Goal: Information Seeking & Learning: Learn about a topic

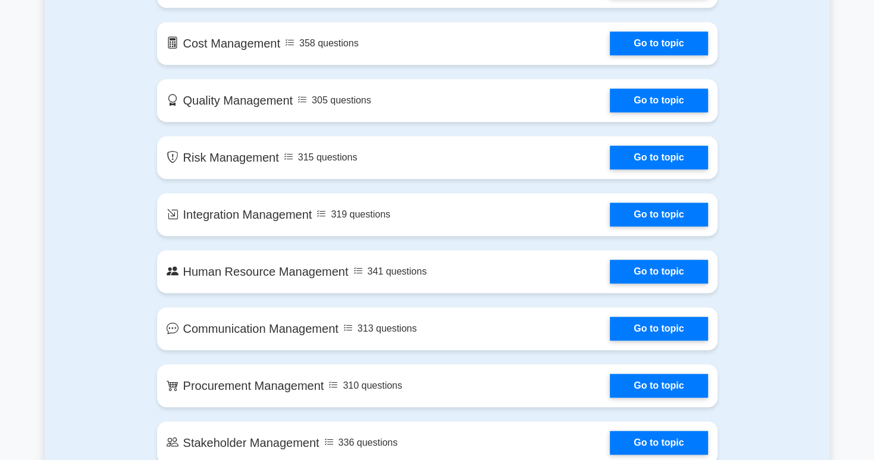
scroll to position [794, 0]
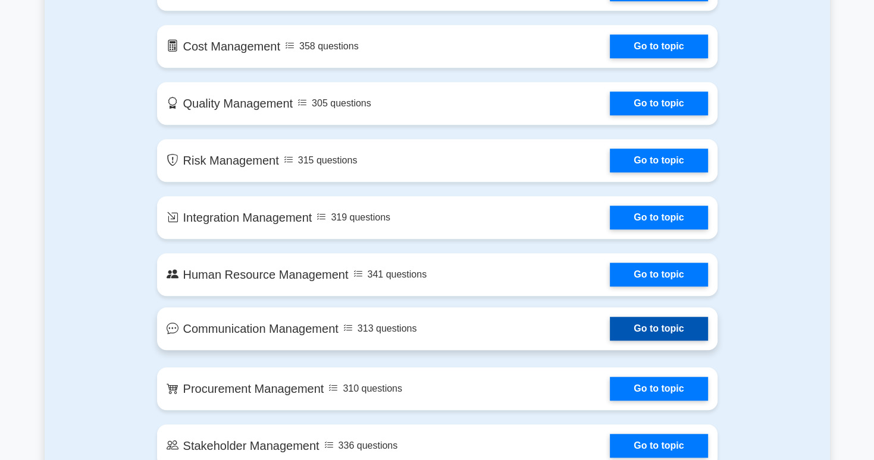
click at [610, 339] on link "Go to topic" at bounding box center [659, 329] width 98 height 24
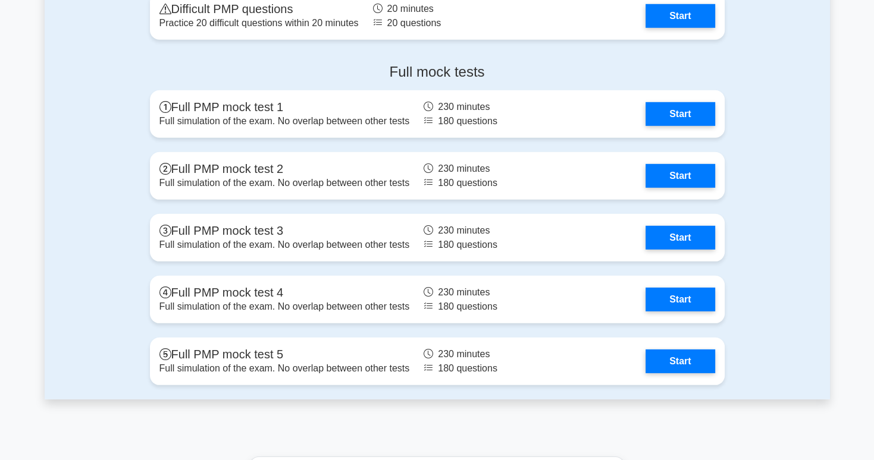
scroll to position [3390, 0]
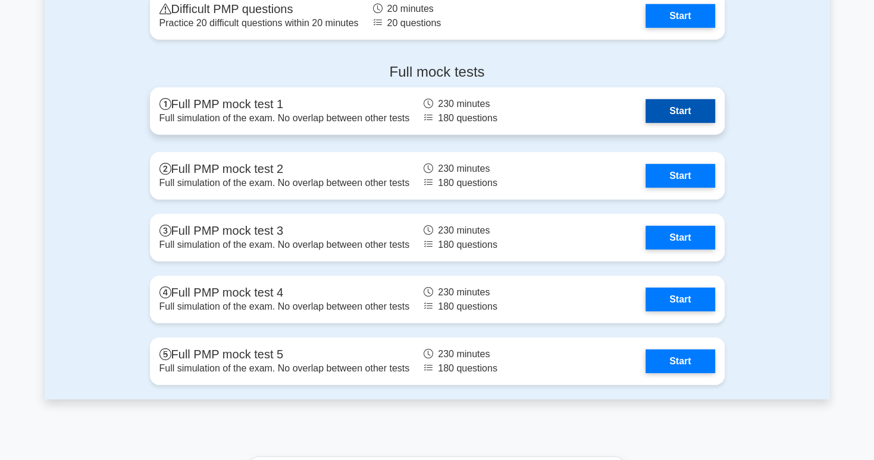
click at [690, 110] on link "Start" at bounding box center [679, 111] width 69 height 24
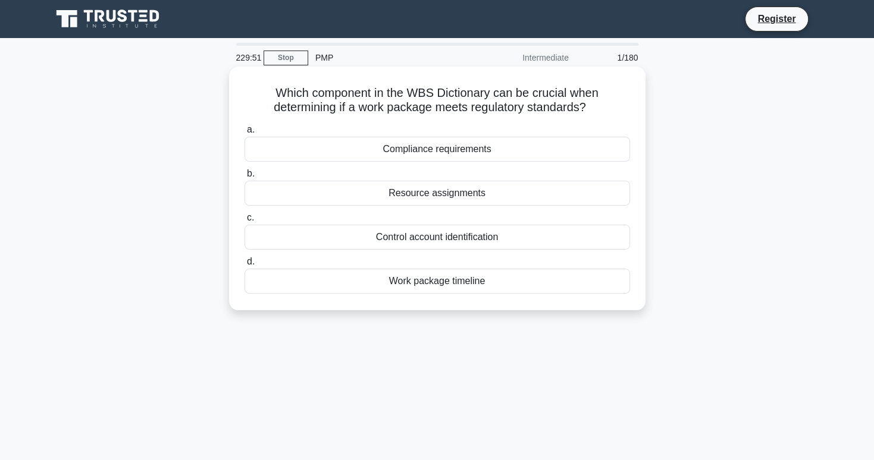
click at [545, 155] on div "Compliance requirements" at bounding box center [436, 149] width 385 height 25
click at [244, 134] on input "a. Compliance requirements" at bounding box center [244, 130] width 0 height 8
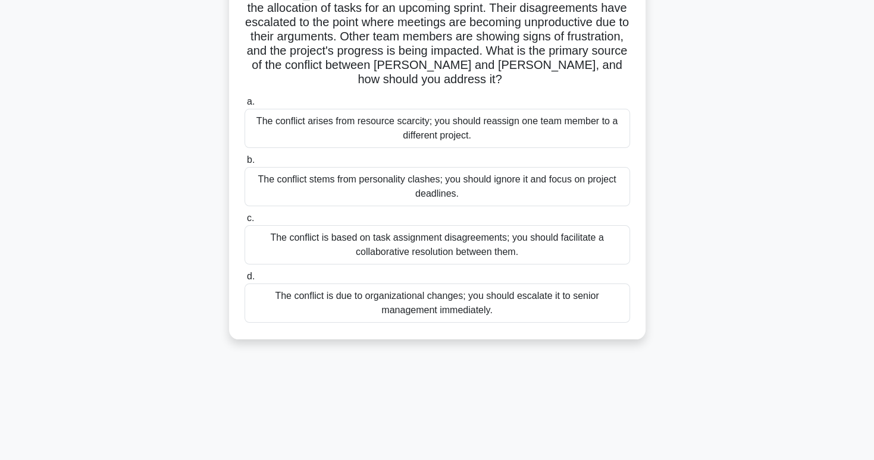
scroll to position [117, 0]
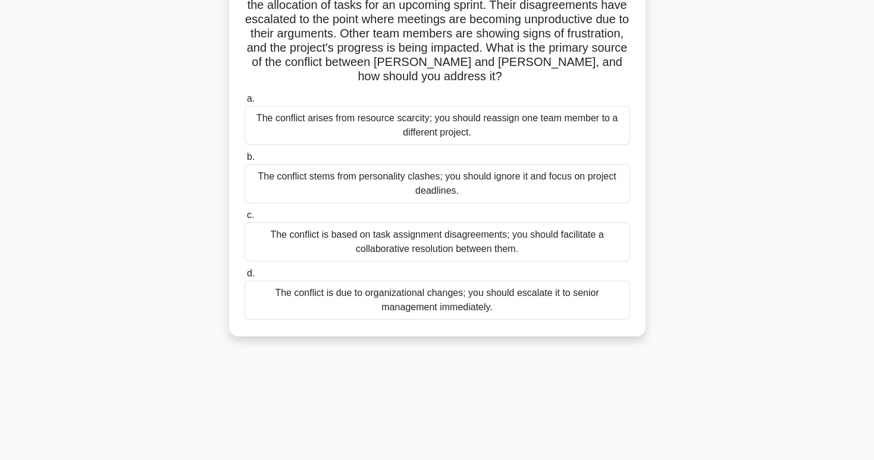
click at [558, 240] on div "The conflict is based on task assignment disagreements; you should facilitate a…" at bounding box center [436, 241] width 385 height 39
click at [244, 219] on input "c. The conflict is based on task assignment disagreements; you should facilitat…" at bounding box center [244, 216] width 0 height 8
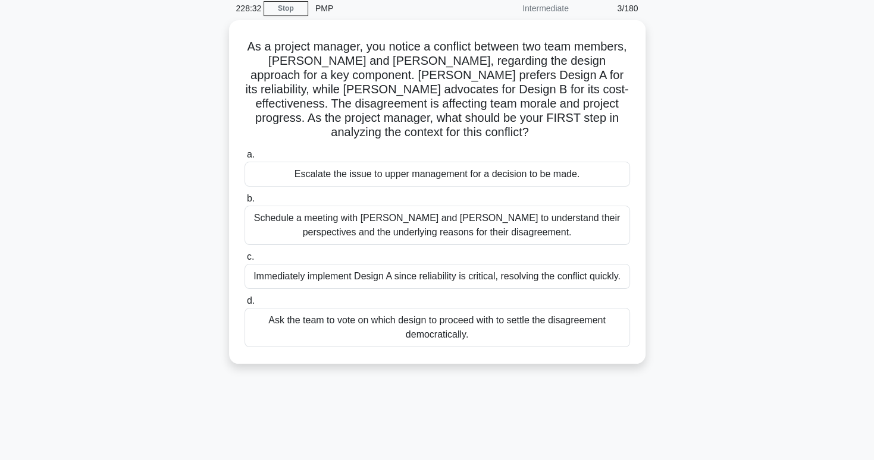
scroll to position [50, 0]
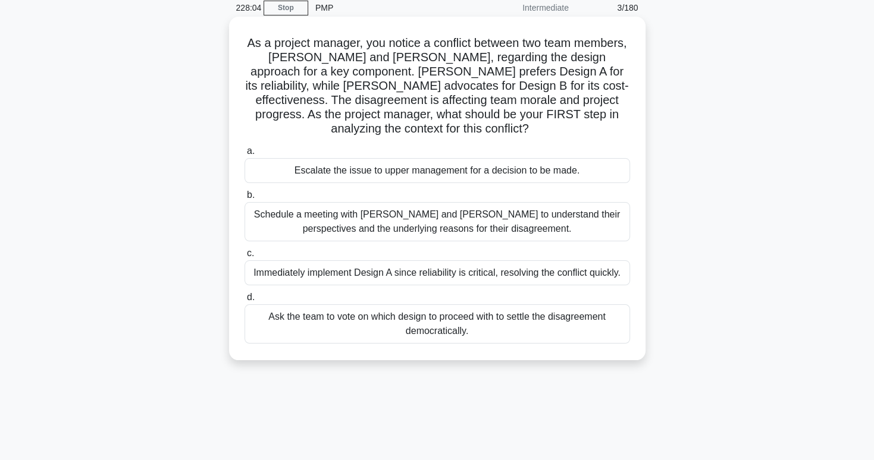
click at [594, 233] on div "Schedule a meeting with Sarah and John to understand their perspectives and the…" at bounding box center [436, 221] width 385 height 39
click at [244, 199] on input "b. Schedule a meeting with Sarah and John to understand their perspectives and …" at bounding box center [244, 196] width 0 height 8
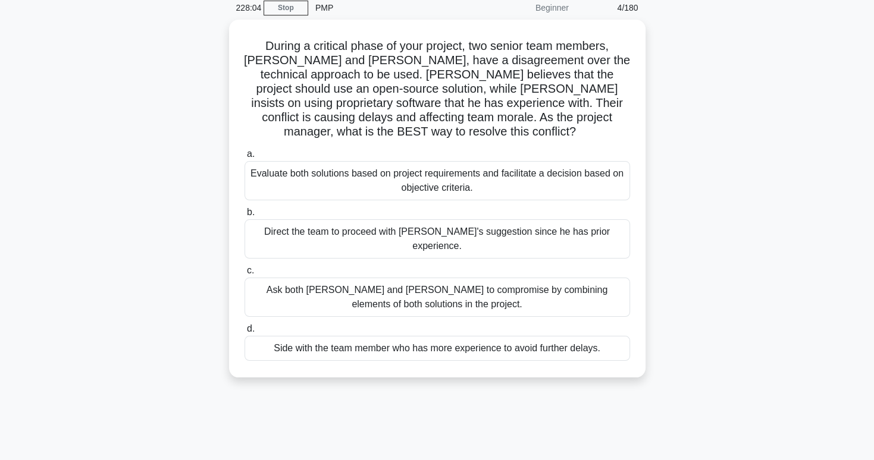
scroll to position [0, 0]
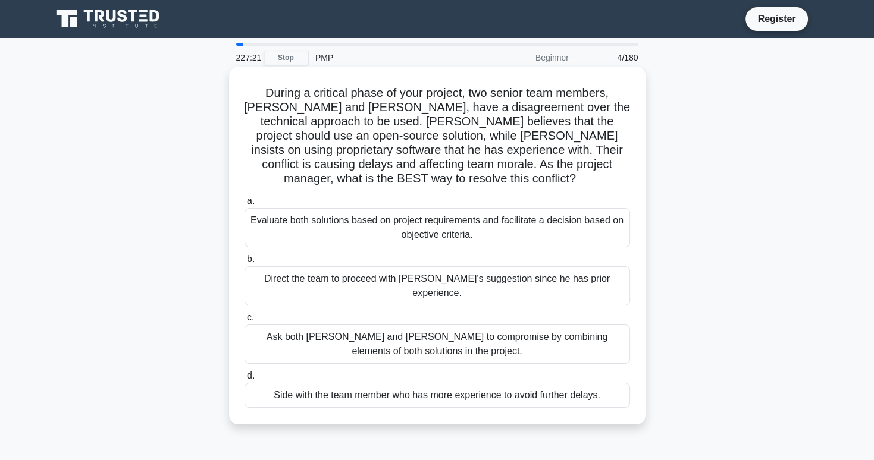
click at [581, 221] on div "Evaluate both solutions based on project requirements and facilitate a decision…" at bounding box center [436, 227] width 385 height 39
click at [244, 205] on input "a. Evaluate both solutions based on project requirements and facilitate a decis…" at bounding box center [244, 201] width 0 height 8
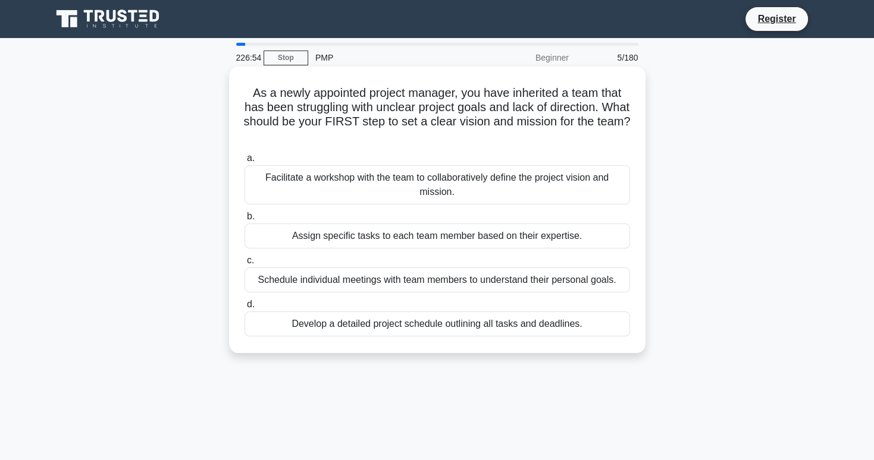
click at [592, 189] on div "Facilitate a workshop with the team to collaboratively define the project visio…" at bounding box center [436, 184] width 385 height 39
click at [244, 162] on input "a. Facilitate a workshop with the team to collaboratively define the project vi…" at bounding box center [244, 159] width 0 height 8
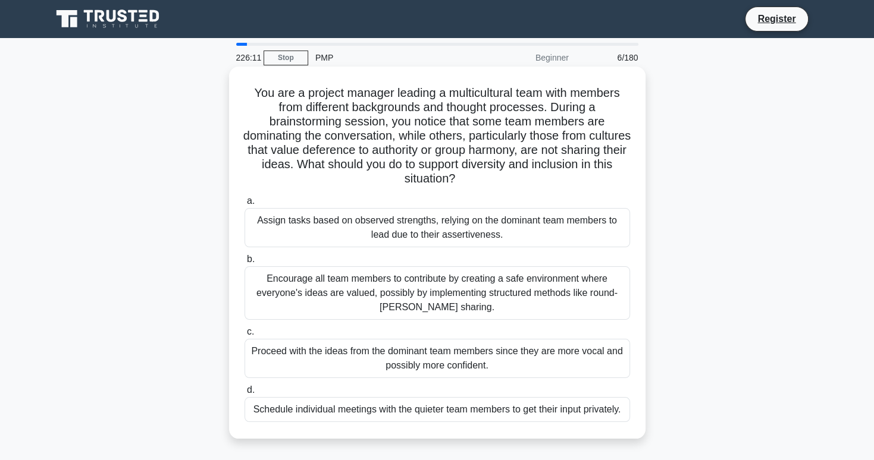
click at [529, 312] on div "Encourage all team members to contribute by creating a safe environment where e…" at bounding box center [436, 293] width 385 height 54
click at [244, 263] on input "b. Encourage all team members to contribute by creating a safe environment wher…" at bounding box center [244, 260] width 0 height 8
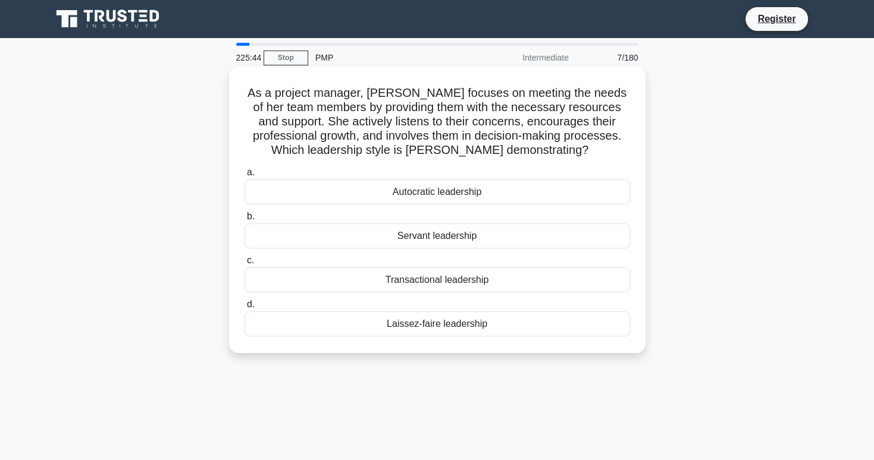
click at [592, 245] on div "Servant leadership" at bounding box center [436, 236] width 385 height 25
click at [244, 221] on input "b. Servant leadership" at bounding box center [244, 217] width 0 height 8
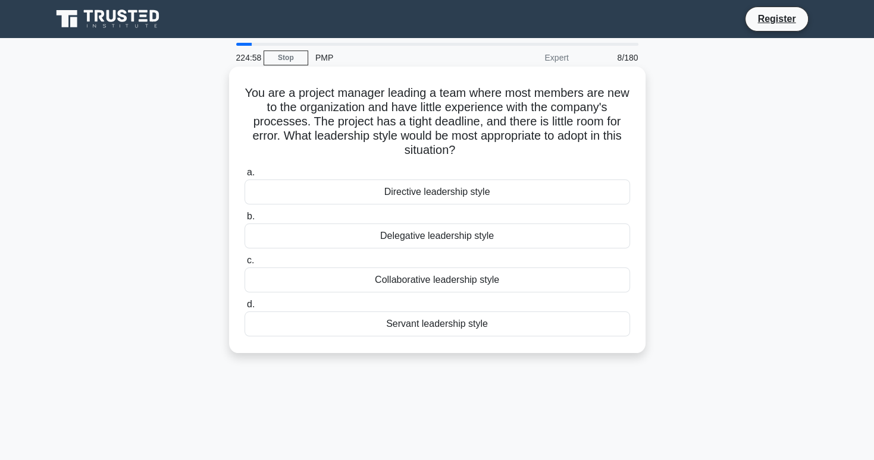
click at [513, 334] on div "Servant leadership style" at bounding box center [436, 324] width 385 height 25
click at [244, 309] on input "d. Servant leadership style" at bounding box center [244, 305] width 0 height 8
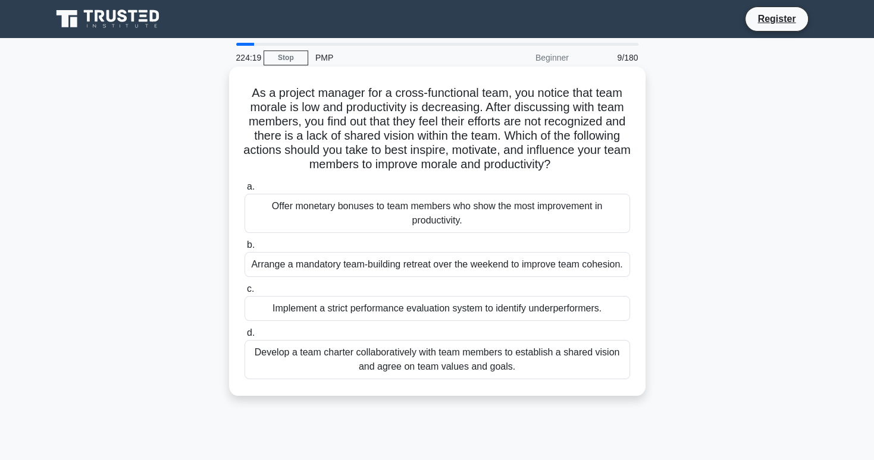
click at [589, 371] on div "Develop a team charter collaboratively with team members to establish a shared …" at bounding box center [436, 359] width 385 height 39
click at [244, 337] on input "d. Develop a team charter collaboratively with team members to establish a shar…" at bounding box center [244, 334] width 0 height 8
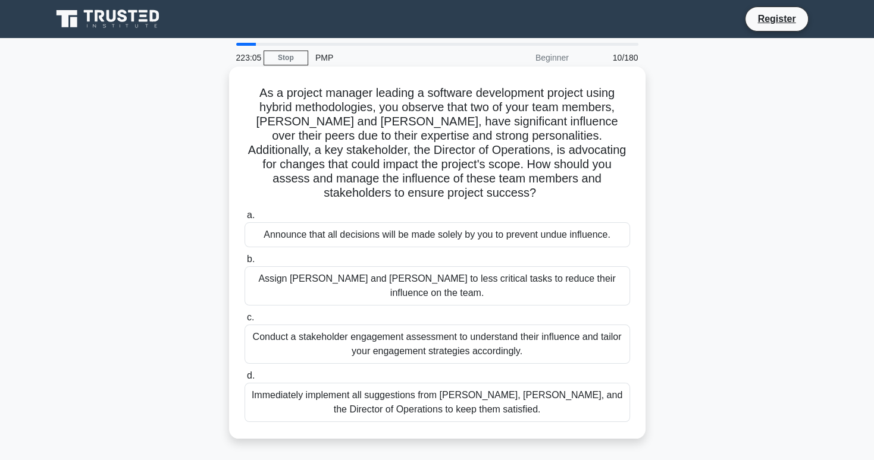
click at [614, 327] on div "Conduct a stakeholder engagement assessment to understand their influence and t…" at bounding box center [436, 344] width 385 height 39
click at [244, 322] on input "c. Conduct a stakeholder engagement assessment to understand their influence an…" at bounding box center [244, 318] width 0 height 8
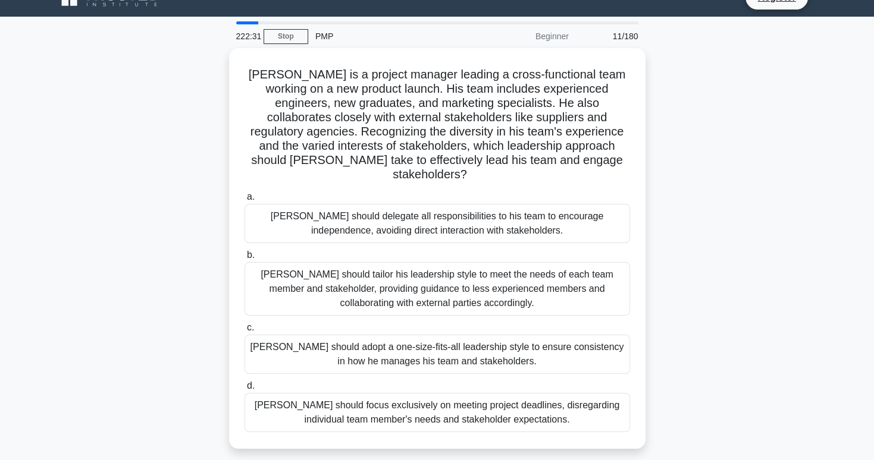
scroll to position [32, 0]
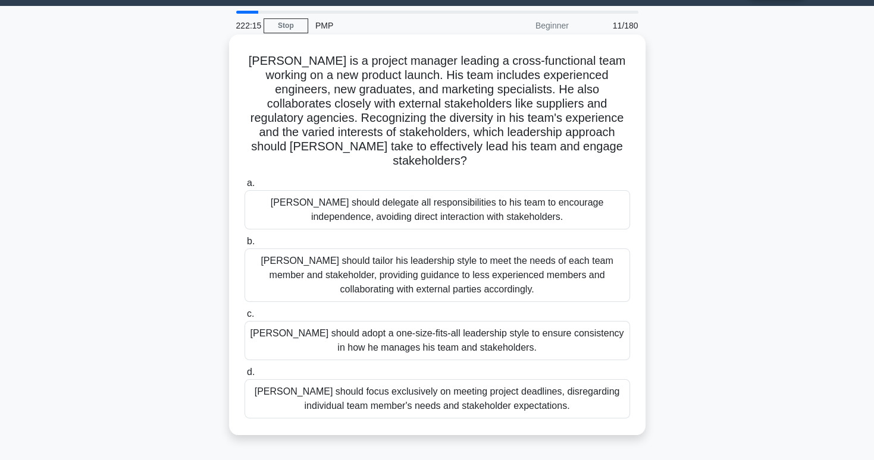
click at [557, 263] on div "John should tailor his leadership style to meet the needs of each team member a…" at bounding box center [436, 276] width 385 height 54
click at [244, 246] on input "b. John should tailor his leadership style to meet the needs of each team membe…" at bounding box center [244, 242] width 0 height 8
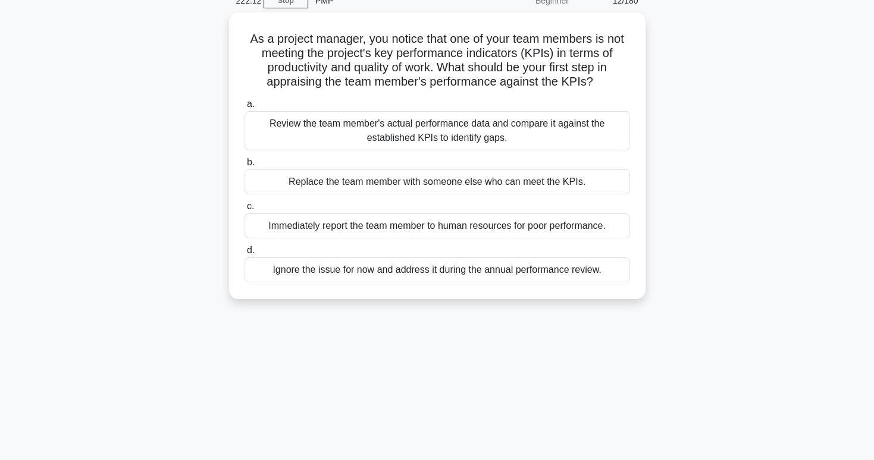
scroll to position [59, 0]
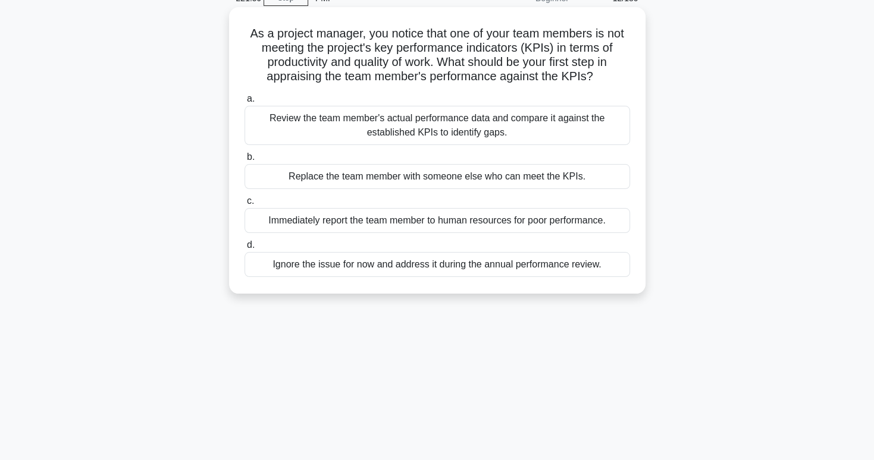
click at [575, 120] on div "Review the team member's actual performance data and compare it against the est…" at bounding box center [436, 125] width 385 height 39
click at [244, 103] on input "a. Review the team member's actual performance data and compare it against the …" at bounding box center [244, 99] width 0 height 8
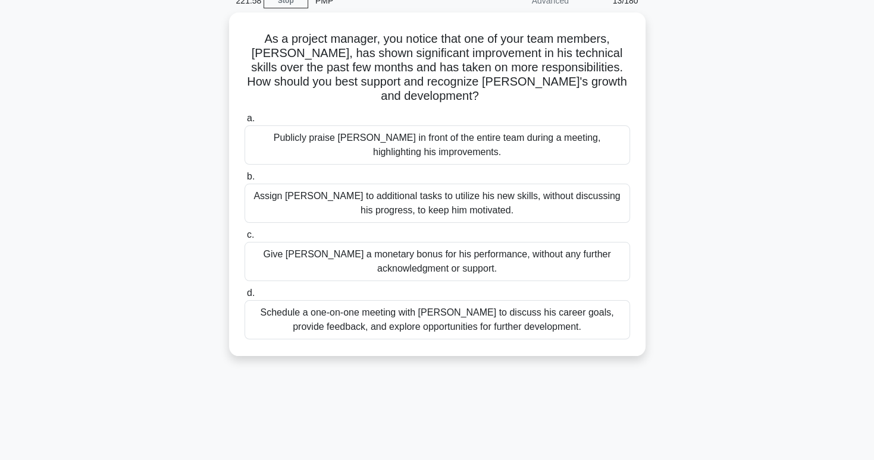
scroll to position [70, 0]
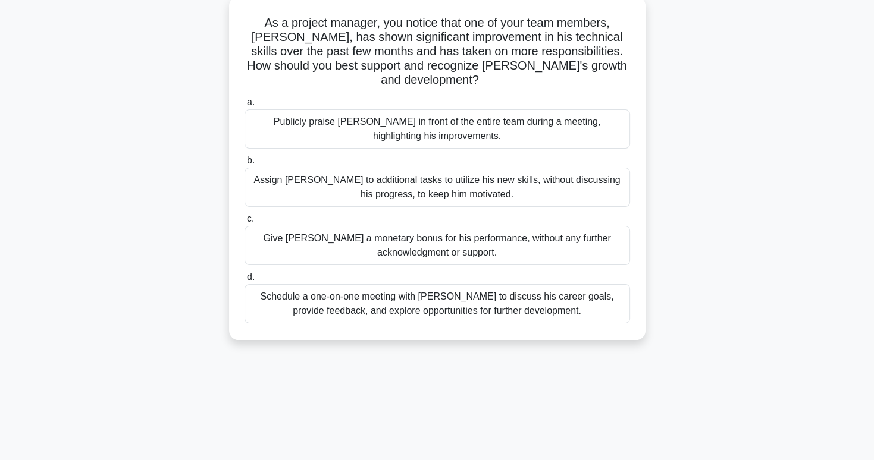
click at [598, 284] on div "Schedule a one-on-one meeting with Alex to discuss his career goals, provide fe…" at bounding box center [436, 303] width 385 height 39
click at [244, 281] on input "d. Schedule a one-on-one meeting with Alex to discuss his career goals, provide…" at bounding box center [244, 278] width 0 height 8
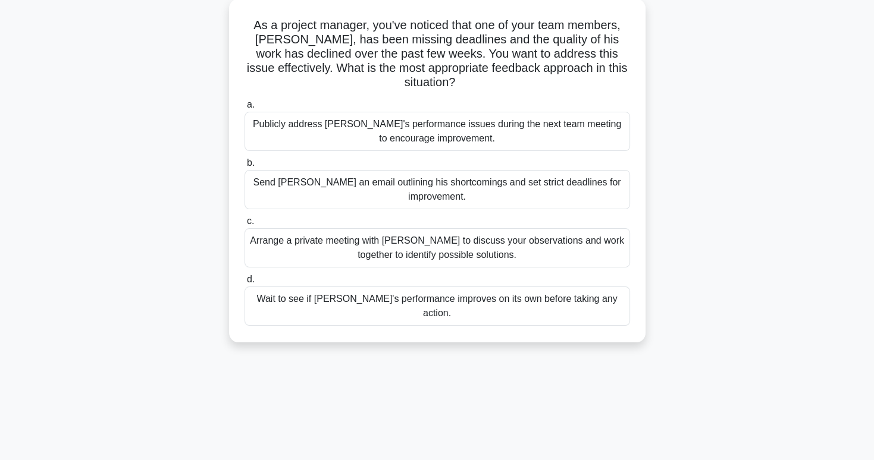
scroll to position [71, 0]
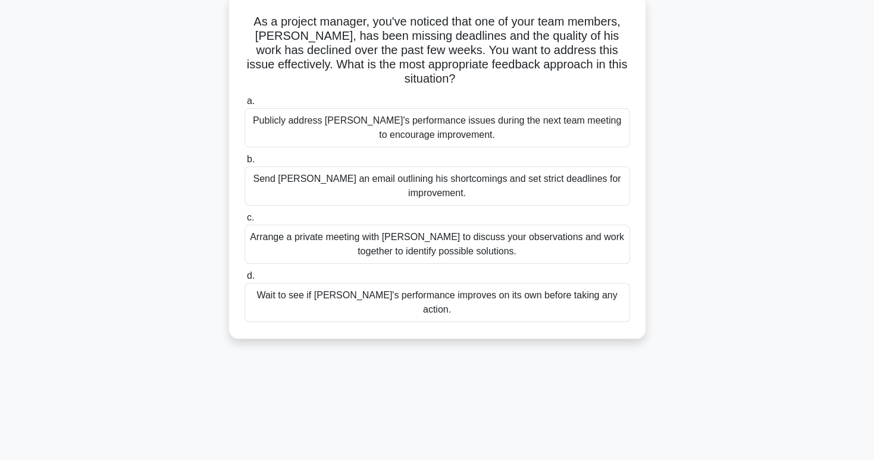
click at [582, 226] on div "Arrange a private meeting with Alex to discuss your observations and work toget…" at bounding box center [436, 244] width 385 height 39
click at [244, 222] on input "c. Arrange a private meeting with Alex to discuss your observations and work to…" at bounding box center [244, 218] width 0 height 8
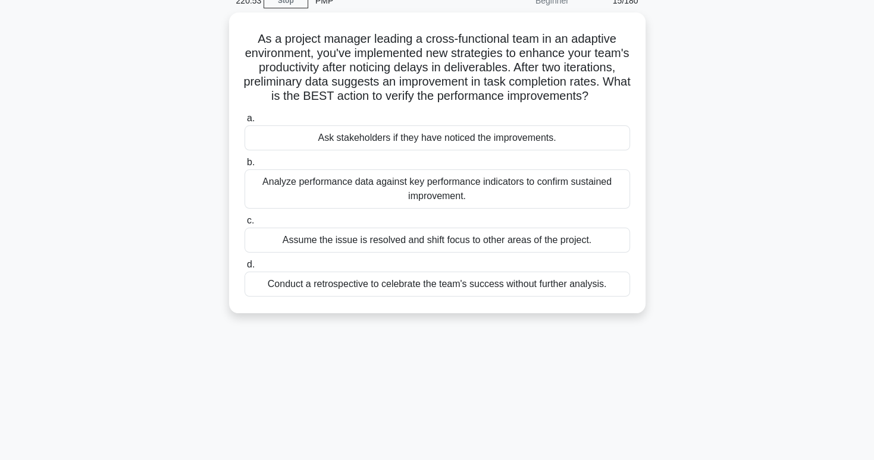
scroll to position [61, 0]
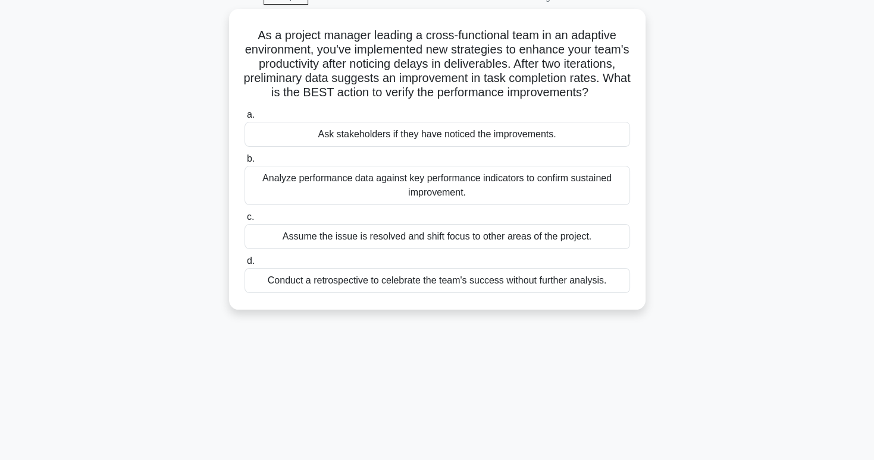
drag, startPoint x: 695, startPoint y: 287, endPoint x: 705, endPoint y: 365, distance: 77.9
click at [705, 365] on div "220:51 Stop PMP Beginner 15/180 As a project manager leading a cross-functional…" at bounding box center [437, 279] width 785 height 595
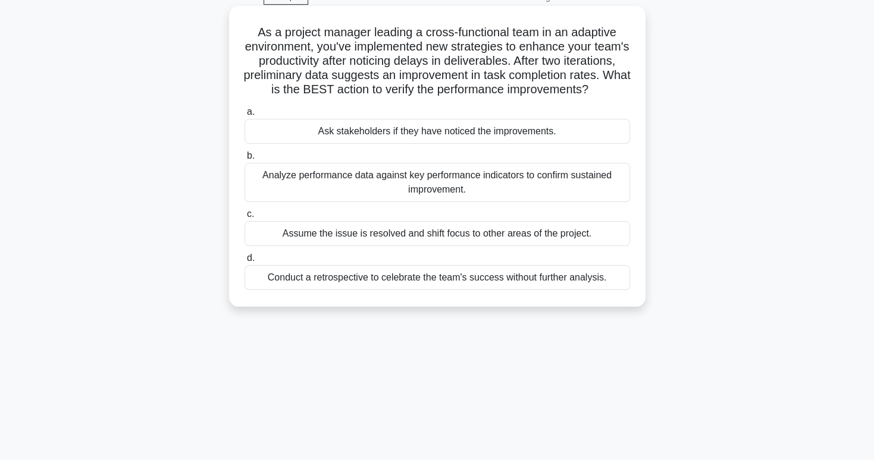
click at [598, 202] on div "Analyze performance data against key performance indicators to confirm sustaine…" at bounding box center [436, 182] width 385 height 39
click at [244, 160] on input "b. Analyze performance data against key performance indicators to confirm susta…" at bounding box center [244, 156] width 0 height 8
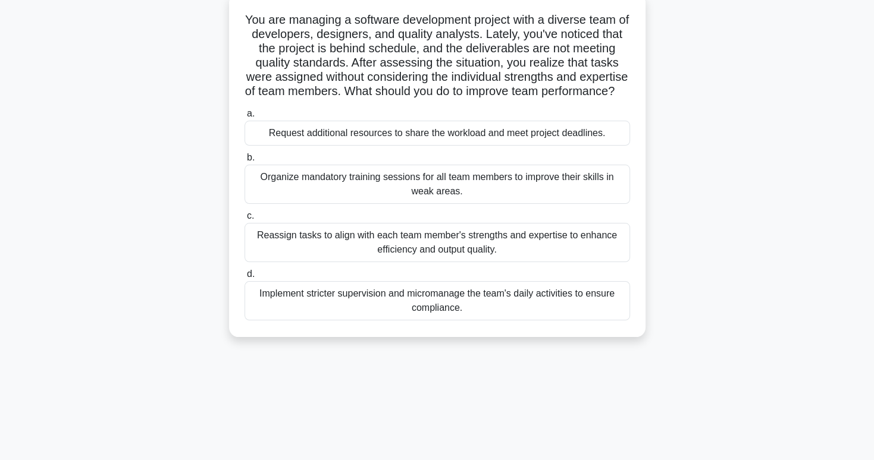
scroll to position [76, 0]
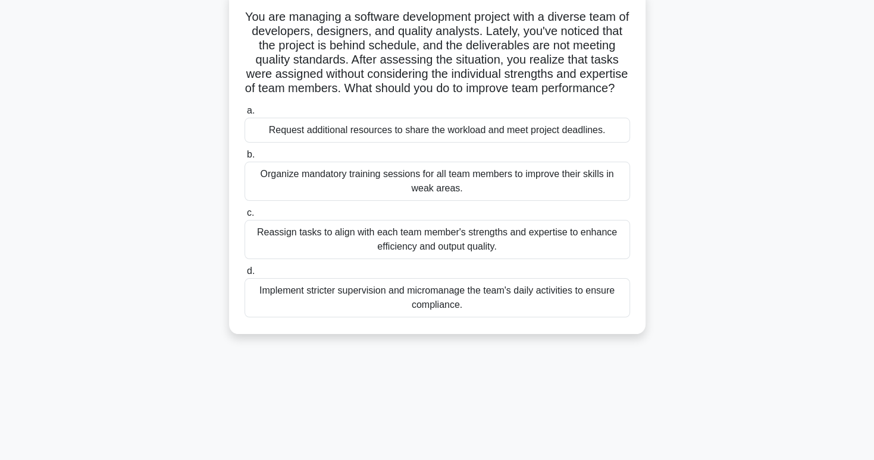
click at [596, 259] on div "Reassign tasks to align with each team member's strengths and expertise to enha…" at bounding box center [436, 239] width 385 height 39
click at [244, 217] on input "c. Reassign tasks to align with each team member's strengths and expertise to e…" at bounding box center [244, 213] width 0 height 8
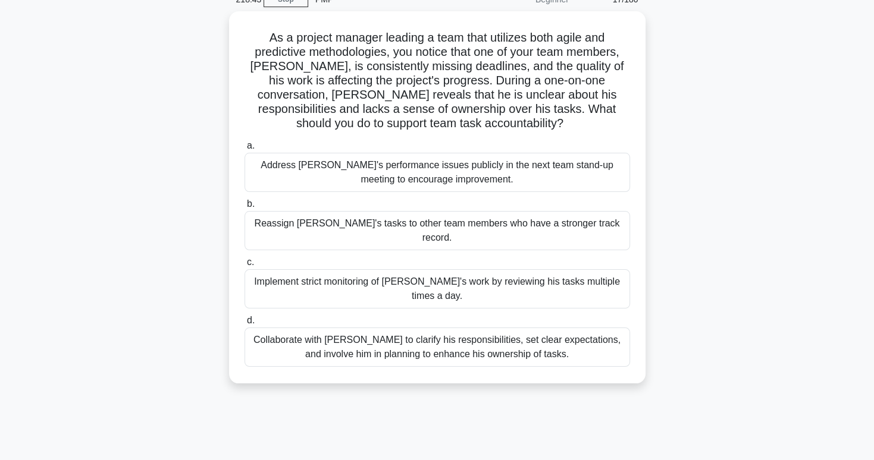
scroll to position [69, 0]
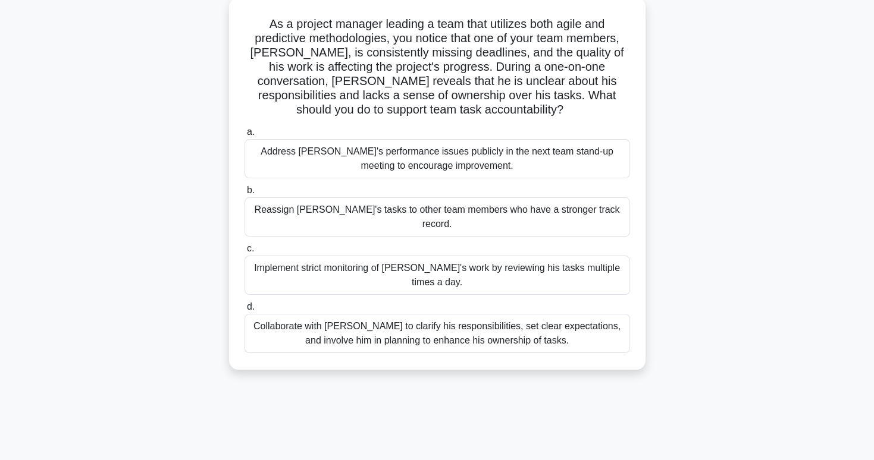
click at [589, 317] on div "Collaborate with Alex to clarify his responsibilities, set clear expectations, …" at bounding box center [436, 333] width 385 height 39
click at [244, 311] on input "d. Collaborate with Alex to clarify his responsibilities, set clear expectation…" at bounding box center [244, 307] width 0 height 8
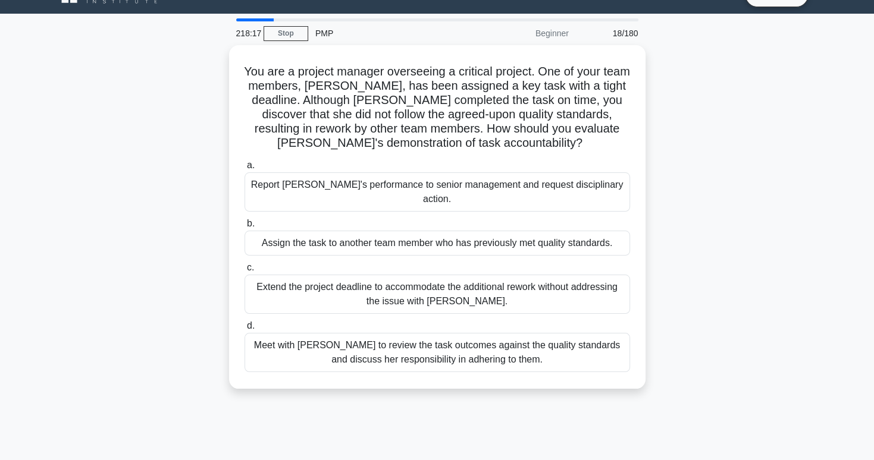
scroll to position [0, 0]
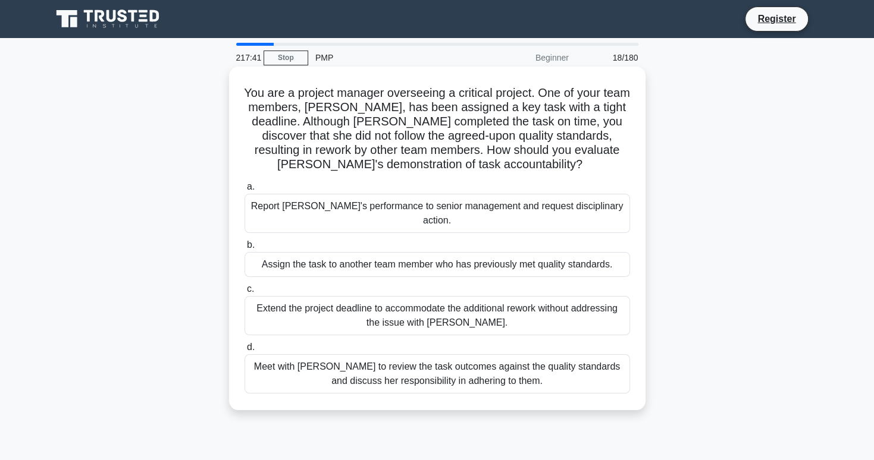
click at [581, 365] on div "Meet with Priya to review the task outcomes against the quality standards and d…" at bounding box center [436, 373] width 385 height 39
click at [244, 352] on input "d. Meet with Priya to review the task outcomes against the quality standards an…" at bounding box center [244, 348] width 0 height 8
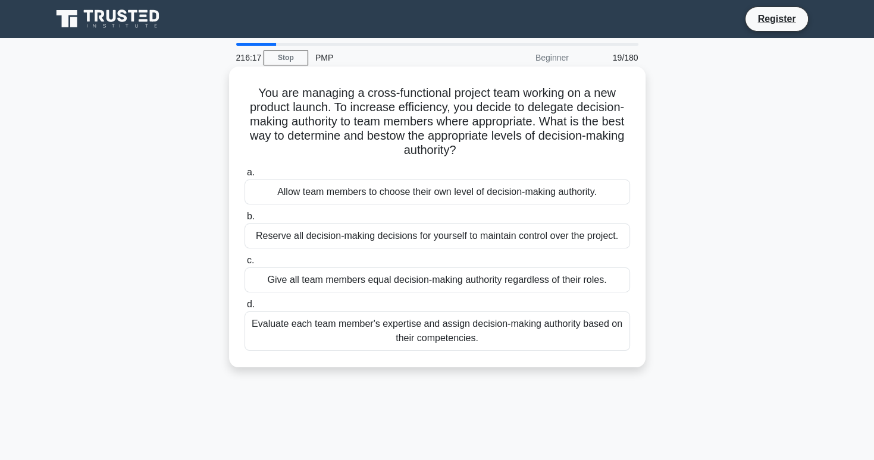
click at [582, 331] on div "Evaluate each team member's expertise and assign decision-making authority base…" at bounding box center [436, 331] width 385 height 39
click at [244, 309] on input "d. Evaluate each team member's expertise and assign decision-making authority b…" at bounding box center [244, 305] width 0 height 8
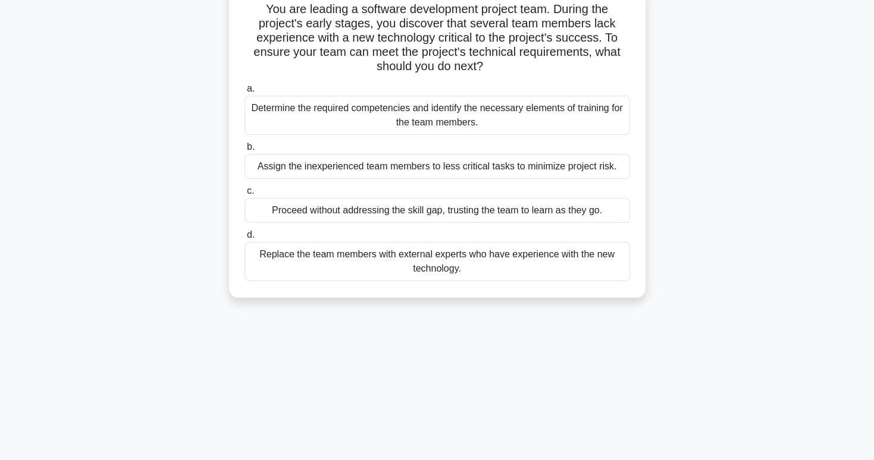
scroll to position [88, 0]
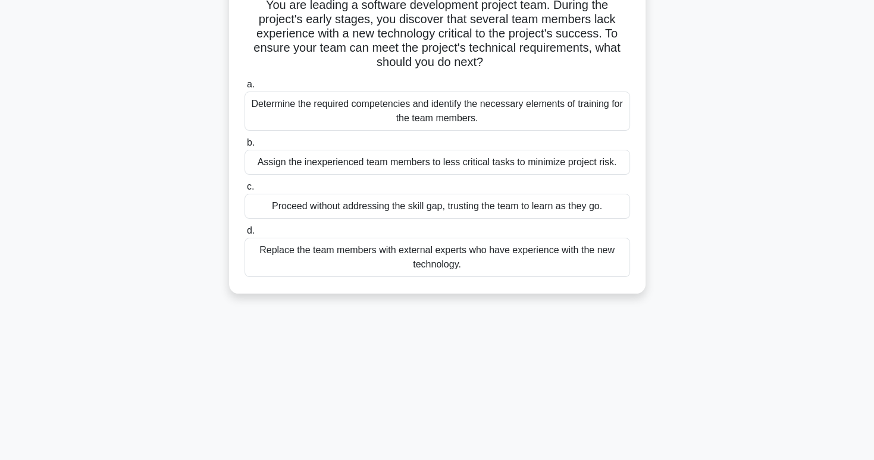
click at [589, 98] on div "Determine the required competencies and identify the necessary elements of trai…" at bounding box center [436, 111] width 385 height 39
click at [244, 89] on input "a. Determine the required competencies and identify the necessary elements of t…" at bounding box center [244, 85] width 0 height 8
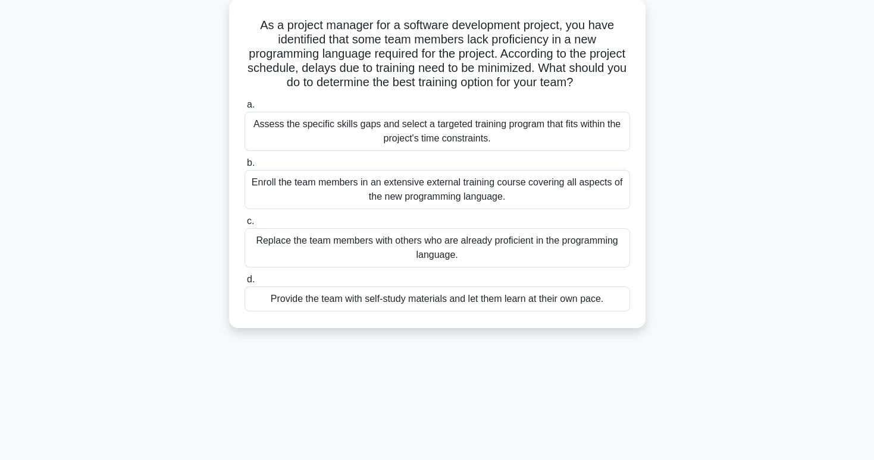
scroll to position [71, 0]
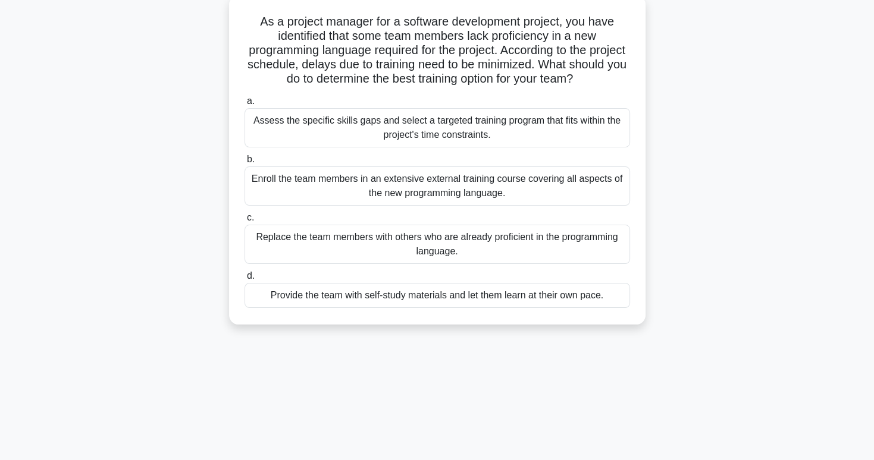
click at [595, 132] on div "Assess the specific skills gaps and select a targeted training program that fit…" at bounding box center [436, 127] width 385 height 39
click at [244, 105] on input "a. Assess the specific skills gaps and select a targeted training program that …" at bounding box center [244, 102] width 0 height 8
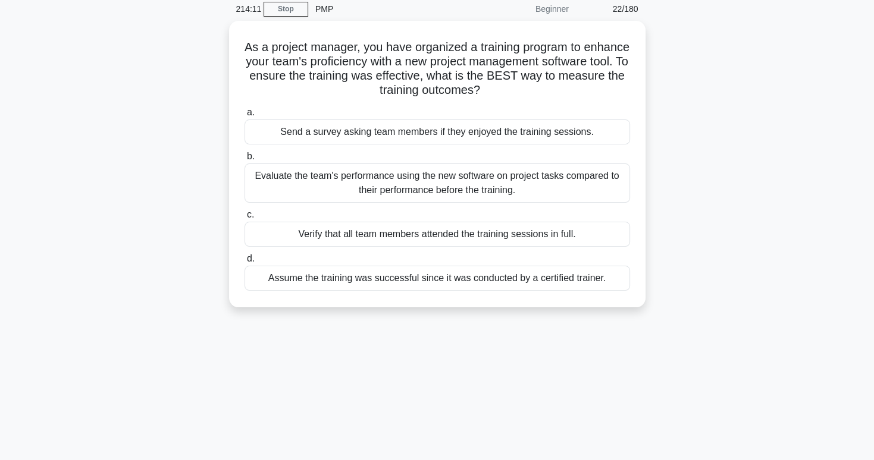
scroll to position [30, 0]
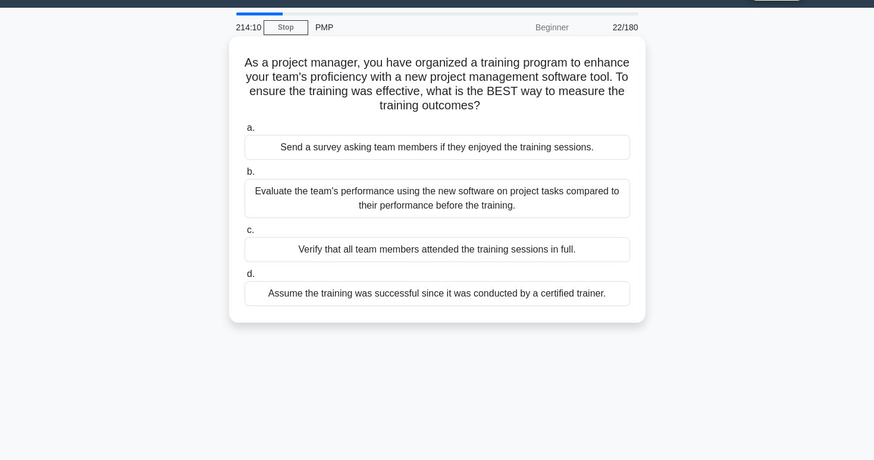
click at [564, 207] on div "Evaluate the team's performance using the new software on project tasks compare…" at bounding box center [436, 198] width 385 height 39
click at [244, 176] on input "b. Evaluate the team's performance using the new software on project tasks comp…" at bounding box center [244, 172] width 0 height 8
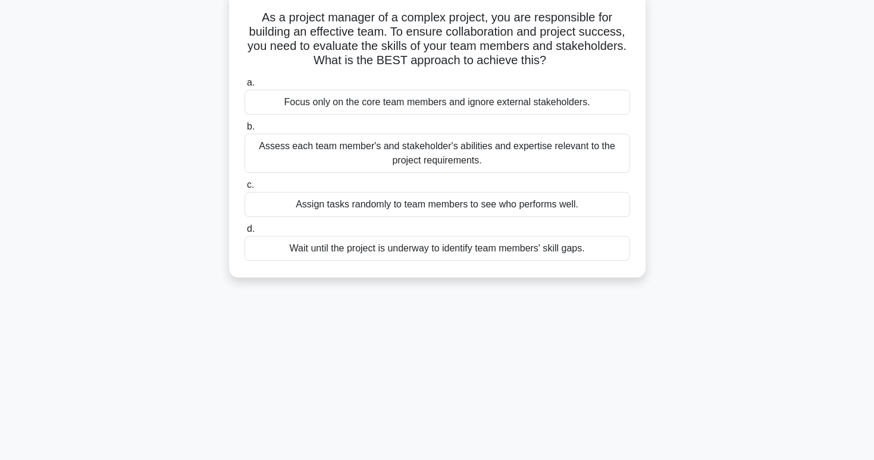
scroll to position [80, 0]
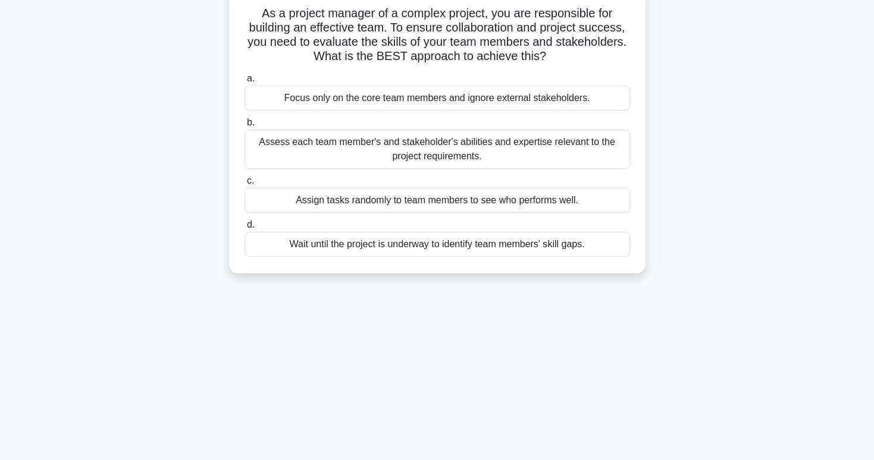
click at [585, 143] on div "Assess each team member's and stakeholder's abilities and expertise relevant to…" at bounding box center [436, 149] width 385 height 39
click at [244, 127] on input "b. Assess each team member's and stakeholder's abilities and expertise relevant…" at bounding box center [244, 123] width 0 height 8
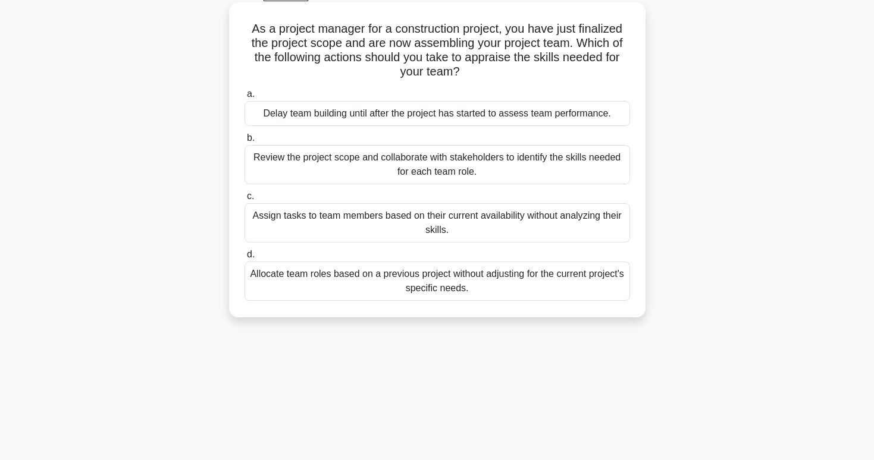
scroll to position [65, 0]
click at [574, 161] on div "Review the project scope and collaborate with stakeholders to identify the skil…" at bounding box center [436, 163] width 385 height 39
click at [244, 141] on input "b. Review the project scope and collaborate with stakeholders to identify the s…" at bounding box center [244, 137] width 0 height 8
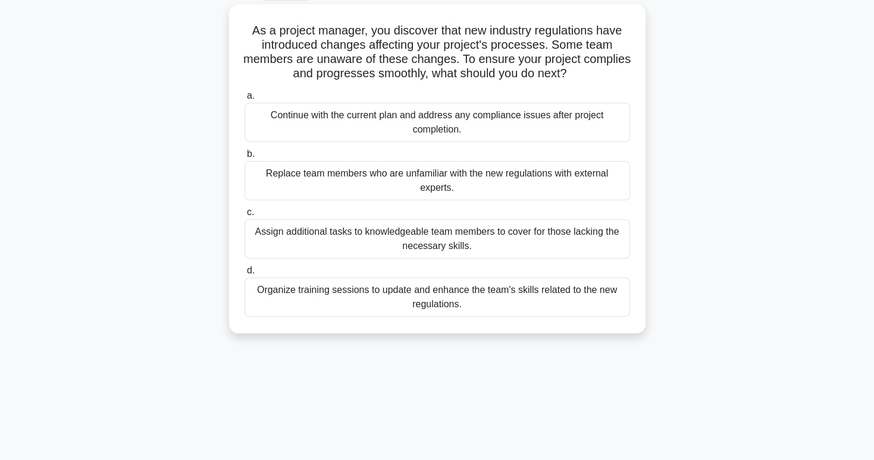
scroll to position [0, 0]
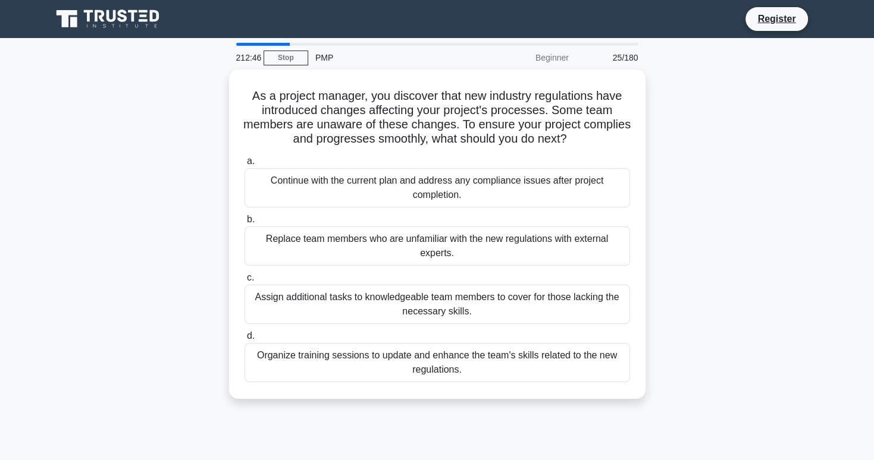
click at [673, 236] on div "As a project manager, you discover that new industry regulations have introduce…" at bounding box center [437, 242] width 785 height 344
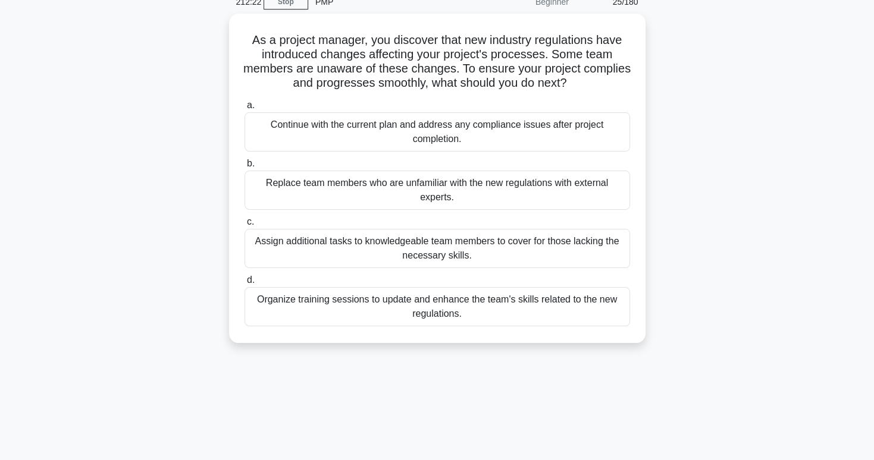
scroll to position [55, 0]
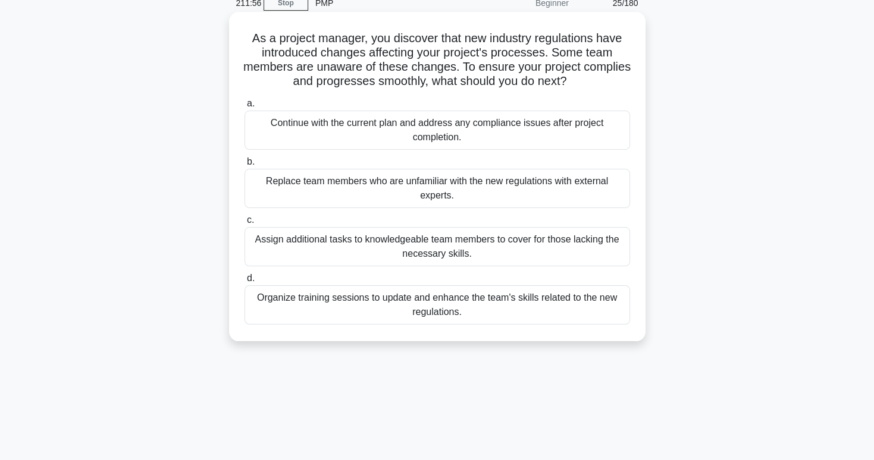
click at [583, 299] on div "Organize training sessions to update and enhance the team's skills related to t…" at bounding box center [436, 304] width 385 height 39
click at [244, 283] on input "d. Organize training sessions to update and enhance the team's skills related t…" at bounding box center [244, 279] width 0 height 8
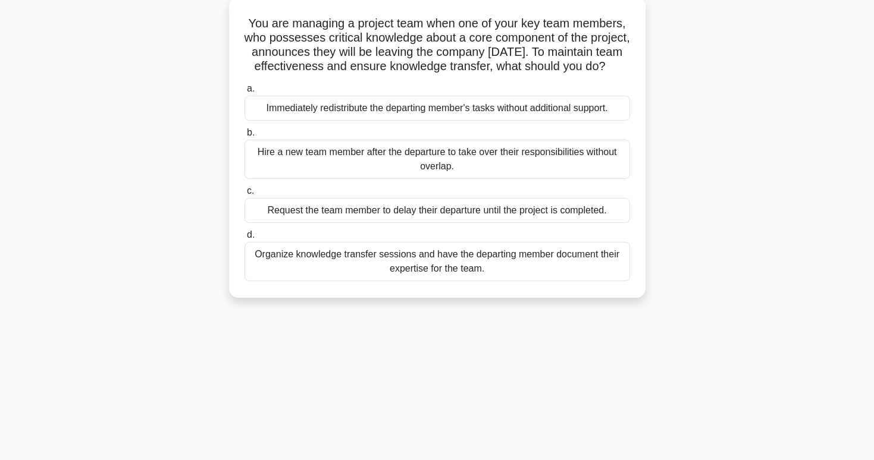
scroll to position [73, 0]
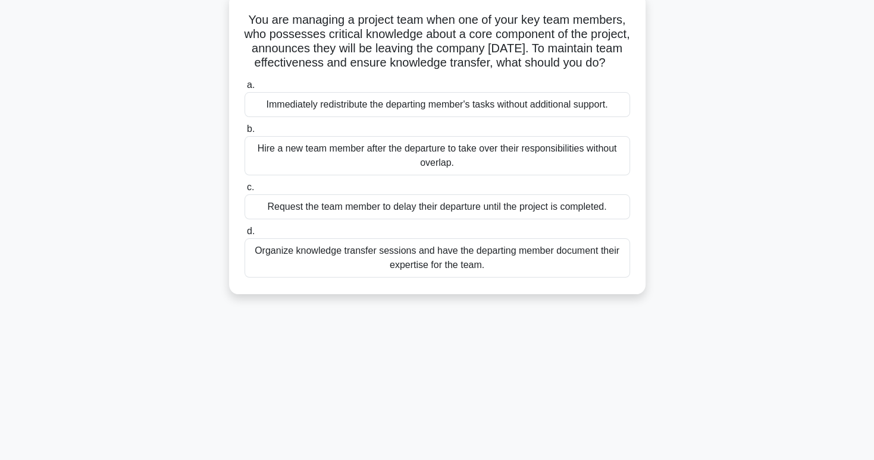
click at [621, 278] on div "Organize knowledge transfer sessions and have the departing member document the…" at bounding box center [436, 258] width 385 height 39
click at [244, 236] on input "d. Organize knowledge transfer sessions and have the departing member document …" at bounding box center [244, 232] width 0 height 8
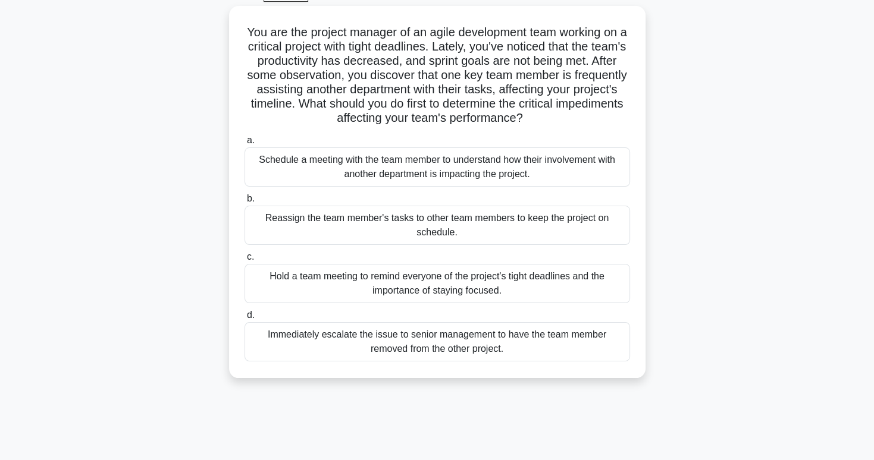
scroll to position [64, 0]
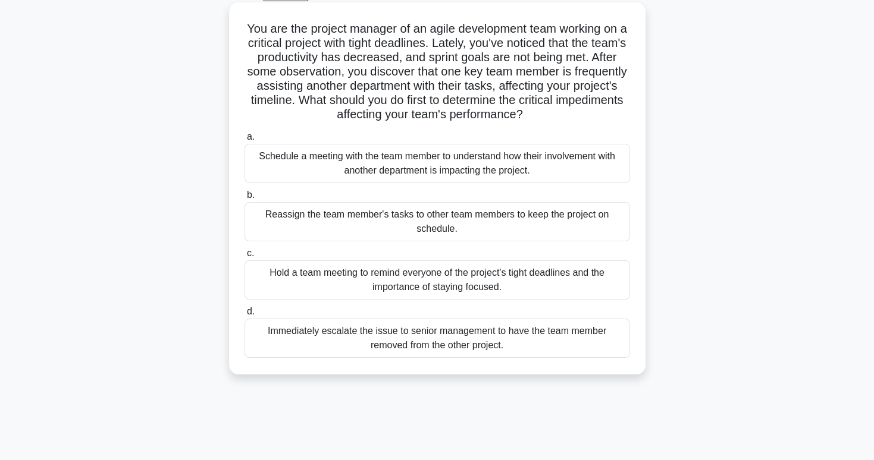
click at [607, 153] on div "Schedule a meeting with the team member to understand how their involvement wit…" at bounding box center [436, 163] width 385 height 39
click at [244, 141] on input "a. Schedule a meeting with the team member to understand how their involvement …" at bounding box center [244, 137] width 0 height 8
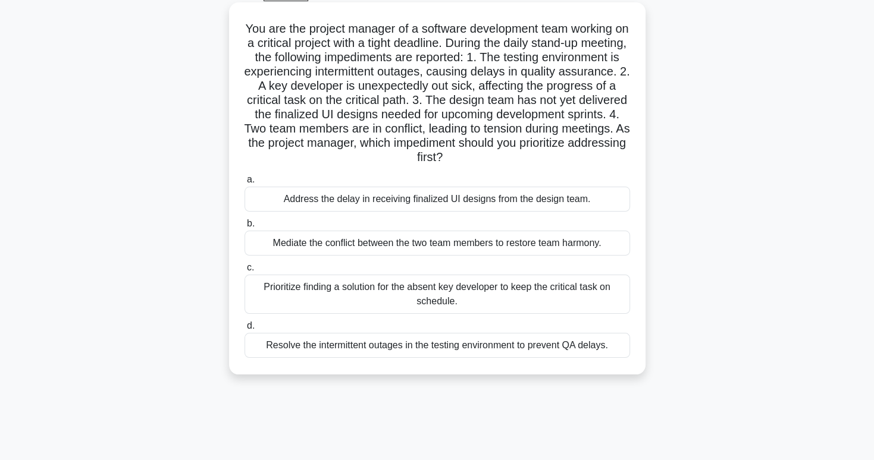
click at [556, 249] on div "Mediate the conflict between the two team members to restore team harmony." at bounding box center [436, 243] width 385 height 25
click at [244, 228] on input "b. Mediate the conflict between the two team members to restore team harmony." at bounding box center [244, 224] width 0 height 8
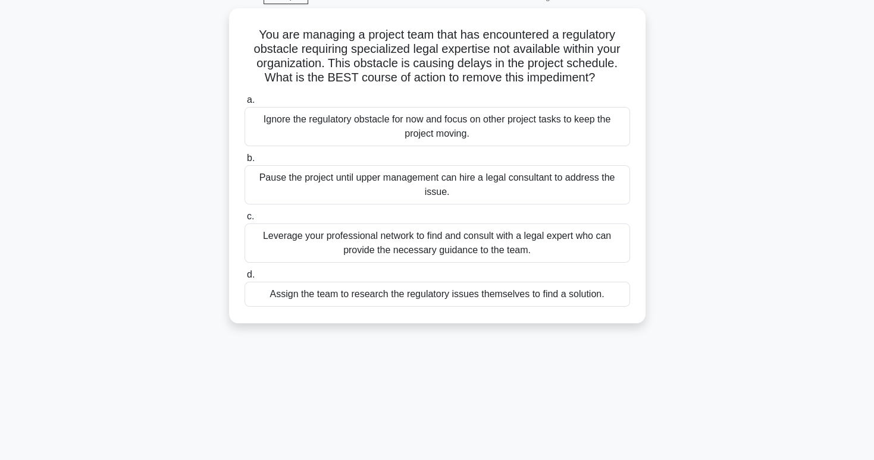
scroll to position [62, 0]
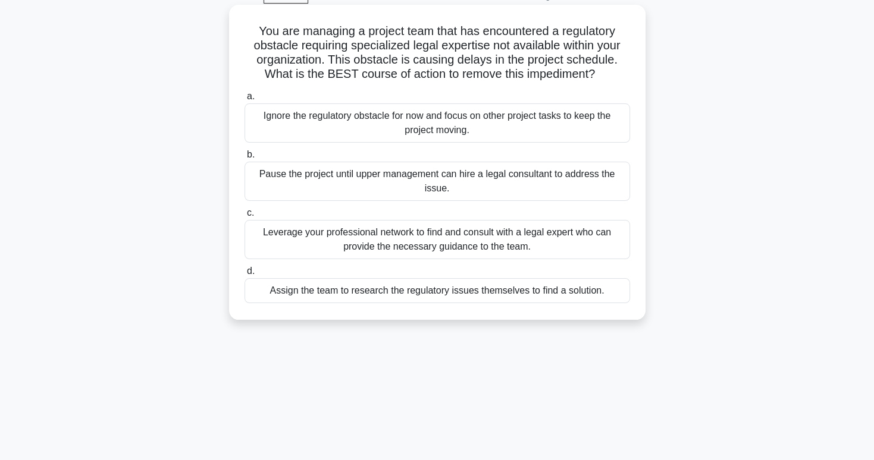
click at [576, 253] on div "Leverage your professional network to find and consult with a legal expert who …" at bounding box center [436, 239] width 385 height 39
click at [244, 217] on input "c. Leverage your professional network to find and consult with a legal expert w…" at bounding box center [244, 213] width 0 height 8
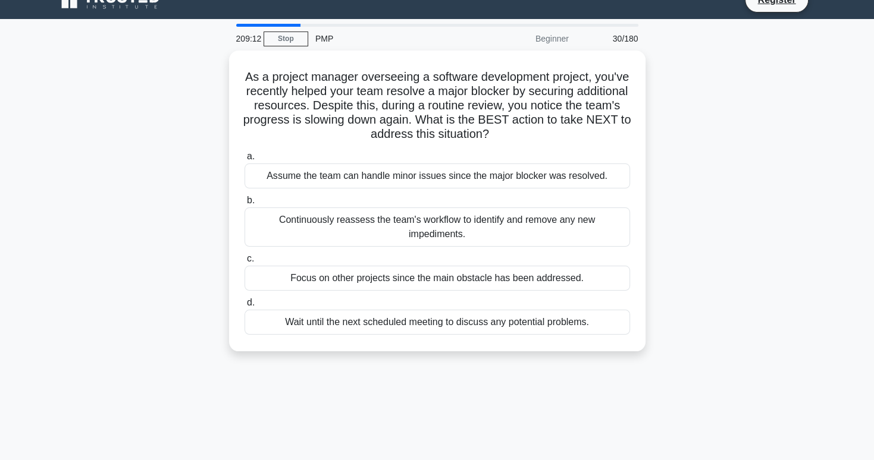
scroll to position [0, 0]
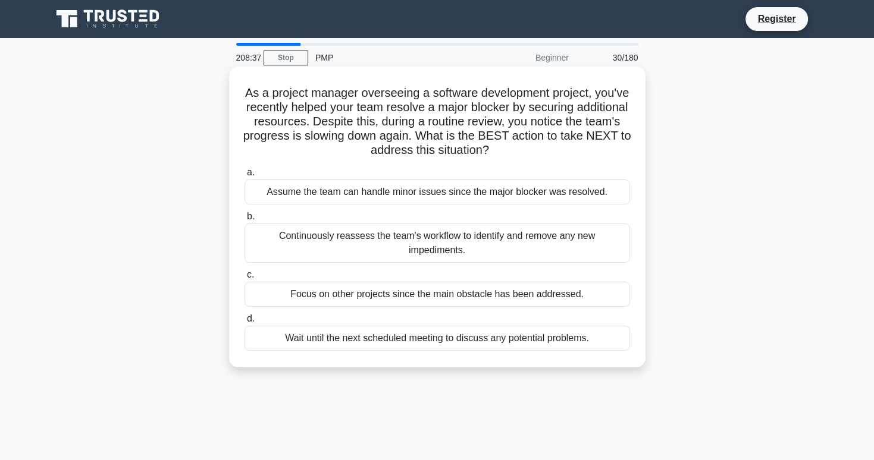
click at [598, 240] on div "Continuously reassess the team's workflow to identify and remove any new impedi…" at bounding box center [436, 243] width 385 height 39
click at [244, 221] on input "b. Continuously reassess the team's workflow to identify and remove any new imp…" at bounding box center [244, 217] width 0 height 8
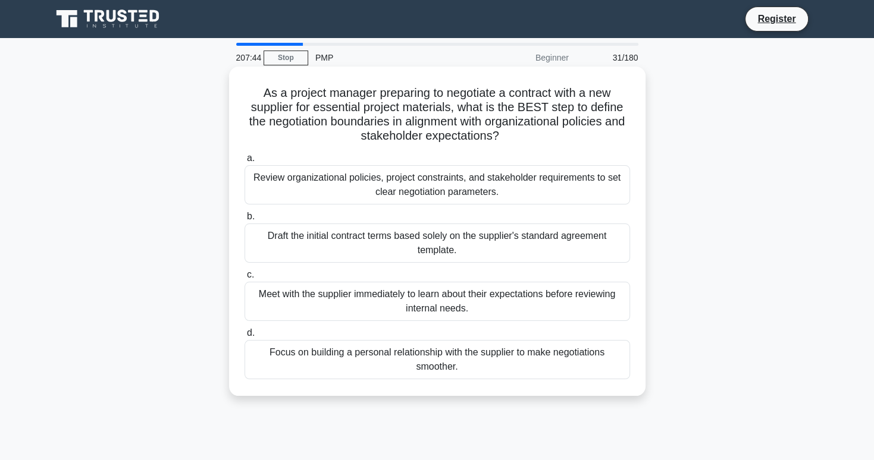
click at [523, 196] on div "Review organizational policies, project constraints, and stakeholder requiremen…" at bounding box center [436, 184] width 385 height 39
click at [244, 162] on input "a. Review organizational policies, project constraints, and stakeholder require…" at bounding box center [244, 159] width 0 height 8
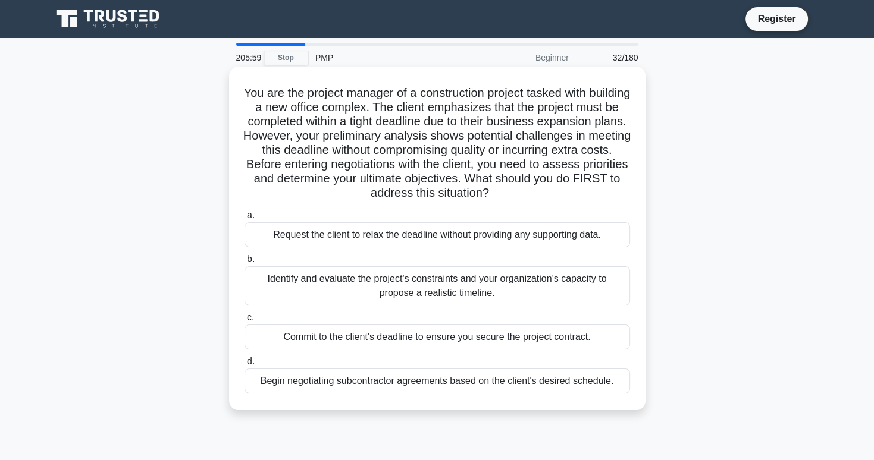
click at [472, 291] on div "Identify and evaluate the project's constraints and your organization's capacit…" at bounding box center [436, 285] width 385 height 39
click at [244, 263] on input "b. Identify and evaluate the project's constraints and your organization's capa…" at bounding box center [244, 260] width 0 height 8
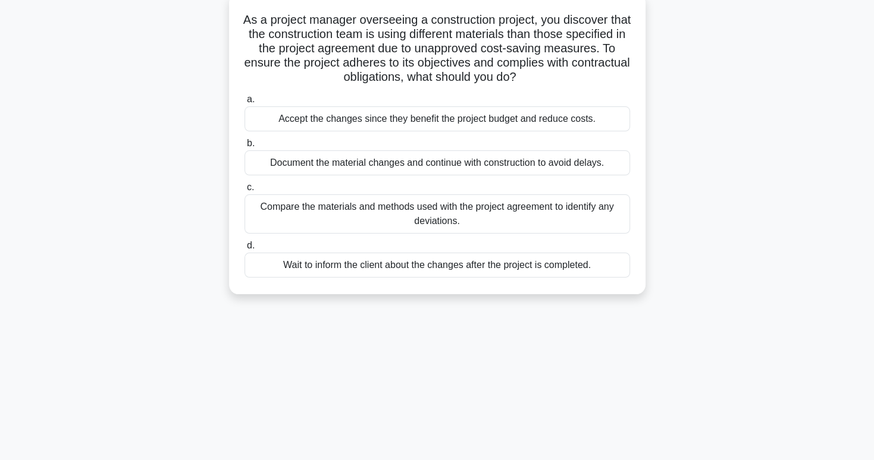
scroll to position [77, 0]
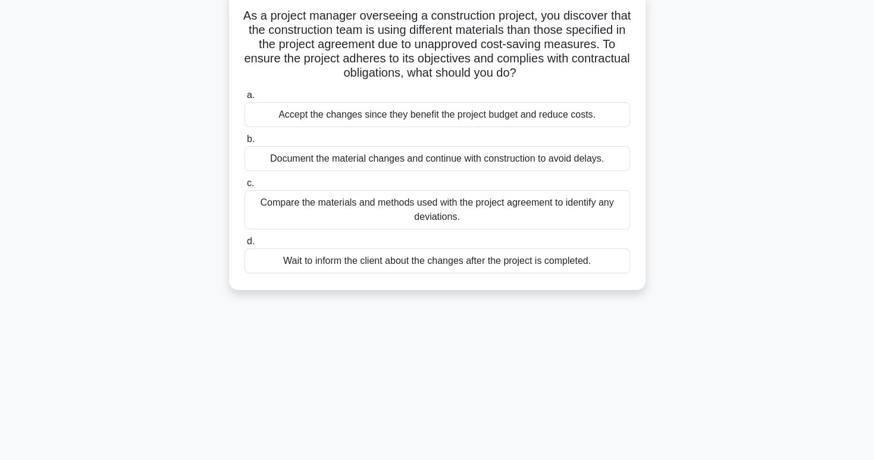
click at [597, 229] on div "Compare the materials and methods used with the project agreement to identify a…" at bounding box center [436, 209] width 385 height 39
click at [244, 187] on input "c. Compare the materials and methods used with the project agreement to identif…" at bounding box center [244, 184] width 0 height 8
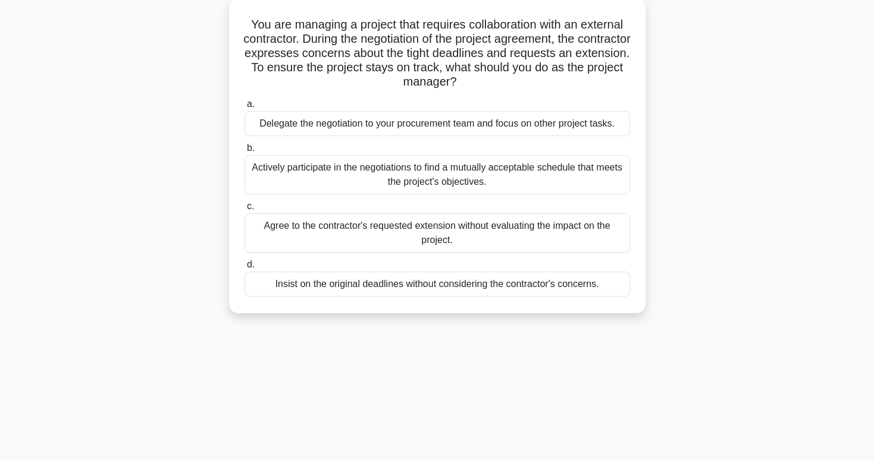
scroll to position [73, 0]
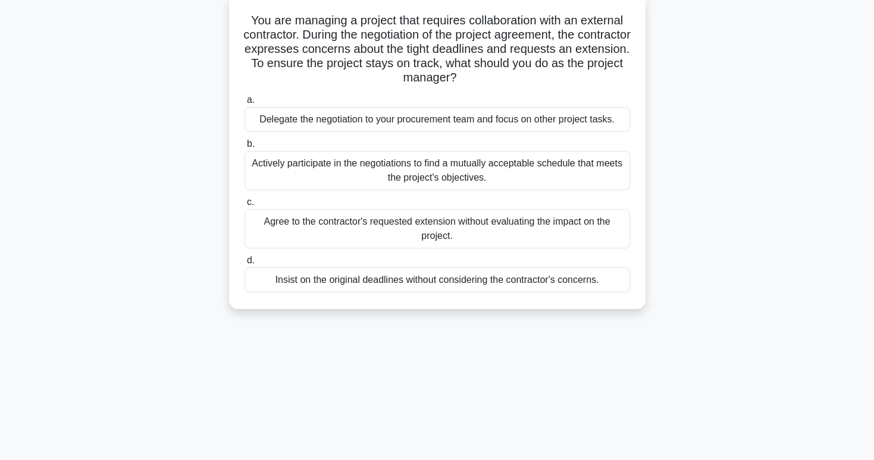
click at [558, 168] on div "Actively participate in the negotiations to find a mutually acceptable schedule…" at bounding box center [436, 170] width 385 height 39
click at [244, 148] on input "b. Actively participate in the negotiations to find a mutually acceptable sched…" at bounding box center [244, 144] width 0 height 8
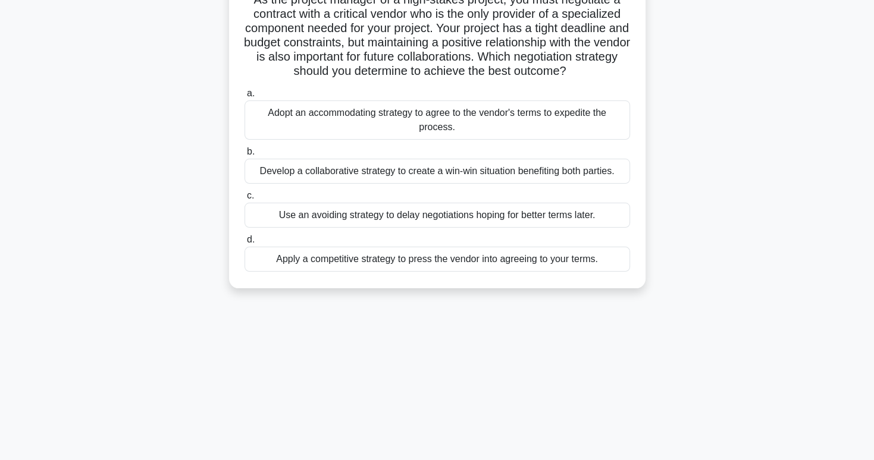
scroll to position [82, 0]
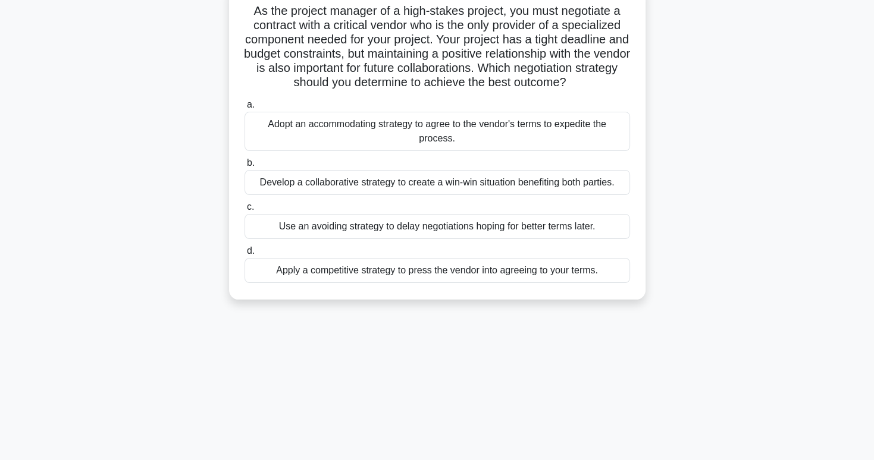
click at [620, 187] on div "Develop a collaborative strategy to create a win-win situation benefiting both …" at bounding box center [436, 182] width 385 height 25
click at [244, 167] on input "b. Develop a collaborative strategy to create a win-win situation benefiting bo…" at bounding box center [244, 163] width 0 height 8
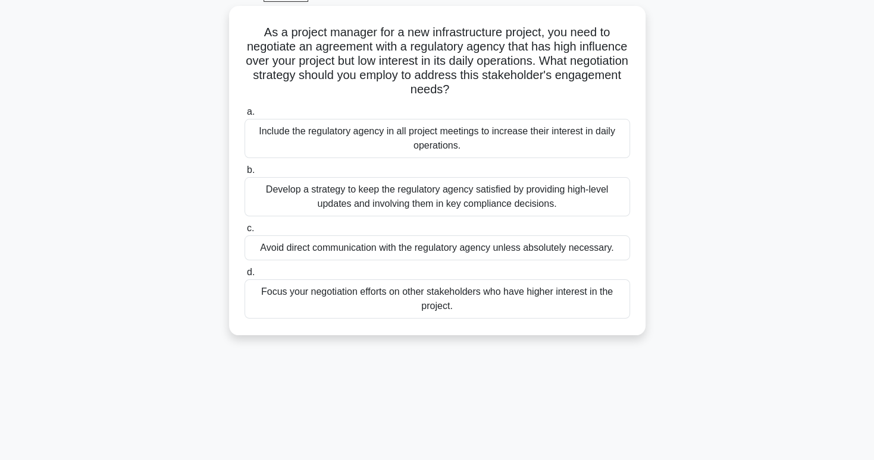
scroll to position [64, 0]
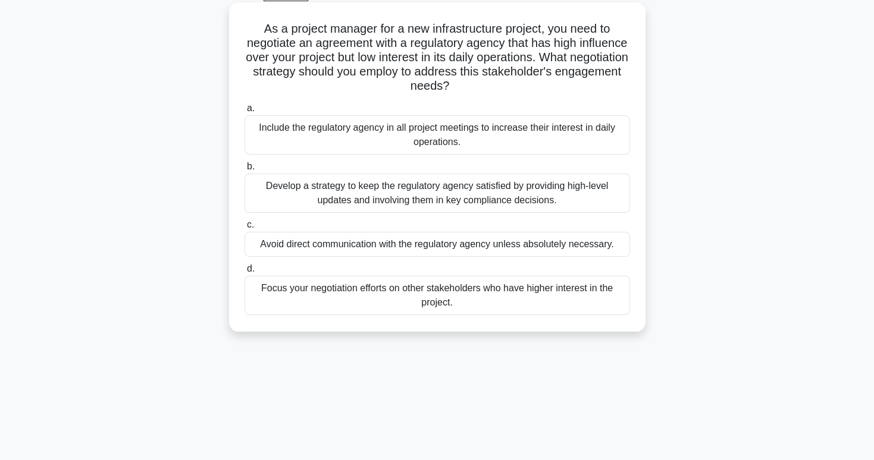
click at [573, 205] on div "Develop a strategy to keep the regulatory agency satisfied by providing high-le…" at bounding box center [436, 193] width 385 height 39
click at [244, 171] on input "b. Develop a strategy to keep the regulatory agency satisfied by providing high…" at bounding box center [244, 167] width 0 height 8
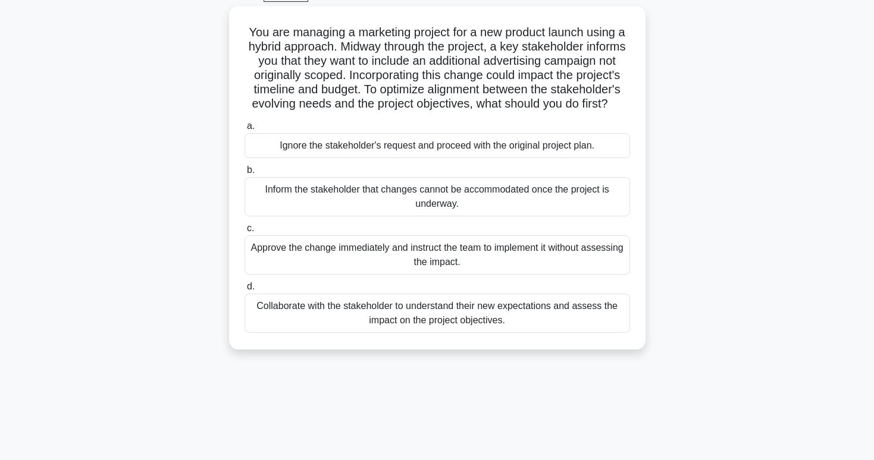
scroll to position [57, 0]
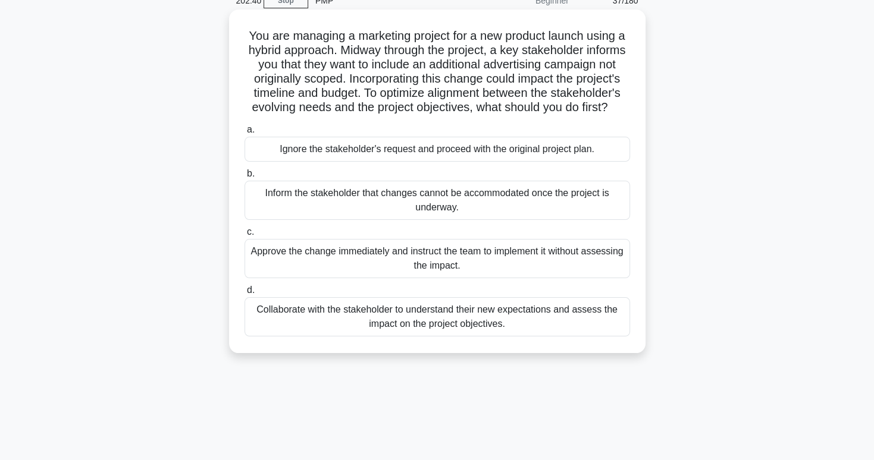
click at [623, 331] on div "Collaborate with the stakeholder to understand their new expectations and asses…" at bounding box center [436, 316] width 385 height 39
click at [244, 294] on input "d. Collaborate with the stakeholder to understand their new expectations and as…" at bounding box center [244, 291] width 0 height 8
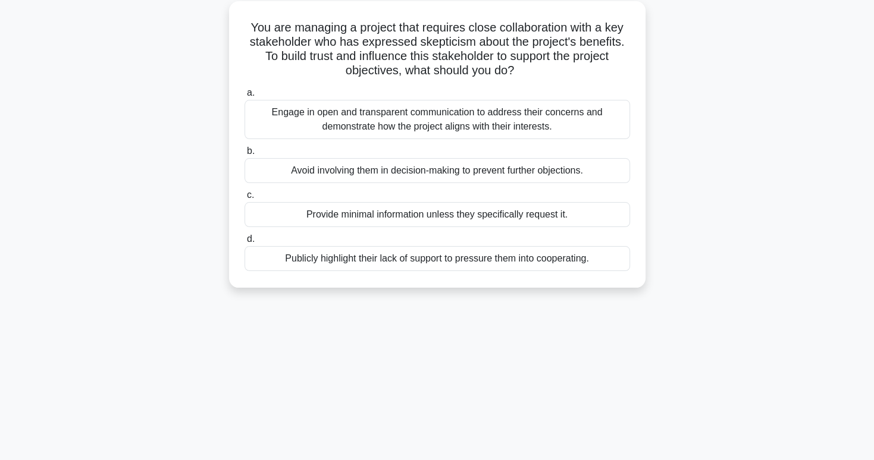
scroll to position [69, 0]
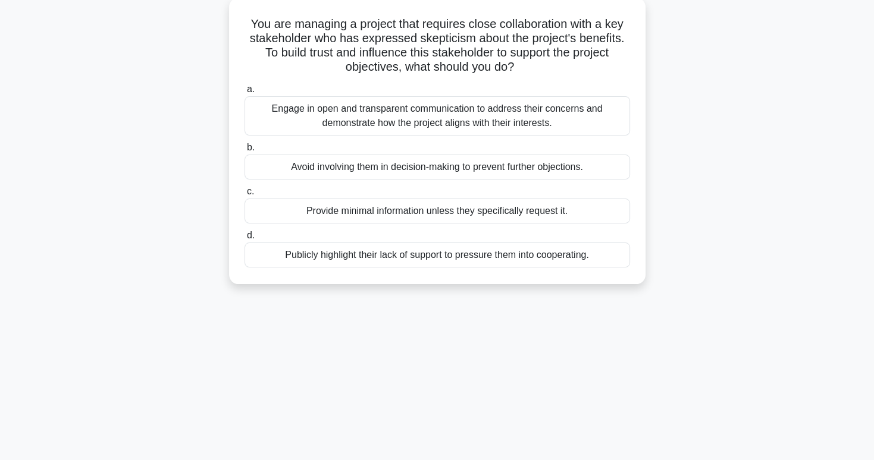
click at [600, 129] on div "Engage in open and transparent communication to address their concerns and demo…" at bounding box center [436, 115] width 385 height 39
click at [244, 93] on input "a. Engage in open and transparent communication to address their concerns and d…" at bounding box center [244, 90] width 0 height 8
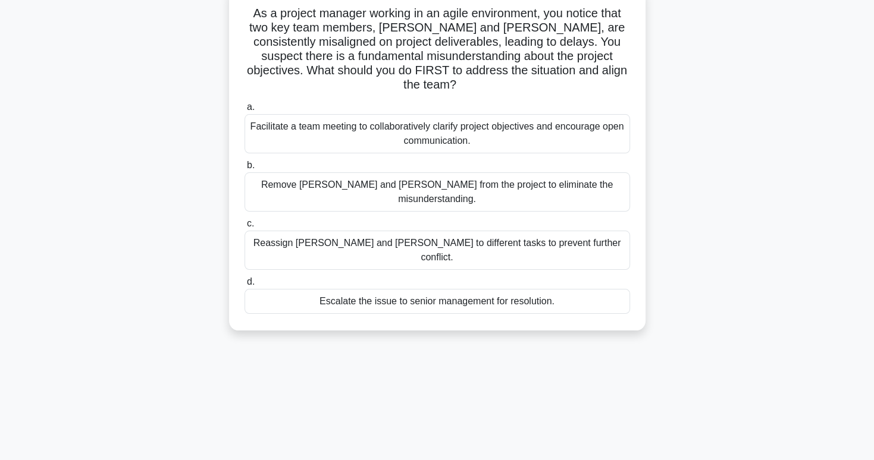
scroll to position [79, 0]
click at [605, 137] on div "Facilitate a team meeting to collaboratively clarify project objectives and enc…" at bounding box center [436, 134] width 385 height 39
click at [244, 112] on input "a. Facilitate a team meeting to collaboratively clarify project objectives and …" at bounding box center [244, 109] width 0 height 8
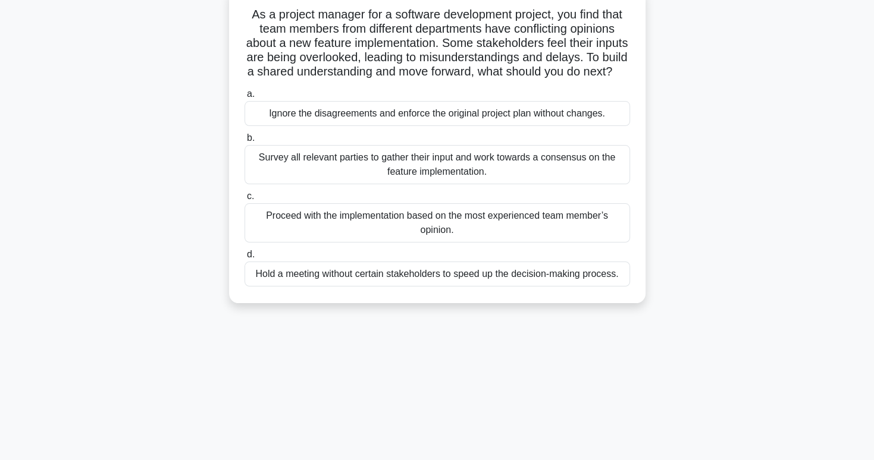
click at [619, 184] on div "Survey all relevant parties to gather their input and work towards a consensus …" at bounding box center [436, 164] width 385 height 39
click at [244, 142] on input "b. Survey all relevant parties to gather their input and work towards a consens…" at bounding box center [244, 138] width 0 height 8
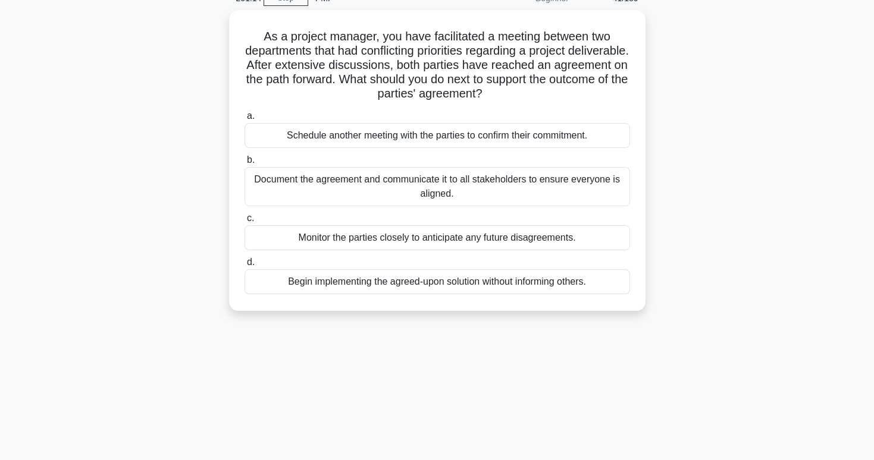
scroll to position [66, 0]
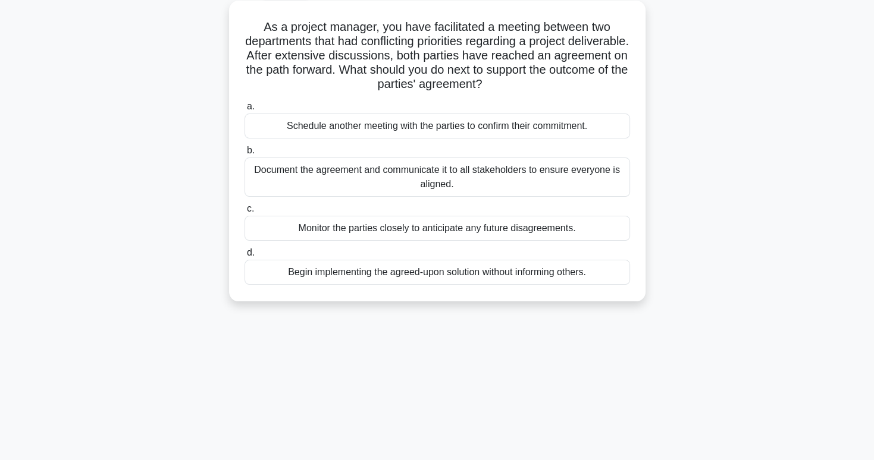
click at [618, 176] on div "Document the agreement and communicate it to all stakeholders to ensure everyon…" at bounding box center [436, 177] width 385 height 39
click at [244, 155] on input "b. Document the agreement and communicate it to all stakeholders to ensure ever…" at bounding box center [244, 151] width 0 height 8
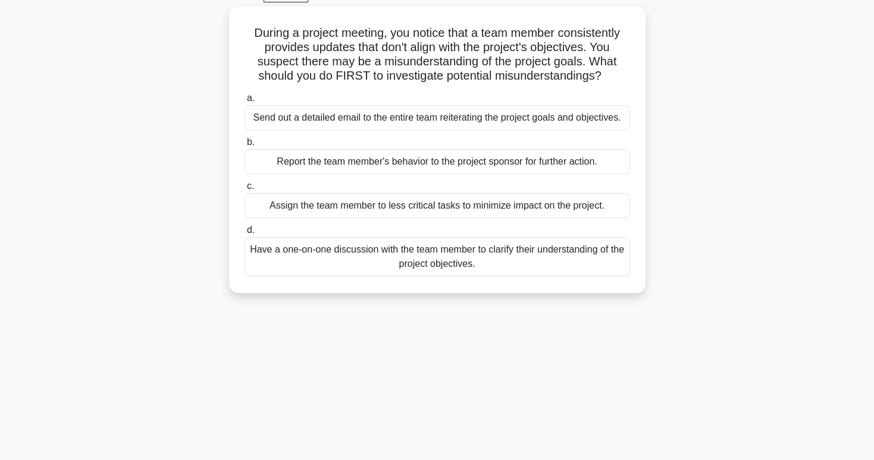
scroll to position [64, 0]
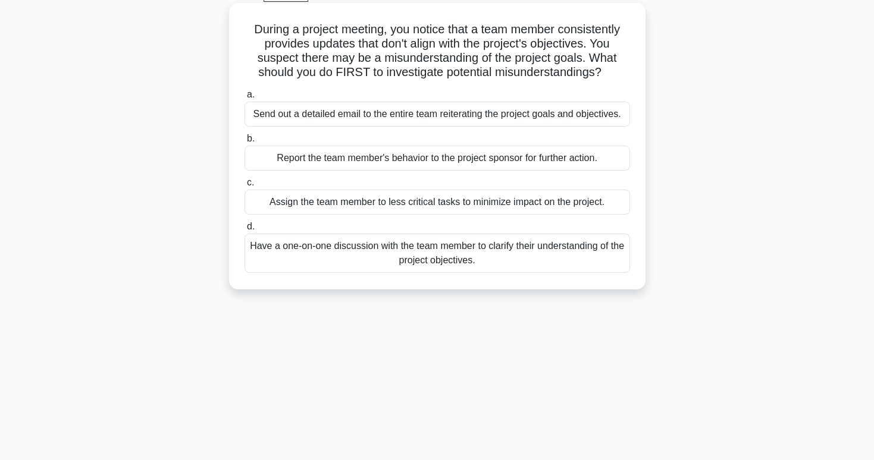
click at [554, 260] on div "Have a one-on-one discussion with the team member to clarify their understandin…" at bounding box center [436, 253] width 385 height 39
click at [244, 231] on input "d. Have a one-on-one discussion with the team member to clarify their understan…" at bounding box center [244, 227] width 0 height 8
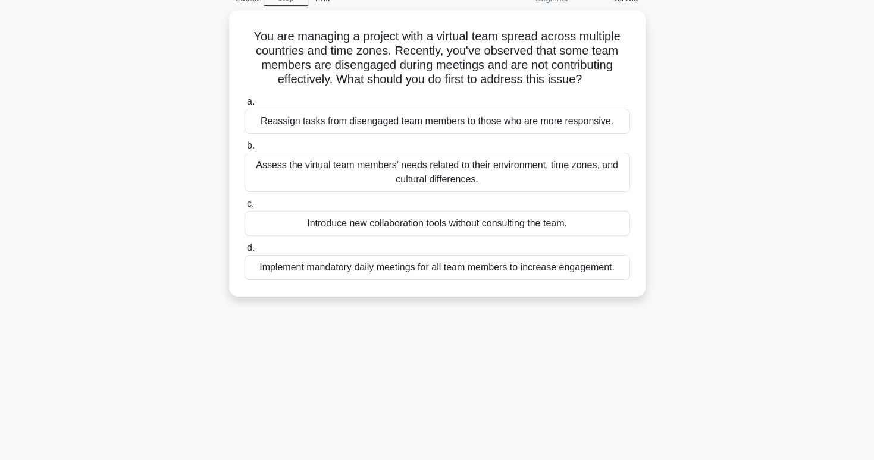
scroll to position [59, 0]
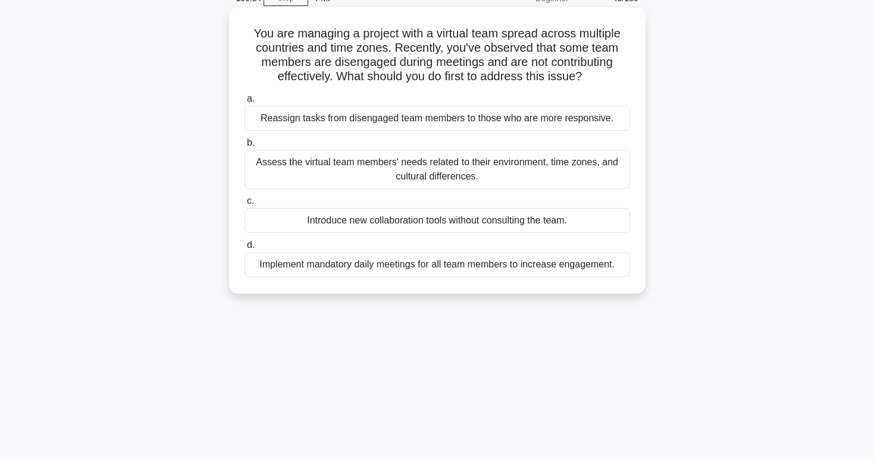
click at [626, 186] on div "Assess the virtual team members' needs related to their environment, time zones…" at bounding box center [436, 169] width 385 height 39
click at [244, 147] on input "b. Assess the virtual team members' needs related to their environment, time zo…" at bounding box center [244, 143] width 0 height 8
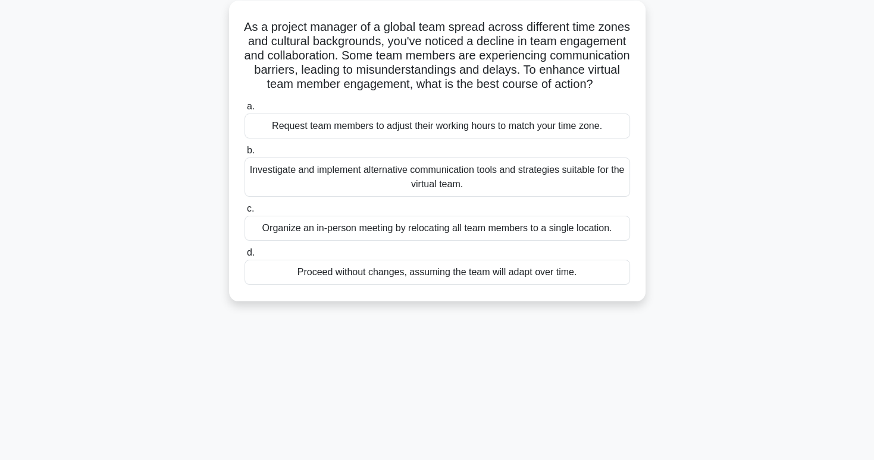
scroll to position [69, 0]
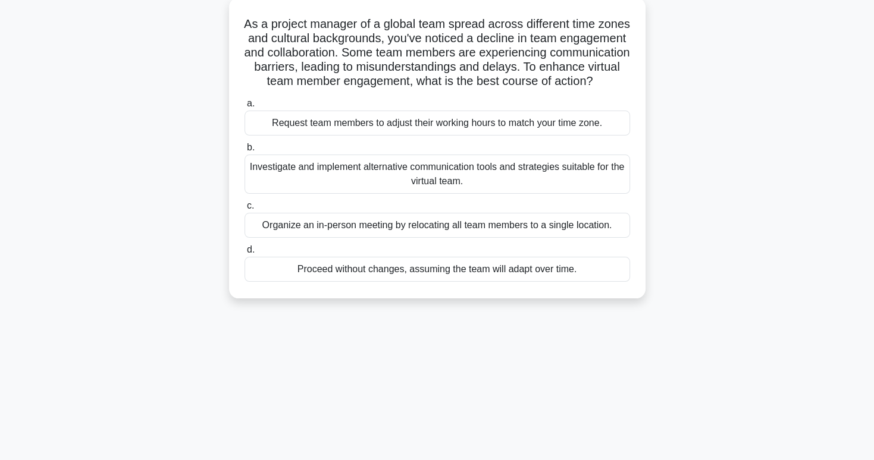
click at [626, 194] on div "Investigate and implement alternative communication tools and strategies suitab…" at bounding box center [436, 174] width 385 height 39
click at [244, 152] on input "b. Investigate and implement alternative communication tools and strategies sui…" at bounding box center [244, 148] width 0 height 8
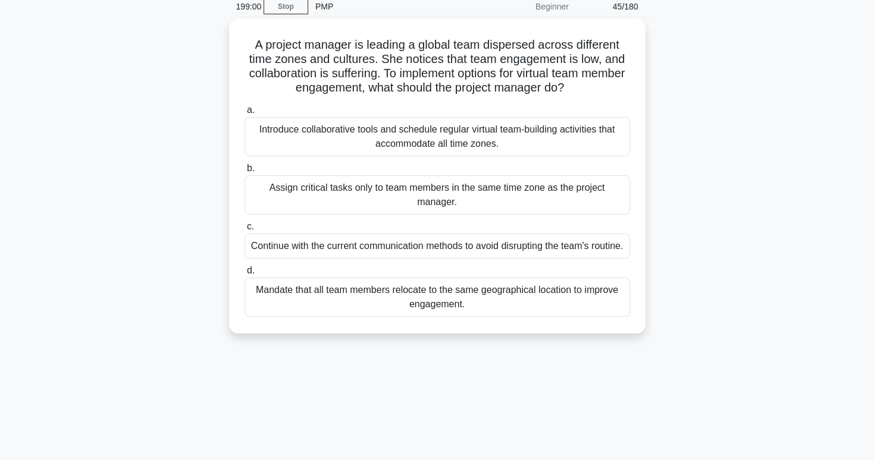
scroll to position [52, 0]
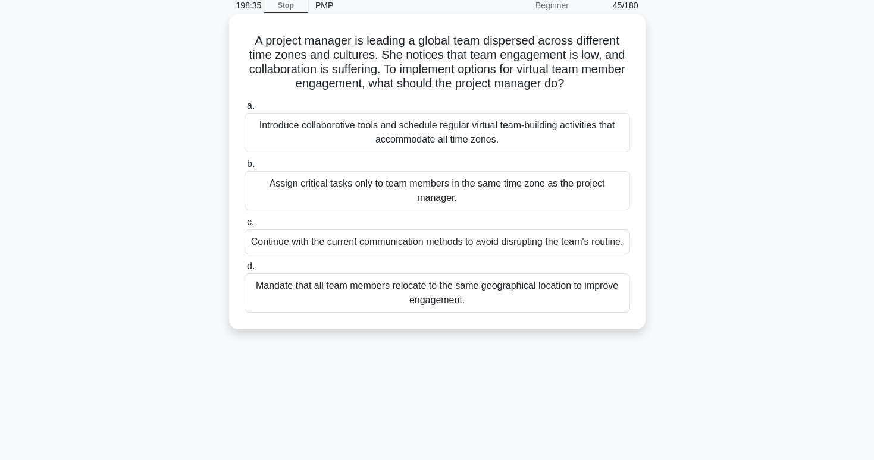
click at [572, 134] on div "Introduce collaborative tools and schedule regular virtual team-building activi…" at bounding box center [436, 132] width 385 height 39
click at [244, 110] on input "a. Introduce collaborative tools and schedule regular virtual team-building act…" at bounding box center [244, 106] width 0 height 8
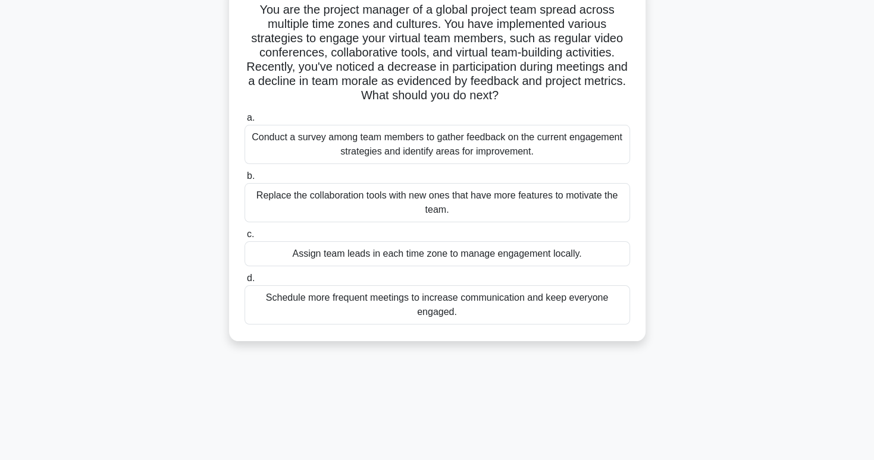
scroll to position [83, 0]
click at [607, 152] on div "Conduct a survey among team members to gather feedback on the current engagemen…" at bounding box center [436, 144] width 385 height 39
click at [244, 122] on input "a. Conduct a survey among team members to gather feedback on the current engage…" at bounding box center [244, 118] width 0 height 8
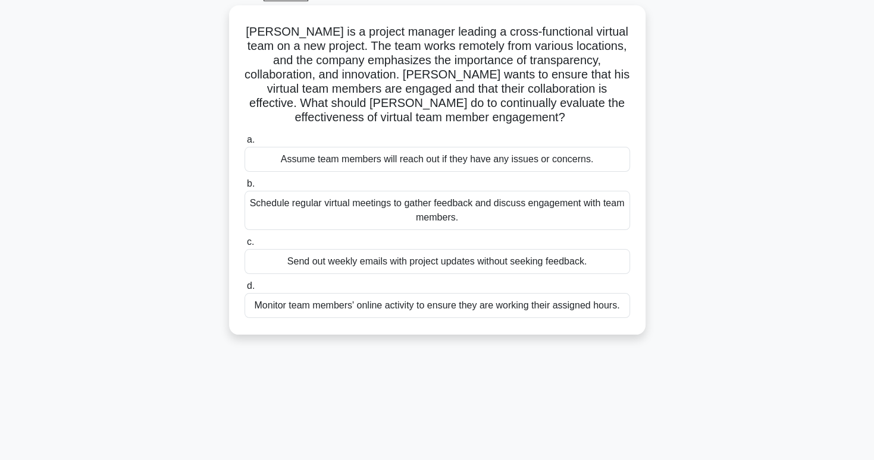
scroll to position [64, 0]
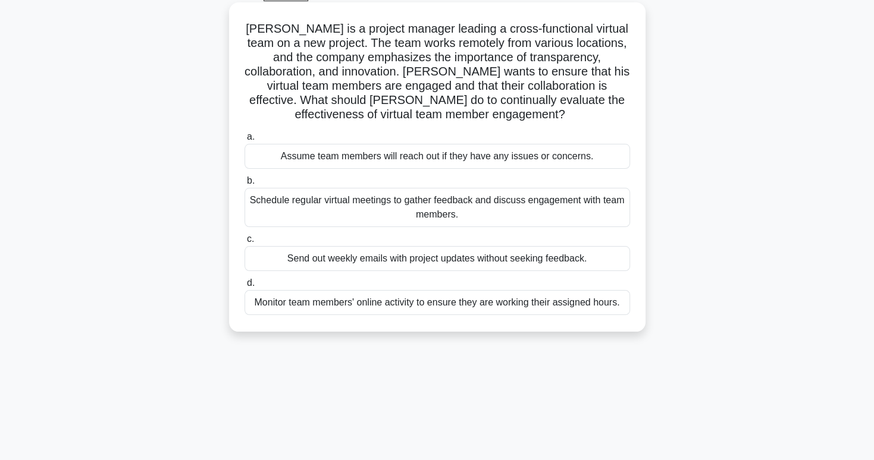
click at [561, 203] on div "Schedule regular virtual meetings to gather feedback and discuss engagement wit…" at bounding box center [436, 207] width 385 height 39
click at [244, 185] on input "b. Schedule regular virtual meetings to gather feedback and discuss engagement …" at bounding box center [244, 181] width 0 height 8
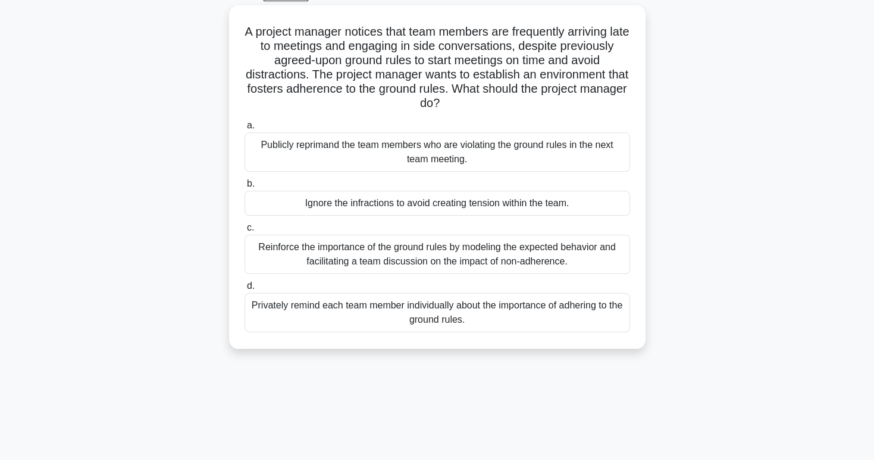
scroll to position [0, 0]
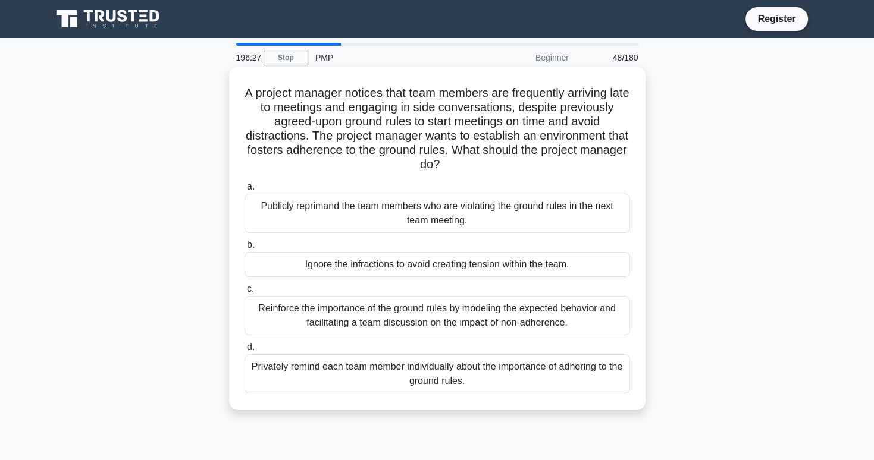
click at [623, 194] on label "a. Publicly reprimand the team members who are violating the ground rules in th…" at bounding box center [436, 207] width 385 height 54
click at [244, 191] on input "a. Publicly reprimand the team members who are violating the ground rules in th…" at bounding box center [244, 187] width 0 height 8
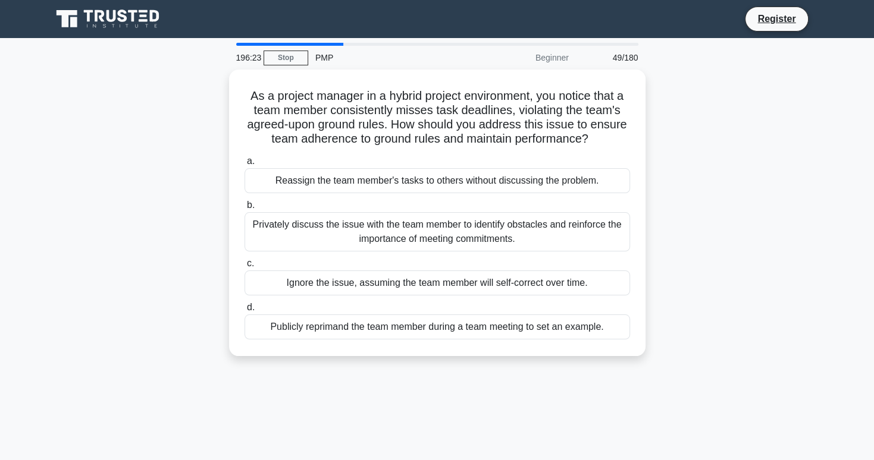
click at [623, 194] on div "a. Reassign the team member's tasks to others without discussing the problem. b…" at bounding box center [437, 247] width 400 height 190
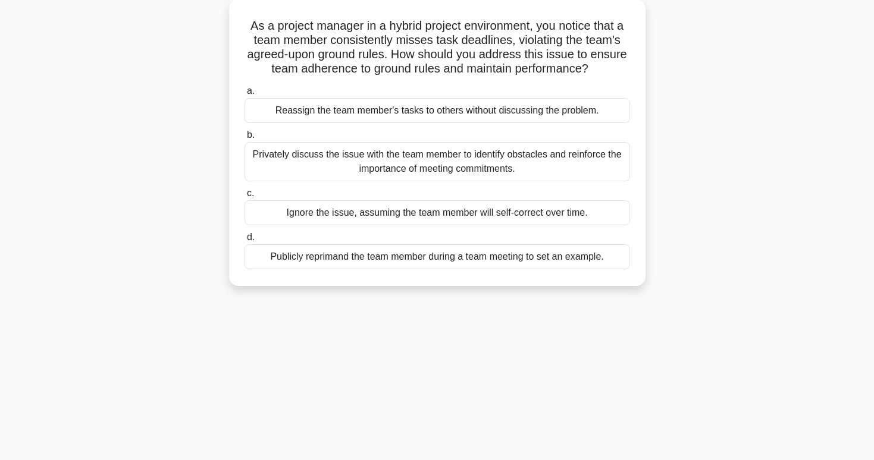
scroll to position [73, 0]
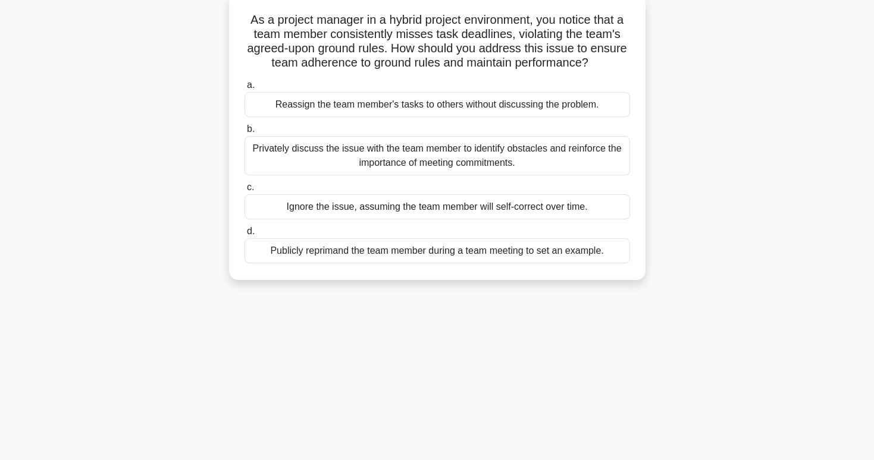
click at [550, 162] on div "Privately discuss the issue with the team member to identify obstacles and rein…" at bounding box center [436, 155] width 385 height 39
click at [244, 133] on input "b. Privately discuss the issue with the team member to identify obstacles and r…" at bounding box center [244, 130] width 0 height 8
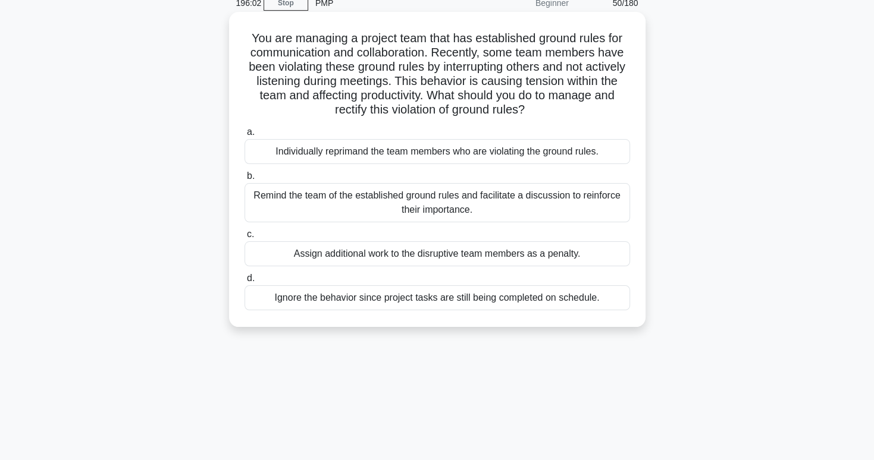
scroll to position [75, 0]
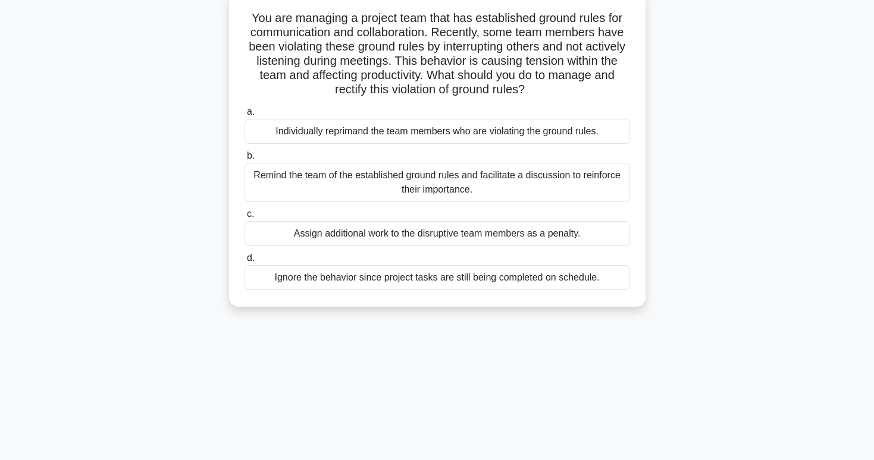
click at [610, 176] on div "Remind the team of the established ground rules and facilitate a discussion to …" at bounding box center [436, 182] width 385 height 39
click at [244, 160] on input "b. Remind the team of the established ground rules and facilitate a discussion …" at bounding box center [244, 156] width 0 height 8
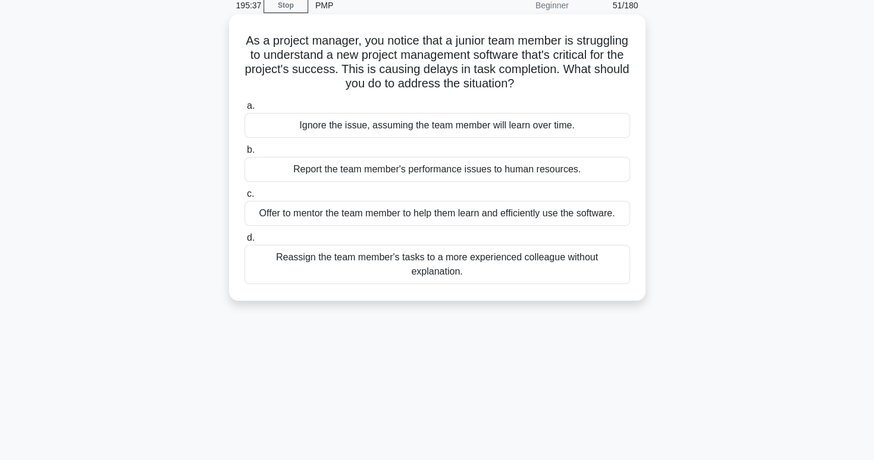
scroll to position [54, 0]
click at [597, 219] on div "Offer to mentor the team member to help them learn and efficiently use the soft…" at bounding box center [436, 211] width 385 height 25
click at [244, 196] on input "c. Offer to mentor the team member to help them learn and efficiently use the s…" at bounding box center [244, 193] width 0 height 8
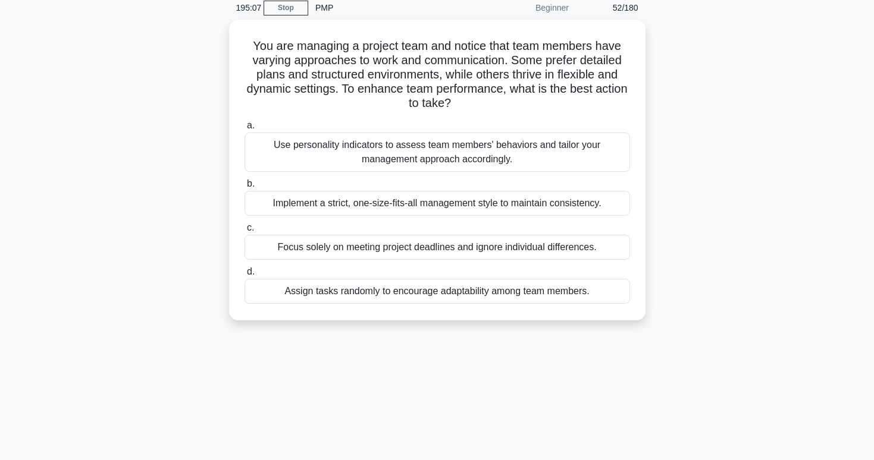
scroll to position [42, 0]
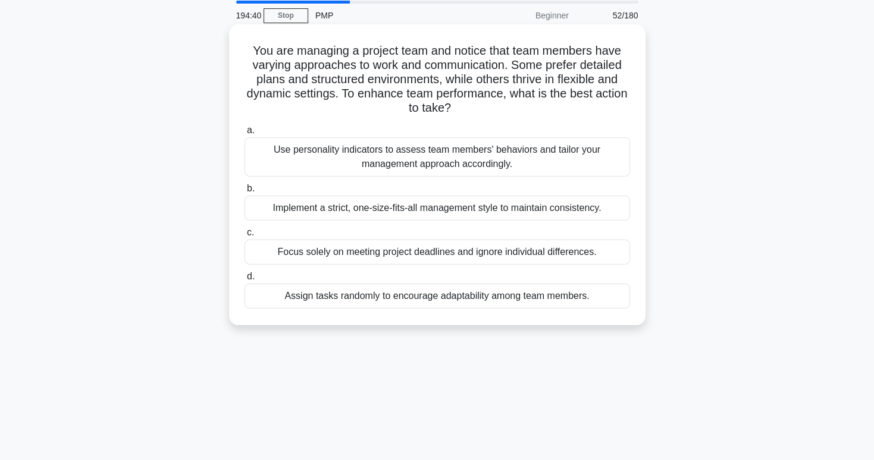
drag, startPoint x: 597, startPoint y: 219, endPoint x: 583, endPoint y: 159, distance: 61.5
click at [583, 159] on div "a. Use personality indicators to assess team members' behaviors and tailor your…" at bounding box center [437, 216] width 400 height 190
click at [583, 159] on div "Use personality indicators to assess team members' behaviors and tailor your ma…" at bounding box center [436, 156] width 385 height 39
click at [244, 134] on input "a. Use personality indicators to assess team members' behaviors and tailor your…" at bounding box center [244, 131] width 0 height 8
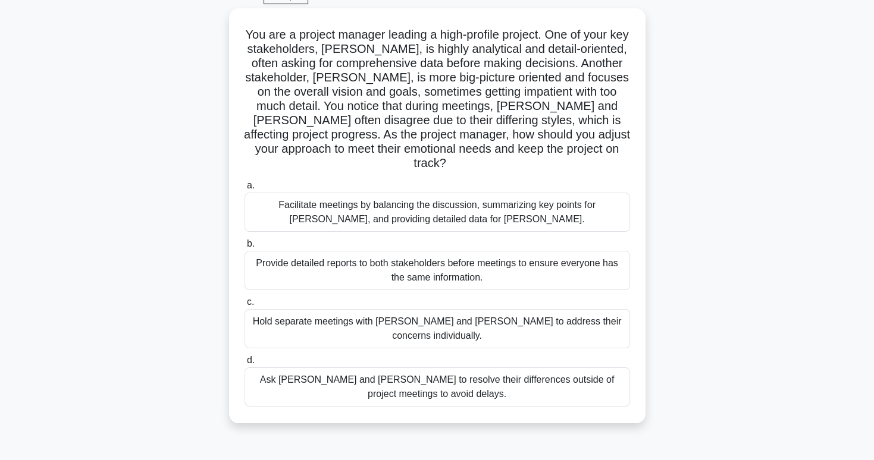
scroll to position [62, 0]
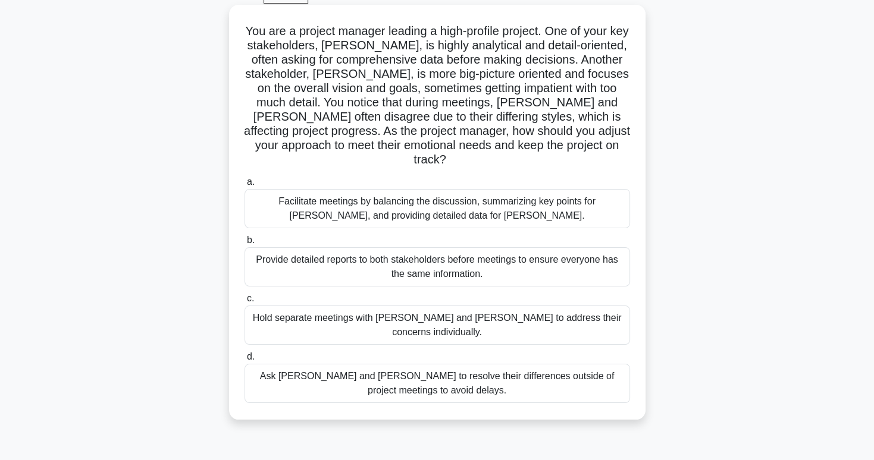
click at [595, 192] on div "Facilitate meetings by balancing the discussion, summarizing key points for Joh…" at bounding box center [436, 208] width 385 height 39
click at [244, 186] on input "a. Facilitate meetings by balancing the discussion, summarizing key points for …" at bounding box center [244, 182] width 0 height 8
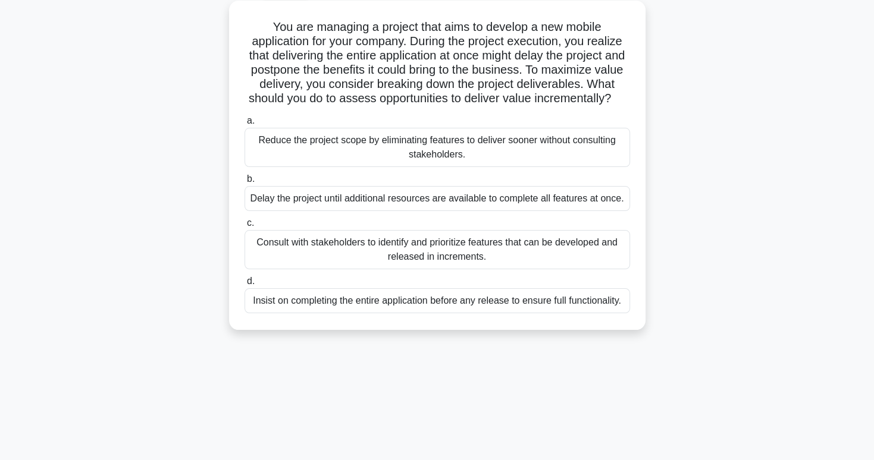
scroll to position [67, 0]
click at [635, 197] on div "b. Delay the project until additional resources are available to complete all f…" at bounding box center [437, 190] width 400 height 39
click at [614, 269] on div "Consult with stakeholders to identify and prioritize features that can be devel…" at bounding box center [436, 249] width 385 height 39
click at [244, 227] on input "c. Consult with stakeholders to identify and prioritize features that can be de…" at bounding box center [244, 223] width 0 height 8
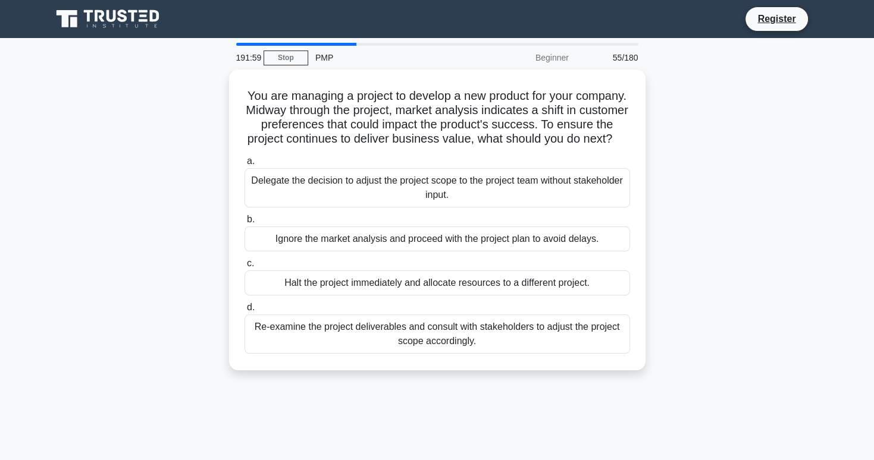
scroll to position [82, 0]
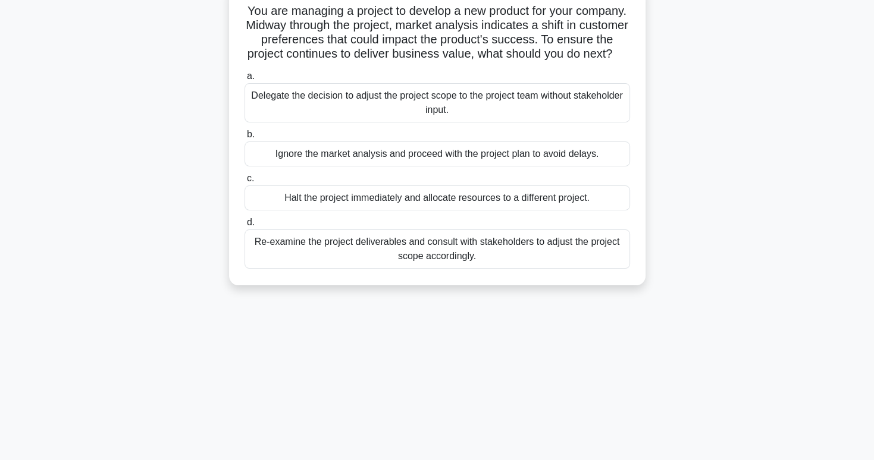
click at [607, 269] on div "Re-examine the project deliverables and consult with stakeholders to adjust the…" at bounding box center [436, 249] width 385 height 39
click at [244, 227] on input "d. Re-examine the project deliverables and consult with stakeholders to adjust …" at bounding box center [244, 223] width 0 height 8
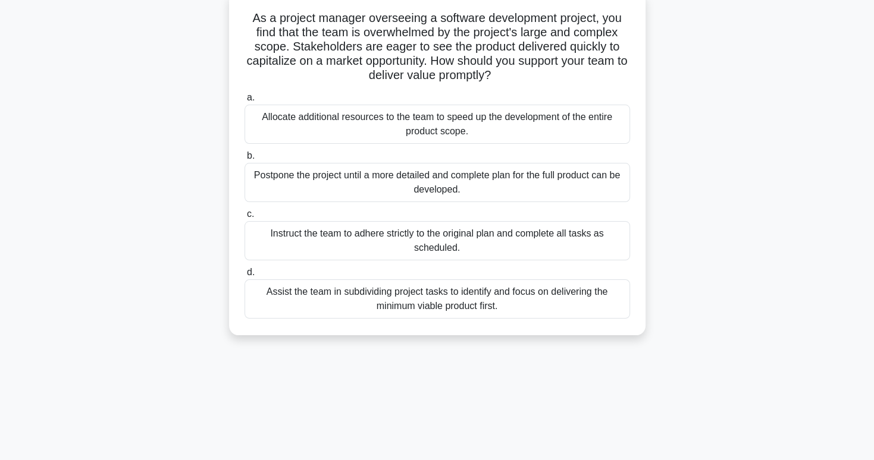
scroll to position [79, 0]
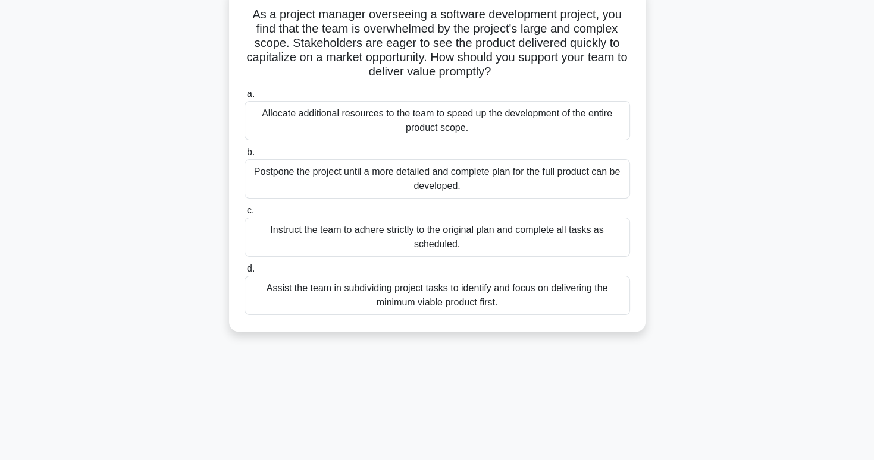
click at [553, 310] on div "Assist the team in subdividing project tasks to identify and focus on deliverin…" at bounding box center [436, 295] width 385 height 39
click at [244, 273] on input "d. Assist the team in subdividing project tasks to identify and focus on delive…" at bounding box center [244, 269] width 0 height 8
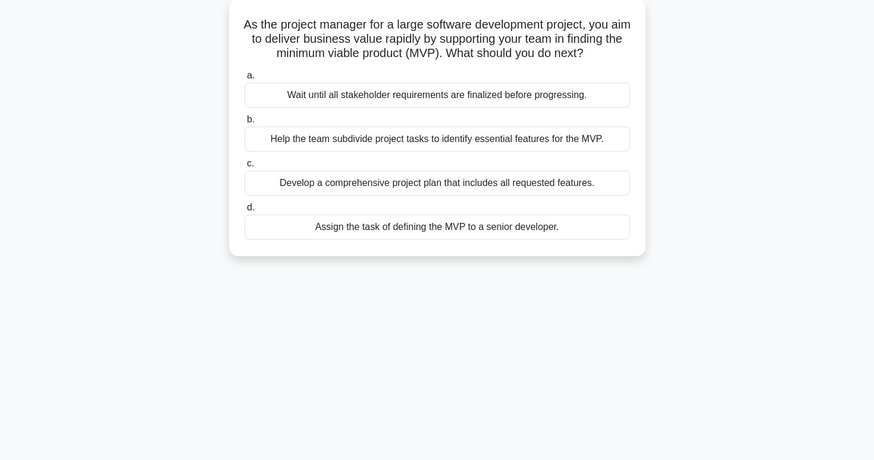
scroll to position [71, 0]
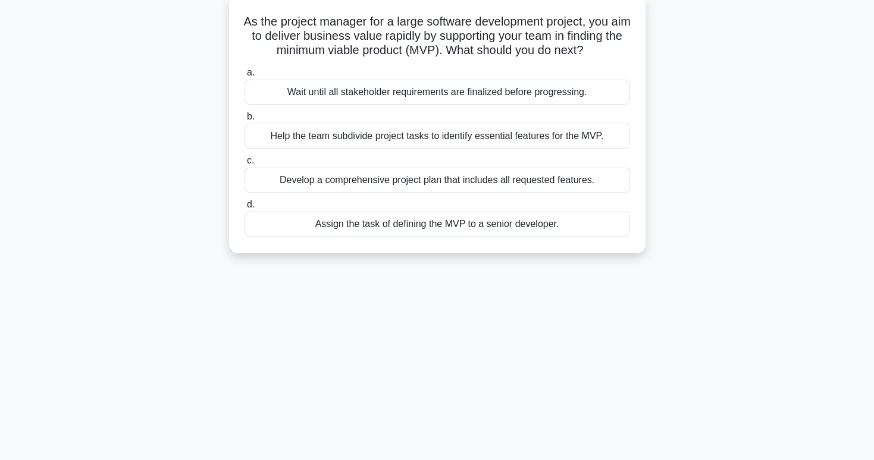
click at [531, 149] on div "Help the team subdivide project tasks to identify essential features for the MV…" at bounding box center [436, 136] width 385 height 25
click at [244, 121] on input "b. Help the team subdivide project tasks to identify essential features for the…" at bounding box center [244, 117] width 0 height 8
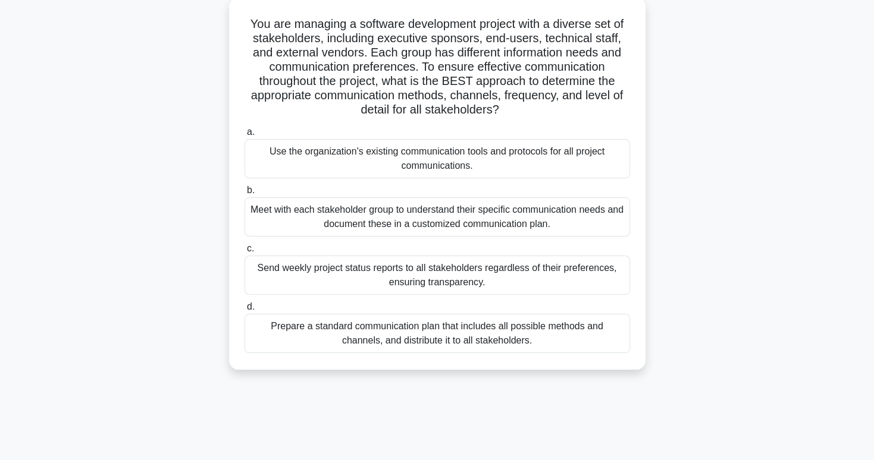
scroll to position [70, 0]
click at [595, 219] on div "Meet with each stakeholder group to understand their specific communication nee…" at bounding box center [436, 215] width 385 height 39
click at [244, 193] on input "b. Meet with each stakeholder group to understand their specific communication …" at bounding box center [244, 190] width 0 height 8
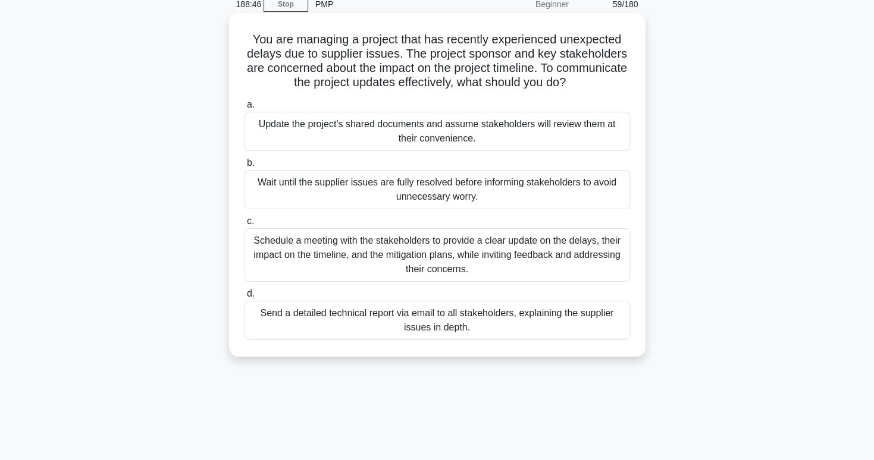
scroll to position [74, 0]
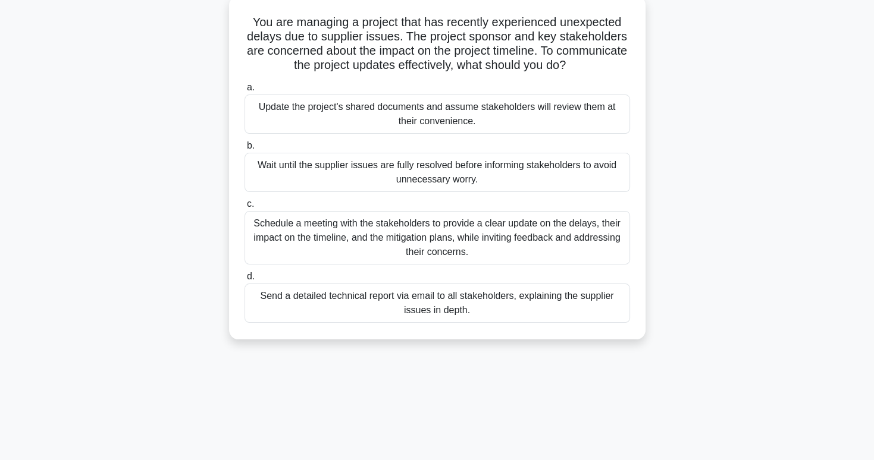
drag, startPoint x: 633, startPoint y: 240, endPoint x: 675, endPoint y: 296, distance: 69.6
click at [675, 296] on div "You are managing a project that has recently experienced unexpected delays due …" at bounding box center [437, 175] width 785 height 358
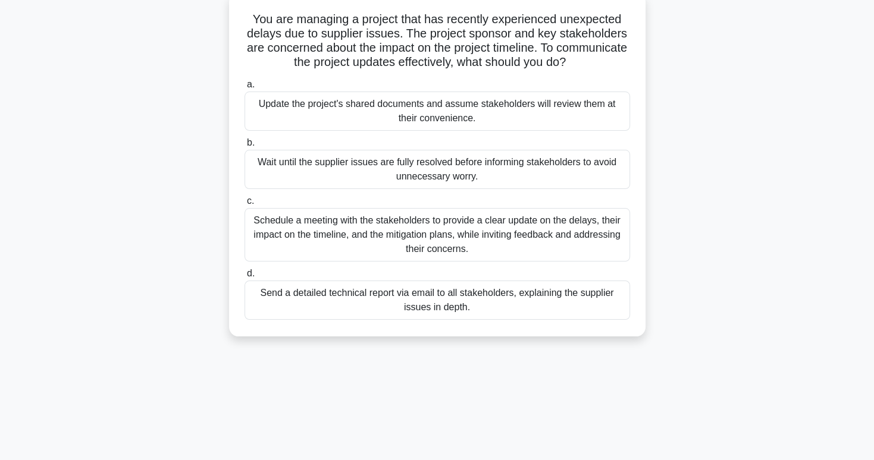
click at [607, 239] on div "Schedule a meeting with the stakeholders to provide a clear update on the delay…" at bounding box center [436, 235] width 385 height 54
click at [244, 205] on input "c. Schedule a meeting with the stakeholders to provide a clear update on the de…" at bounding box center [244, 201] width 0 height 8
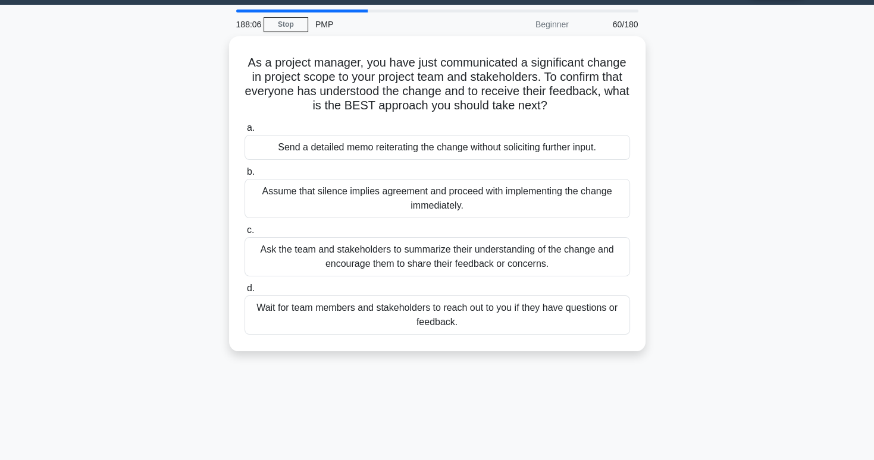
scroll to position [36, 0]
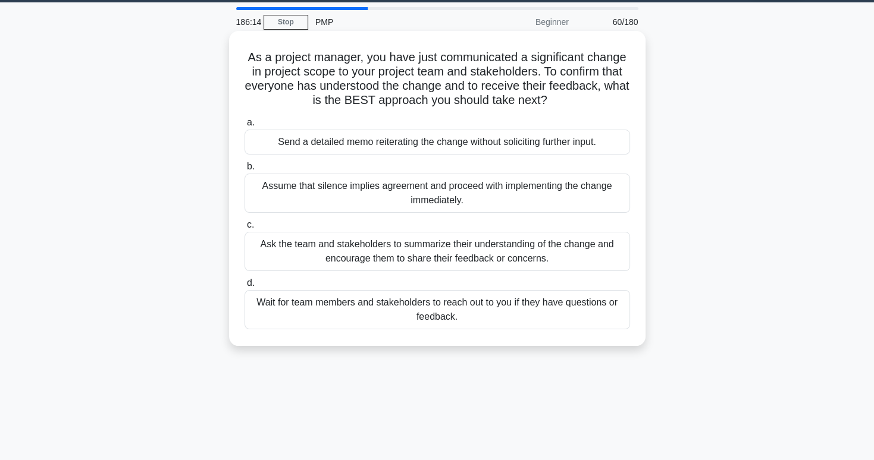
click at [581, 265] on div "Ask the team and stakeholders to summarize their understanding of the change an…" at bounding box center [436, 251] width 385 height 39
click at [244, 229] on input "c. Ask the team and stakeholders to summarize their understanding of the change…" at bounding box center [244, 225] width 0 height 8
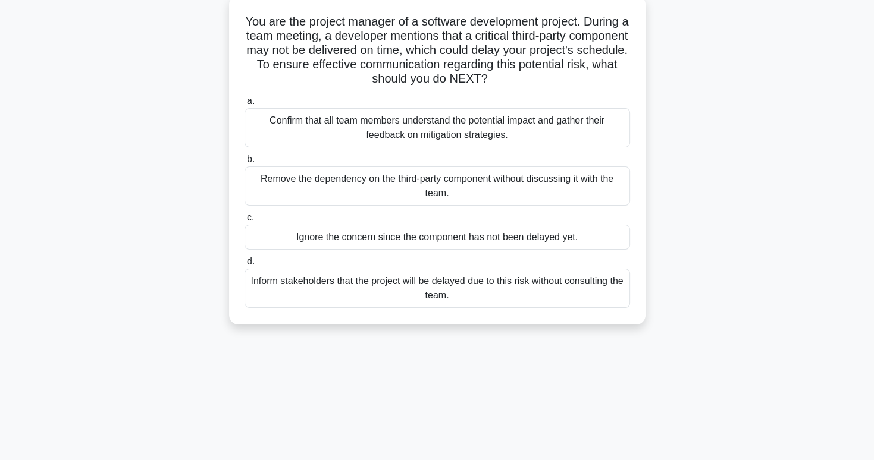
scroll to position [71, 0]
click at [532, 142] on div "Confirm that all team members understand the potential impact and gather their …" at bounding box center [436, 127] width 385 height 39
click at [244, 105] on input "a. Confirm that all team members understand the potential impact and gather the…" at bounding box center [244, 102] width 0 height 8
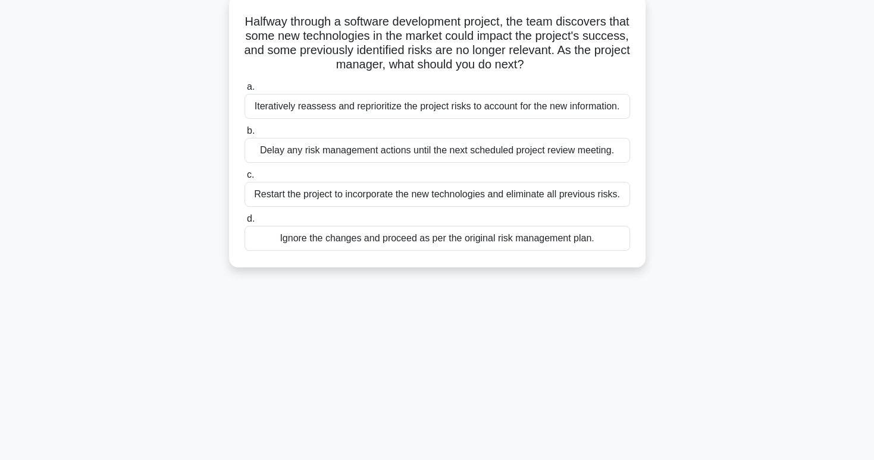
click at [610, 108] on div "Iteratively reassess and reprioritize the project risks to account for the new …" at bounding box center [436, 106] width 385 height 25
click at [244, 91] on input "a. Iteratively reassess and reprioritize the project risks to account for the n…" at bounding box center [244, 87] width 0 height 8
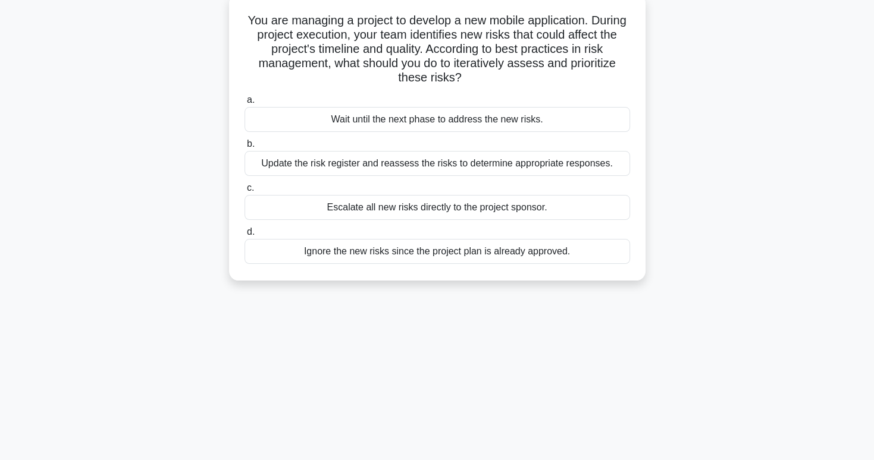
scroll to position [76, 0]
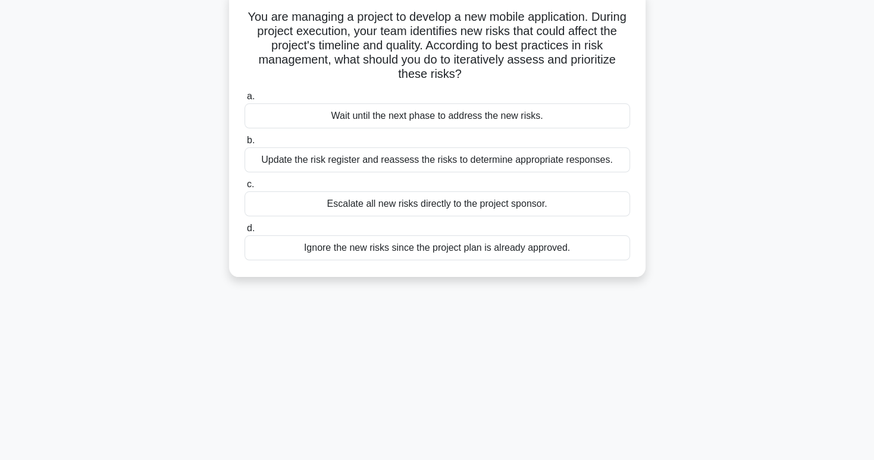
click at [561, 158] on div "Update the risk register and reassess the risks to determine appropriate respon…" at bounding box center [436, 160] width 385 height 25
click at [244, 145] on input "b. Update the risk register and reassess the risks to determine appropriate res…" at bounding box center [244, 141] width 0 height 8
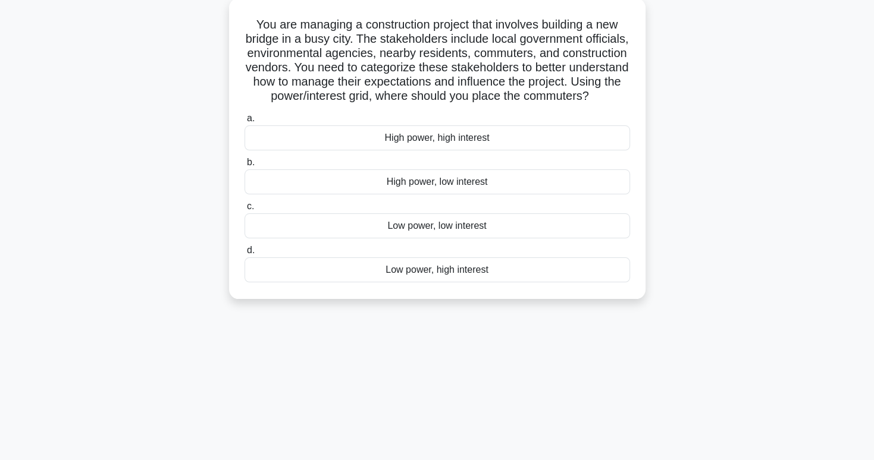
scroll to position [67, 0]
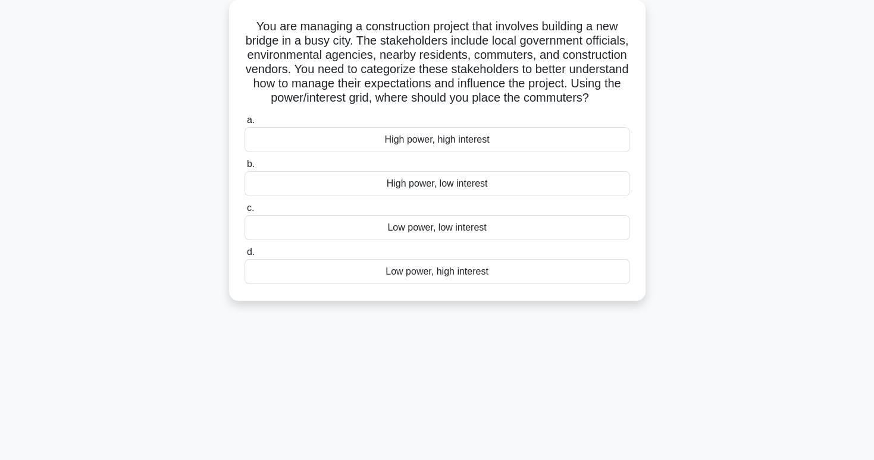
click at [559, 284] on div "Low power, high interest" at bounding box center [436, 271] width 385 height 25
click at [244, 256] on input "d. Low power, high interest" at bounding box center [244, 253] width 0 height 8
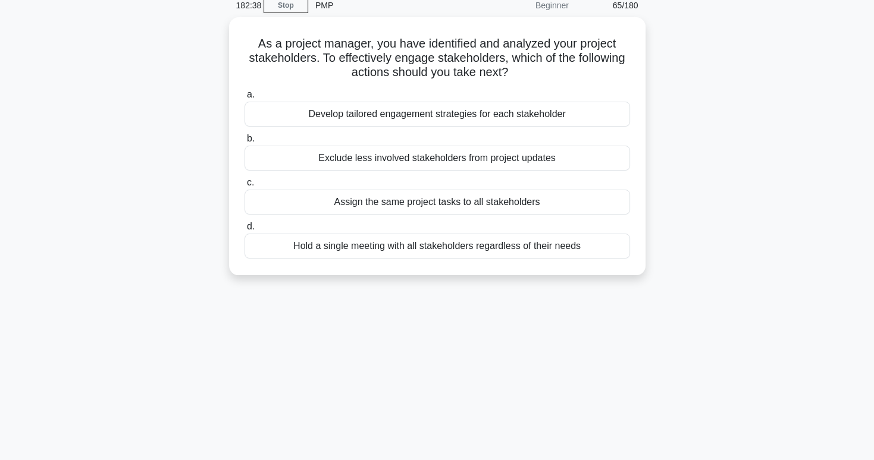
scroll to position [52, 0]
drag, startPoint x: 559, startPoint y: 294, endPoint x: 473, endPoint y: 318, distance: 88.9
click at [473, 318] on div "182:36 Stop PMP Beginner 65/180 As a project manager, you have identified and a…" at bounding box center [437, 287] width 785 height 595
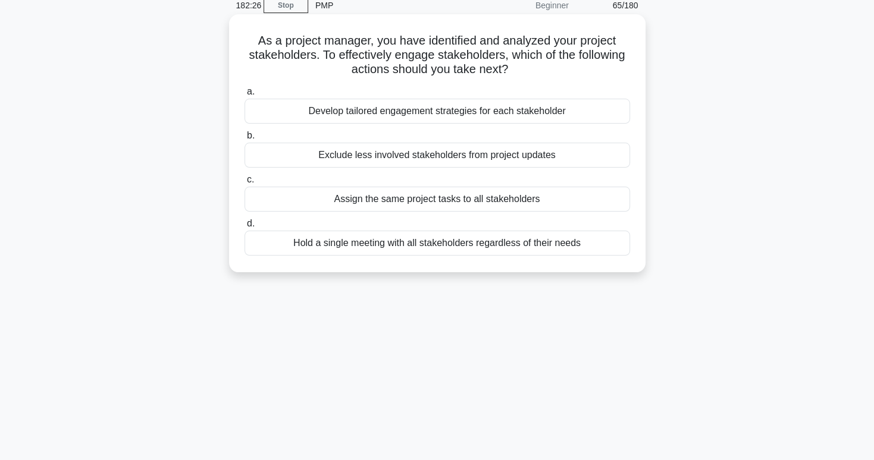
click at [510, 118] on div "Develop tailored engagement strategies for each stakeholder" at bounding box center [436, 111] width 385 height 25
click at [244, 96] on input "a. Develop tailored engagement strategies for each stakeholder" at bounding box center [244, 92] width 0 height 8
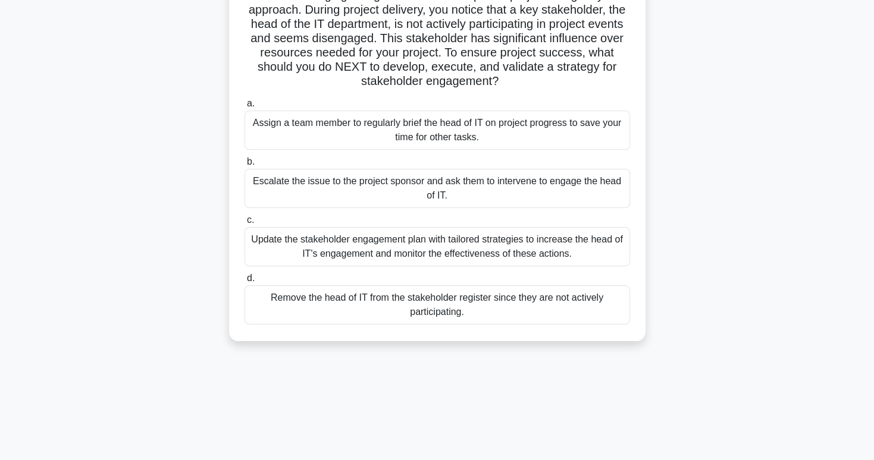
scroll to position [65, 0]
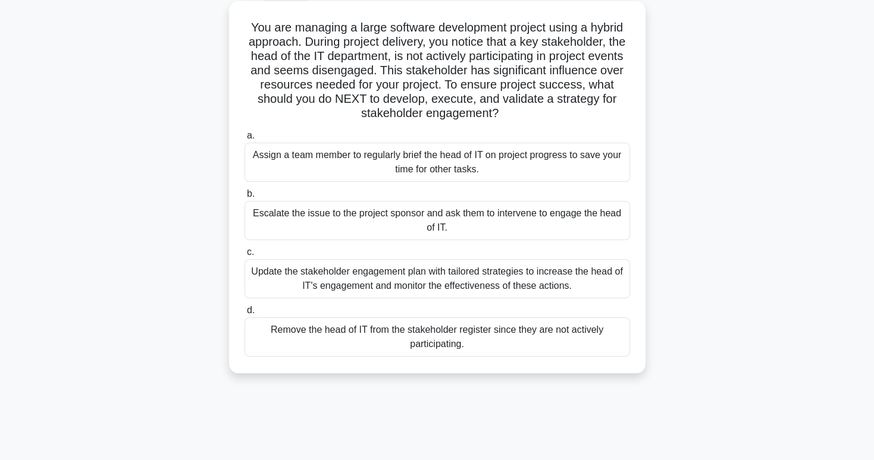
click at [554, 275] on div "Update the stakeholder engagement plan with tailored strategies to increase the…" at bounding box center [436, 278] width 385 height 39
click at [244, 256] on input "c. Update the stakeholder engagement plan with tailored strategies to increase …" at bounding box center [244, 253] width 0 height 8
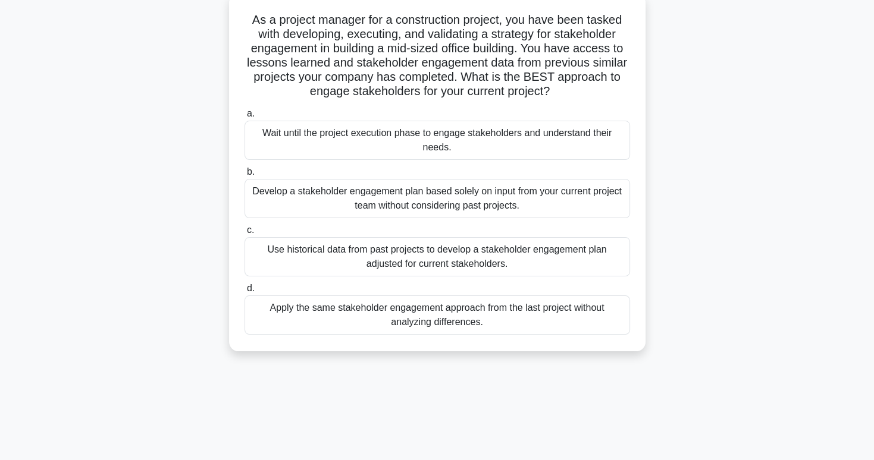
scroll to position [74, 0]
click at [541, 253] on div "Use historical data from past projects to develop a stakeholder engagement plan…" at bounding box center [436, 256] width 385 height 39
click at [244, 234] on input "c. Use historical data from past projects to develop a stakeholder engagement p…" at bounding box center [244, 230] width 0 height 8
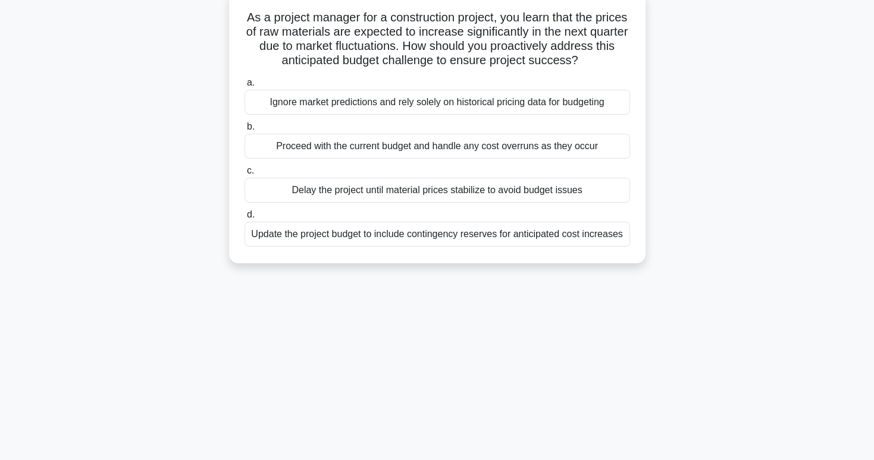
scroll to position [76, 0]
click at [592, 238] on div "Update the project budget to include contingency reserves for anticipated cost …" at bounding box center [436, 233] width 385 height 25
click at [244, 218] on input "d. Update the project budget to include contingency reserves for anticipated co…" at bounding box center [244, 215] width 0 height 8
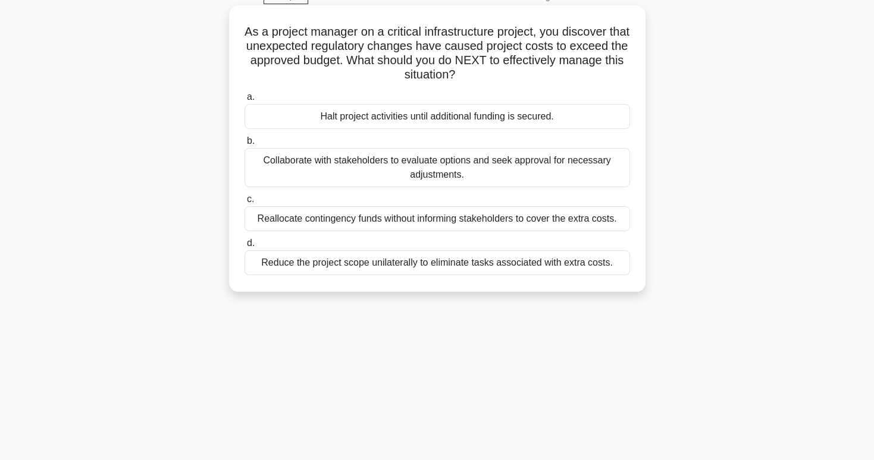
scroll to position [62, 0]
click at [622, 175] on div "Collaborate with stakeholders to evaluate options and seek approval for necessa…" at bounding box center [436, 167] width 385 height 39
click at [244, 145] on input "b. Collaborate with stakeholders to evaluate options and seek approval for nece…" at bounding box center [244, 141] width 0 height 8
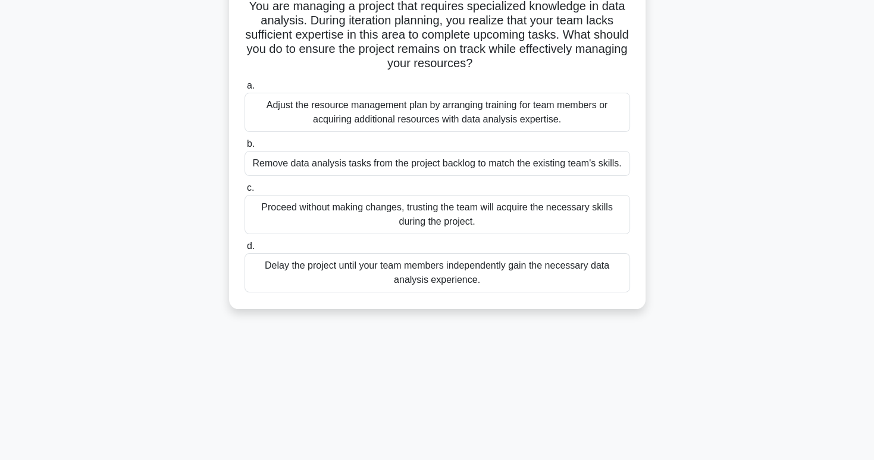
scroll to position [54, 0]
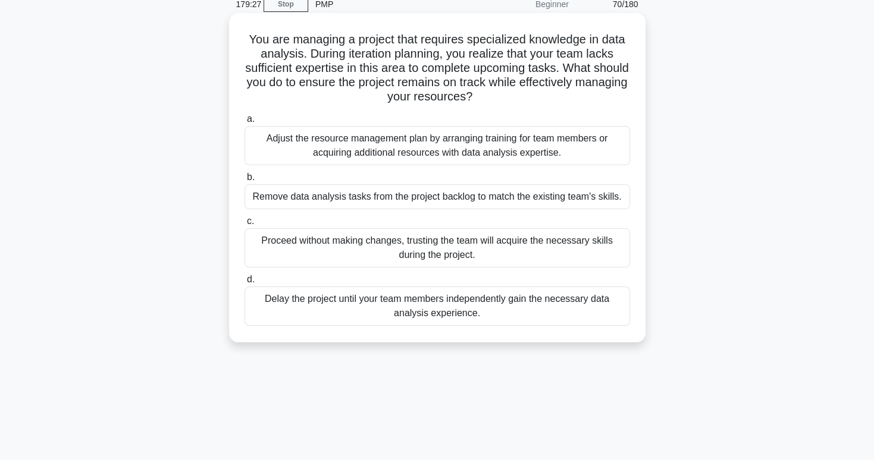
click at [515, 162] on div "Adjust the resource management plan by arranging training for team members or a…" at bounding box center [436, 145] width 385 height 39
click at [244, 123] on input "a. Adjust the resource management plan by arranging training for team members o…" at bounding box center [244, 119] width 0 height 8
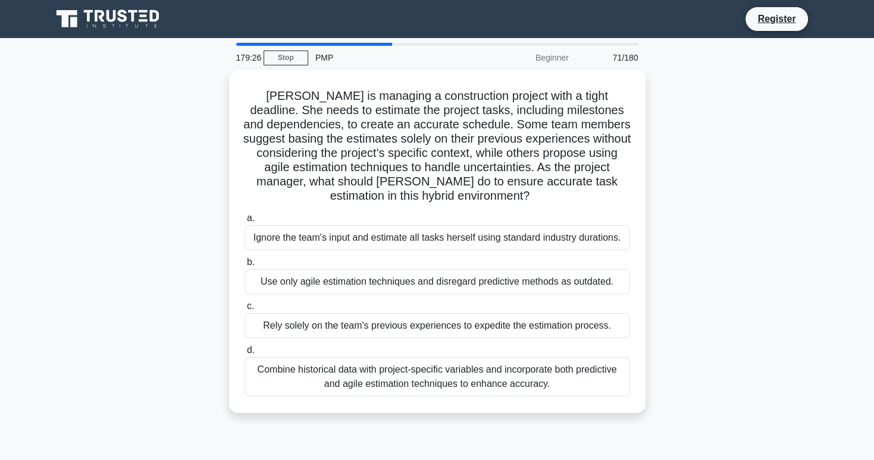
scroll to position [111, 0]
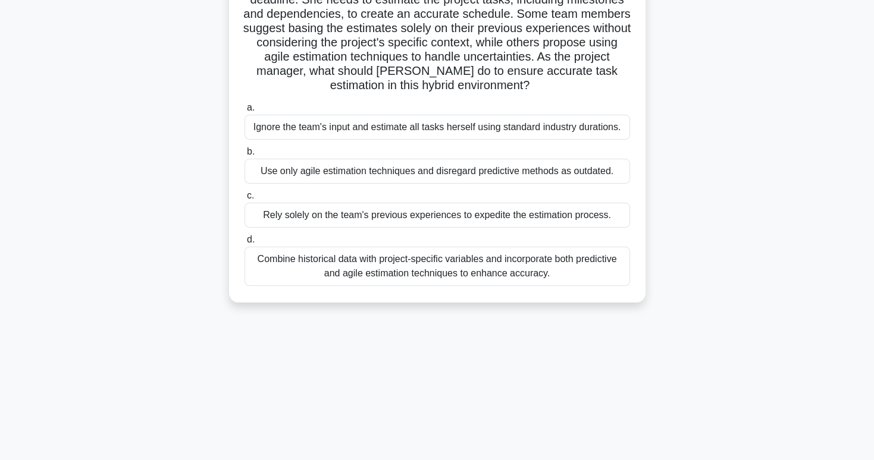
drag, startPoint x: 515, startPoint y: 162, endPoint x: 716, endPoint y: 96, distance: 211.4
click at [716, 96] on div "Maria is managing a construction project with a tight deadline. She needs to es…" at bounding box center [437, 138] width 785 height 358
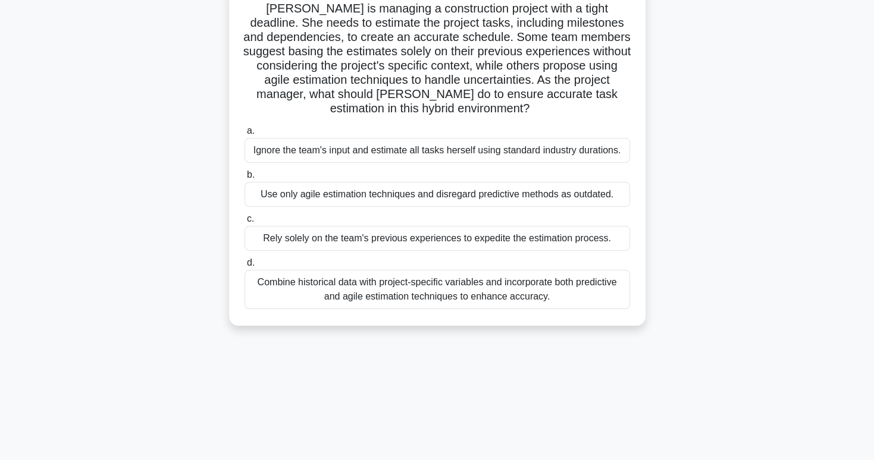
scroll to position [82, 0]
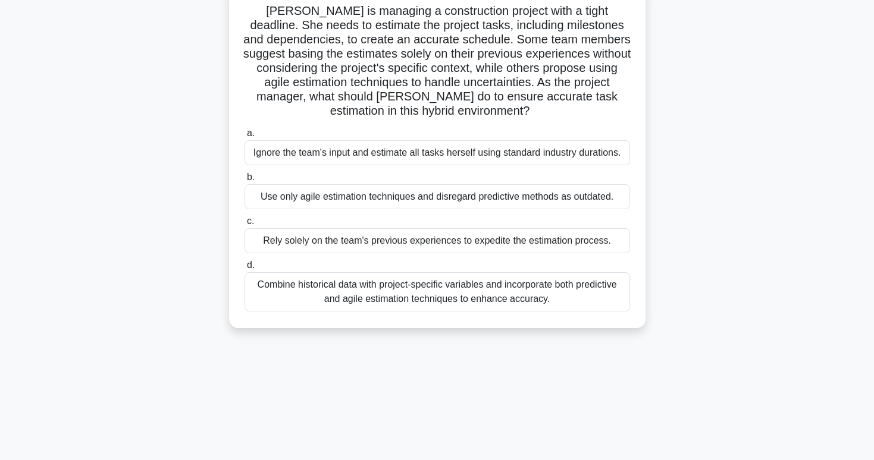
click at [580, 308] on div "Combine historical data with project-specific variables and incorporate both pr…" at bounding box center [436, 291] width 385 height 39
click at [244, 269] on input "d. Combine historical data with project-specific variables and incorporate both…" at bounding box center [244, 266] width 0 height 8
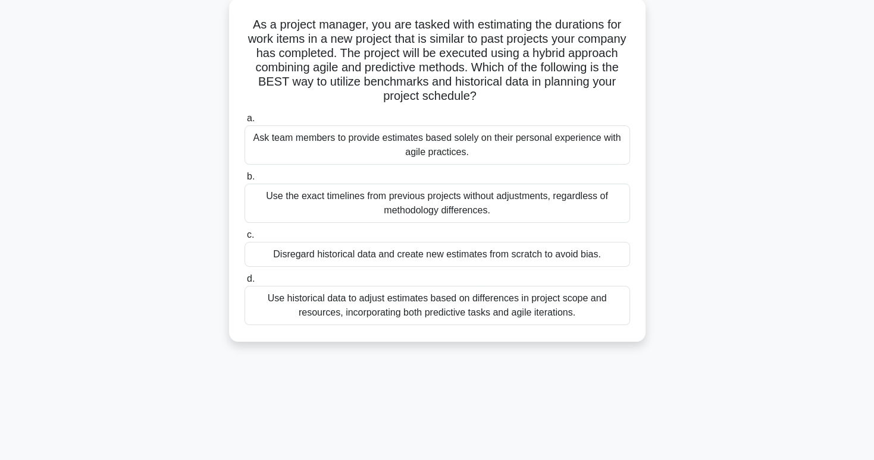
scroll to position [71, 0]
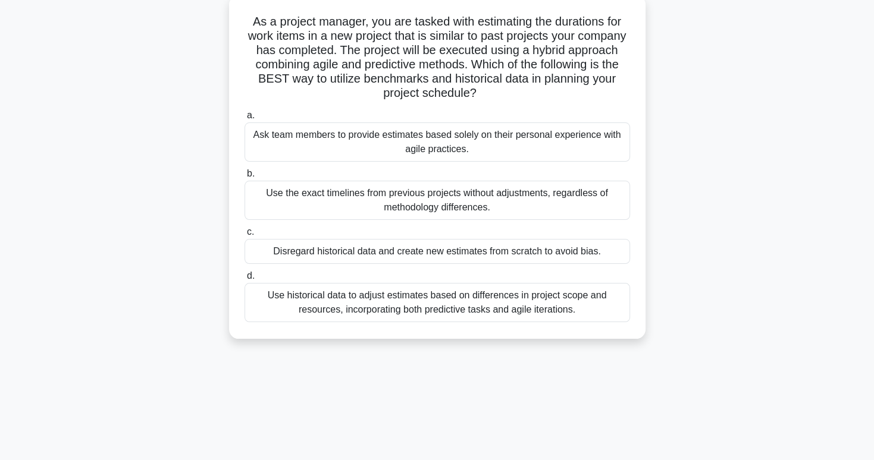
click at [547, 318] on div "Use historical data to adjust estimates based on differences in project scope a…" at bounding box center [436, 302] width 385 height 39
click at [244, 280] on input "d. Use historical data to adjust estimates based on differences in project scop…" at bounding box center [244, 276] width 0 height 8
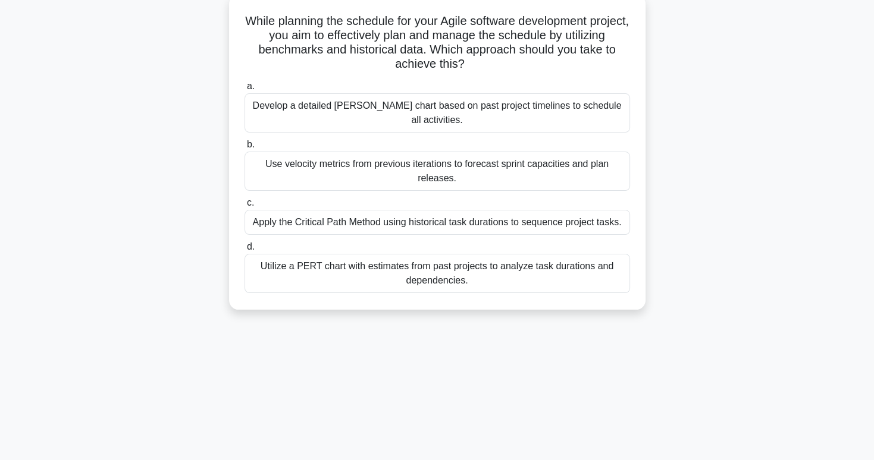
scroll to position [76, 0]
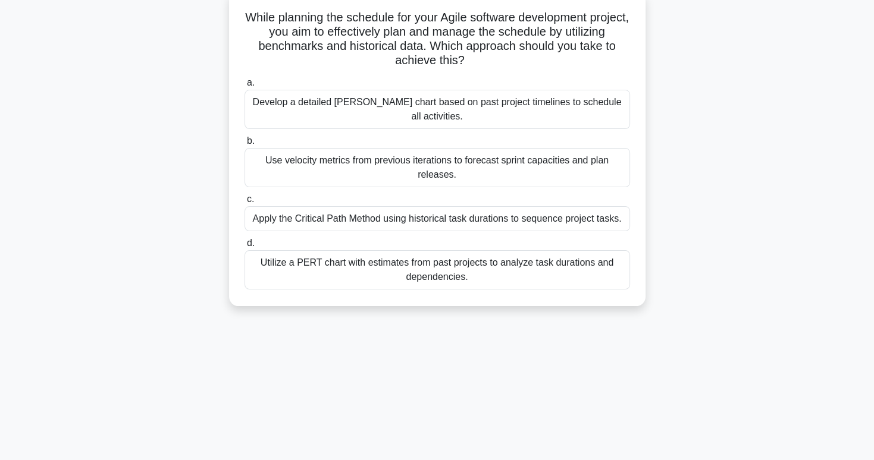
click at [517, 108] on div "Develop a detailed [PERSON_NAME] chart based on past project timelines to sched…" at bounding box center [436, 109] width 385 height 39
click at [244, 87] on input "a. Develop a detailed Gantt chart based on past project timelines to schedule a…" at bounding box center [244, 83] width 0 height 8
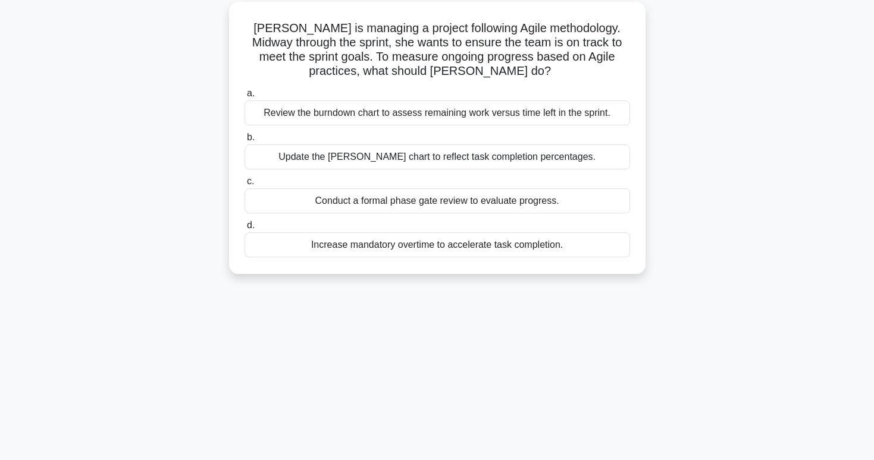
scroll to position [67, 0]
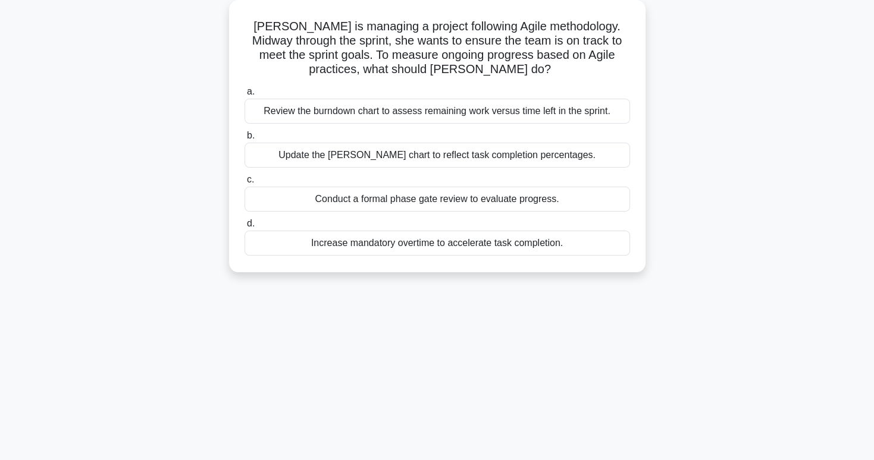
click at [578, 117] on div "Review the burndown chart to assess remaining work versus time left in the spri…" at bounding box center [436, 111] width 385 height 25
click at [244, 96] on input "a. Review the burndown chart to assess remaining work versus time left in the s…" at bounding box center [244, 92] width 0 height 8
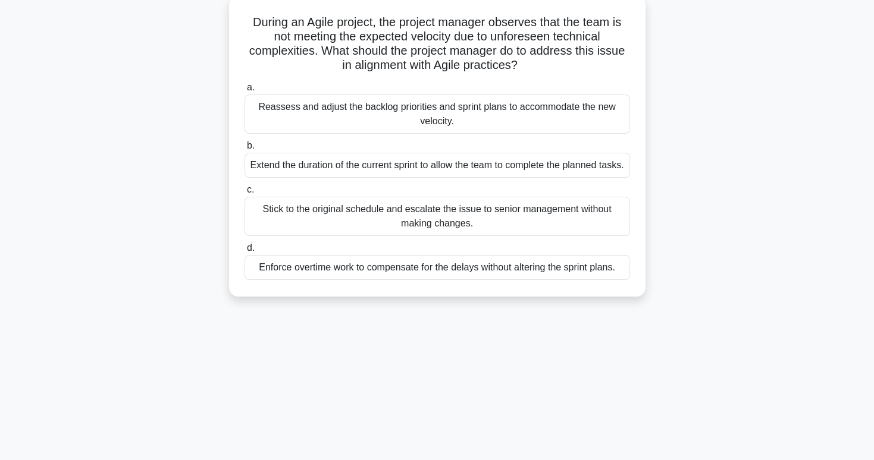
scroll to position [71, 0]
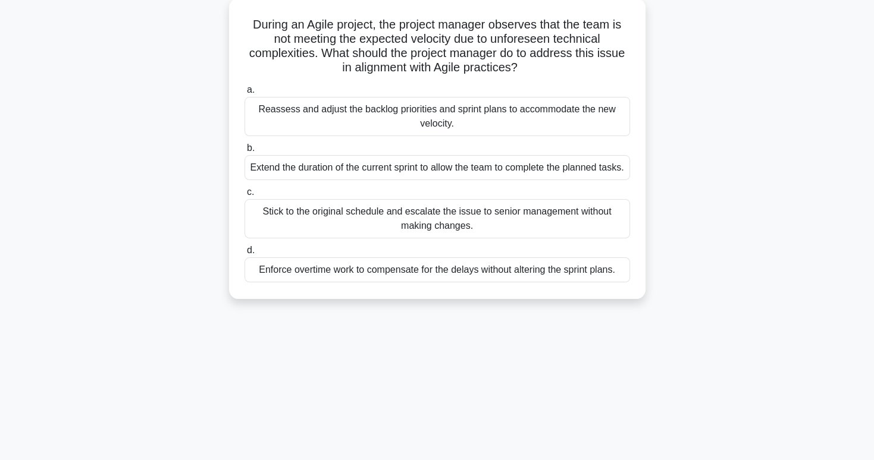
click at [578, 117] on div "Reassess and adjust the backlog priorities and sprint plans to accommodate the …" at bounding box center [436, 116] width 385 height 39
click at [244, 94] on input "a. Reassess and adjust the backlog priorities and sprint plans to accommodate t…" at bounding box center [244, 90] width 0 height 8
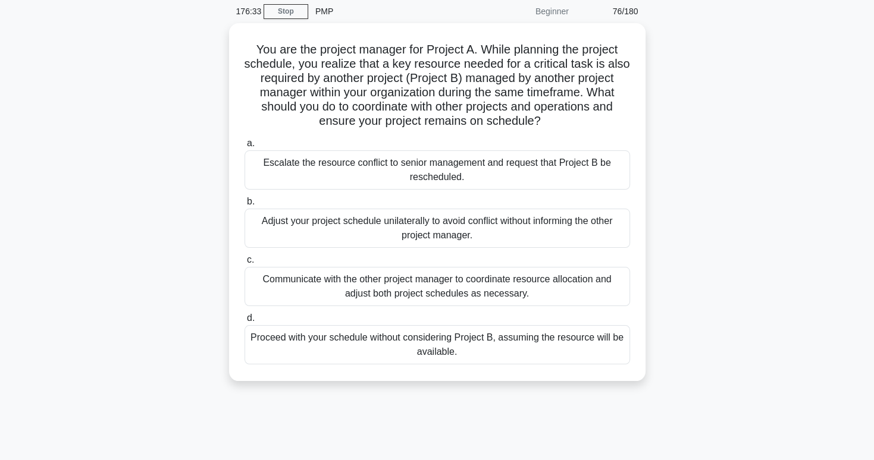
scroll to position [47, 0]
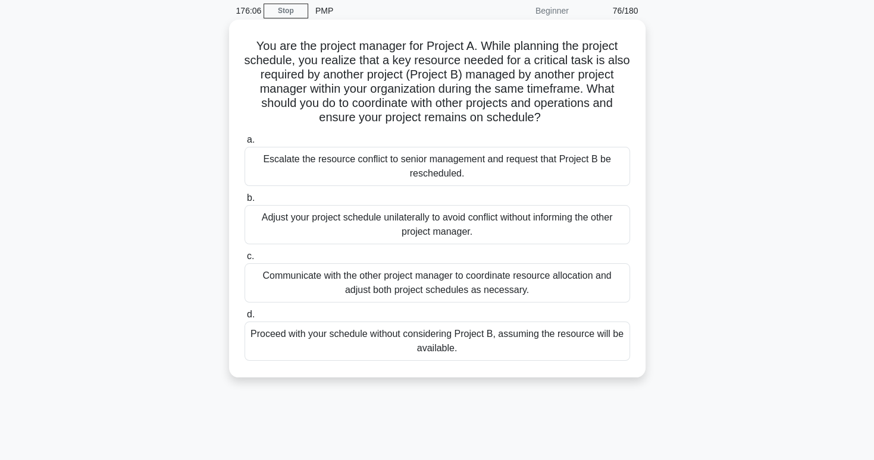
click at [564, 291] on div "Communicate with the other project manager to coordinate resource allocation an…" at bounding box center [436, 282] width 385 height 39
click at [244, 261] on input "c. Communicate with the other project manager to coordinate resource allocation…" at bounding box center [244, 257] width 0 height 8
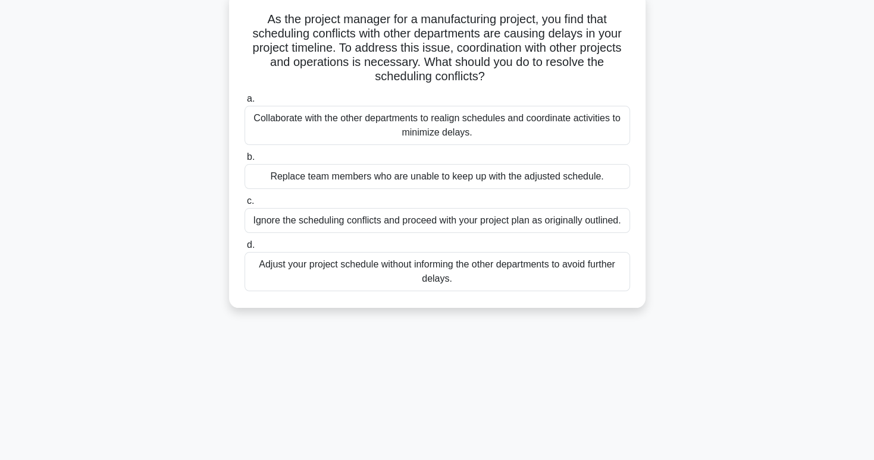
scroll to position [74, 0]
click at [468, 134] on div "Collaborate with the other departments to realign schedules and coordinate acti…" at bounding box center [436, 125] width 385 height 39
click at [244, 103] on input "a. Collaborate with the other departments to realign schedules and coordinate a…" at bounding box center [244, 99] width 0 height 8
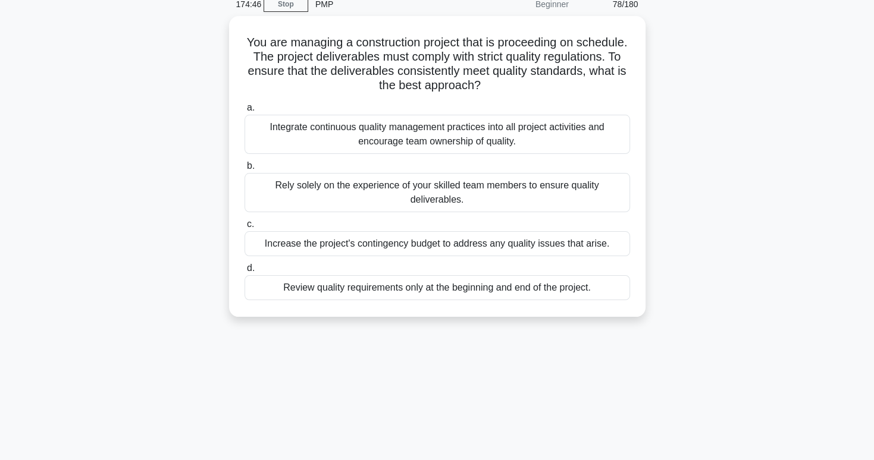
scroll to position [55, 0]
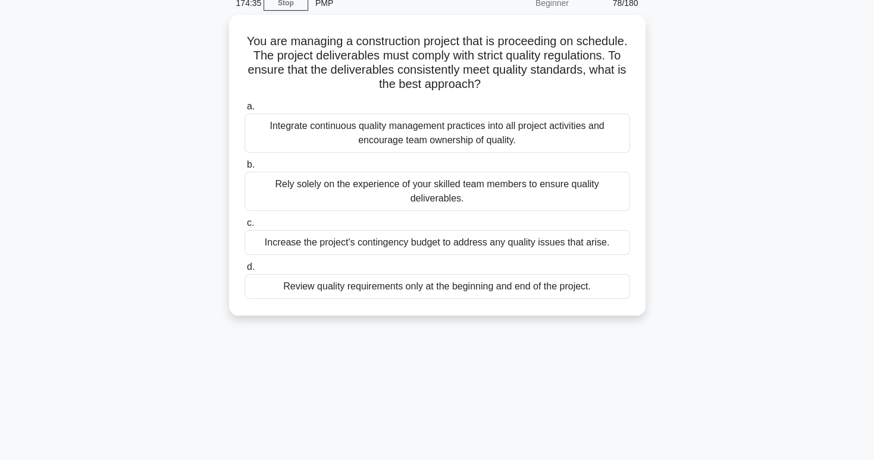
click at [468, 134] on div "Integrate continuous quality management practices into all project activities a…" at bounding box center [436, 133] width 385 height 39
click at [244, 111] on input "a. Integrate continuous quality management practices into all project activitie…" at bounding box center [244, 107] width 0 height 8
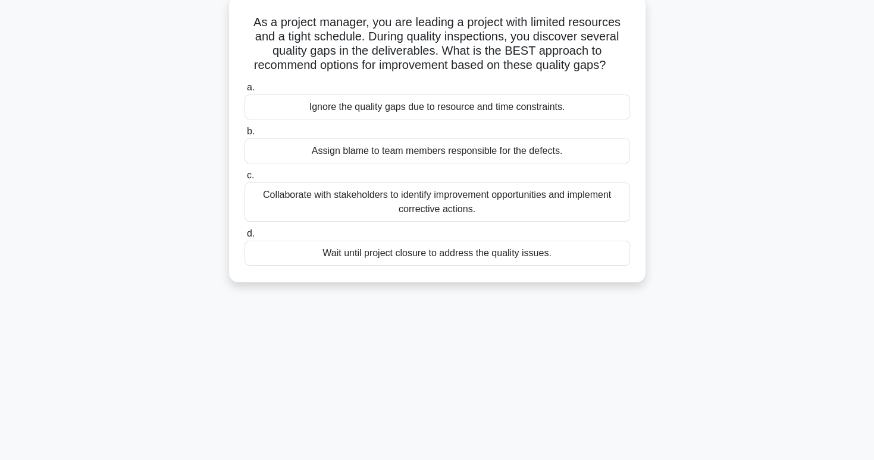
scroll to position [76, 0]
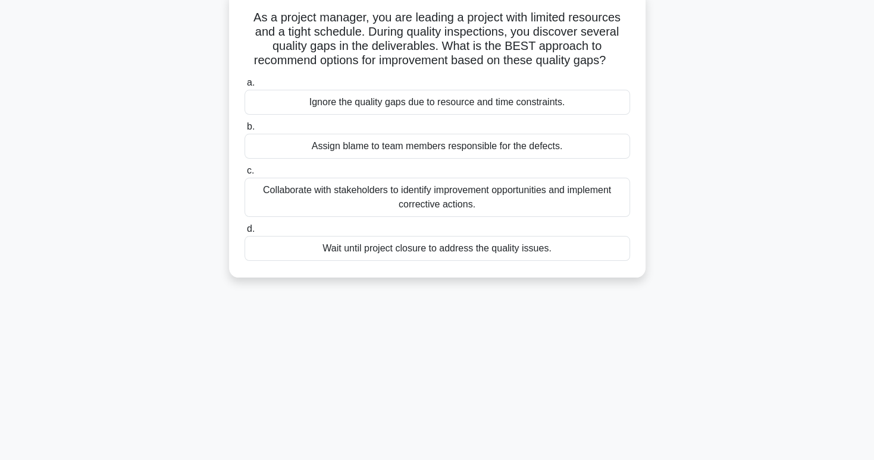
click at [463, 199] on div "Collaborate with stakeholders to identify improvement opportunities and impleme…" at bounding box center [436, 197] width 385 height 39
click at [244, 175] on input "c. Collaborate with stakeholders to identify improvement opportunities and impl…" at bounding box center [244, 171] width 0 height 8
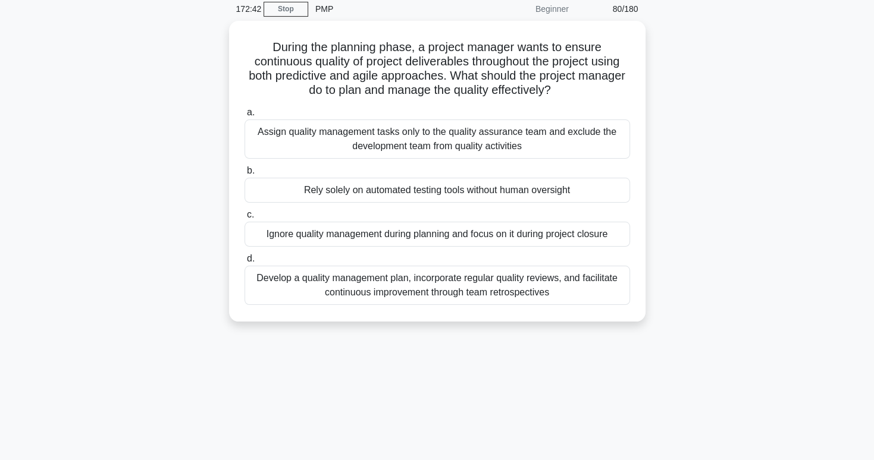
scroll to position [64, 0]
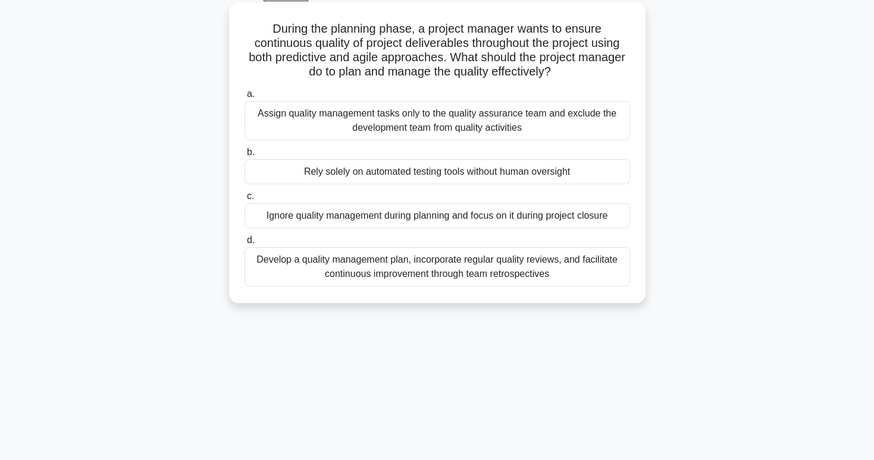
click at [458, 278] on div "Develop a quality management plan, incorporate regular quality reviews, and fac…" at bounding box center [436, 266] width 385 height 39
click at [244, 244] on input "d. Develop a quality management plan, incorporate regular quality reviews, and …" at bounding box center [244, 241] width 0 height 8
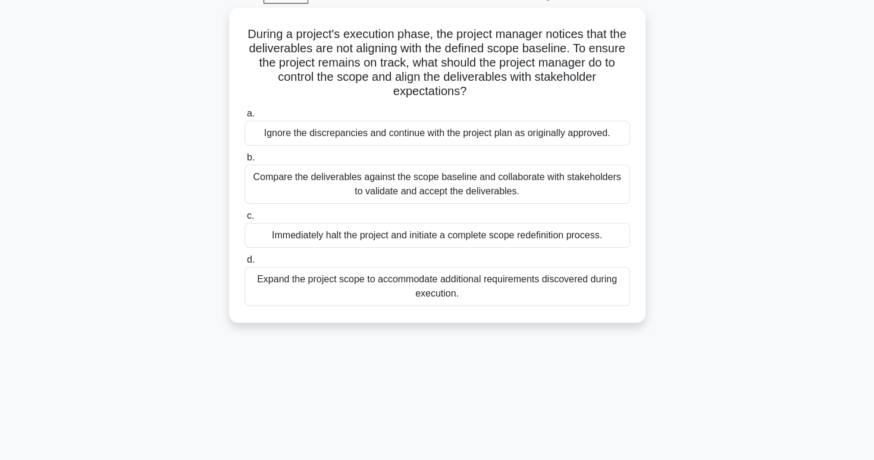
scroll to position [63, 0]
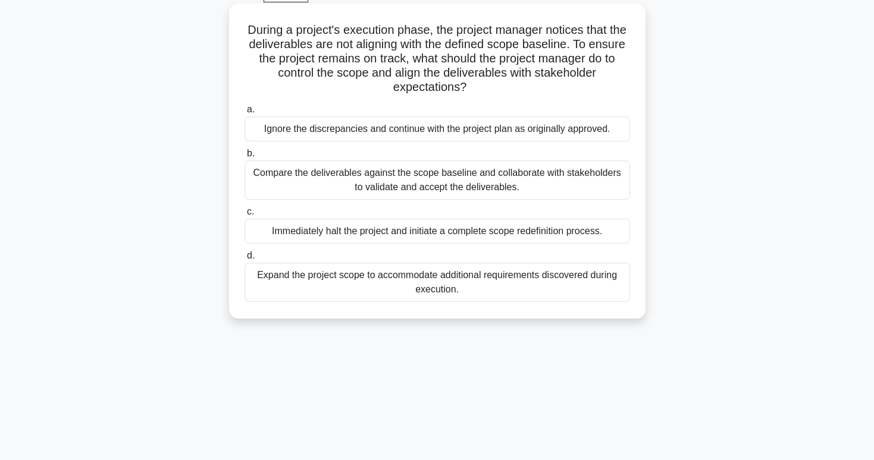
click at [498, 191] on div "Compare the deliverables against the scope baseline and collaborate with stakeh…" at bounding box center [436, 180] width 385 height 39
click at [244, 158] on input "b. Compare the deliverables against the scope baseline and collaborate with sta…" at bounding box center [244, 154] width 0 height 8
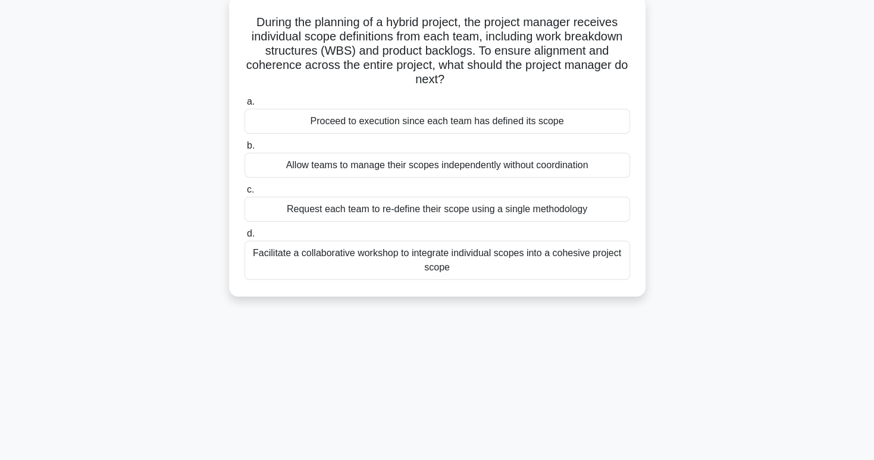
scroll to position [80, 0]
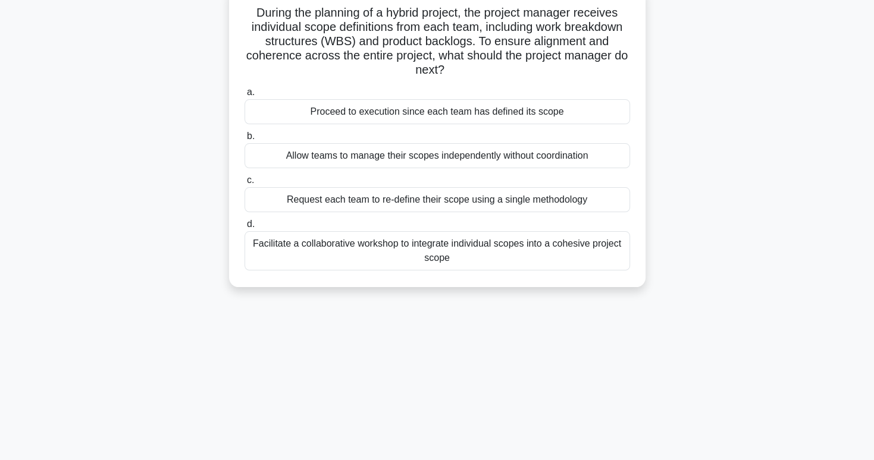
click at [499, 254] on div "Facilitate a collaborative workshop to integrate individual scopes into a cohes…" at bounding box center [436, 250] width 385 height 39
click at [244, 228] on input "d. Facilitate a collaborative workshop to integrate individual scopes into a co…" at bounding box center [244, 225] width 0 height 8
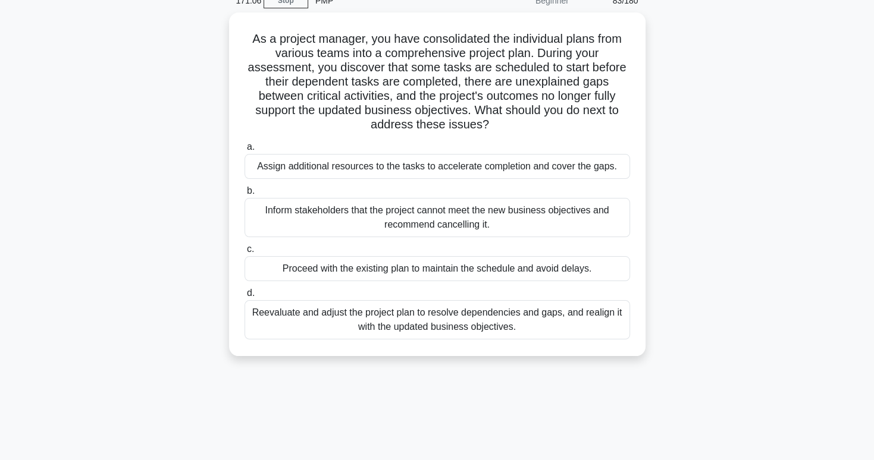
scroll to position [62, 0]
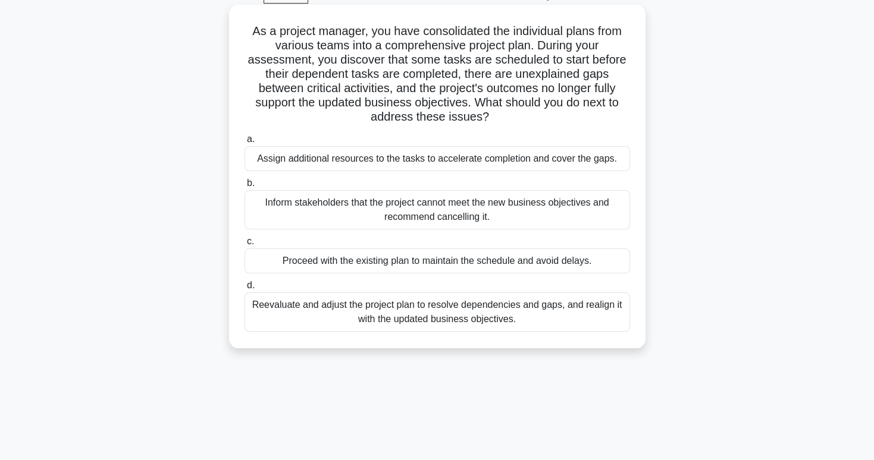
click at [469, 310] on div "Reevaluate and adjust the project plan to resolve dependencies and gaps, and re…" at bounding box center [436, 312] width 385 height 39
click at [244, 290] on input "d. Reevaluate and adjust the project plan to resolve dependencies and gaps, and…" at bounding box center [244, 286] width 0 height 8
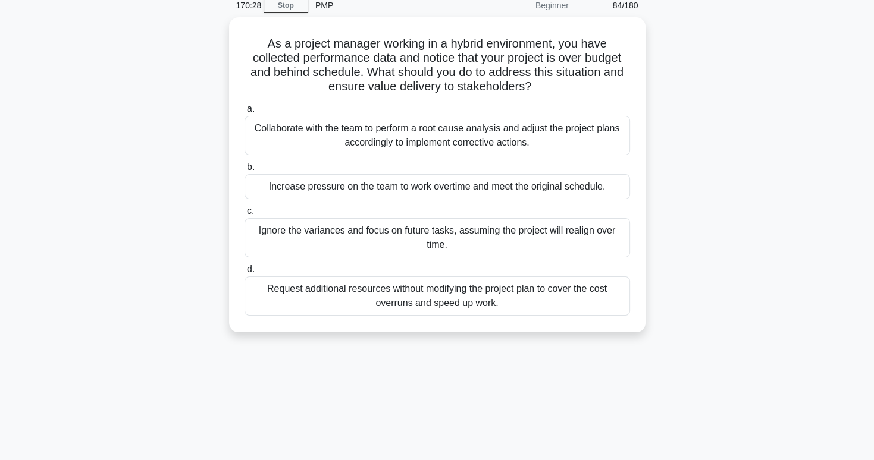
scroll to position [52, 0]
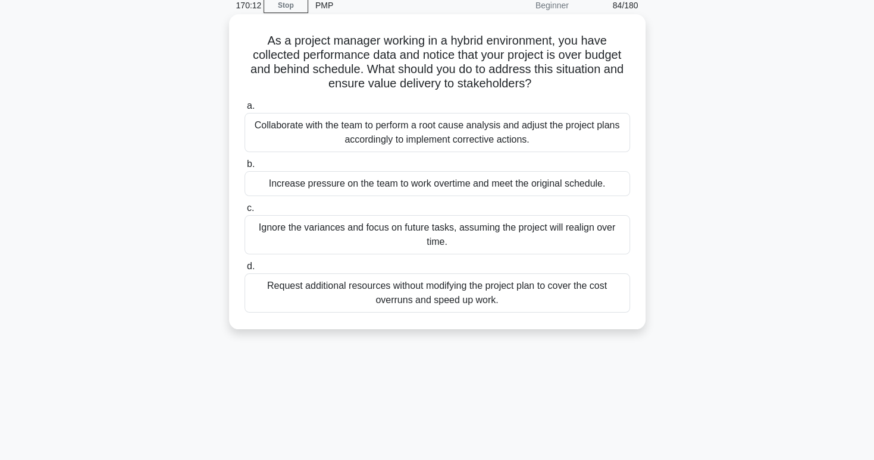
click at [509, 130] on div "Collaborate with the team to perform a root cause analysis and adjust the proje…" at bounding box center [436, 132] width 385 height 39
click at [244, 110] on input "a. Collaborate with the team to perform a root cause analysis and adjust the pr…" at bounding box center [244, 106] width 0 height 8
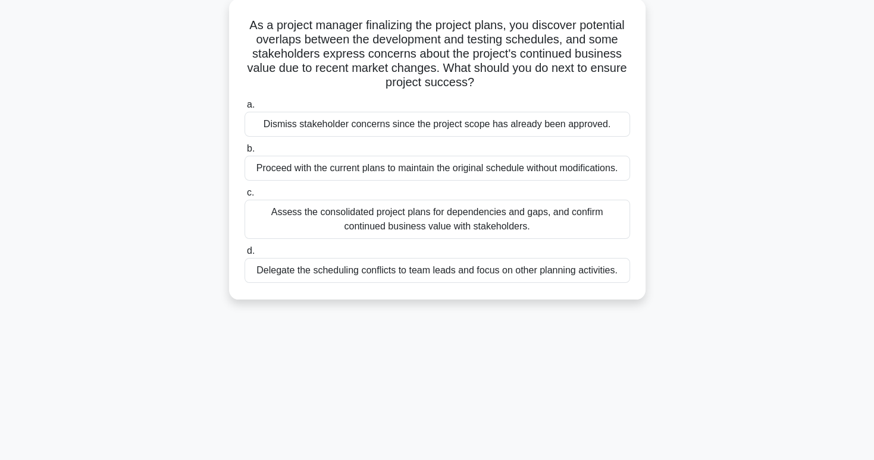
scroll to position [71, 0]
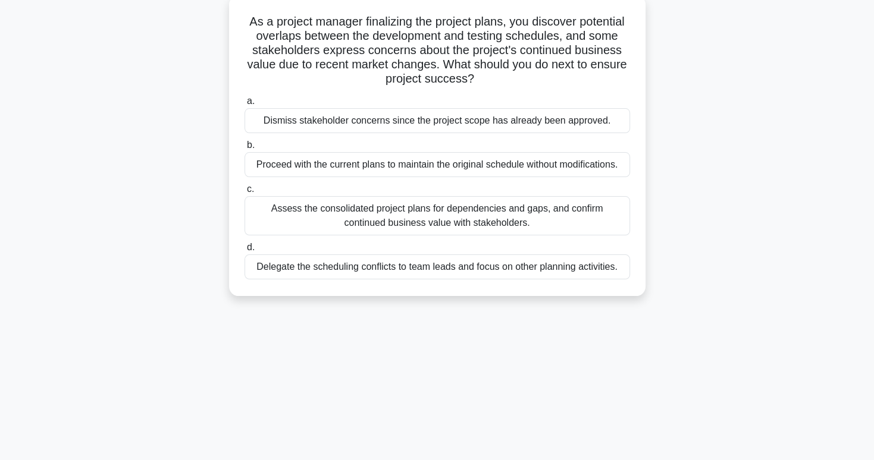
click at [457, 222] on div "Assess the consolidated project plans for dependencies and gaps, and confirm co…" at bounding box center [436, 215] width 385 height 39
click at [244, 193] on input "c. Assess the consolidated project plans for dependencies and gaps, and confirm…" at bounding box center [244, 190] width 0 height 8
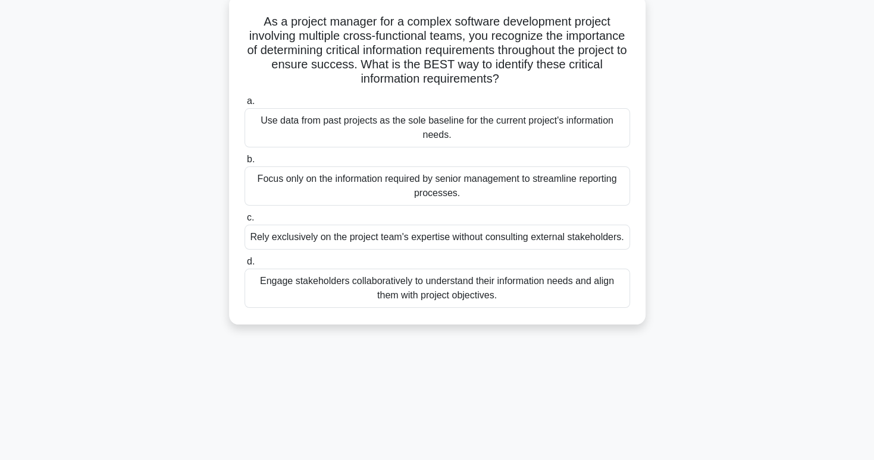
click at [474, 301] on div "Engage stakeholders collaboratively to understand their information needs and a…" at bounding box center [436, 288] width 385 height 39
click at [244, 266] on input "d. Engage stakeholders collaboratively to understand their information needs an…" at bounding box center [244, 262] width 0 height 8
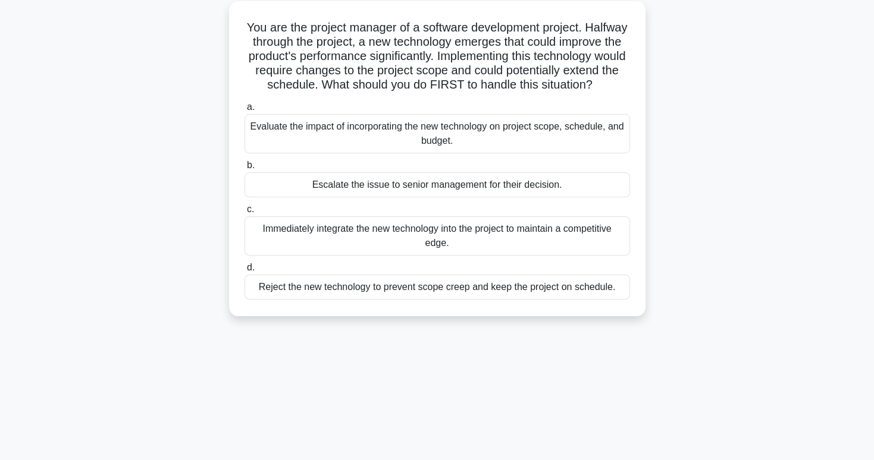
scroll to position [69, 0]
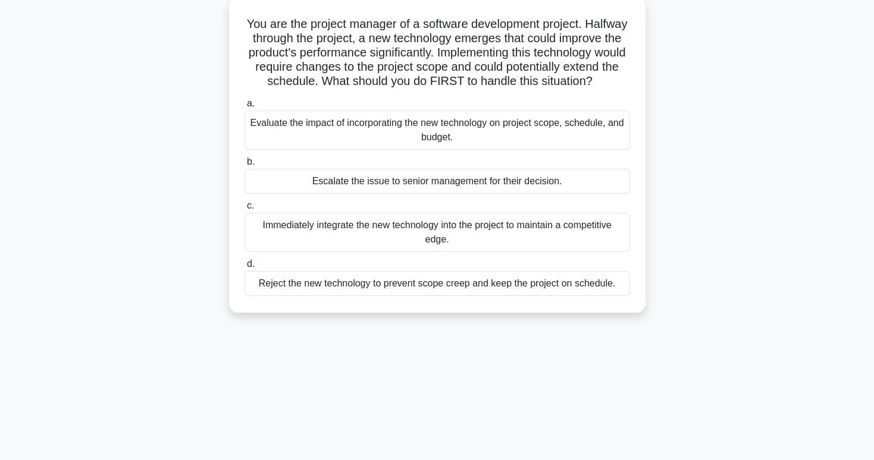
click at [452, 146] on div "Evaluate the impact of incorporating the new technology on project scope, sched…" at bounding box center [436, 130] width 385 height 39
click at [244, 108] on input "a. Evaluate the impact of incorporating the new technology on project scope, sc…" at bounding box center [244, 104] width 0 height 8
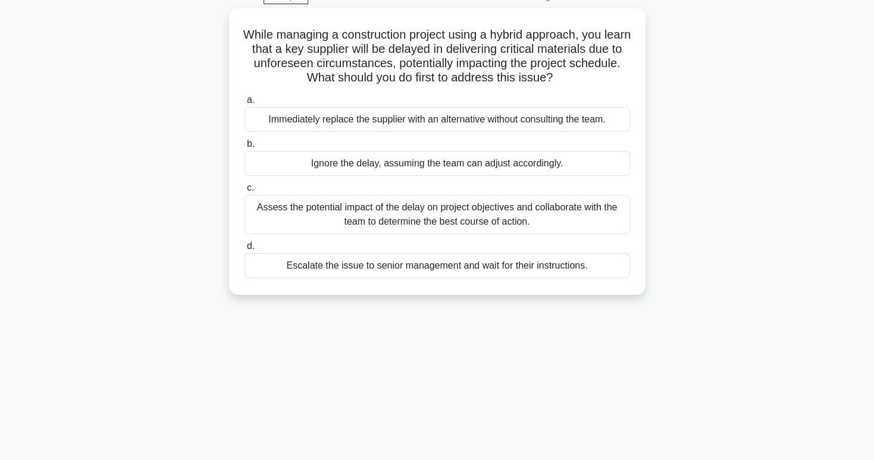
scroll to position [59, 0]
click at [457, 217] on div "Assess the potential impact of the delay on project objectives and collaborate …" at bounding box center [436, 213] width 385 height 39
click at [244, 191] on input "c. Assess the potential impact of the delay on project objectives and collabora…" at bounding box center [244, 187] width 0 height 8
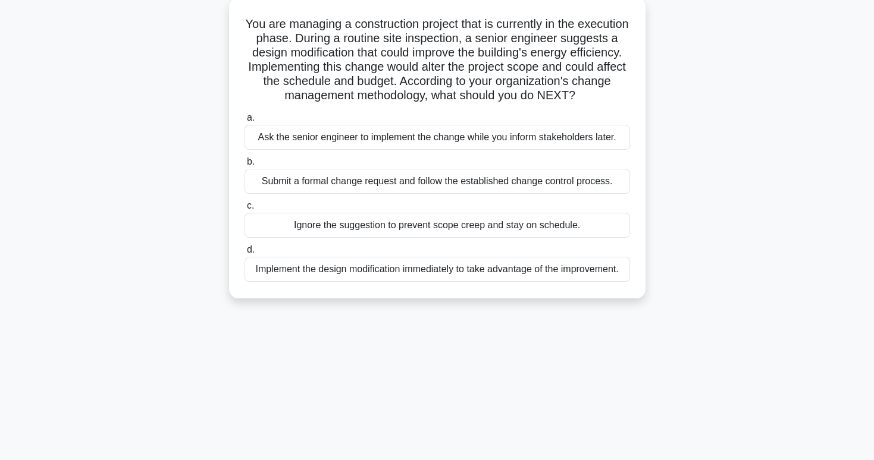
scroll to position [68, 0]
click at [450, 194] on div "Submit a formal change request and follow the established change control proces…" at bounding box center [436, 182] width 385 height 25
click at [244, 167] on input "b. Submit a formal change request and follow the established change control pro…" at bounding box center [244, 163] width 0 height 8
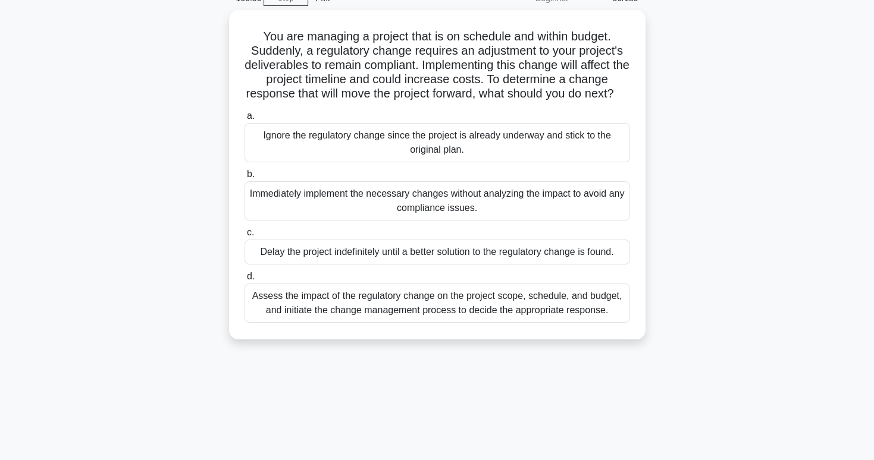
scroll to position [59, 0]
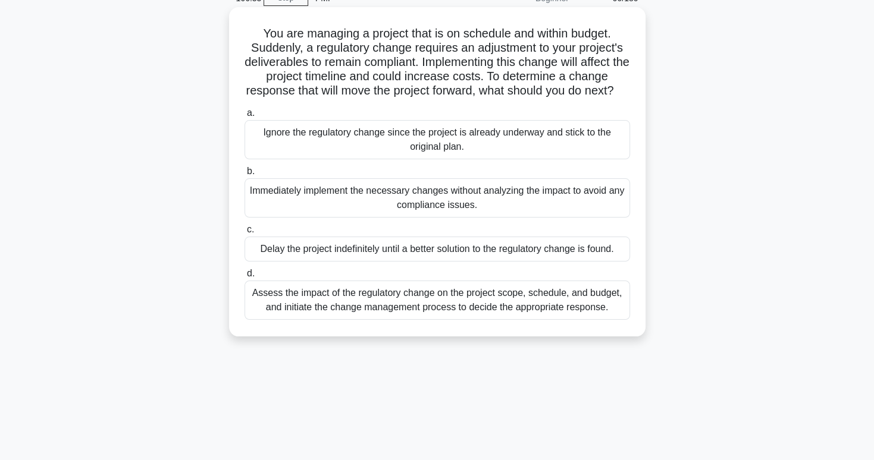
click at [466, 312] on div "Assess the impact of the regulatory change on the project scope, schedule, and …" at bounding box center [436, 300] width 385 height 39
click at [244, 278] on input "d. Assess the impact of the regulatory change on the project scope, schedule, a…" at bounding box center [244, 274] width 0 height 8
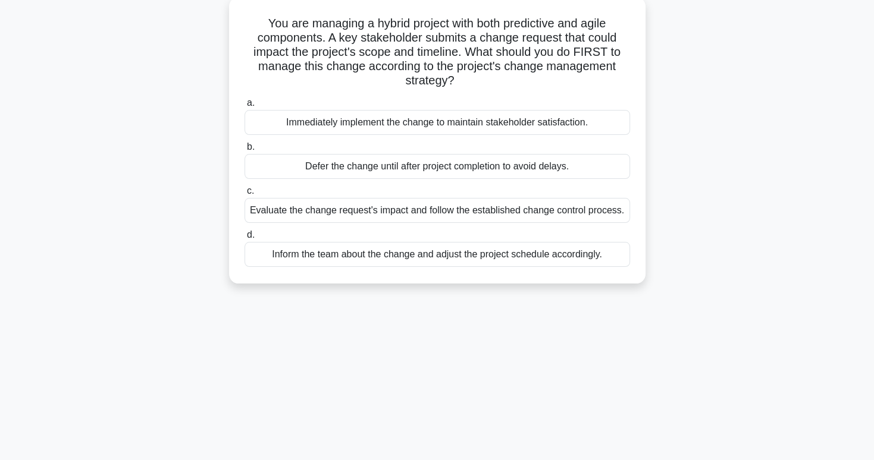
scroll to position [73, 0]
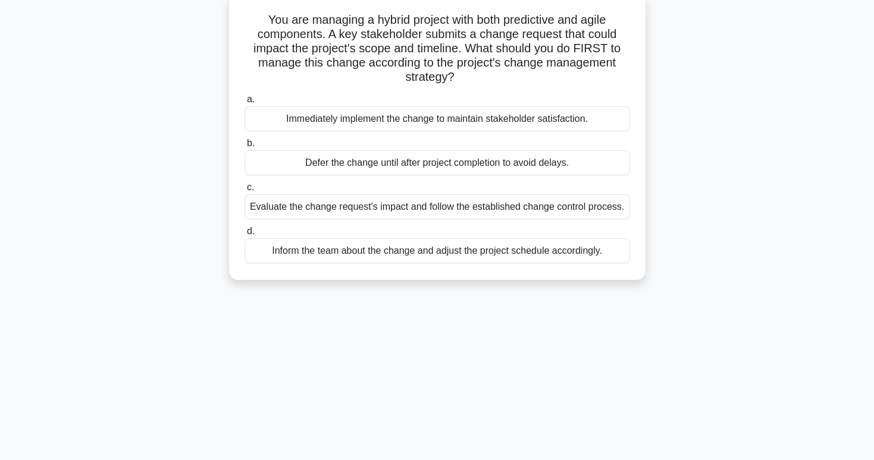
click at [509, 208] on div "Evaluate the change request's impact and follow the established change control …" at bounding box center [436, 206] width 385 height 25
click at [244, 192] on input "c. Evaluate the change request's impact and follow the established change contr…" at bounding box center [244, 188] width 0 height 8
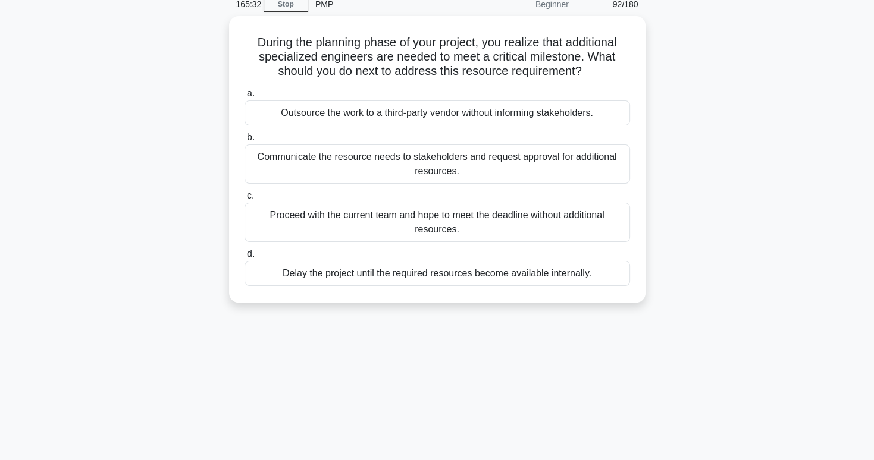
scroll to position [54, 0]
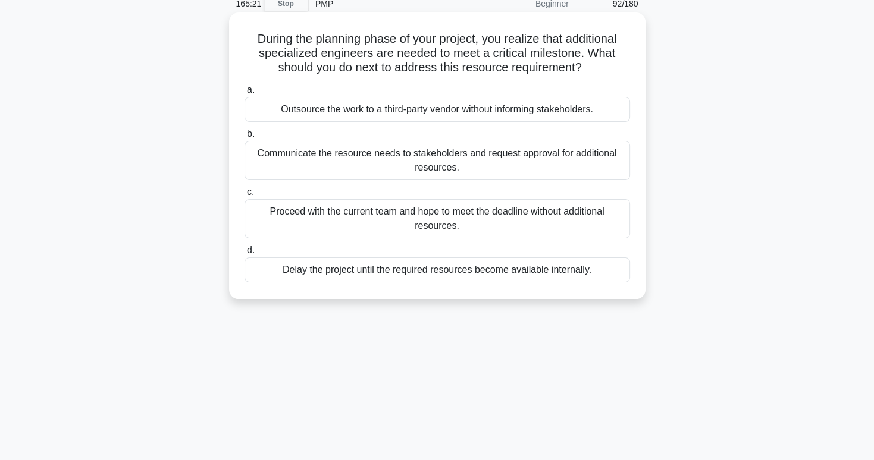
click at [507, 161] on div "Communicate the resource needs to stakeholders and request approval for additio…" at bounding box center [436, 160] width 385 height 39
click at [244, 138] on input "b. Communicate the resource needs to stakeholders and request approval for addi…" at bounding box center [244, 134] width 0 height 8
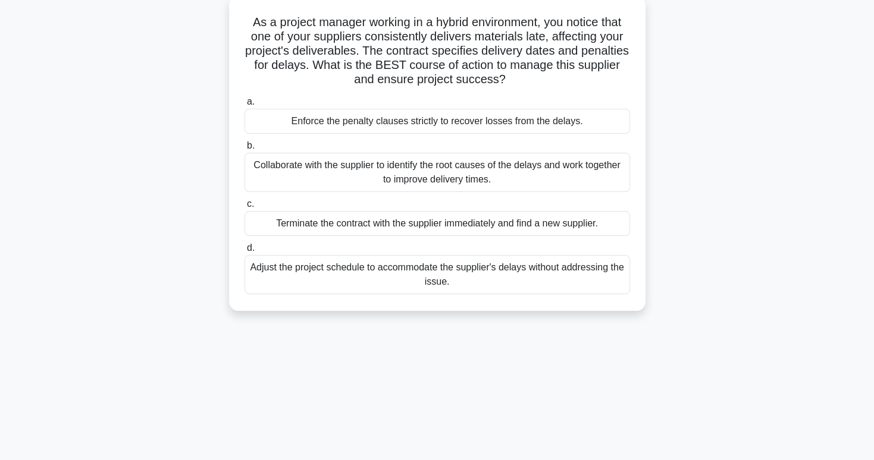
scroll to position [71, 0]
click at [493, 177] on div "Collaborate with the supplier to identify the root causes of the delays and wor…" at bounding box center [436, 171] width 385 height 39
click at [244, 149] on input "b. Collaborate with the supplier to identify the root causes of the delays and …" at bounding box center [244, 146] width 0 height 8
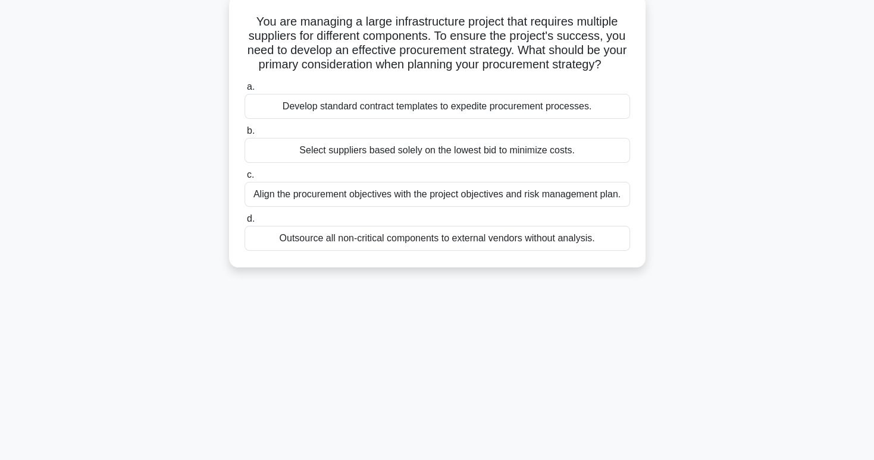
click at [498, 205] on div "Align the procurement objectives with the project objectives and risk managemen…" at bounding box center [436, 194] width 385 height 25
click at [244, 179] on input "c. Align the procurement objectives with the project objectives and risk manage…" at bounding box center [244, 175] width 0 height 8
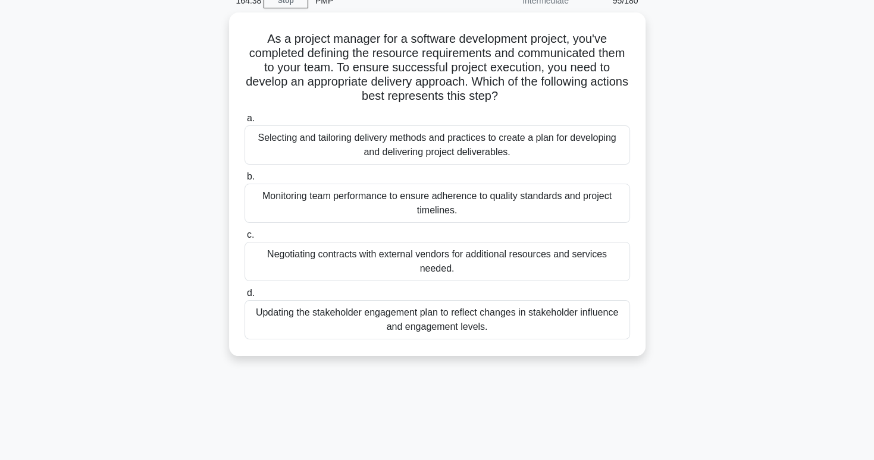
scroll to position [78, 0]
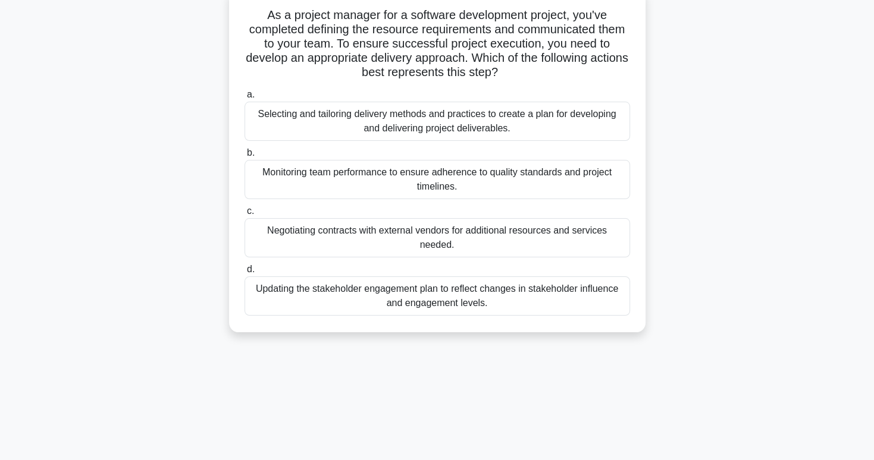
click at [564, 141] on div "Selecting and tailoring delivery methods and practices to create a plan for dev…" at bounding box center [436, 121] width 385 height 39
click at [244, 99] on input "a. Selecting and tailoring delivery methods and practices to create a plan for …" at bounding box center [244, 95] width 0 height 8
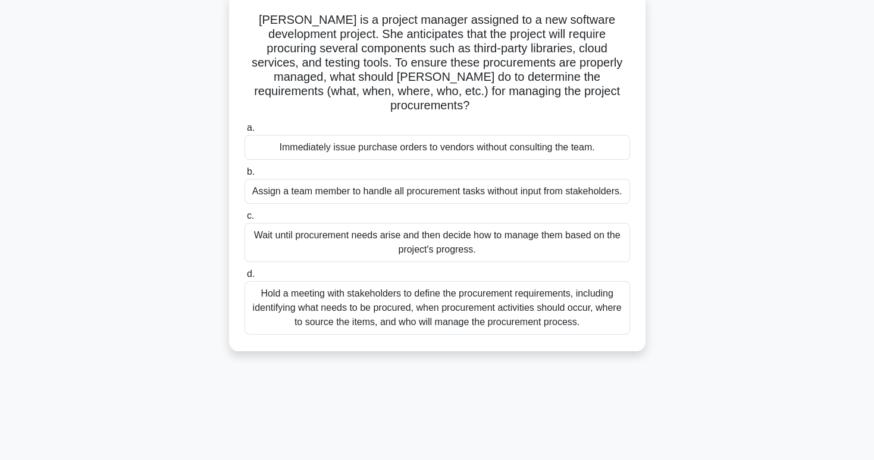
scroll to position [83, 0]
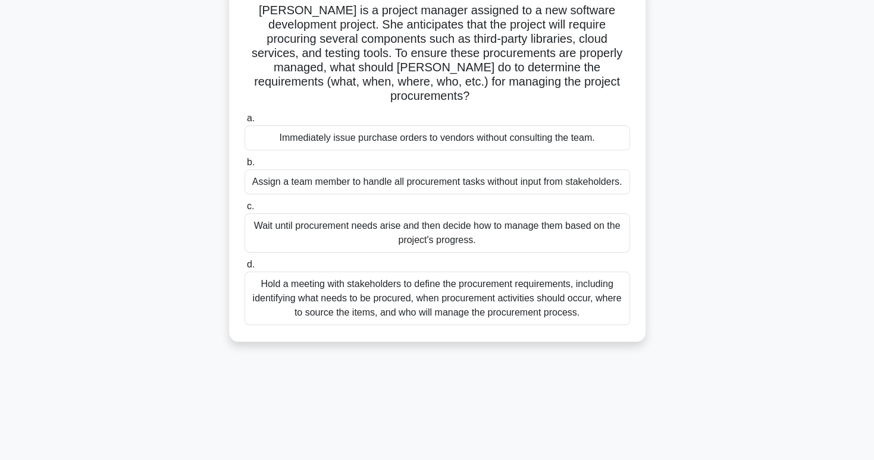
click at [564, 272] on div "Hold a meeting with stakeholders to define the procurement requirements, includ…" at bounding box center [436, 299] width 385 height 54
click at [244, 265] on input "d. Hold a meeting with stakeholders to define the procurement requirements, inc…" at bounding box center [244, 265] width 0 height 8
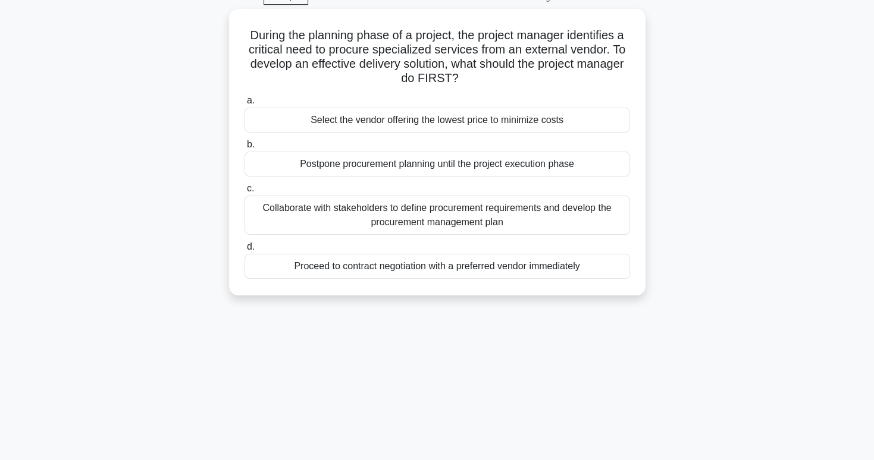
scroll to position [61, 0]
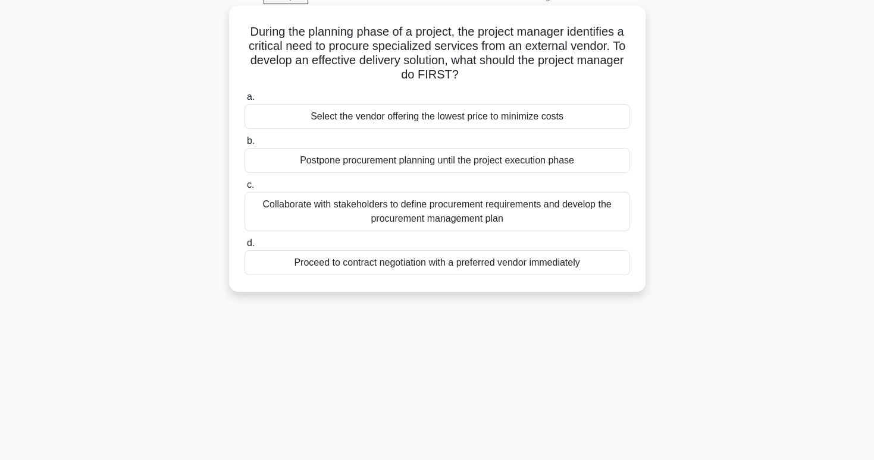
click at [591, 210] on div "Collaborate with stakeholders to define procurement requirements and develop th…" at bounding box center [436, 211] width 385 height 39
click at [244, 189] on input "c. Collaborate with stakeholders to define procurement requirements and develop…" at bounding box center [244, 185] width 0 height 8
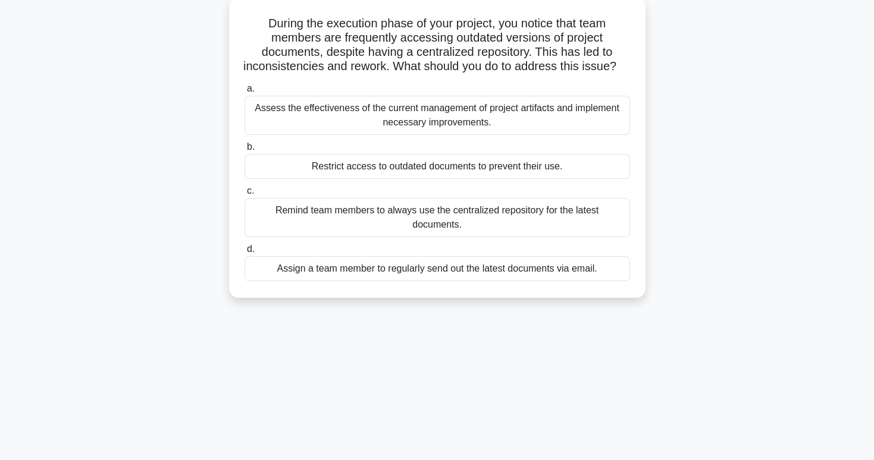
scroll to position [73, 0]
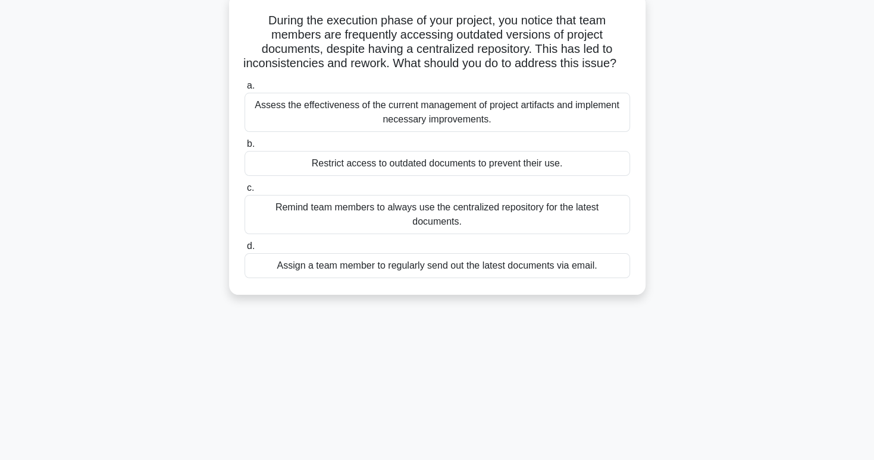
click at [554, 227] on div "Remind team members to always use the centralized repository for the latest doc…" at bounding box center [436, 214] width 385 height 39
click at [244, 192] on input "c. Remind team members to always use the centralized repository for the latest …" at bounding box center [244, 188] width 0 height 8
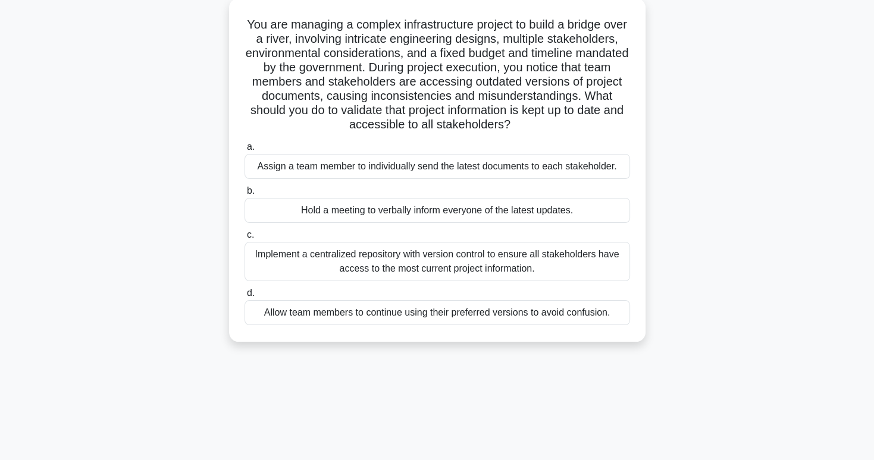
scroll to position [71, 0]
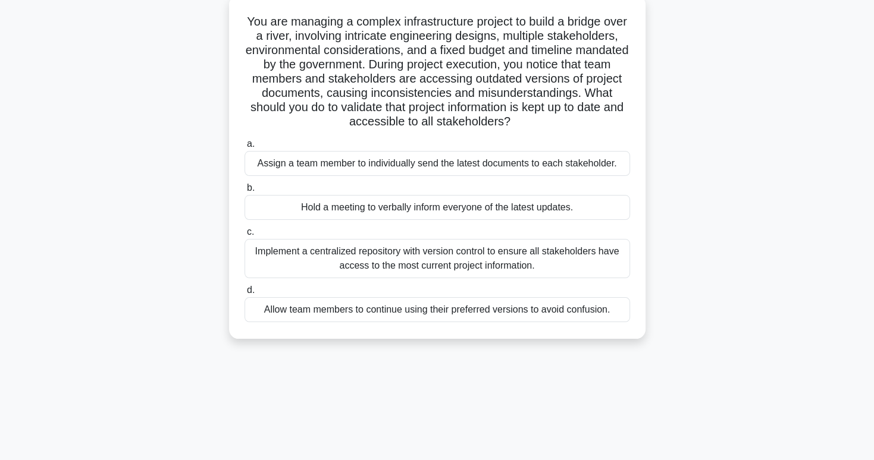
click at [560, 262] on div "Implement a centralized repository with version control to ensure all stakehold…" at bounding box center [436, 258] width 385 height 39
click at [244, 236] on input "c. Implement a centralized repository with version control to ensure all stakeh…" at bounding box center [244, 232] width 0 height 8
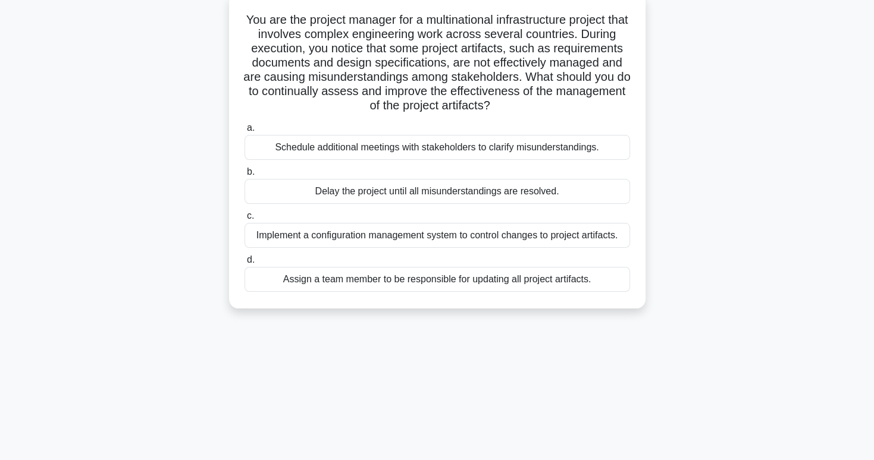
scroll to position [76, 0]
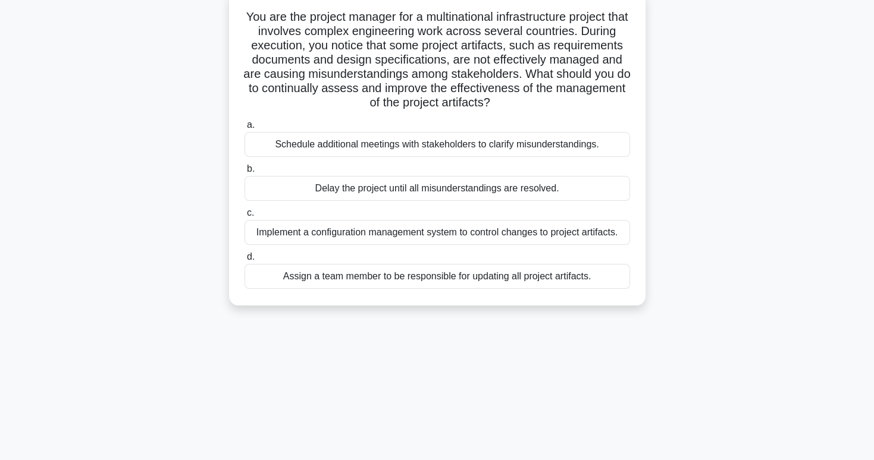
click at [579, 230] on div "Implement a configuration management system to control changes to project artif…" at bounding box center [436, 232] width 385 height 25
click at [244, 217] on input "c. Implement a configuration management system to control changes to project ar…" at bounding box center [244, 213] width 0 height 8
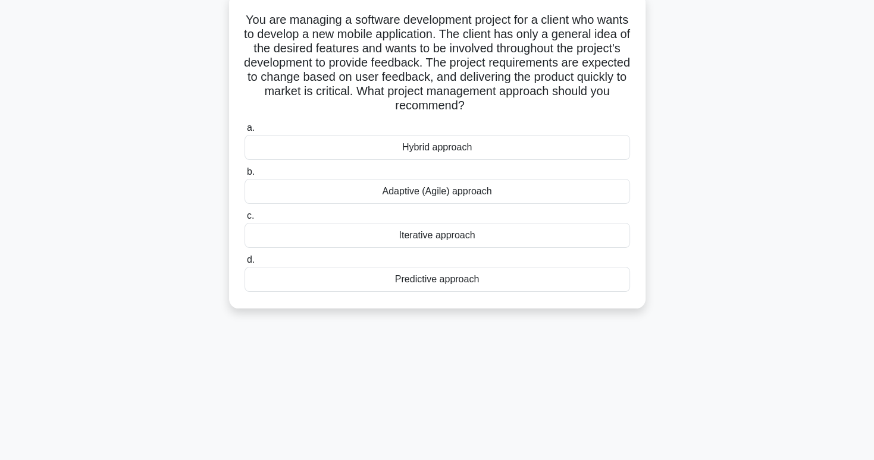
scroll to position [73, 0]
click at [571, 197] on div "Adaptive (Agile) approach" at bounding box center [436, 191] width 385 height 25
click at [244, 176] on input "b. Adaptive (Agile) approach" at bounding box center [244, 172] width 0 height 8
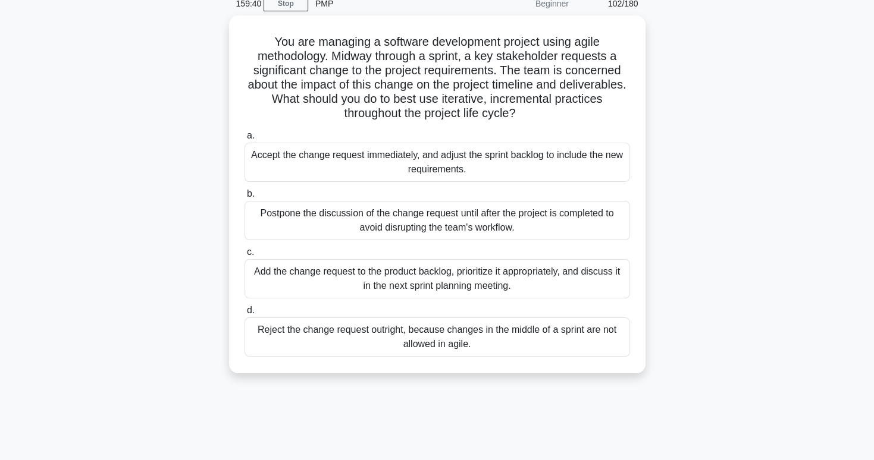
scroll to position [55, 0]
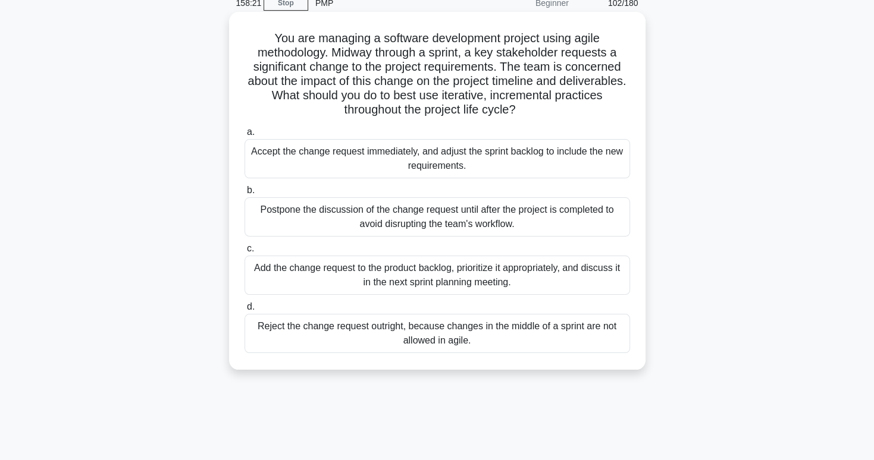
click at [547, 157] on div "Accept the change request immediately, and adjust the sprint backlog to include…" at bounding box center [436, 158] width 385 height 39
click at [244, 136] on input "a. Accept the change request immediately, and adjust the sprint backlog to incl…" at bounding box center [244, 132] width 0 height 8
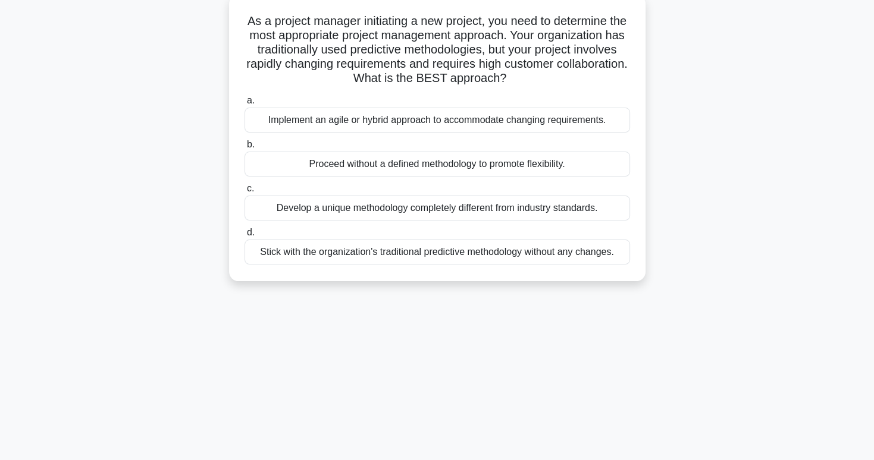
scroll to position [74, 0]
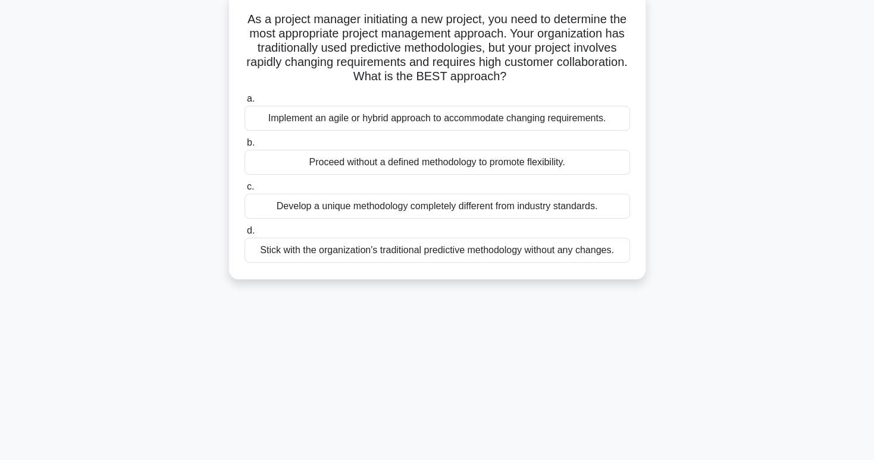
drag, startPoint x: 469, startPoint y: 117, endPoint x: 453, endPoint y: 120, distance: 16.2
click at [453, 120] on div "Implement an agile or hybrid approach to accommodate changing requirements." at bounding box center [436, 118] width 385 height 25
click at [244, 103] on input "a. Implement an agile or hybrid approach to accommodate changing requirements." at bounding box center [244, 99] width 0 height 8
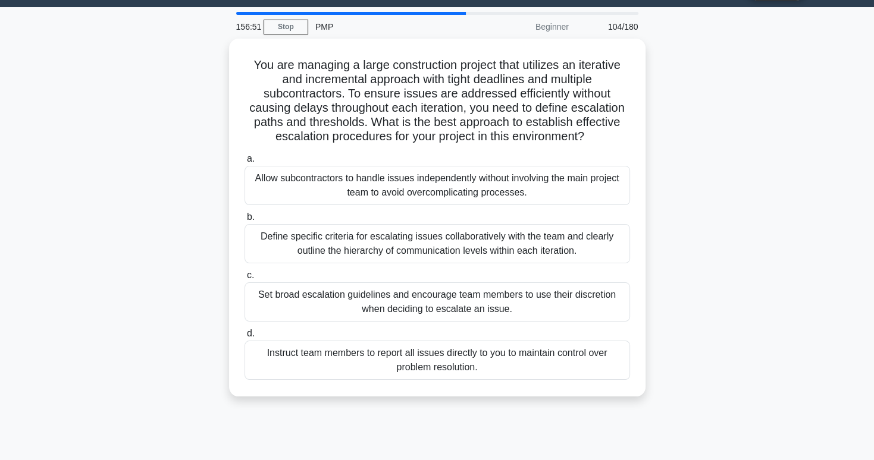
scroll to position [39, 0]
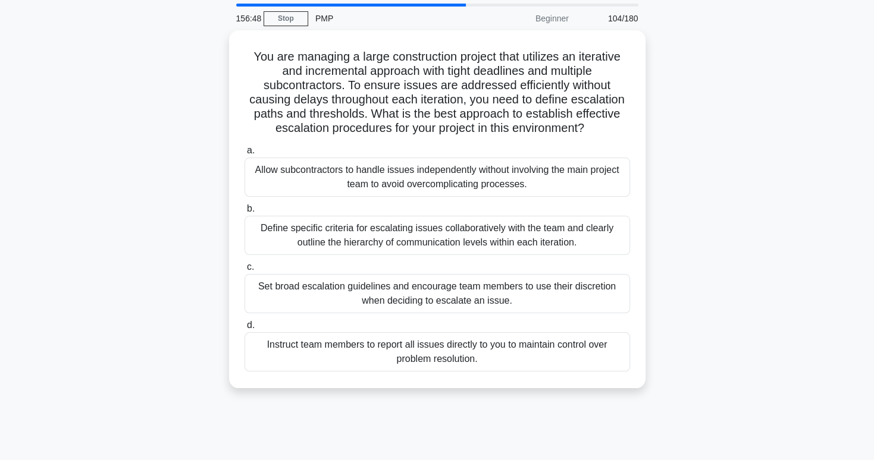
click at [453, 120] on h5 "You are managing a large construction project that utilizes an iterative and in…" at bounding box center [437, 92] width 388 height 87
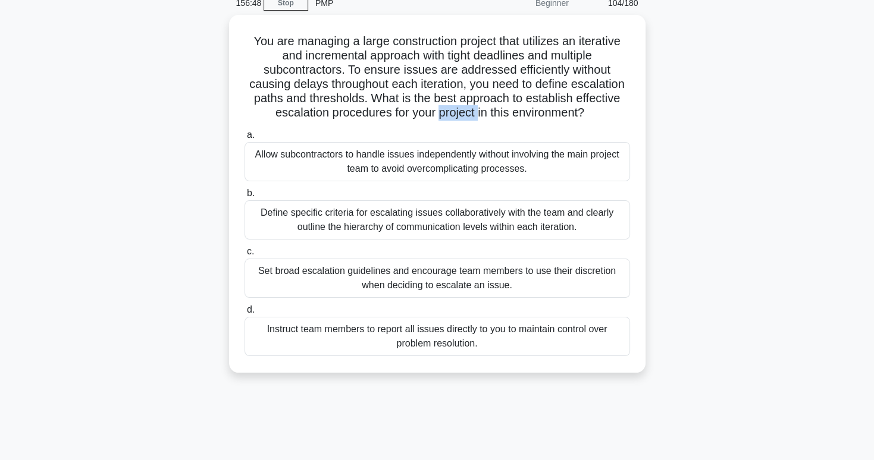
scroll to position [57, 0]
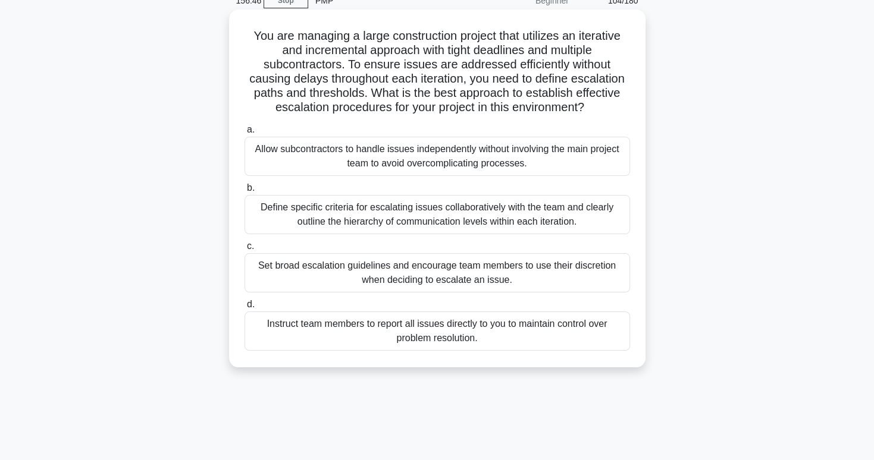
click at [566, 69] on h5 "You are managing a large construction project that utilizes an iterative and in…" at bounding box center [437, 72] width 388 height 87
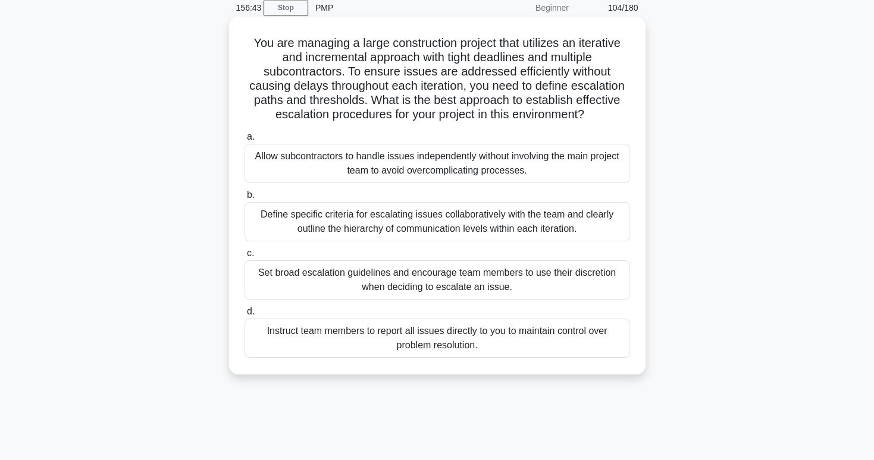
scroll to position [50, 0]
click at [406, 214] on div "Define specific criteria for escalating issues collaboratively with the team an…" at bounding box center [436, 221] width 385 height 39
click at [244, 199] on input "b. Define specific criteria for escalating issues collaboratively with the team…" at bounding box center [244, 196] width 0 height 8
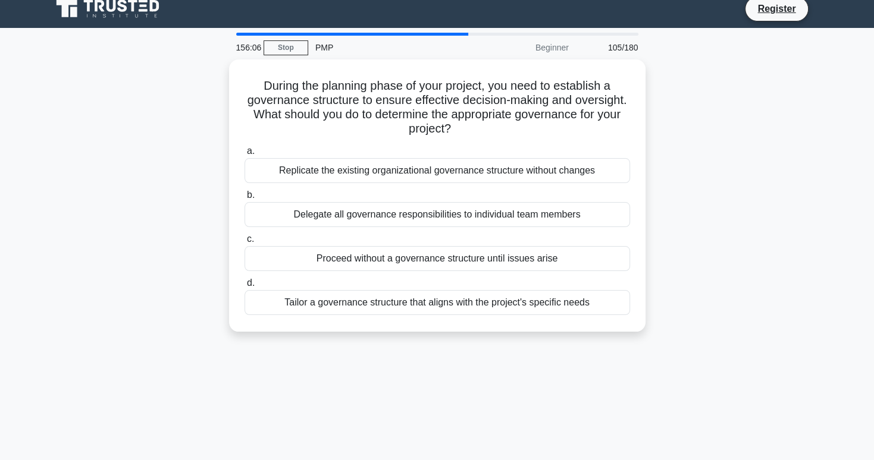
scroll to position [0, 0]
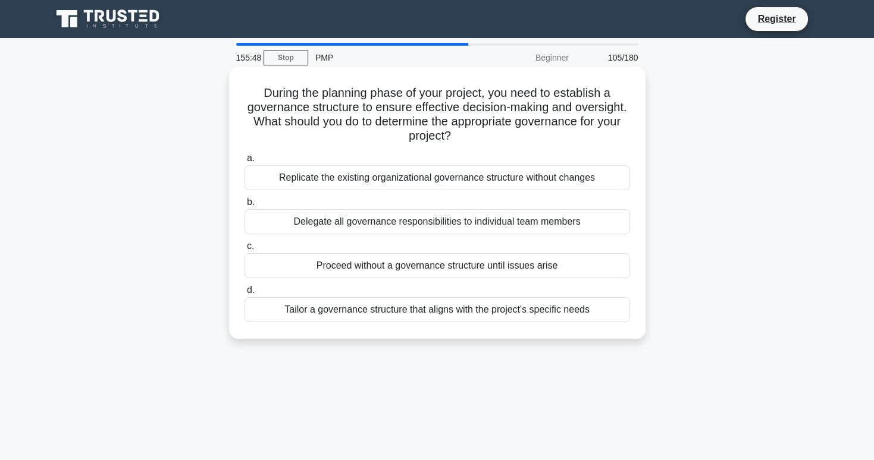
click at [438, 311] on div "Tailor a governance structure that aligns with the project's specific needs" at bounding box center [436, 309] width 385 height 25
click at [244, 294] on input "d. Tailor a governance structure that aligns with the project's specific needs" at bounding box center [244, 291] width 0 height 8
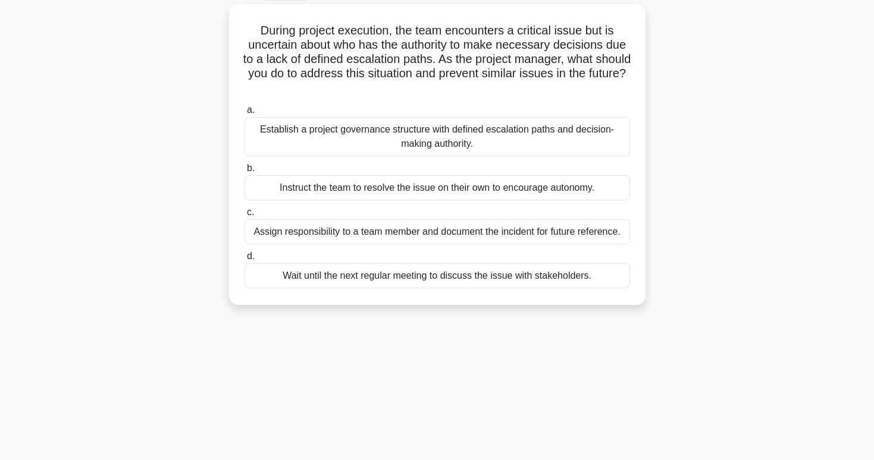
scroll to position [64, 0]
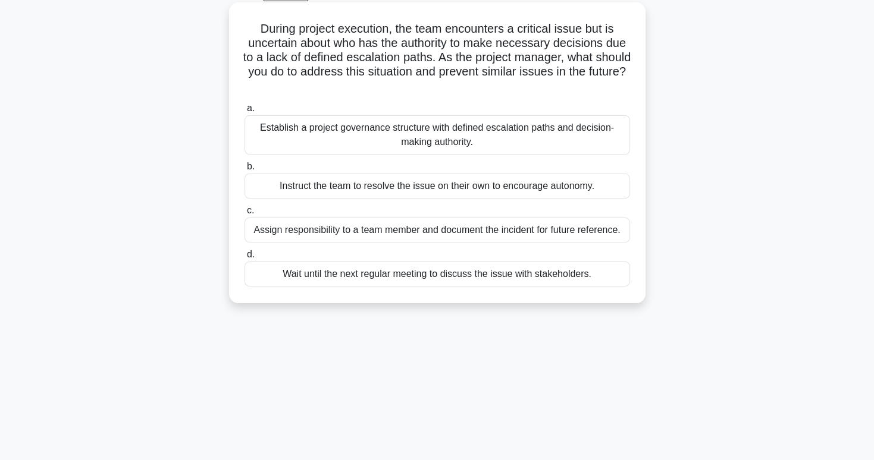
click at [472, 141] on div "Establish a project governance structure with defined escalation paths and deci…" at bounding box center [436, 134] width 385 height 39
click at [244, 112] on input "a. Establish a project governance structure with defined escalation paths and d…" at bounding box center [244, 109] width 0 height 8
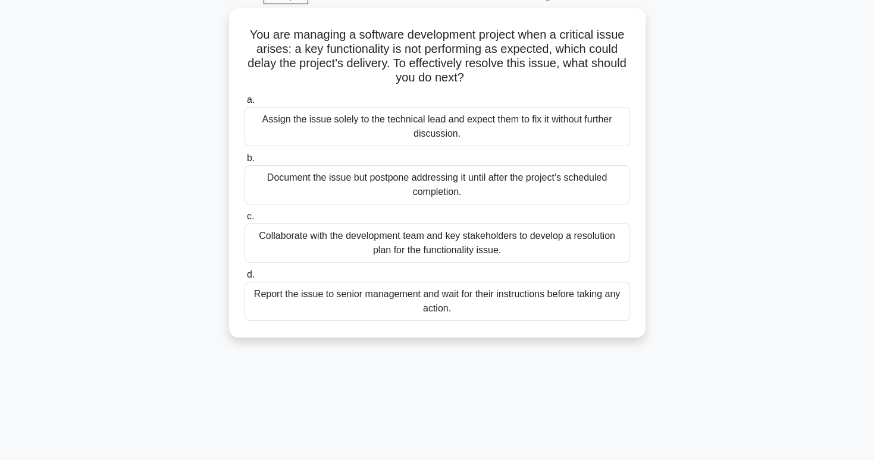
scroll to position [63, 0]
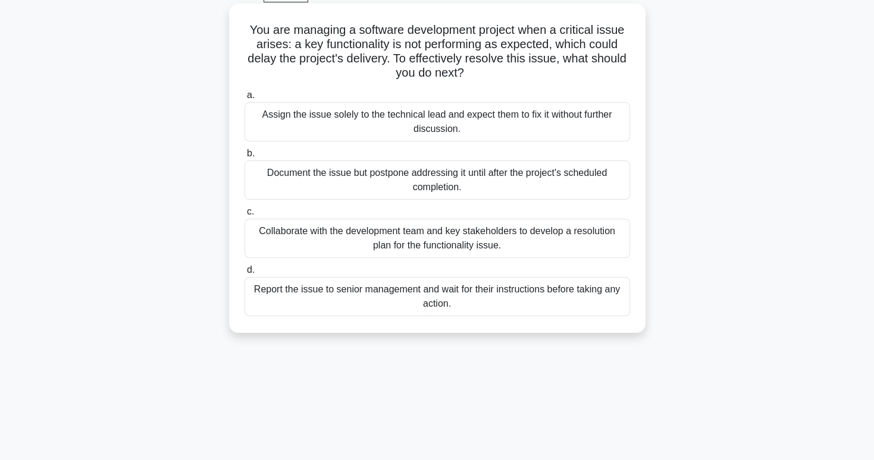
click at [454, 239] on div "Collaborate with the development team and key stakeholders to develop a resolut…" at bounding box center [436, 238] width 385 height 39
click at [244, 216] on input "c. Collaborate with the development team and key stakeholders to develop a reso…" at bounding box center [244, 212] width 0 height 8
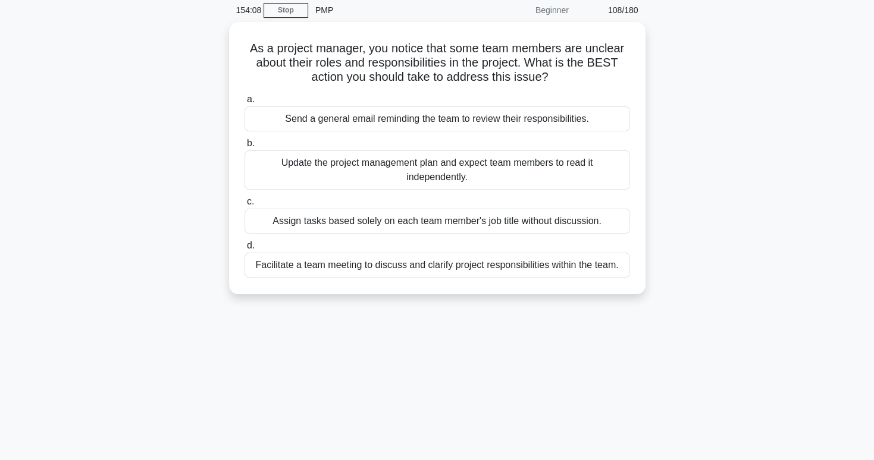
scroll to position [50, 0]
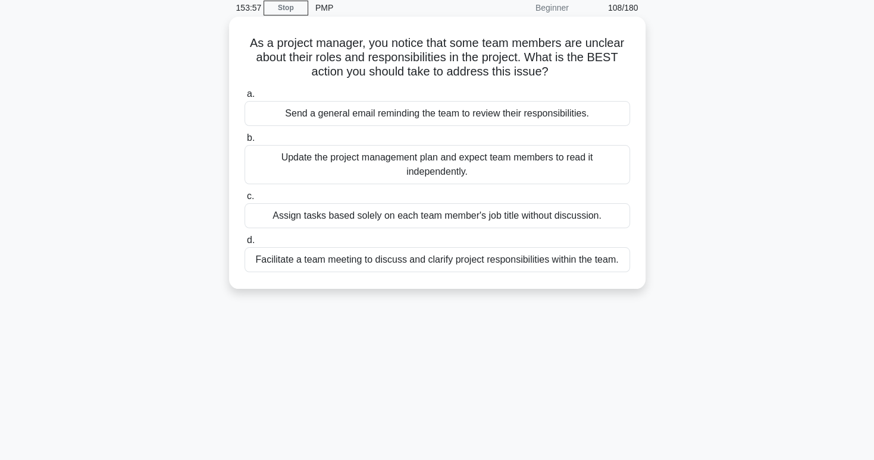
click at [475, 263] on div "Facilitate a team meeting to discuss and clarify project responsibilities withi…" at bounding box center [436, 259] width 385 height 25
click at [244, 244] on input "d. Facilitate a team meeting to discuss and clarify project responsibilities wi…" at bounding box center [244, 241] width 0 height 8
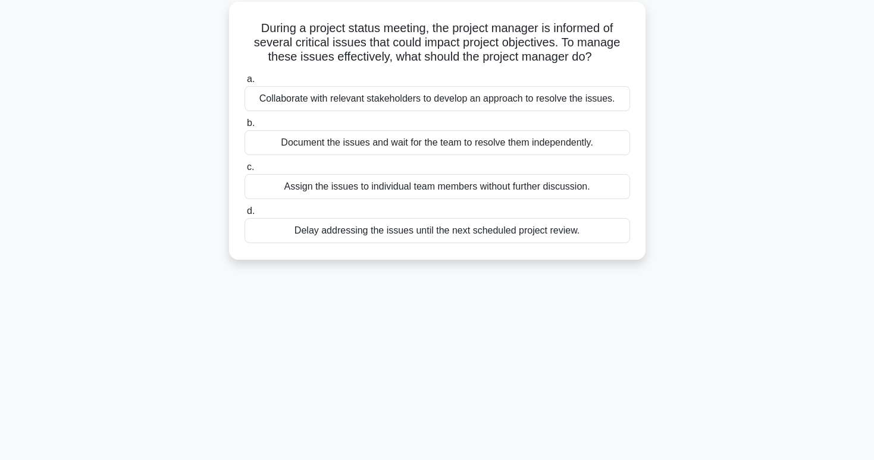
scroll to position [68, 0]
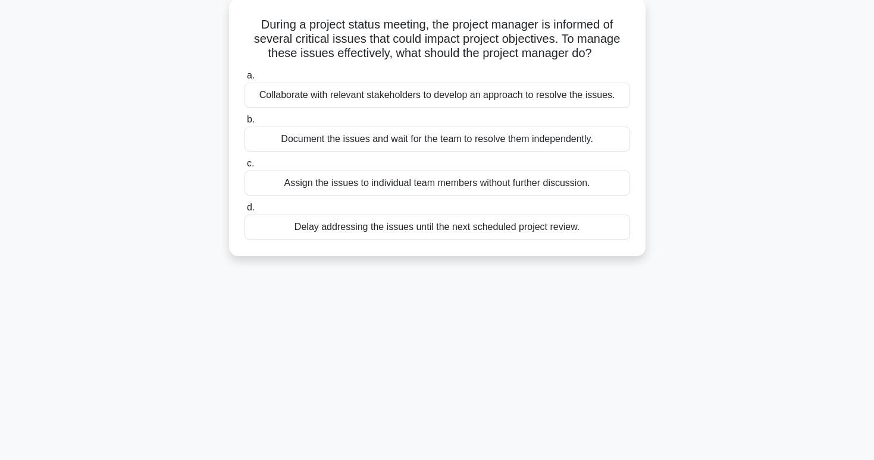
click at [472, 99] on div "Collaborate with relevant stakeholders to develop an approach to resolve the is…" at bounding box center [436, 95] width 385 height 25
click at [244, 80] on input "a. Collaborate with relevant stakeholders to develop an approach to resolve the…" at bounding box center [244, 76] width 0 height 8
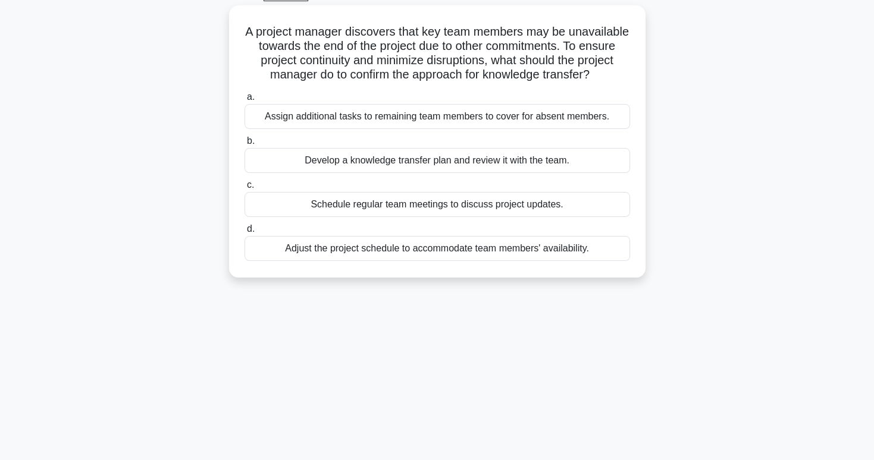
scroll to position [64, 0]
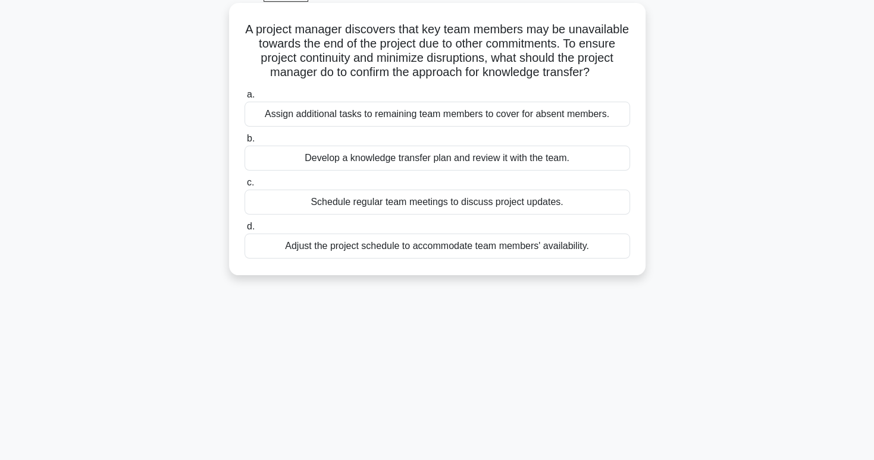
click at [481, 171] on div "Develop a knowledge transfer plan and review it with the team." at bounding box center [436, 158] width 385 height 25
click at [244, 143] on input "b. Develop a knowledge transfer plan and review it with the team." at bounding box center [244, 139] width 0 height 8
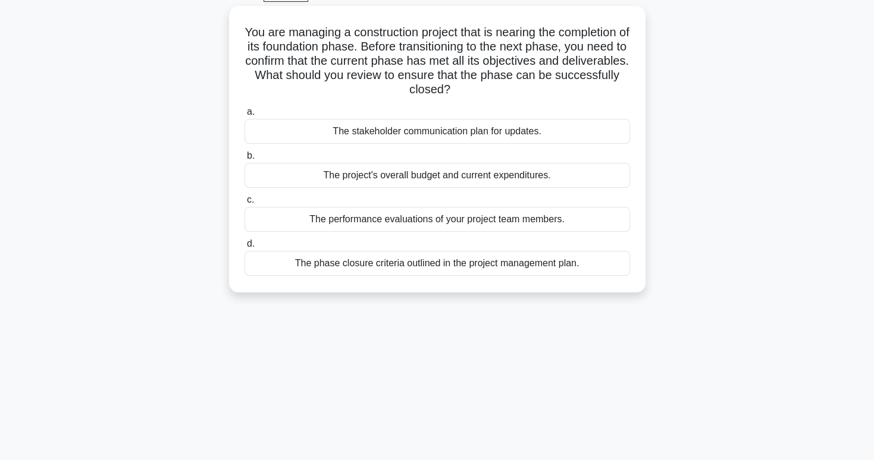
scroll to position [0, 0]
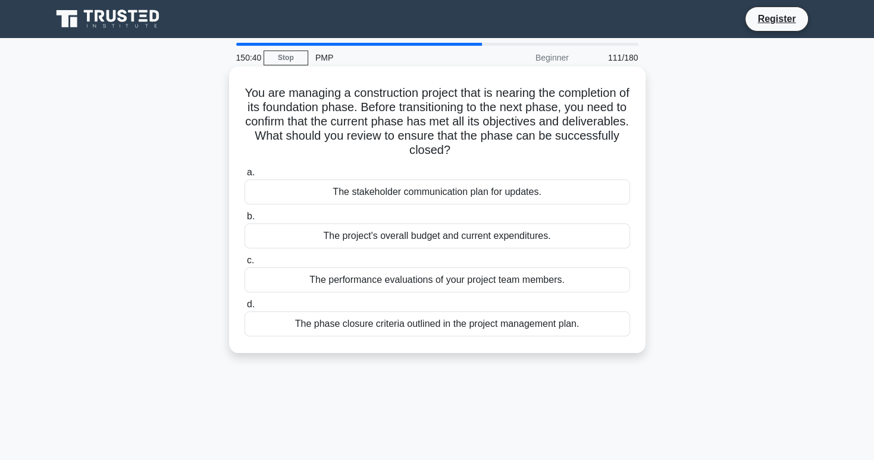
click at [504, 321] on div "The phase closure criteria outlined in the project management plan." at bounding box center [436, 324] width 385 height 25
click at [244, 309] on input "d. The phase closure criteria outlined in the project management plan." at bounding box center [244, 305] width 0 height 8
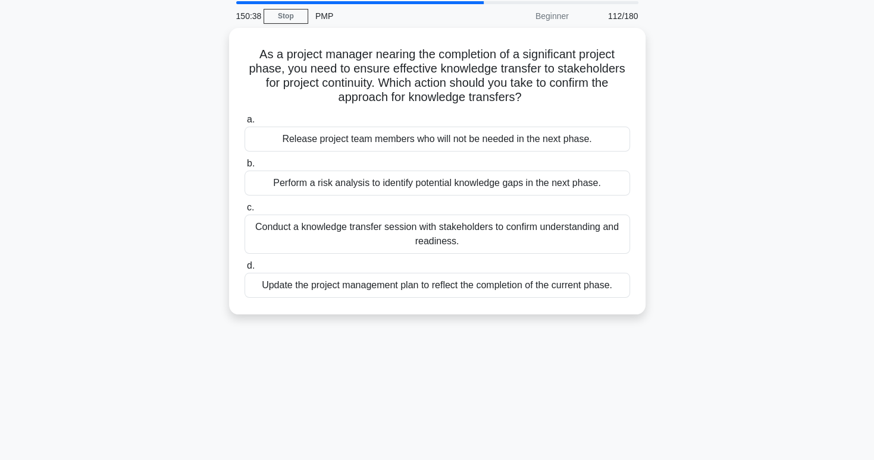
scroll to position [42, 0]
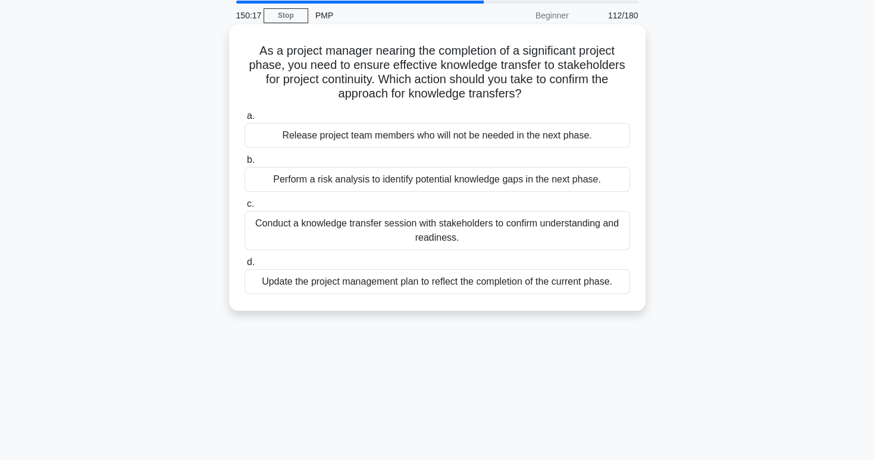
click at [542, 227] on div "Conduct a knowledge transfer session with stakeholders to confirm understanding…" at bounding box center [436, 230] width 385 height 39
click at [244, 208] on input "c. Conduct a knowledge transfer session with stakeholders to confirm understand…" at bounding box center [244, 204] width 0 height 8
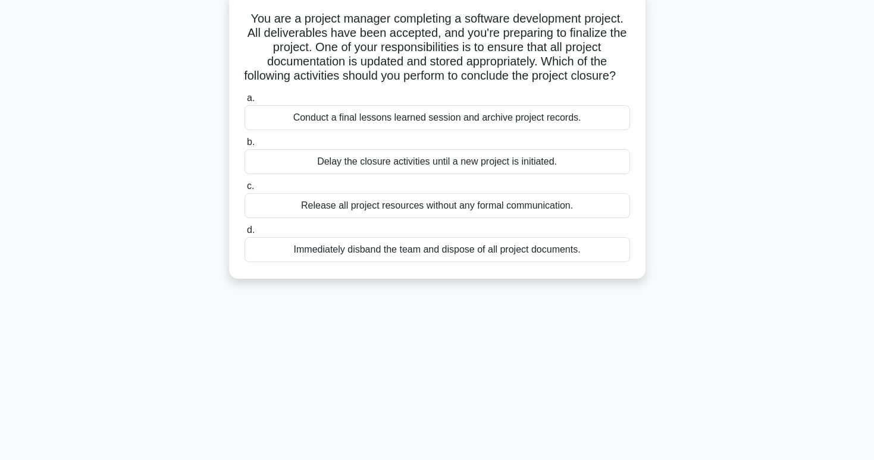
scroll to position [79, 0]
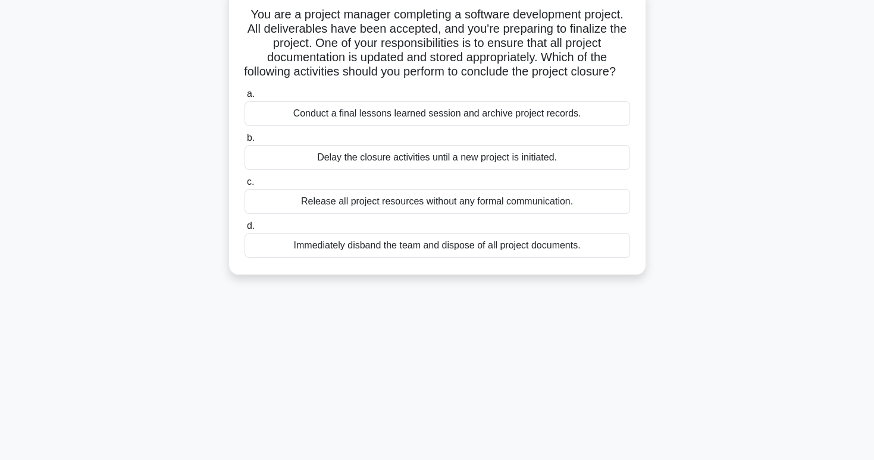
click at [566, 126] on div "Conduct a final lessons learned session and archive project records." at bounding box center [436, 113] width 385 height 25
click at [244, 98] on input "a. Conduct a final lessons learned session and archive project records." at bounding box center [244, 94] width 0 height 8
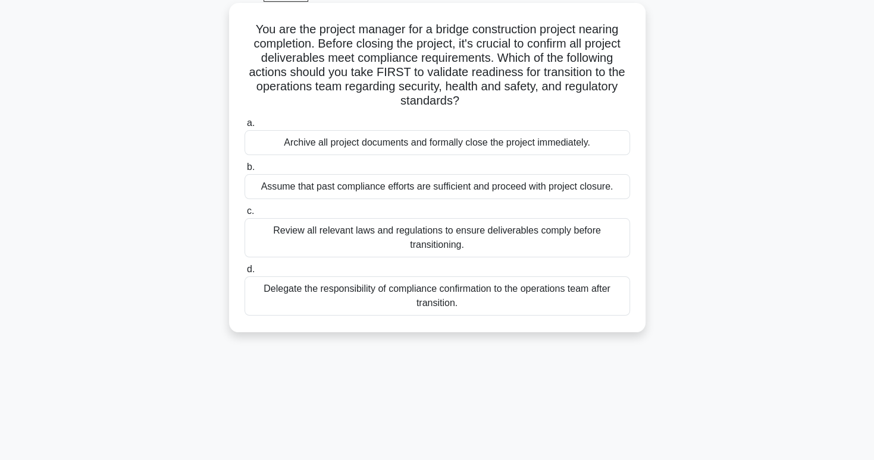
scroll to position [64, 0]
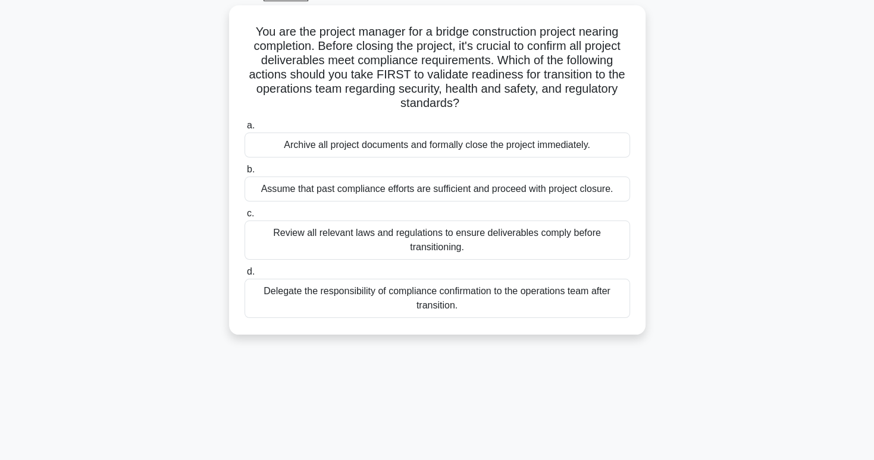
drag, startPoint x: 581, startPoint y: 95, endPoint x: 705, endPoint y: 48, distance: 133.1
click at [705, 48] on div "You are the project manager for a bridge construction project nearing completio…" at bounding box center [437, 177] width 785 height 344
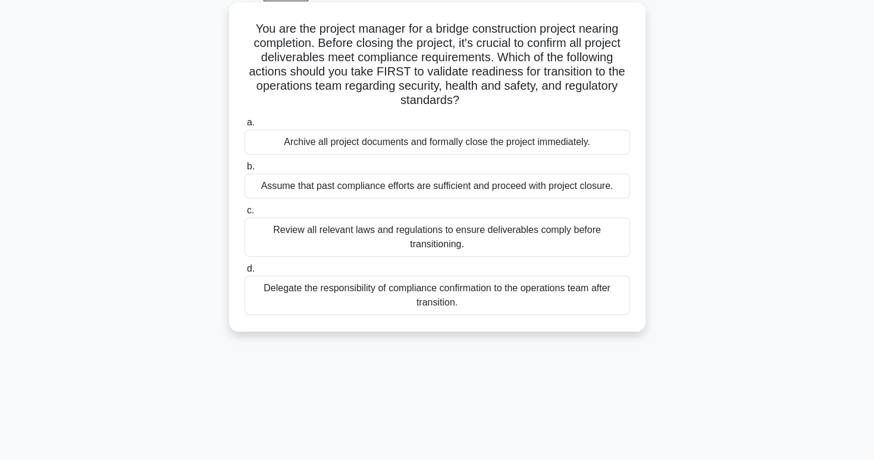
click at [551, 236] on div "Review all relevant laws and regulations to ensure deliverables comply before t…" at bounding box center [436, 237] width 385 height 39
click at [244, 215] on input "c. Review all relevant laws and regulations to ensure deliverables comply befor…" at bounding box center [244, 211] width 0 height 8
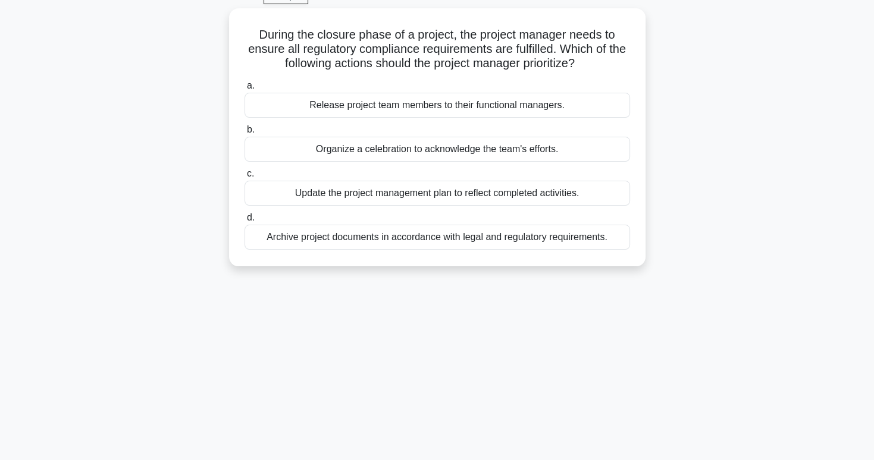
scroll to position [62, 0]
click at [551, 236] on div "Archive project documents in accordance with legal and regulatory requirements." at bounding box center [436, 236] width 385 height 25
click at [244, 221] on input "d. Archive project documents in accordance with legal and regulatory requiremen…" at bounding box center [244, 218] width 0 height 8
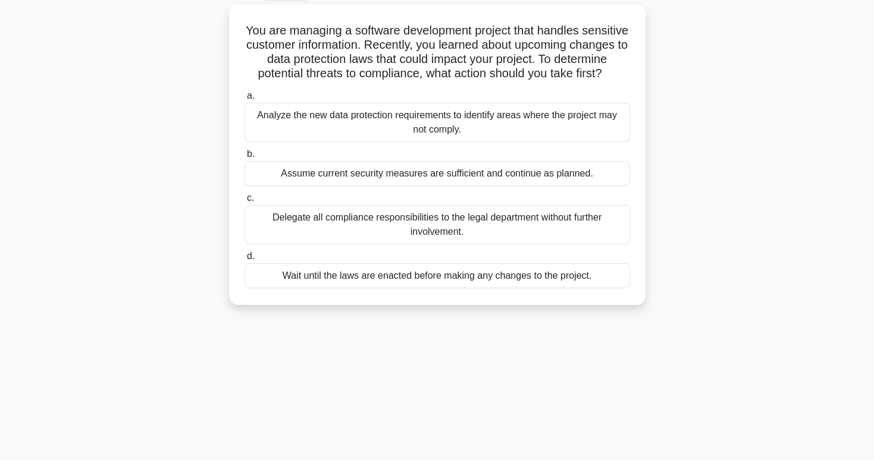
scroll to position [71, 0]
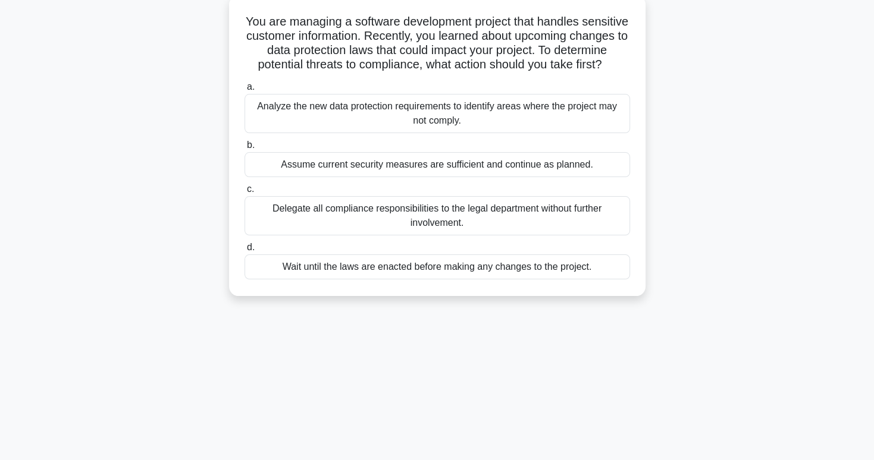
click at [601, 132] on div "Analyze the new data protection requirements to identify areas where the projec…" at bounding box center [436, 113] width 385 height 39
click at [244, 91] on input "a. Analyze the new data protection requirements to identify areas where the pro…" at bounding box center [244, 87] width 0 height 8
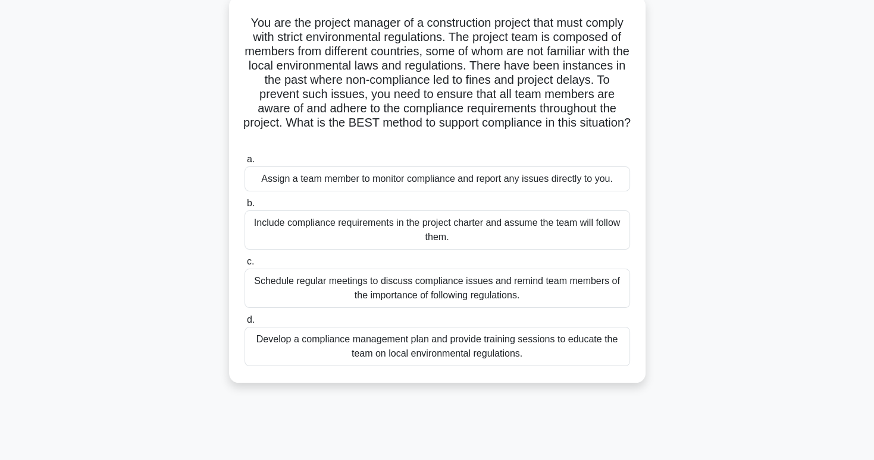
scroll to position [76, 0]
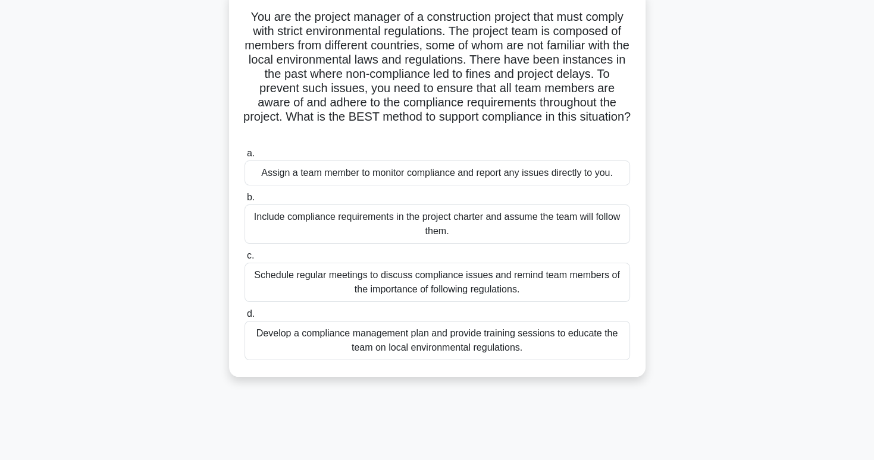
click at [562, 330] on div "Develop a compliance management plan and provide training sessions to educate t…" at bounding box center [436, 340] width 385 height 39
click at [244, 318] on input "d. Develop a compliance management plan and provide training sessions to educat…" at bounding box center [244, 314] width 0 height 8
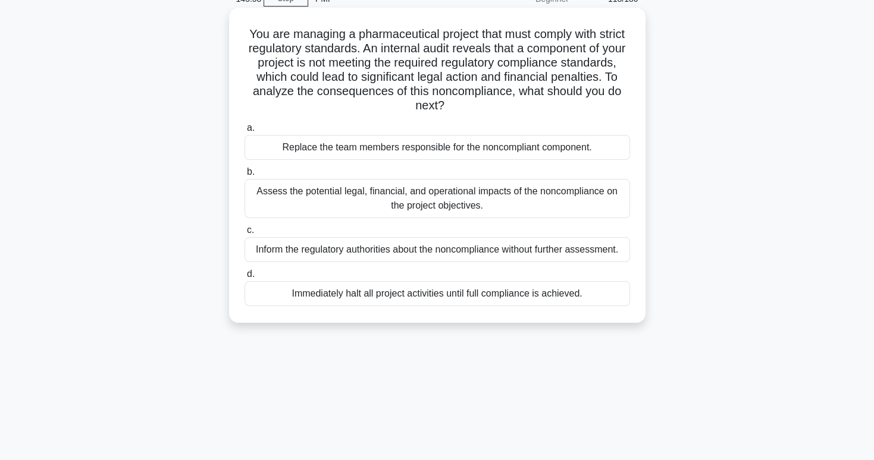
scroll to position [58, 0]
click at [563, 209] on div "Assess the potential legal, financial, and operational impacts of the noncompli…" at bounding box center [436, 199] width 385 height 39
click at [244, 177] on input "b. Assess the potential legal, financial, and operational impacts of the noncom…" at bounding box center [244, 173] width 0 height 8
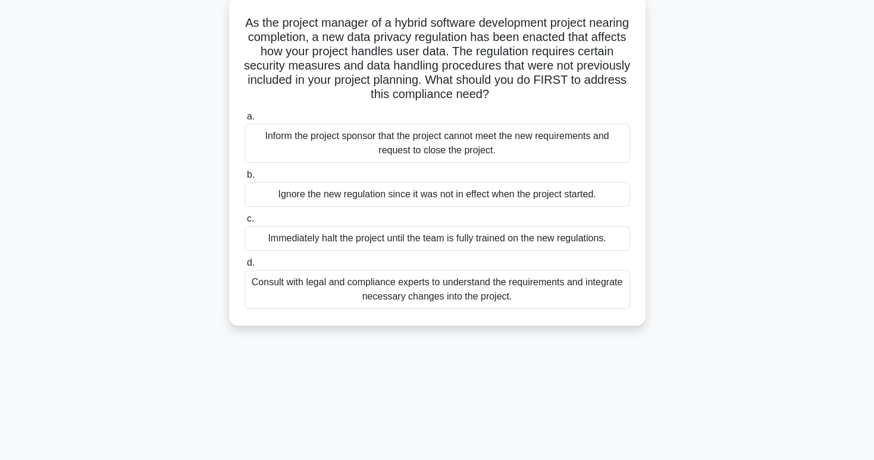
scroll to position [74, 0]
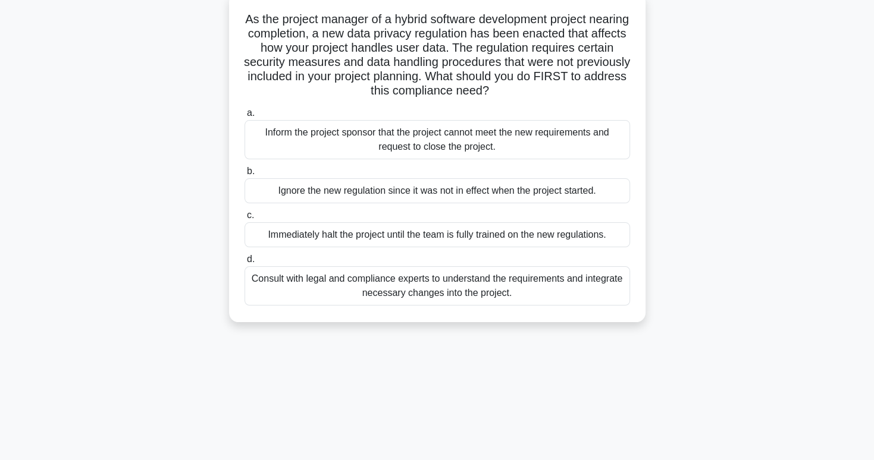
click at [531, 291] on div "Consult with legal and compliance experts to understand the requirements and in…" at bounding box center [436, 285] width 385 height 39
click at [244, 263] on input "d. Consult with legal and compliance experts to understand the requirements and…" at bounding box center [244, 260] width 0 height 8
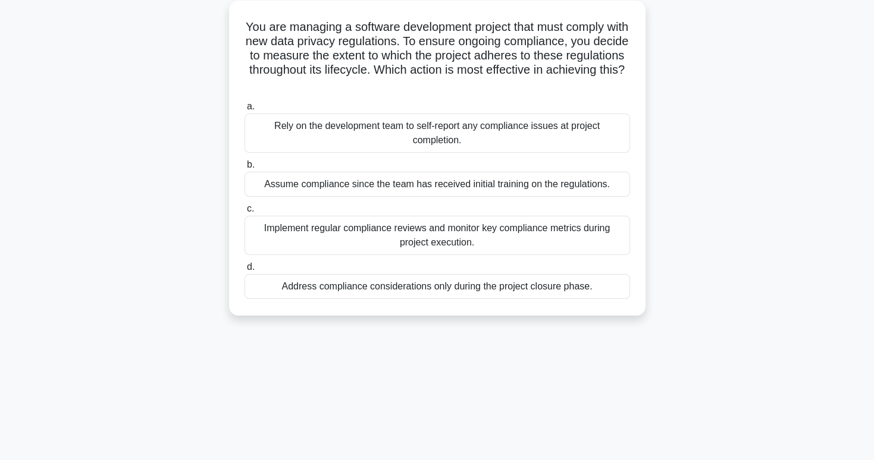
scroll to position [83, 0]
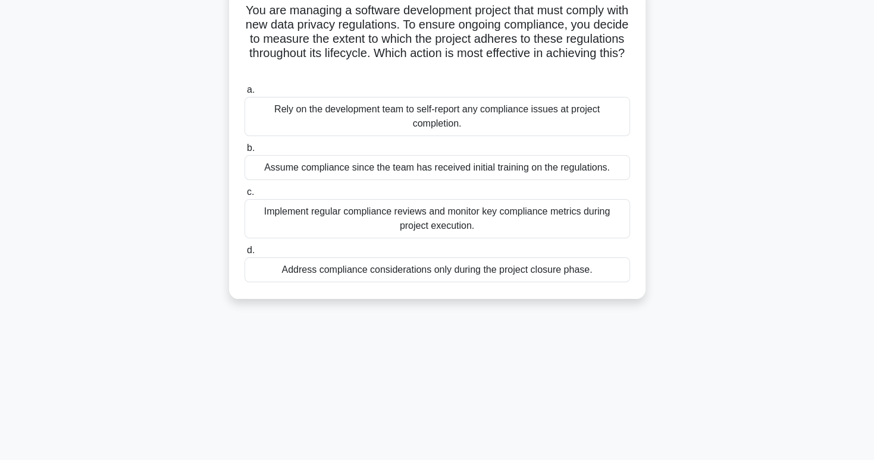
click at [551, 208] on div "Implement regular compliance reviews and monitor key compliance metrics during …" at bounding box center [436, 218] width 385 height 39
click at [244, 196] on input "c. Implement regular compliance reviews and monitor key compliance metrics duri…" at bounding box center [244, 193] width 0 height 8
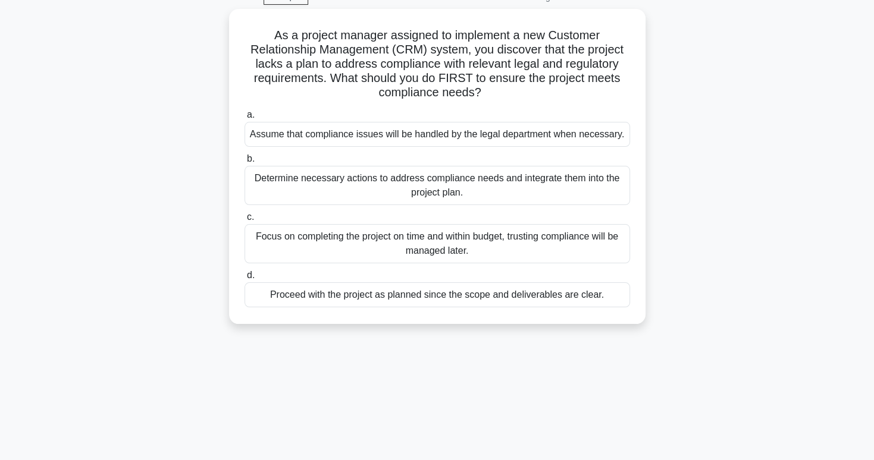
scroll to position [62, 0]
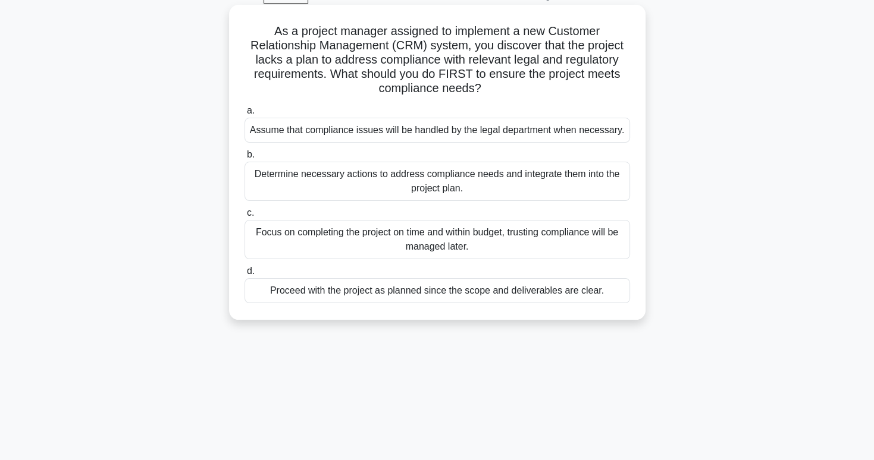
click at [538, 171] on div "Determine necessary actions to address compliance needs and integrate them into…" at bounding box center [436, 181] width 385 height 39
click at [244, 159] on input "b. Determine necessary actions to address compliance needs and integrate them i…" at bounding box center [244, 155] width 0 height 8
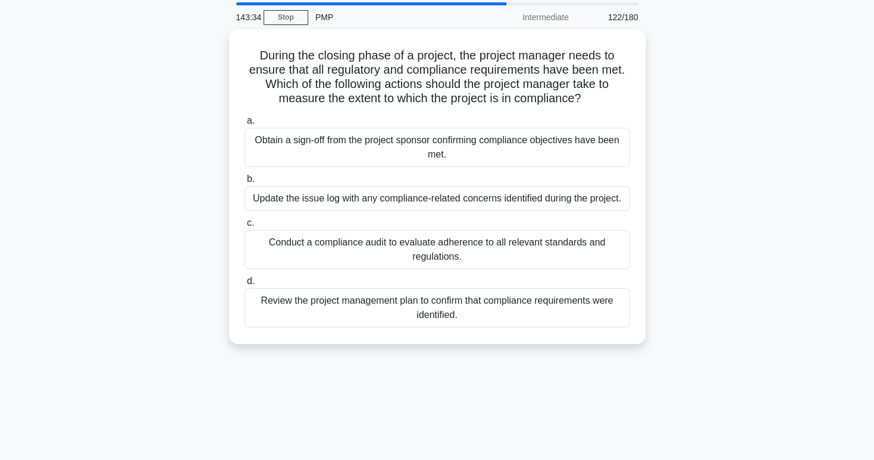
scroll to position [54, 0]
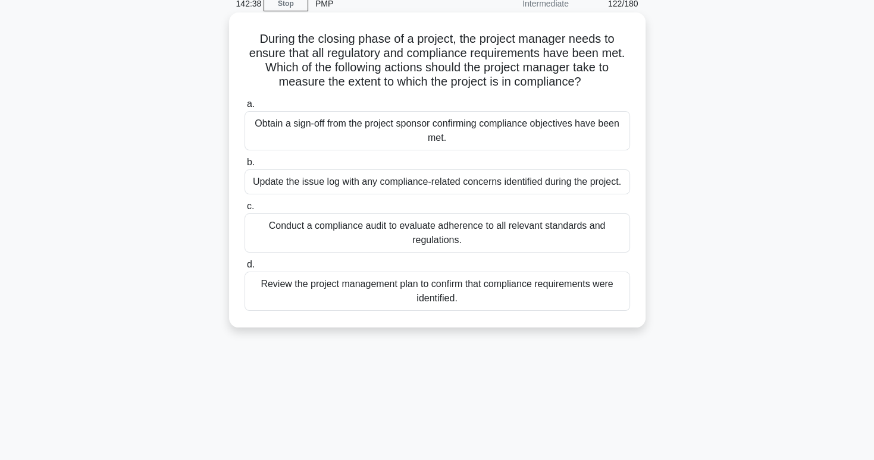
click at [510, 239] on div "Conduct a compliance audit to evaluate adherence to all relevant standards and …" at bounding box center [436, 233] width 385 height 39
click at [244, 211] on input "c. Conduct a compliance audit to evaluate adherence to all relevant standards a…" at bounding box center [244, 207] width 0 height 8
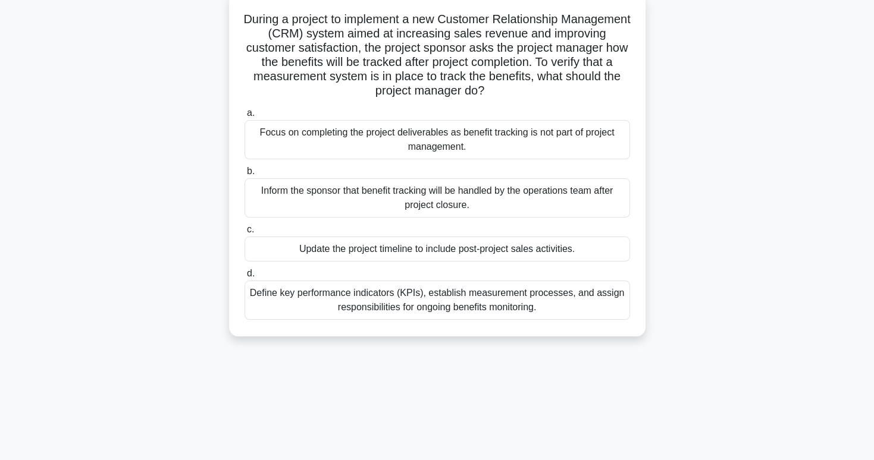
scroll to position [74, 0]
click at [537, 307] on div "Define key performance indicators (KPIs), establish measurement processes, and …" at bounding box center [436, 300] width 385 height 39
click at [244, 278] on input "d. Define key performance indicators (KPIs), establish measurement processes, a…" at bounding box center [244, 274] width 0 height 8
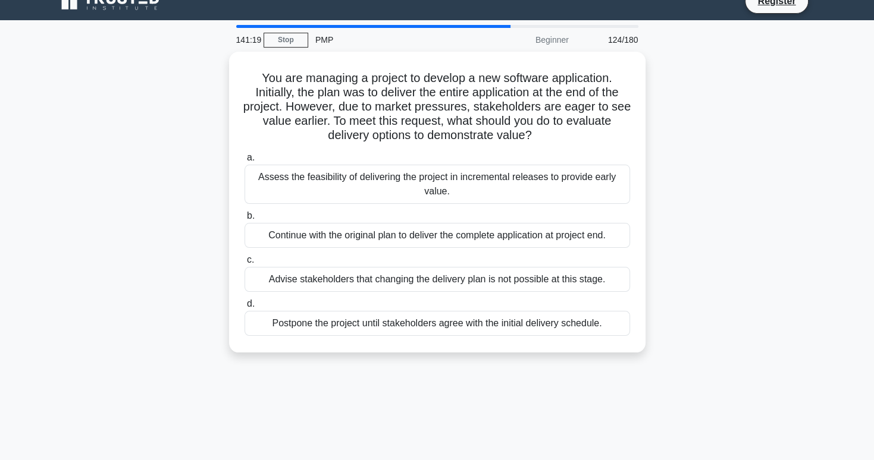
scroll to position [16, 0]
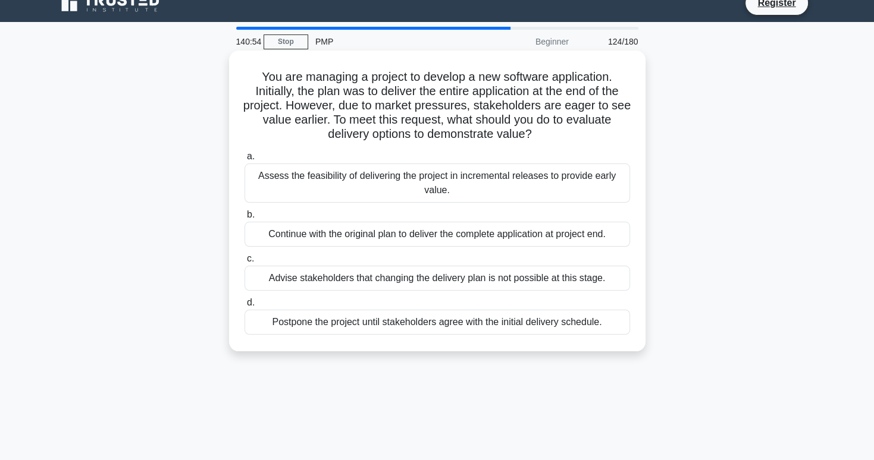
click at [525, 191] on div "Assess the feasibility of delivering the project in incremental releases to pro…" at bounding box center [436, 183] width 385 height 39
click at [244, 161] on input "a. Assess the feasibility of delivering the project in incremental releases to …" at bounding box center [244, 157] width 0 height 8
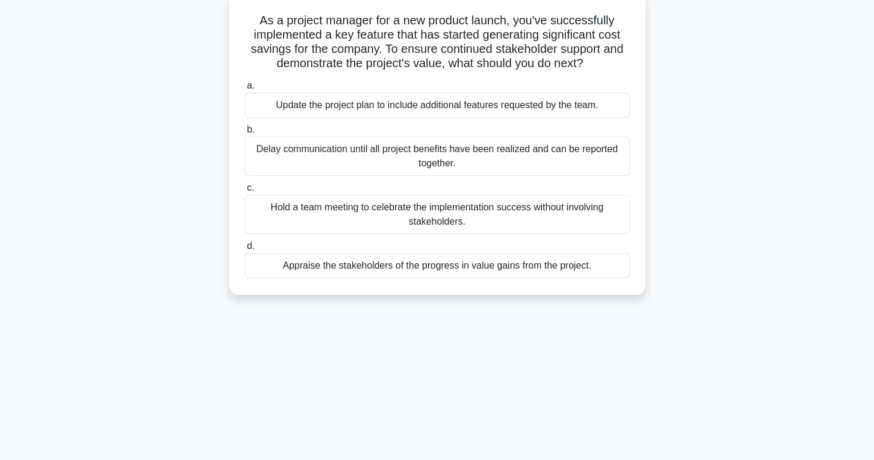
scroll to position [71, 0]
click at [502, 277] on div "Appraise the stakeholders of the progress in value gains from the project." at bounding box center [436, 267] width 385 height 25
click at [244, 252] on input "d. Appraise the stakeholders of the progress in value gains from the project." at bounding box center [244, 248] width 0 height 8
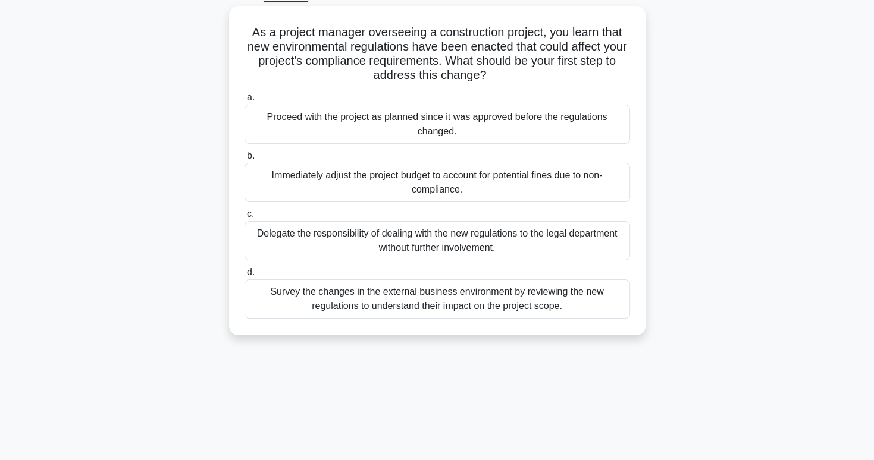
scroll to position [64, 0]
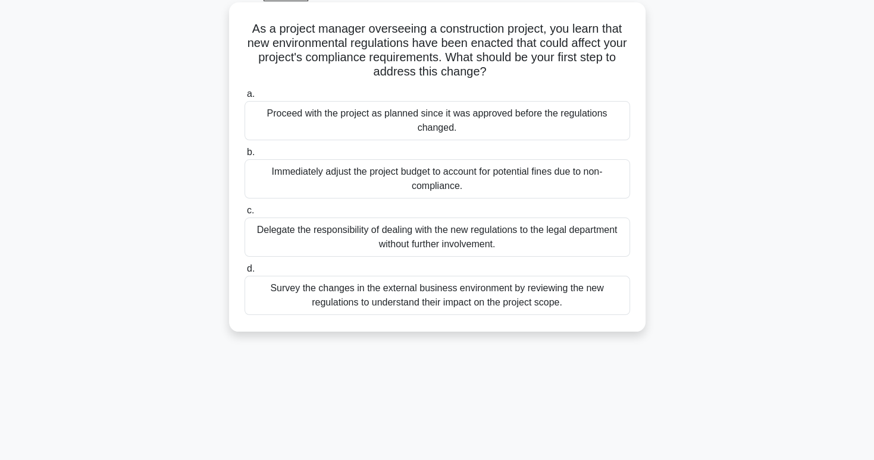
click at [497, 299] on div "Survey the changes in the external business environment by reviewing the new re…" at bounding box center [436, 295] width 385 height 39
click at [244, 273] on input "d. Survey the changes in the external business environment by reviewing the new…" at bounding box center [244, 269] width 0 height 8
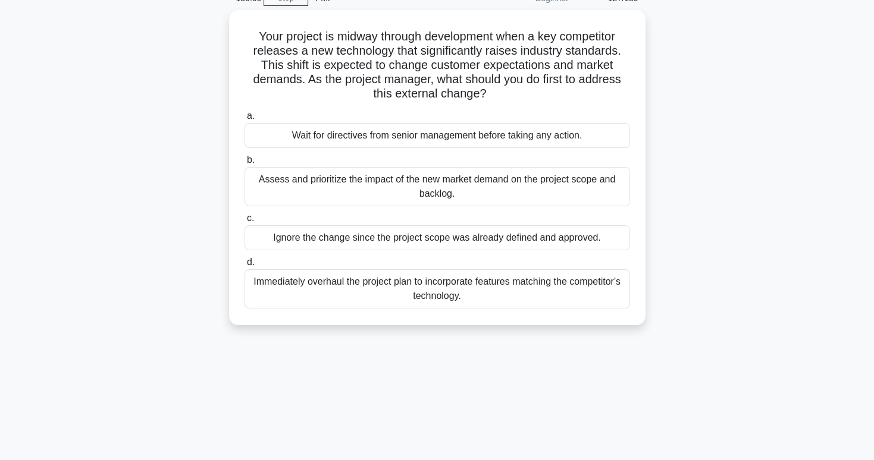
scroll to position [61, 0]
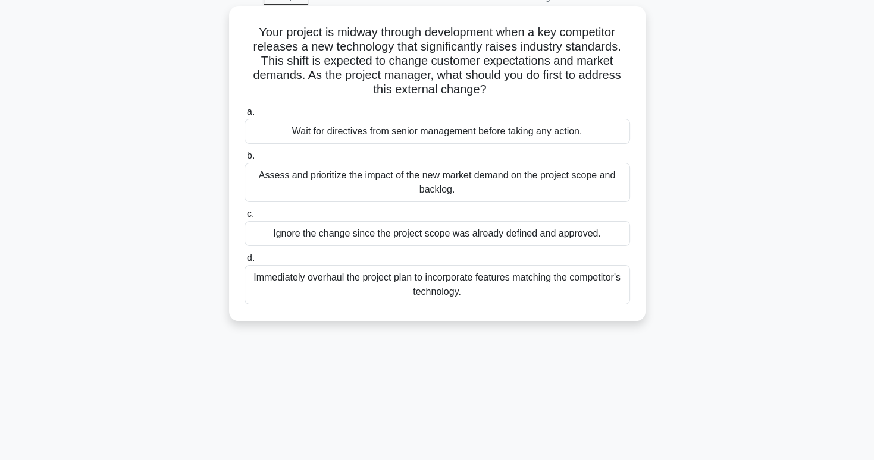
click at [505, 187] on div "Assess and prioritize the impact of the new market demand on the project scope …" at bounding box center [436, 182] width 385 height 39
click at [244, 160] on input "b. Assess and prioritize the impact of the new market demand on the project sco…" at bounding box center [244, 156] width 0 height 8
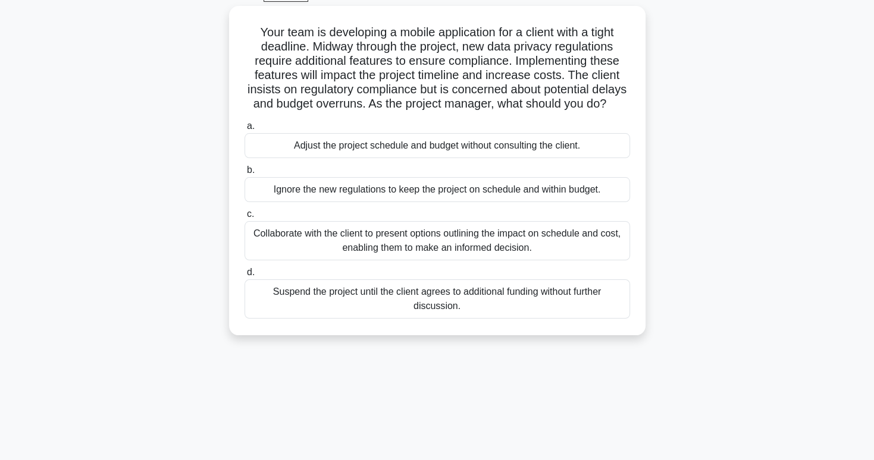
scroll to position [64, 0]
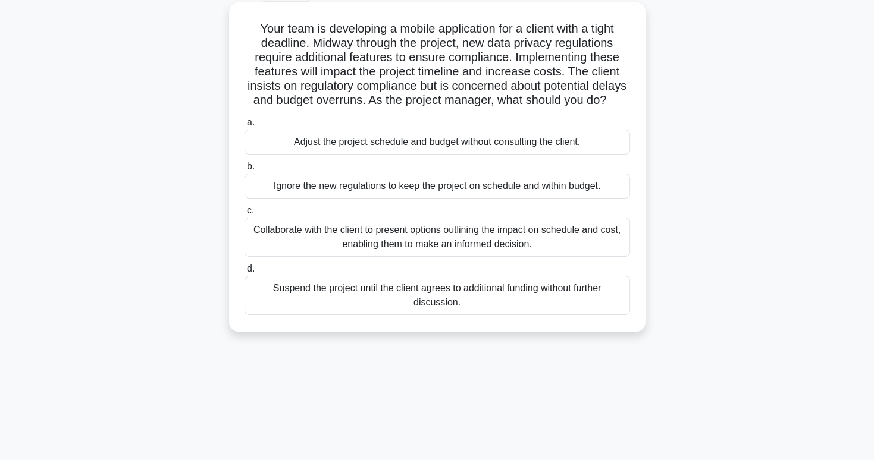
click at [500, 257] on div "Collaborate with the client to present options outlining the impact on schedule…" at bounding box center [436, 237] width 385 height 39
click at [244, 215] on input "c. Collaborate with the client to present options outlining the impact on sched…" at bounding box center [244, 211] width 0 height 8
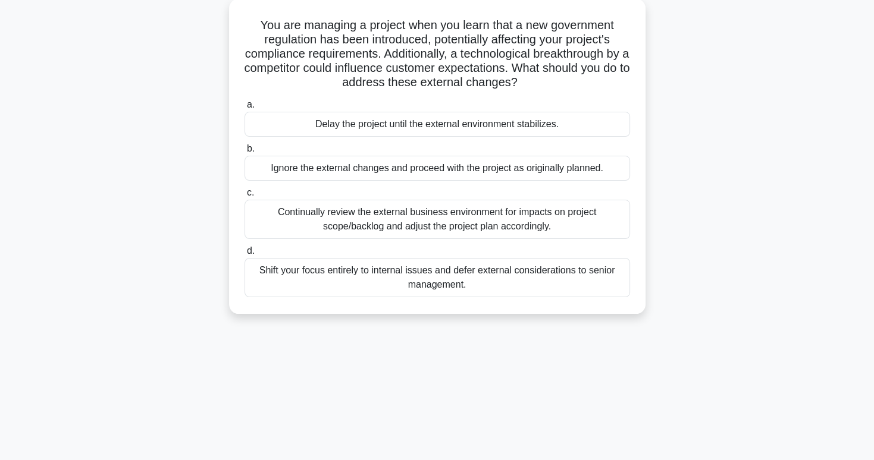
scroll to position [71, 0]
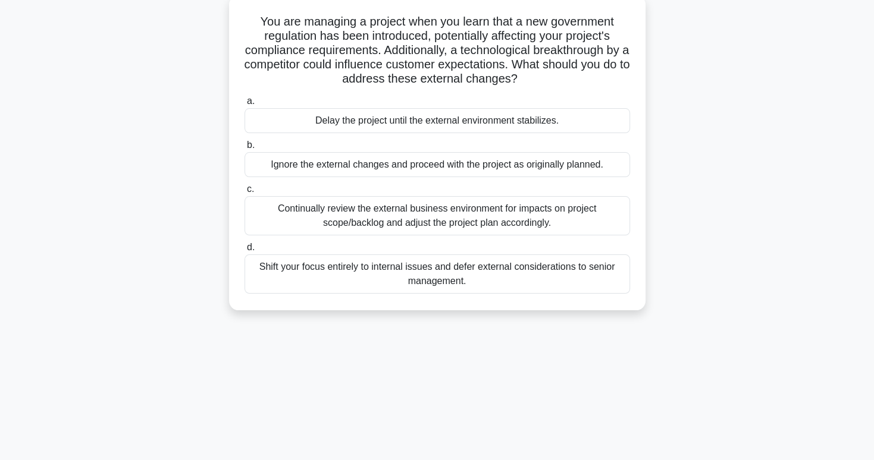
click at [502, 222] on div "Continually review the external business environment for impacts on project sco…" at bounding box center [436, 215] width 385 height 39
click at [244, 193] on input "c. Continually review the external business environment for impacts on project …" at bounding box center [244, 190] width 0 height 8
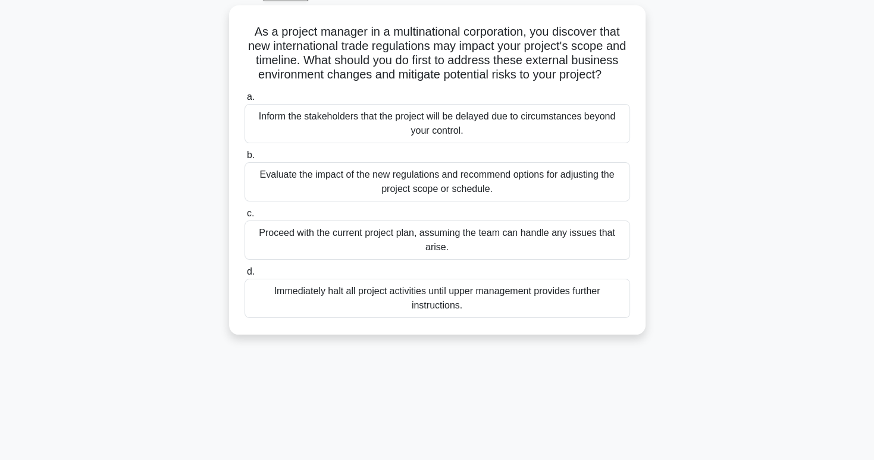
scroll to position [67, 0]
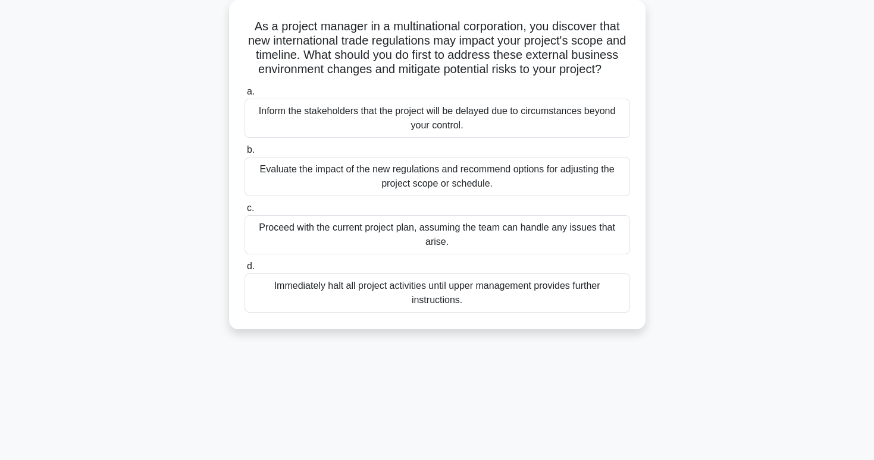
click at [513, 195] on div "Evaluate the impact of the new regulations and recommend options for adjusting …" at bounding box center [436, 176] width 385 height 39
click at [244, 154] on input "b. Evaluate the impact of the new regulations and recommend options for adjusti…" at bounding box center [244, 150] width 0 height 8
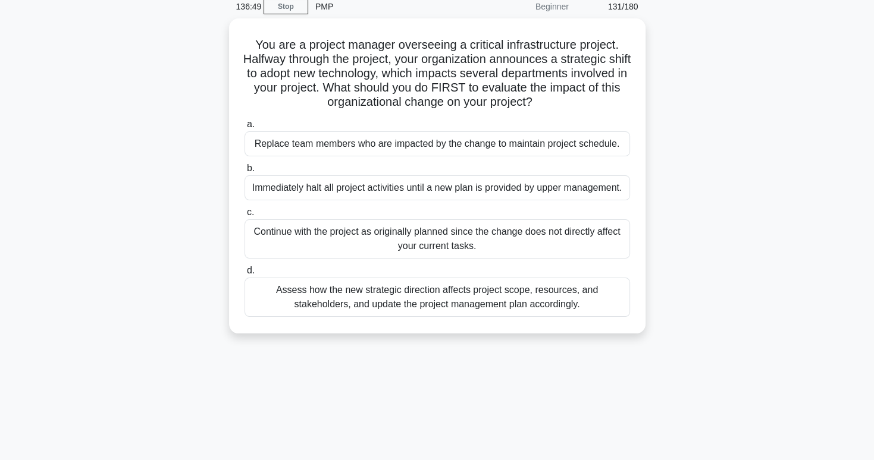
scroll to position [58, 0]
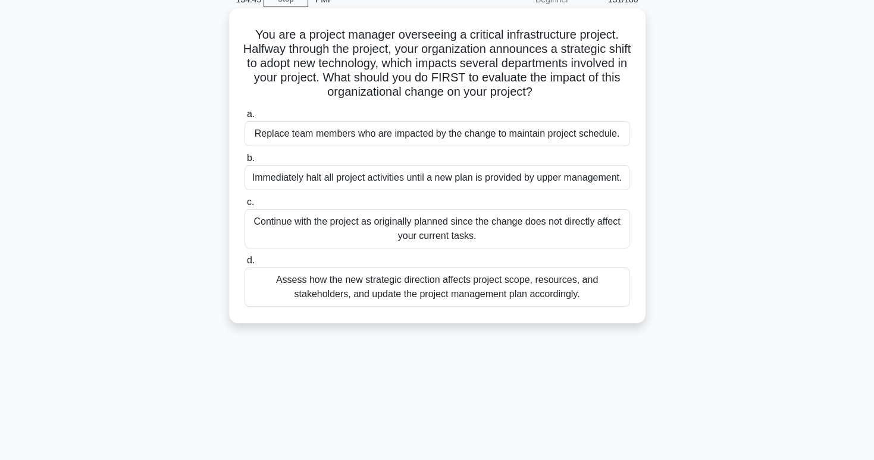
click at [572, 290] on div "Assess how the new strategic direction affects project scope, resources, and st…" at bounding box center [436, 287] width 385 height 39
click at [244, 265] on input "d. Assess how the new strategic direction affects project scope, resources, and…" at bounding box center [244, 261] width 0 height 8
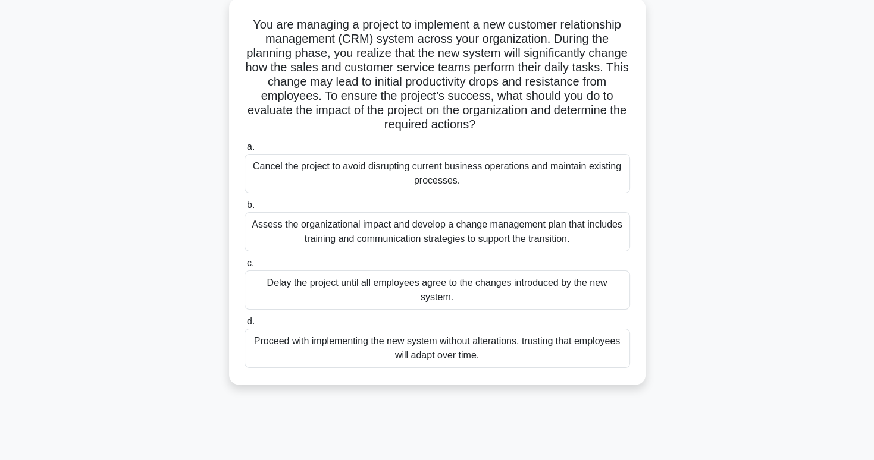
scroll to position [73, 0]
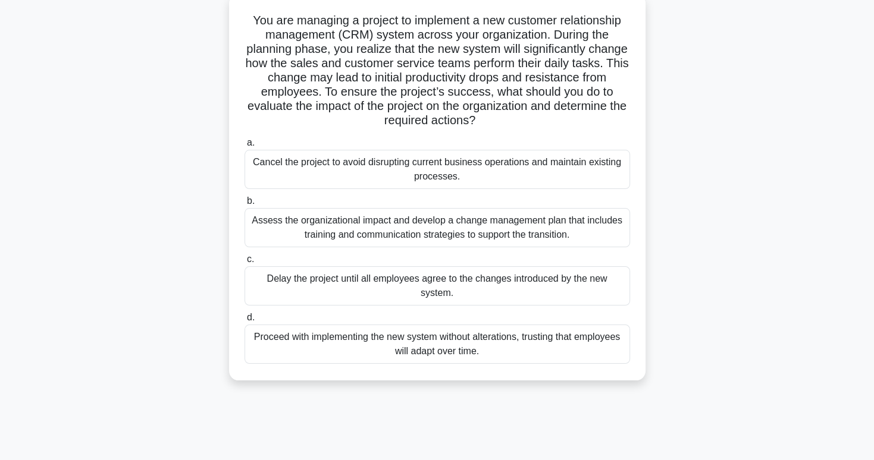
click at [524, 231] on div "Assess the organizational impact and develop a change management plan that incl…" at bounding box center [436, 227] width 385 height 39
click at [244, 205] on input "b. Assess the organizational impact and develop a change management plan that i…" at bounding box center [244, 201] width 0 height 8
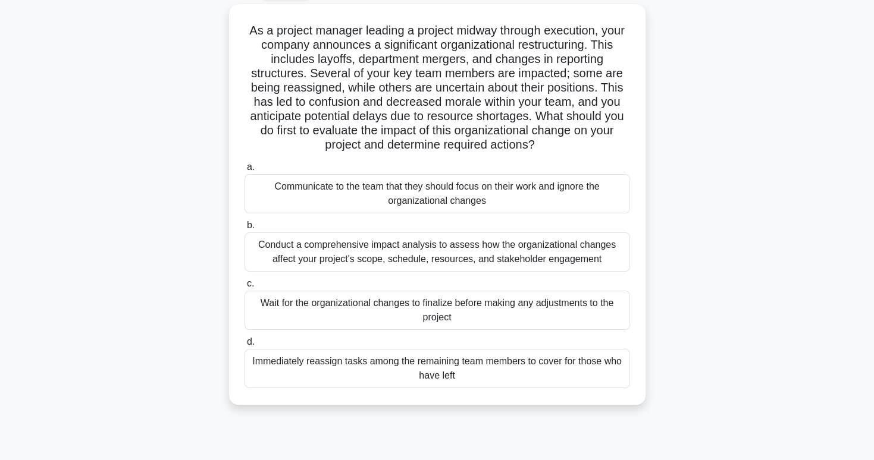
scroll to position [66, 0]
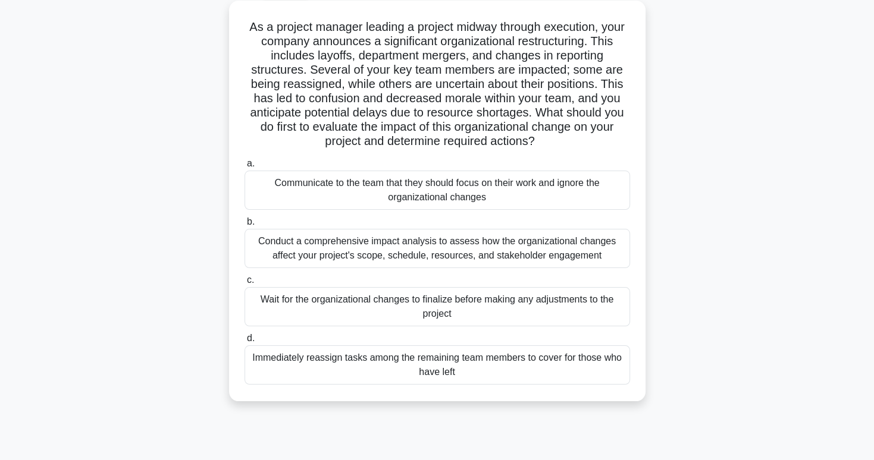
click at [524, 246] on div "Conduct a comprehensive impact analysis to assess how the organizational change…" at bounding box center [436, 248] width 385 height 39
click at [244, 226] on input "b. Conduct a comprehensive impact analysis to assess how the organizational cha…" at bounding box center [244, 222] width 0 height 8
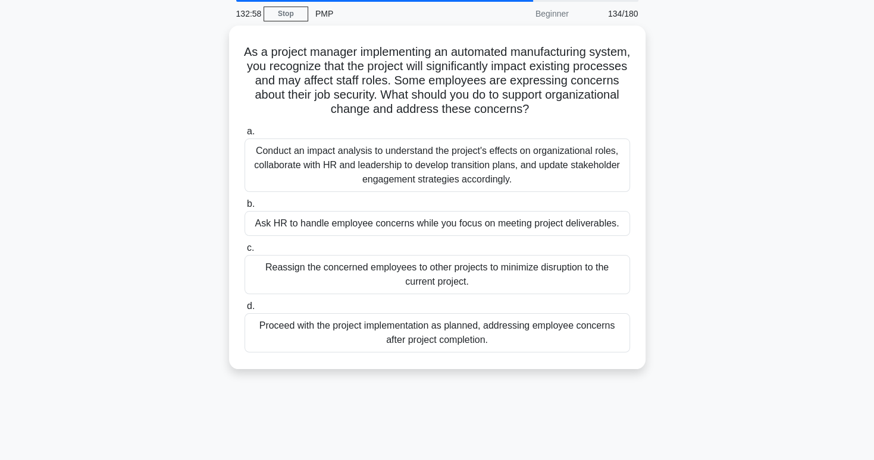
scroll to position [61, 0]
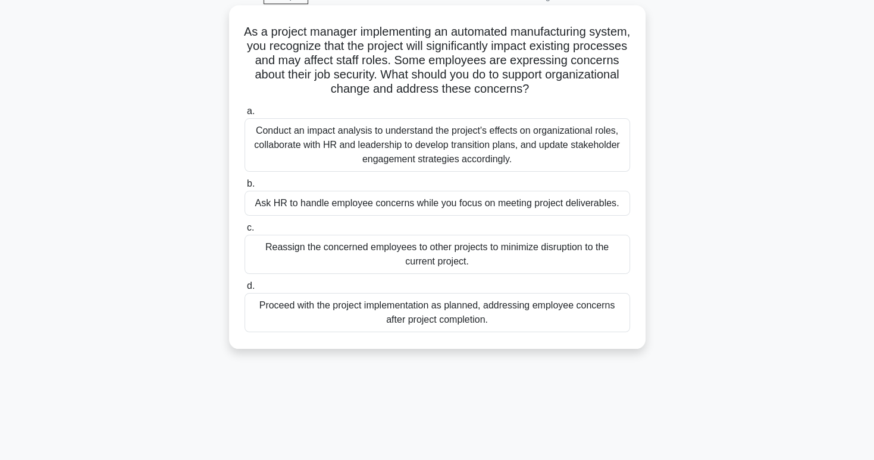
click at [513, 140] on div "Conduct an impact analysis to understand the project's effects on organizationa…" at bounding box center [436, 145] width 385 height 54
click at [244, 115] on input "a. Conduct an impact analysis to understand the project's effects on organizati…" at bounding box center [244, 112] width 0 height 8
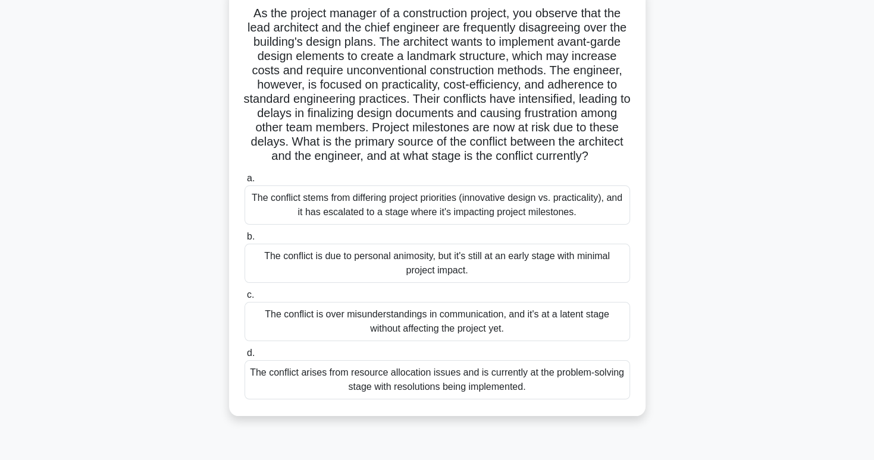
scroll to position [71, 0]
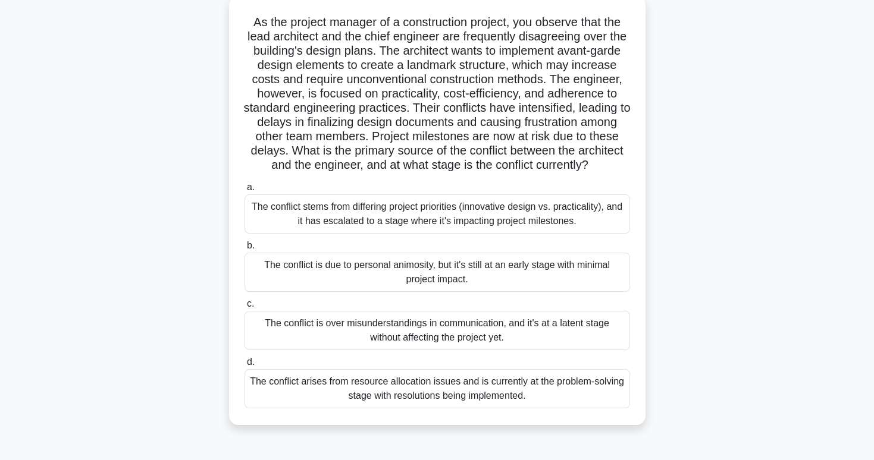
click at [450, 234] on div "The conflict stems from differing project priorities (innovative design vs. pra…" at bounding box center [436, 213] width 385 height 39
click at [244, 192] on input "a. The conflict stems from differing project priorities (innovative design vs. …" at bounding box center [244, 188] width 0 height 8
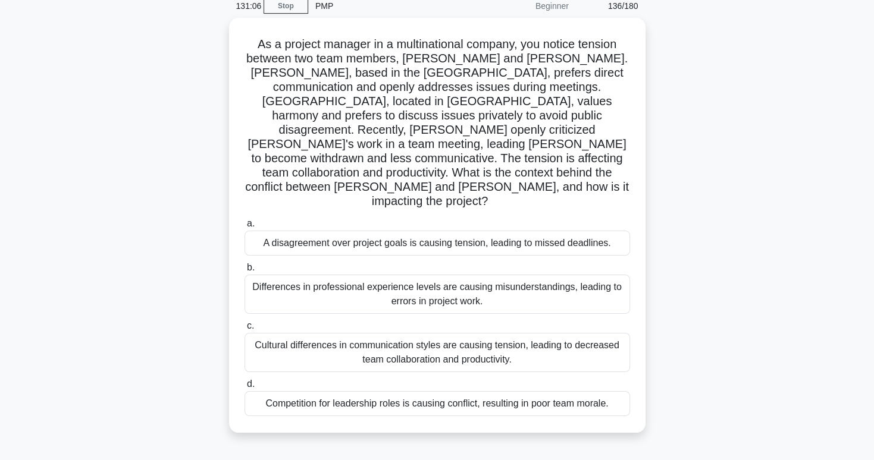
scroll to position [59, 0]
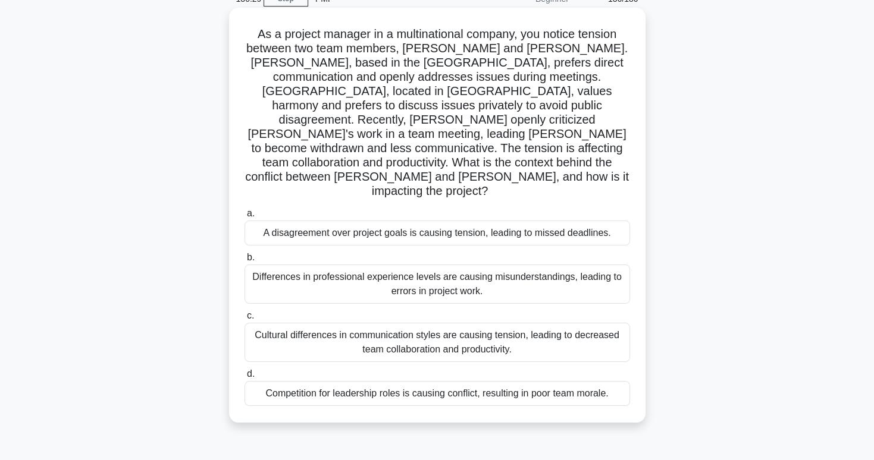
click at [456, 323] on div "Cultural differences in communication styles are causing tension, leading to de…" at bounding box center [436, 342] width 385 height 39
click at [244, 318] on input "c. Cultural differences in communication styles are causing tension, leading to…" at bounding box center [244, 316] width 0 height 8
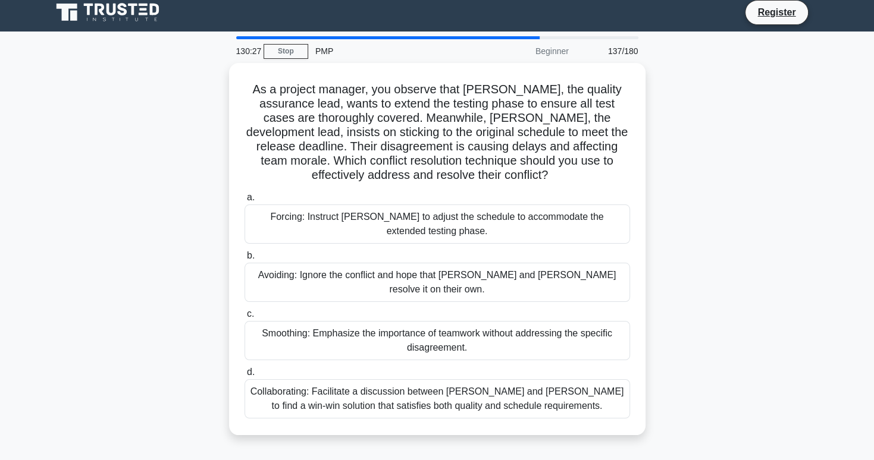
scroll to position [7, 0]
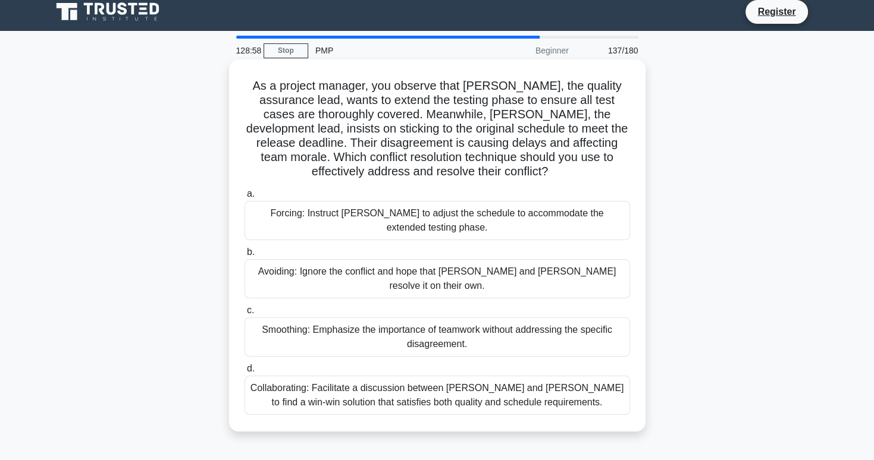
click at [444, 385] on div "Collaborating: Facilitate a discussion between Karen and Tom to find a win-win …" at bounding box center [436, 395] width 385 height 39
click at [244, 373] on input "d. Collaborating: Facilitate a discussion between Karen and Tom to find a win-w…" at bounding box center [244, 369] width 0 height 8
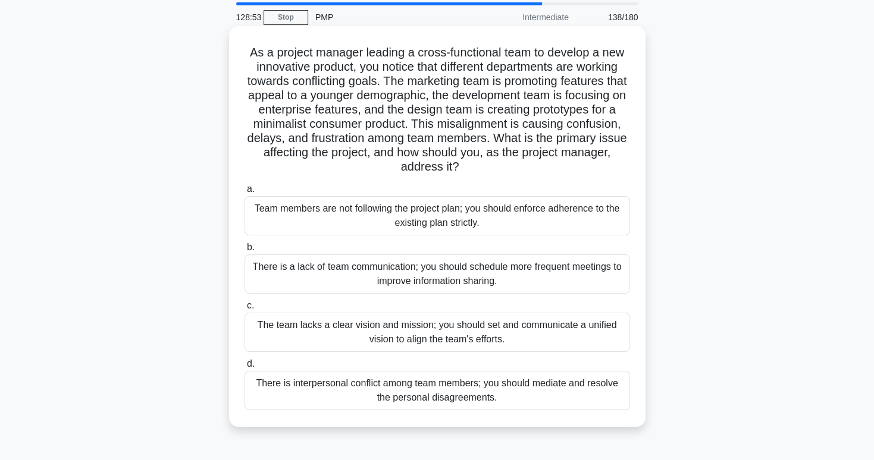
scroll to position [40, 0]
click at [450, 341] on div "The team lacks a clear vision and mission; you should set and communicate a uni…" at bounding box center [436, 332] width 385 height 39
click at [244, 310] on input "c. The team lacks a clear vision and mission; you should set and communicate a …" at bounding box center [244, 306] width 0 height 8
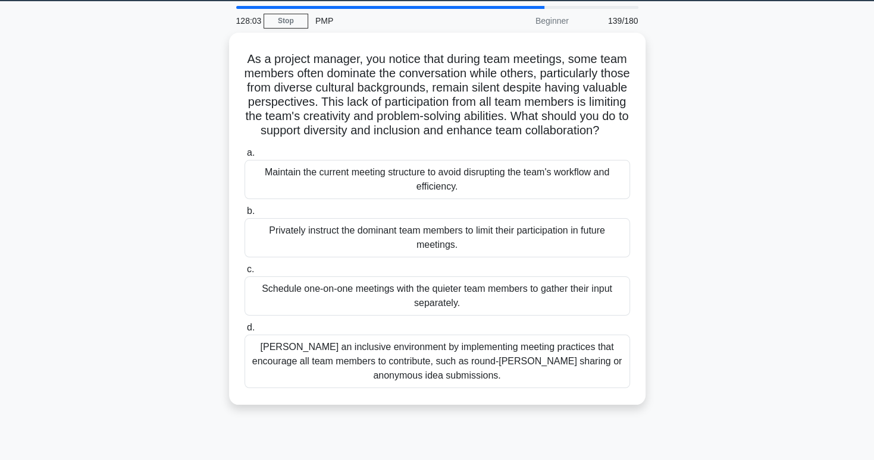
scroll to position [36, 0]
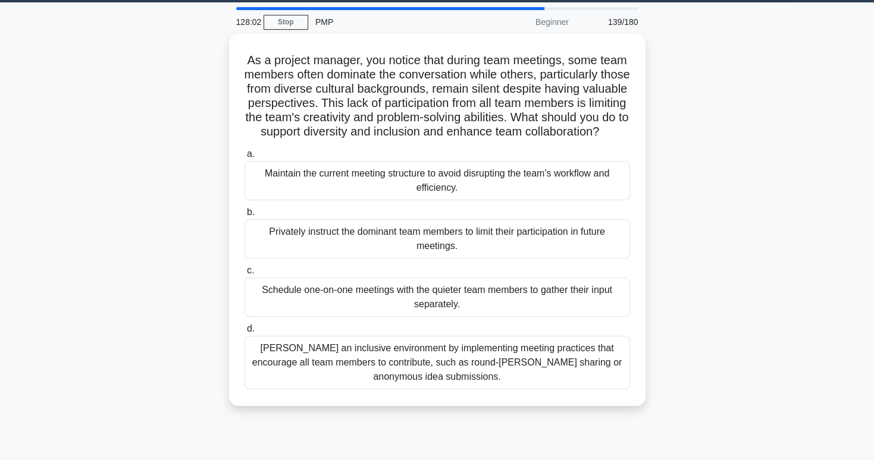
drag, startPoint x: 450, startPoint y: 341, endPoint x: 700, endPoint y: 298, distance: 253.6
click at [700, 298] on div "As a project manager, you notice that during team meetings, some team members o…" at bounding box center [437, 227] width 785 height 387
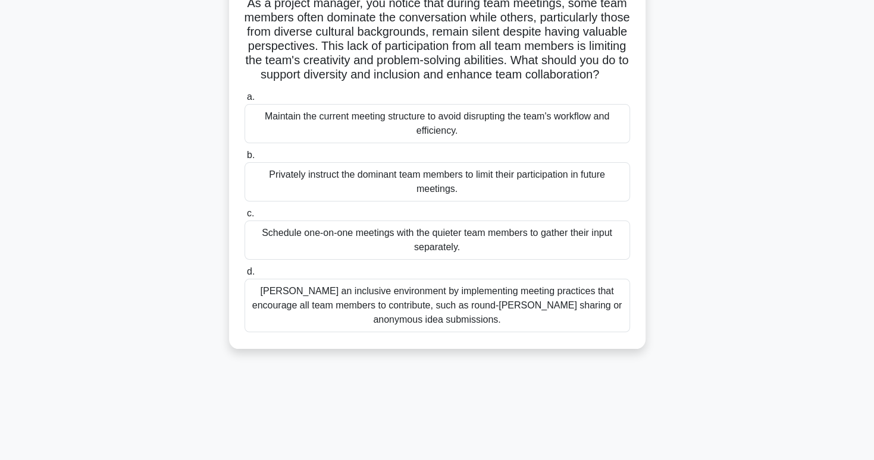
scroll to position [94, 0]
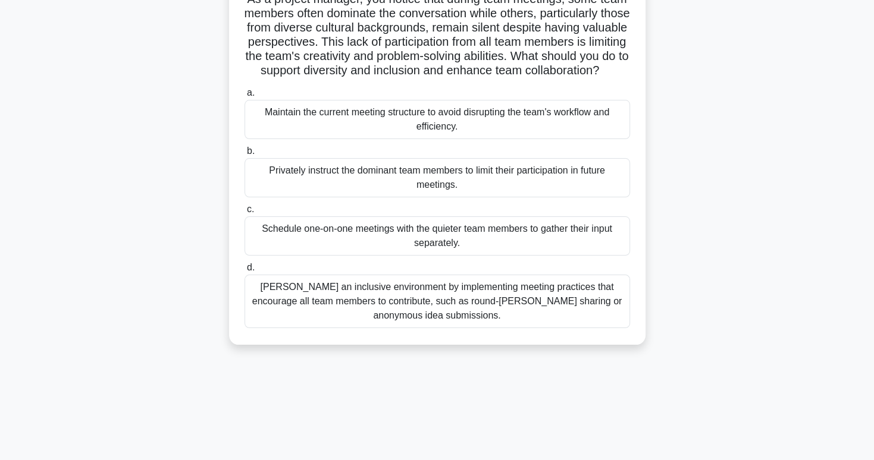
click at [597, 310] on div "Foster an inclusive environment by implementing meeting practices that encourag…" at bounding box center [436, 302] width 385 height 54
click at [244, 272] on input "d. Foster an inclusive environment by implementing meeting practices that encou…" at bounding box center [244, 268] width 0 height 8
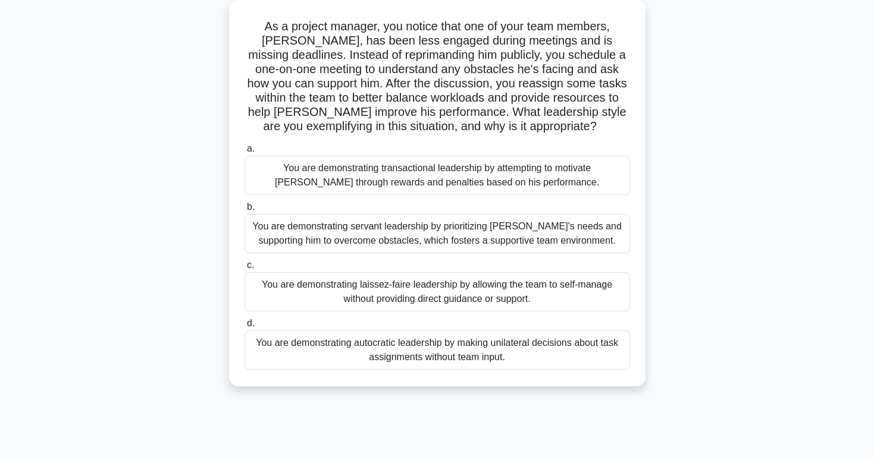
scroll to position [69, 0]
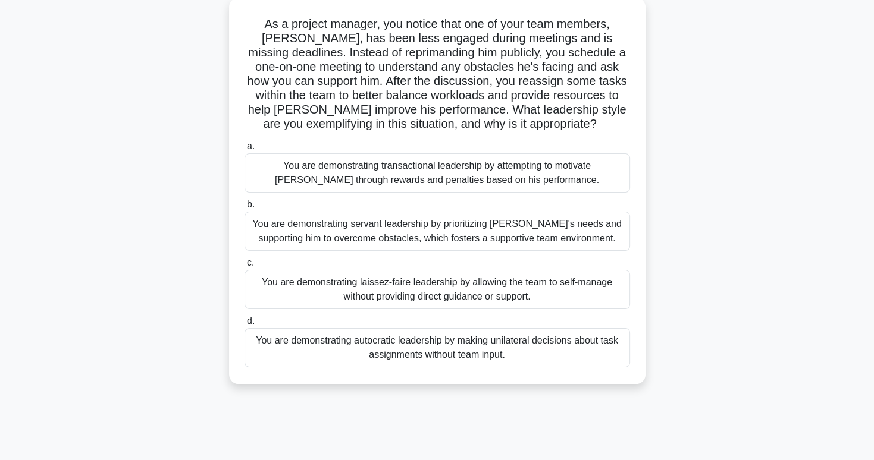
drag, startPoint x: 595, startPoint y: 290, endPoint x: 475, endPoint y: 262, distance: 122.6
click at [475, 262] on label "c. You are demonstrating laissez-faire leadership by allowing the team to self-…" at bounding box center [436, 283] width 385 height 54
click at [244, 262] on input "c. You are demonstrating laissez-faire leadership by allowing the team to self-…" at bounding box center [244, 263] width 0 height 8
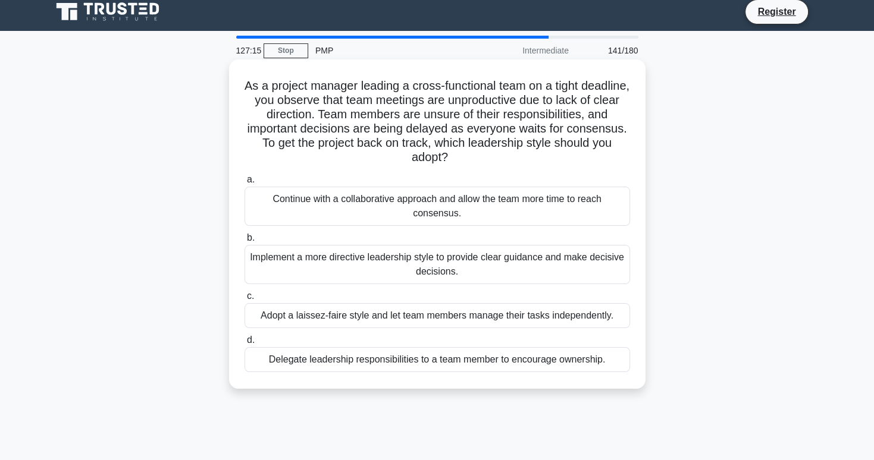
scroll to position [0, 0]
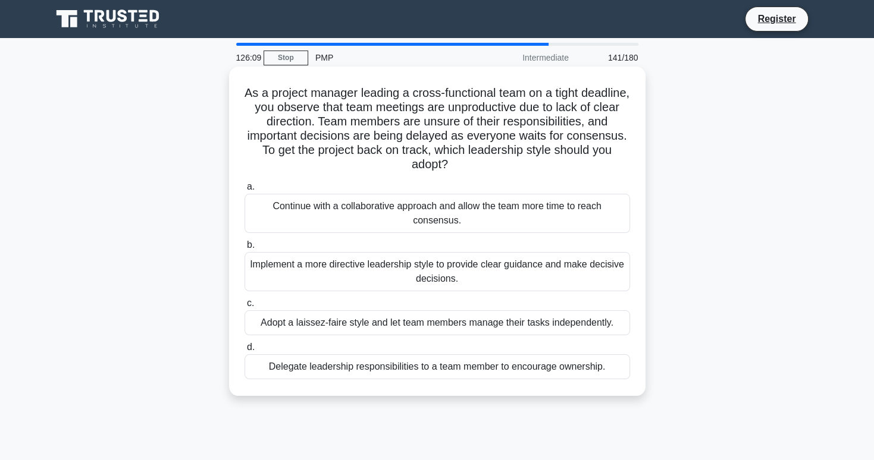
click at [603, 271] on div "Implement a more directive leadership style to provide clear guidance and make …" at bounding box center [436, 271] width 385 height 39
click at [244, 249] on input "b. Implement a more directive leadership style to provide clear guidance and ma…" at bounding box center [244, 245] width 0 height 8
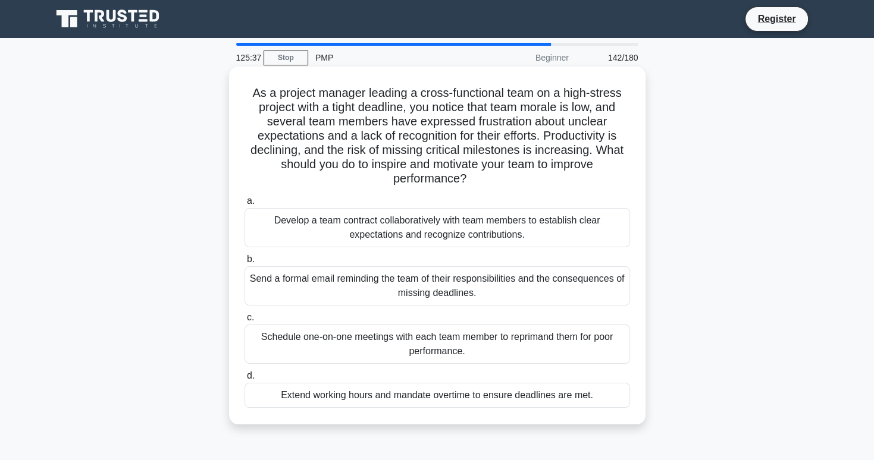
click at [560, 238] on div "Develop a team contract collaboratively with team members to establish clear ex…" at bounding box center [436, 227] width 385 height 39
click at [244, 205] on input "a. Develop a team contract collaboratively with team members to establish clear…" at bounding box center [244, 201] width 0 height 8
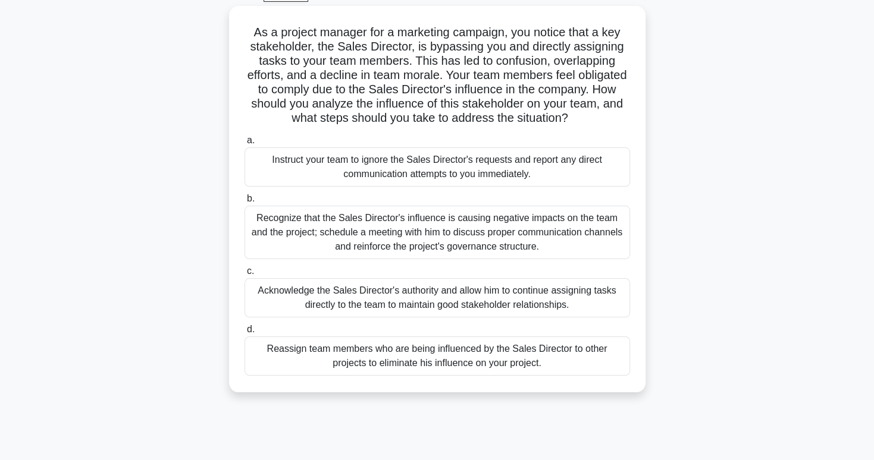
scroll to position [58, 0]
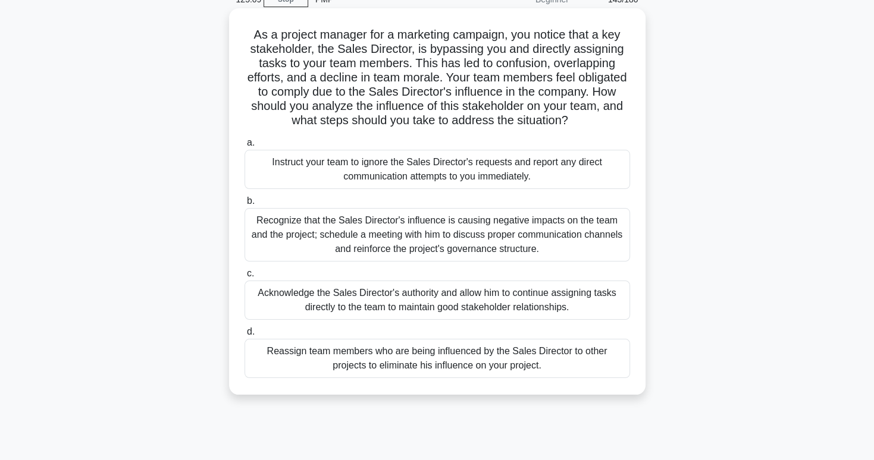
click at [554, 250] on div "Recognize that the Sales Director's influence is causing negative impacts on th…" at bounding box center [436, 235] width 385 height 54
click at [244, 205] on input "b. Recognize that the Sales Director's influence is causing negative impacts on…" at bounding box center [244, 201] width 0 height 8
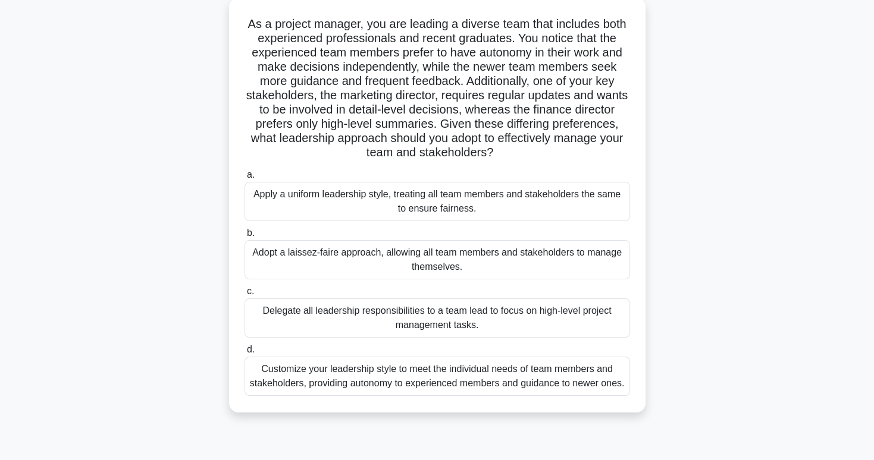
scroll to position [78, 0]
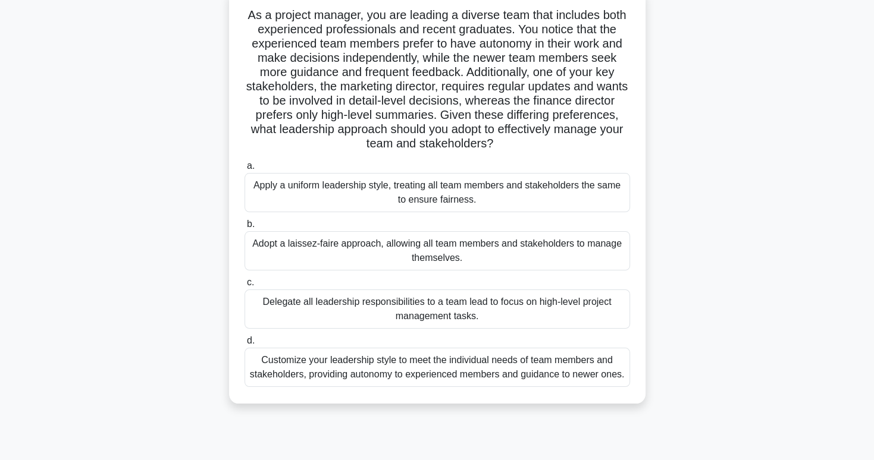
click at [536, 381] on div "Customize your leadership style to meet the individual needs of team members an…" at bounding box center [436, 367] width 385 height 39
click at [244, 345] on input "d. Customize your leadership style to meet the individual needs of team members…" at bounding box center [244, 341] width 0 height 8
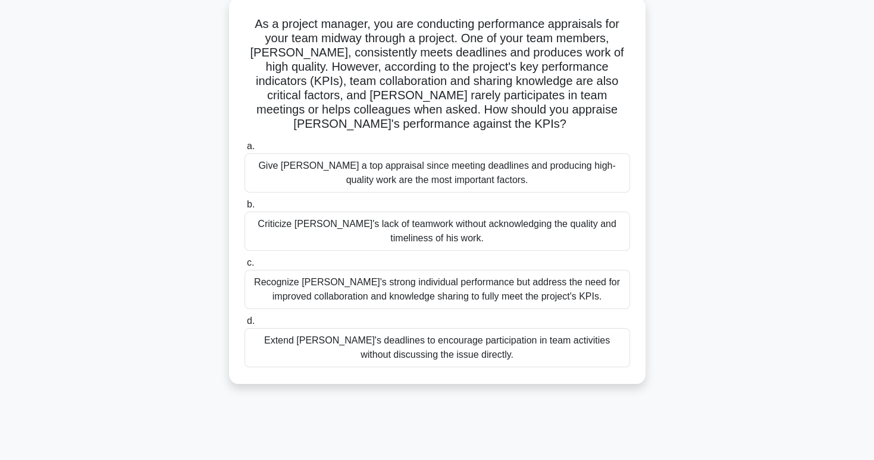
scroll to position [74, 0]
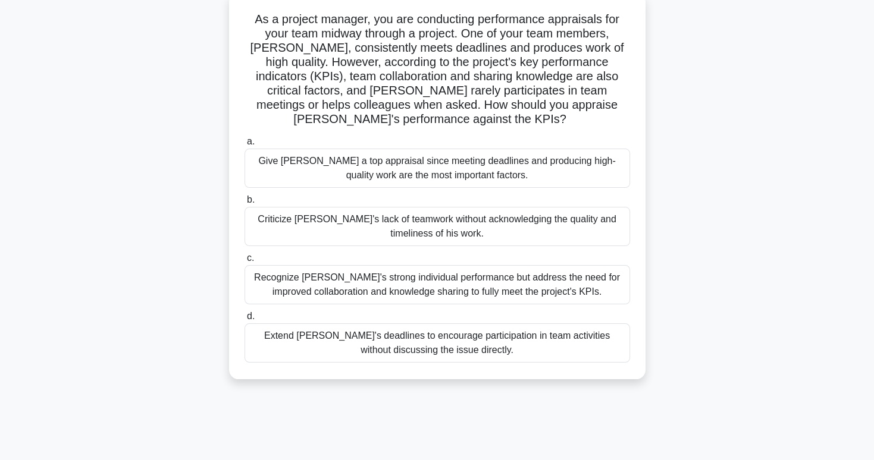
click at [588, 287] on div "Recognize Alex's strong individual performance but address the need for improve…" at bounding box center [436, 284] width 385 height 39
click at [244, 262] on input "c. Recognize Alex's strong individual performance but address the need for impr…" at bounding box center [244, 259] width 0 height 8
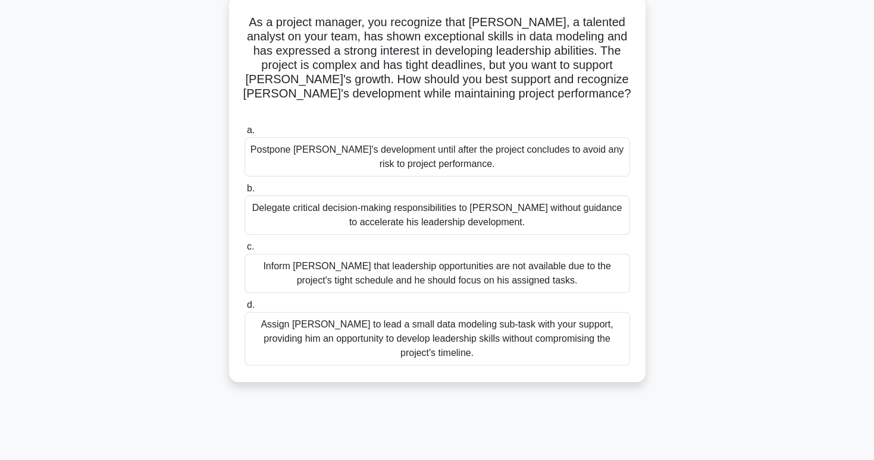
scroll to position [0, 0]
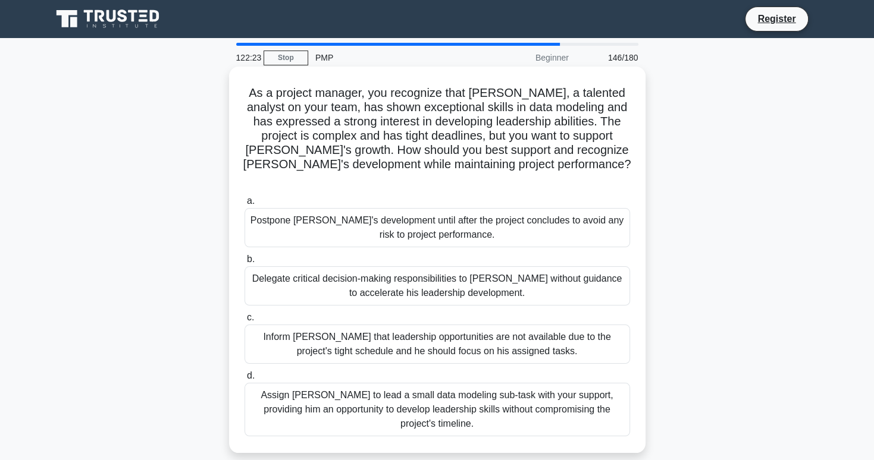
click at [567, 393] on div "Assign Daniel to lead a small data modeling sub-task with your support, providi…" at bounding box center [436, 410] width 385 height 54
click at [244, 380] on input "d. Assign Daniel to lead a small data modeling sub-task with your support, prov…" at bounding box center [244, 376] width 0 height 8
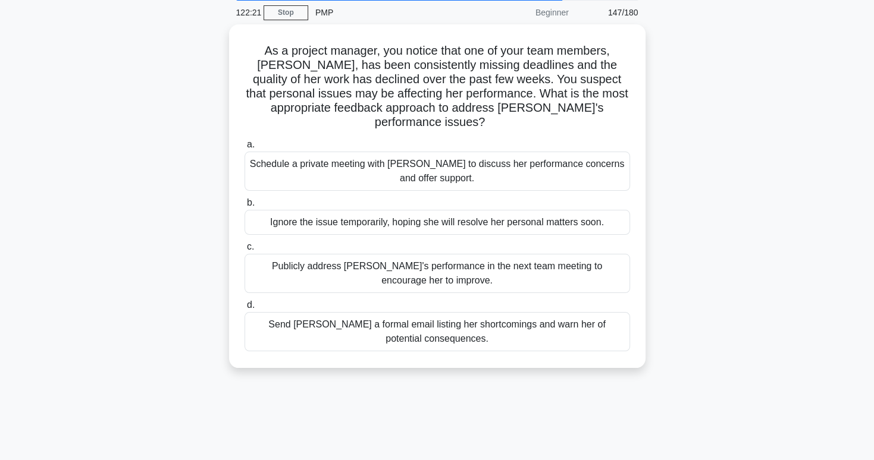
scroll to position [45, 0]
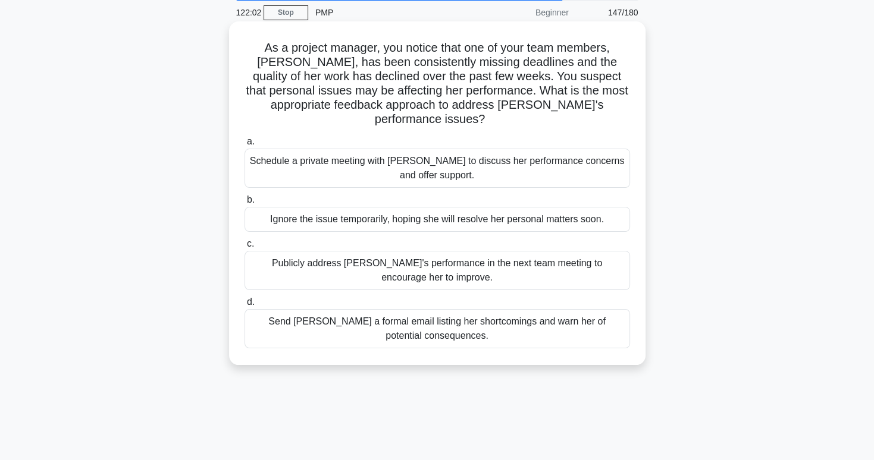
click at [492, 163] on div "Schedule a private meeting with Emily to discuss her performance concerns and o…" at bounding box center [436, 168] width 385 height 39
click at [244, 146] on input "a. Schedule a private meeting with Emily to discuss her performance concerns an…" at bounding box center [244, 142] width 0 height 8
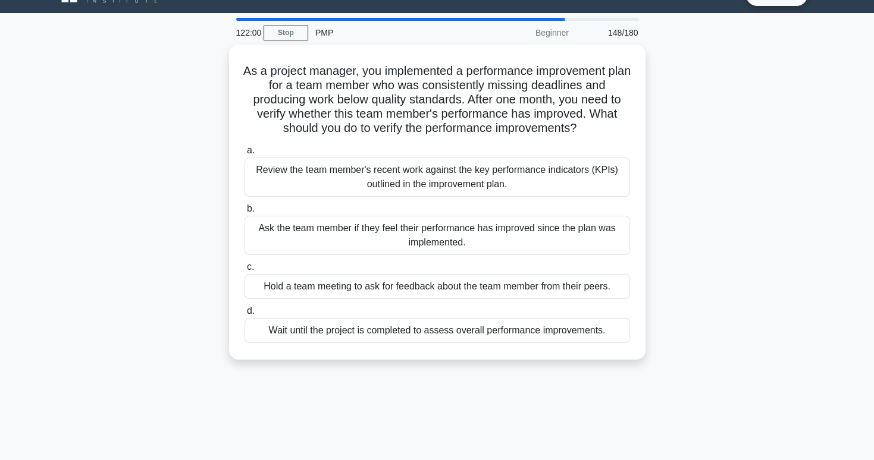
scroll to position [26, 0]
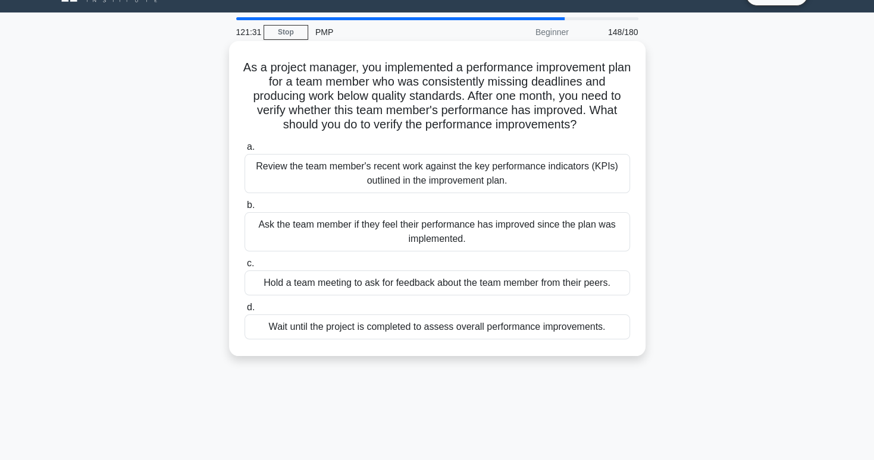
click at [532, 174] on div "Review the team member's recent work against the key performance indicators (KP…" at bounding box center [436, 173] width 385 height 39
click at [244, 151] on input "a. Review the team member's recent work against the key performance indicators …" at bounding box center [244, 147] width 0 height 8
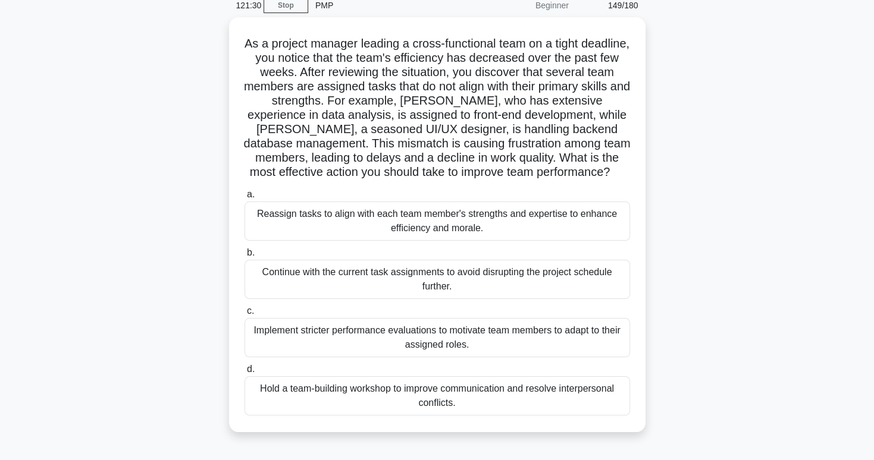
scroll to position [59, 0]
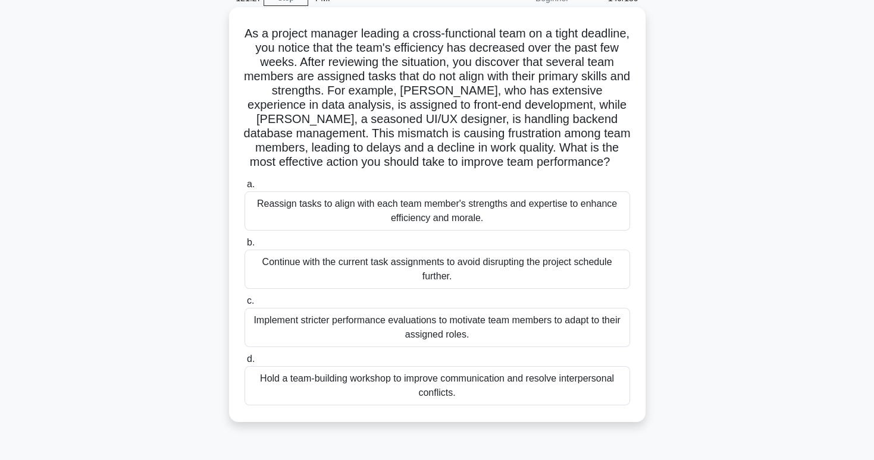
drag, startPoint x: 533, startPoint y: 170, endPoint x: 452, endPoint y: 179, distance: 81.4
click at [452, 179] on label "a. Reassign tasks to align with each team member's strengths and expertise to e…" at bounding box center [436, 204] width 385 height 54
click at [244, 181] on input "a. Reassign tasks to align with each team member's strengths and expertise to e…" at bounding box center [244, 185] width 0 height 8
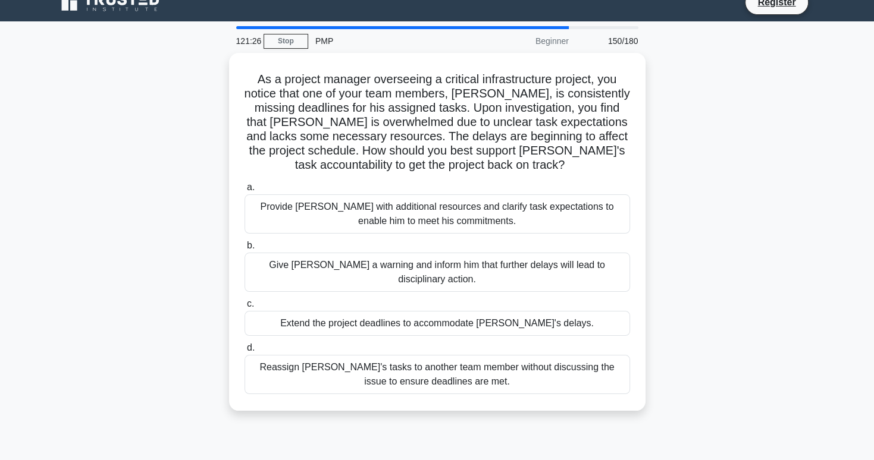
scroll to position [0, 0]
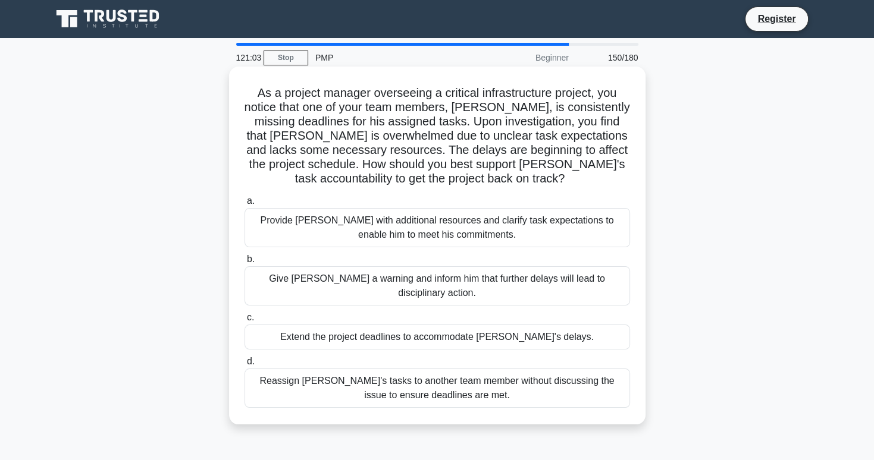
click at [355, 224] on div "Provide David with additional resources and clarify task expectations to enable…" at bounding box center [436, 227] width 385 height 39
click at [244, 205] on input "a. Provide David with additional resources and clarify task expectations to ena…" at bounding box center [244, 201] width 0 height 8
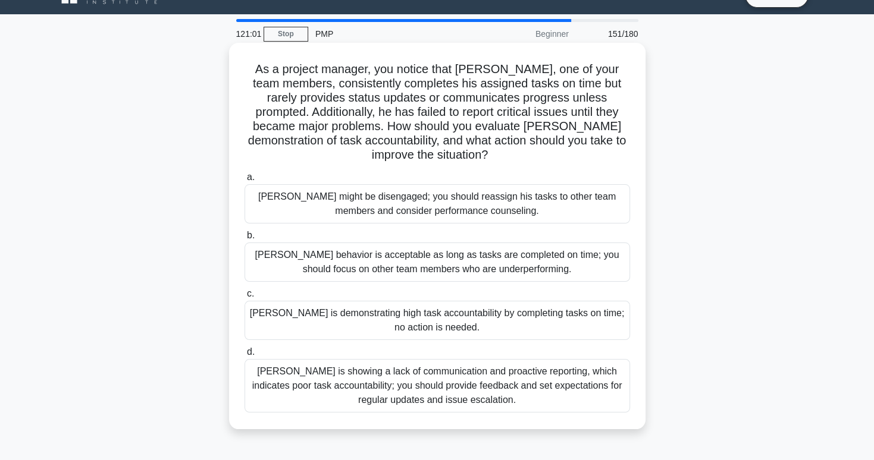
scroll to position [24, 0]
click at [430, 383] on div "Thomas is showing a lack of communication and proactive reporting, which indica…" at bounding box center [436, 386] width 385 height 54
click at [244, 356] on input "d. Thomas is showing a lack of communication and proactive reporting, which ind…" at bounding box center [244, 353] width 0 height 8
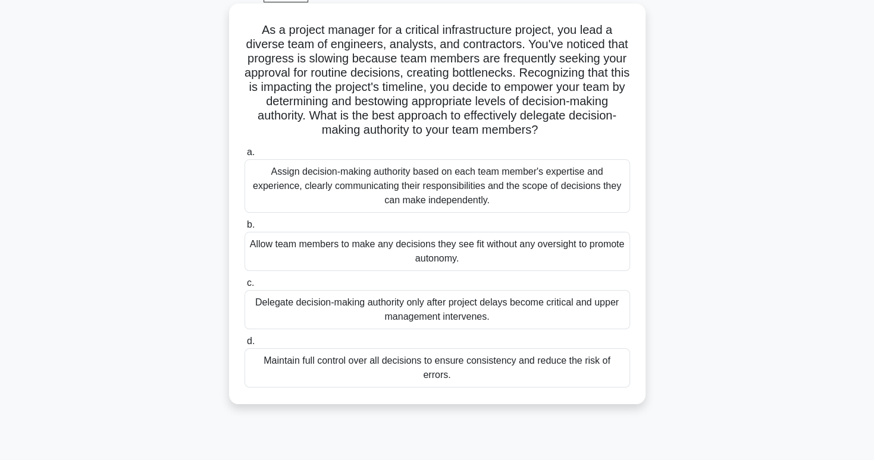
scroll to position [64, 0]
click at [531, 193] on div "Assign decision-making authority based on each team member's expertise and expe…" at bounding box center [436, 186] width 385 height 54
click at [244, 156] on input "a. Assign decision-making authority based on each team member's expertise and e…" at bounding box center [244, 152] width 0 height 8
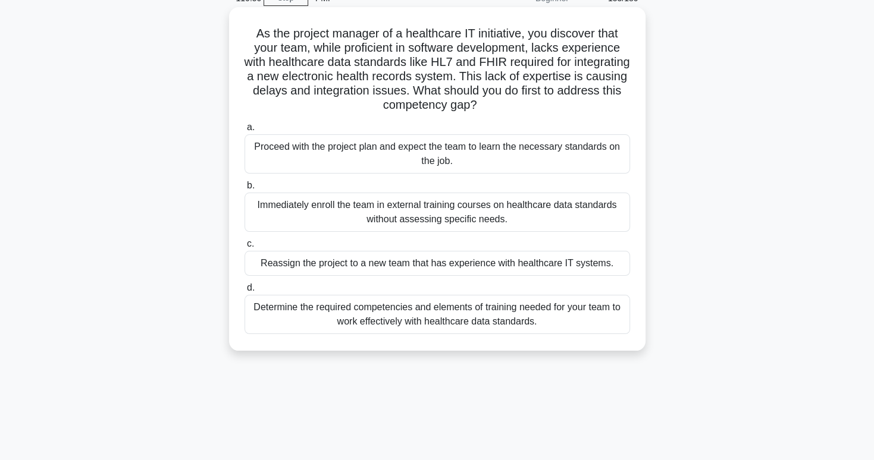
scroll to position [59, 0]
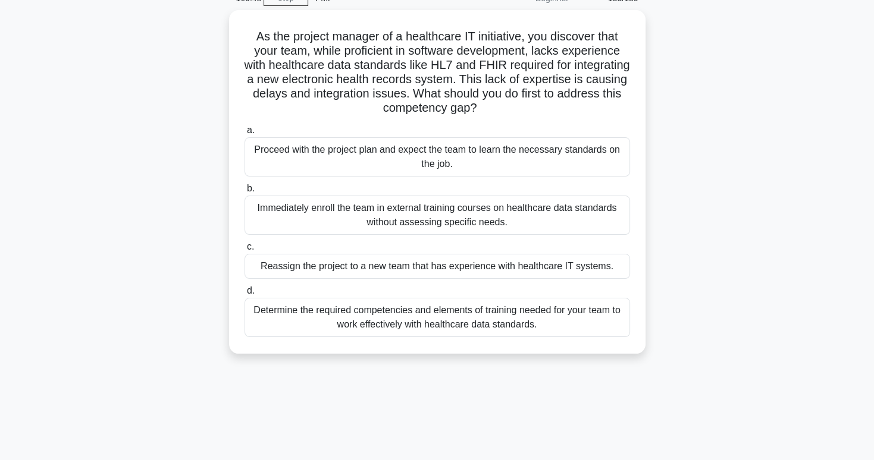
drag, startPoint x: 531, startPoint y: 193, endPoint x: 787, endPoint y: 130, distance: 263.3
click at [787, 130] on div "As the project manager of a healthcare IT initiative, you discover that your te…" at bounding box center [437, 189] width 785 height 358
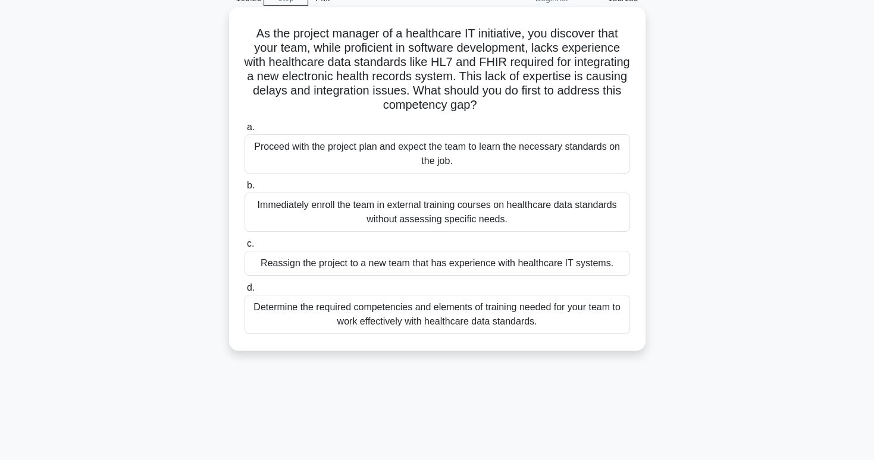
click at [572, 329] on div "Determine the required competencies and elements of training needed for your te…" at bounding box center [436, 314] width 385 height 39
click at [244, 292] on input "d. Determine the required competencies and elements of training needed for your…" at bounding box center [244, 288] width 0 height 8
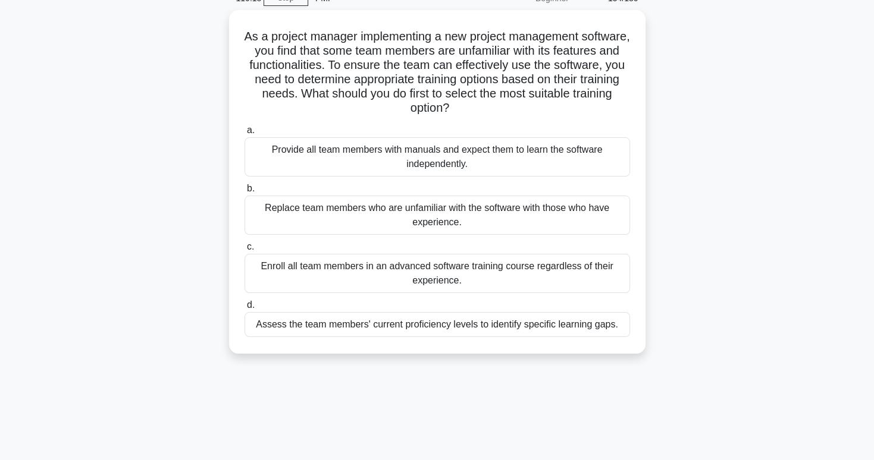
drag, startPoint x: 572, startPoint y: 329, endPoint x: 790, endPoint y: 341, distance: 218.0
click at [790, 341] on div "As a project manager implementing a new project management software, you find t…" at bounding box center [437, 189] width 785 height 358
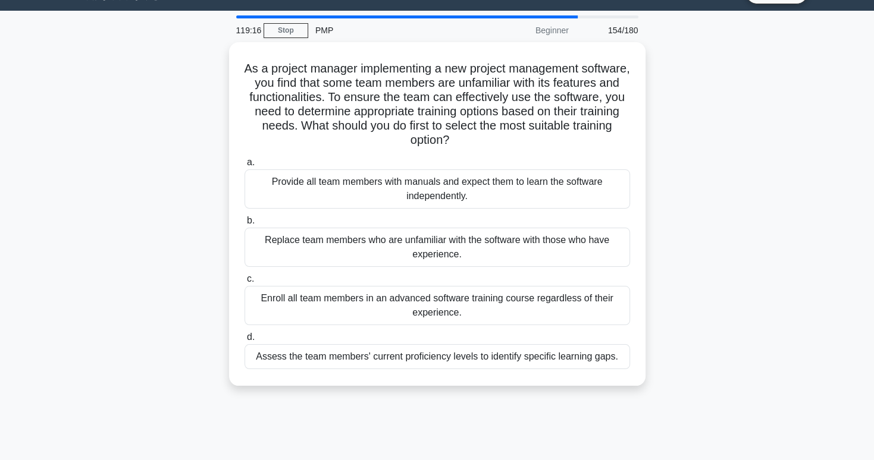
scroll to position [28, 0]
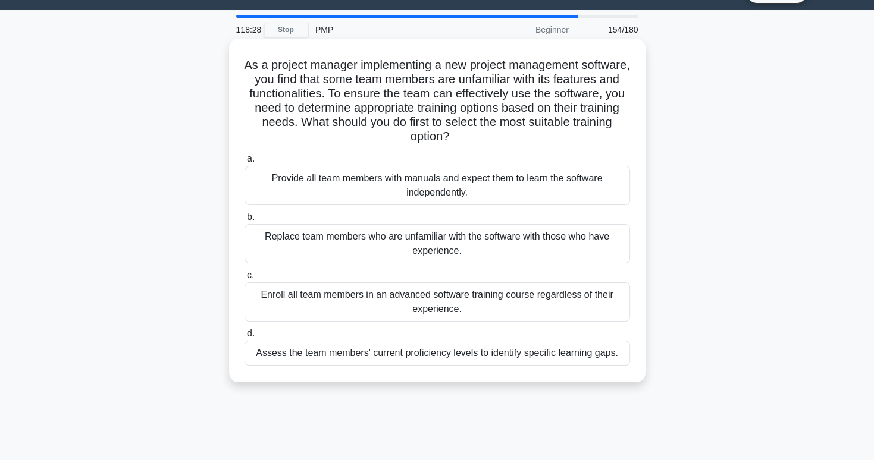
click at [593, 355] on div "Assess the team members' current proficiency levels to identify specific learni…" at bounding box center [436, 353] width 385 height 25
click at [244, 338] on input "d. Assess the team members' current proficiency levels to identify specific lea…" at bounding box center [244, 334] width 0 height 8
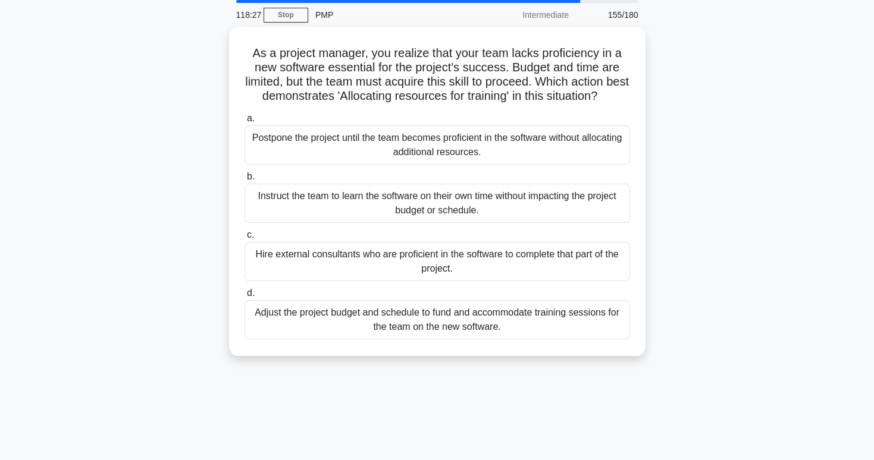
scroll to position [45, 0]
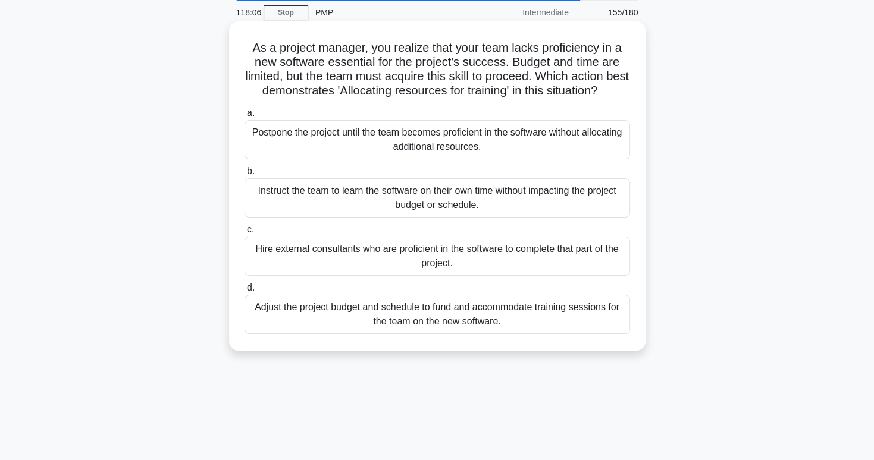
click at [591, 328] on div "Adjust the project budget and schedule to fund and accommodate training session…" at bounding box center [436, 314] width 385 height 39
click at [244, 292] on input "d. Adjust the project budget and schedule to fund and accommodate training sess…" at bounding box center [244, 288] width 0 height 8
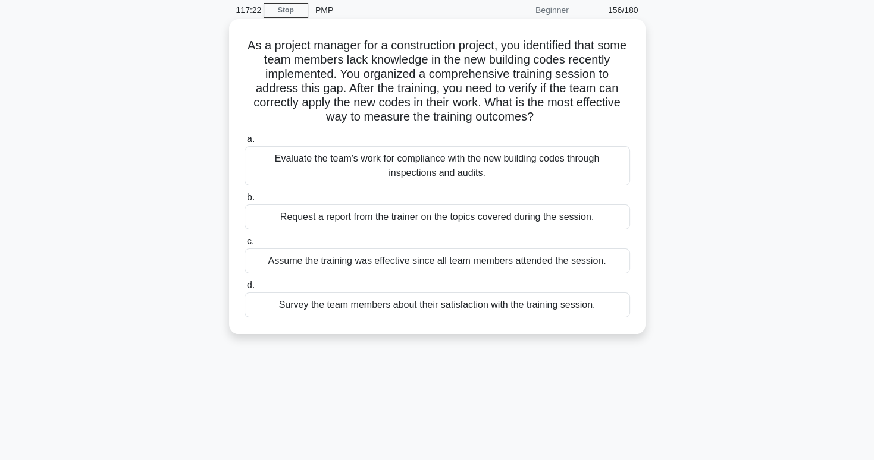
scroll to position [51, 0]
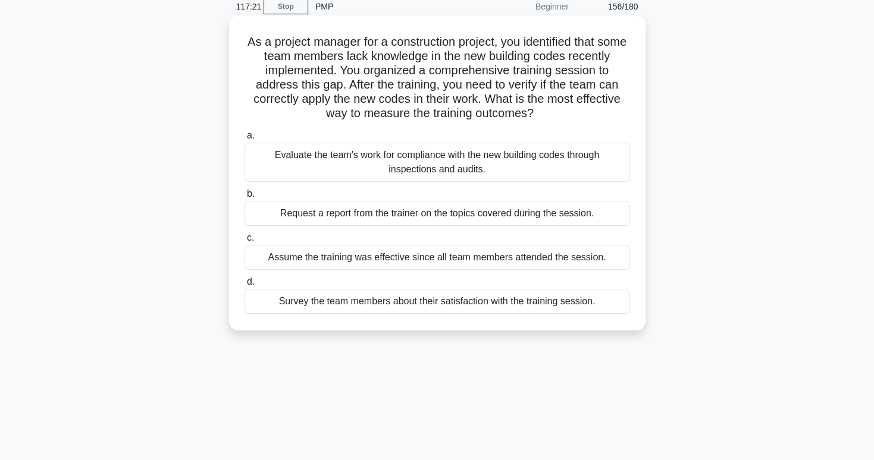
click at [564, 167] on div "Evaluate the team's work for compliance with the new building codes through ins…" at bounding box center [436, 162] width 385 height 39
click at [244, 140] on input "a. Evaluate the team's work for compliance with the new building codes through …" at bounding box center [244, 136] width 0 height 8
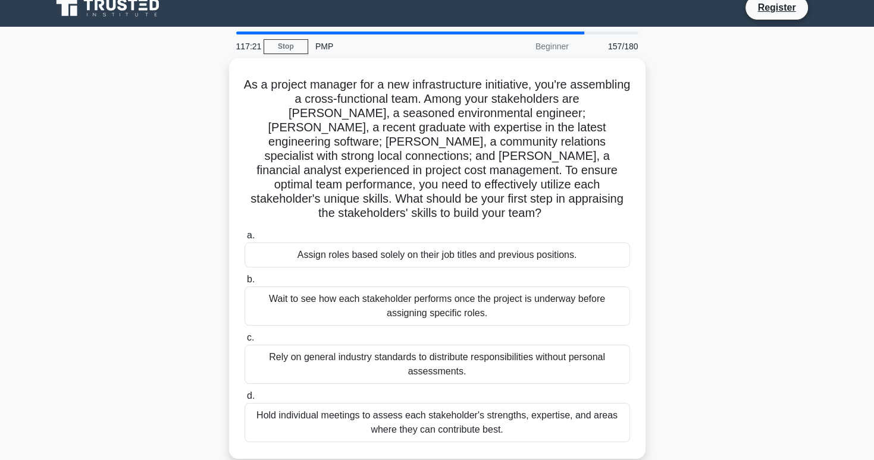
scroll to position [0, 0]
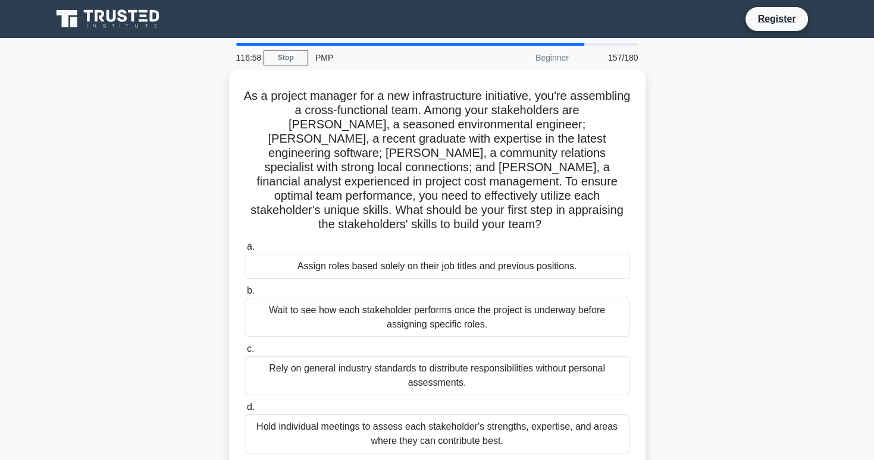
drag, startPoint x: 559, startPoint y: 174, endPoint x: 840, endPoint y: 167, distance: 281.4
click at [840, 167] on main "116:58 Stop PMP Beginner 157/180 As a project manager for a new infrastructure …" at bounding box center [437, 340] width 874 height 604
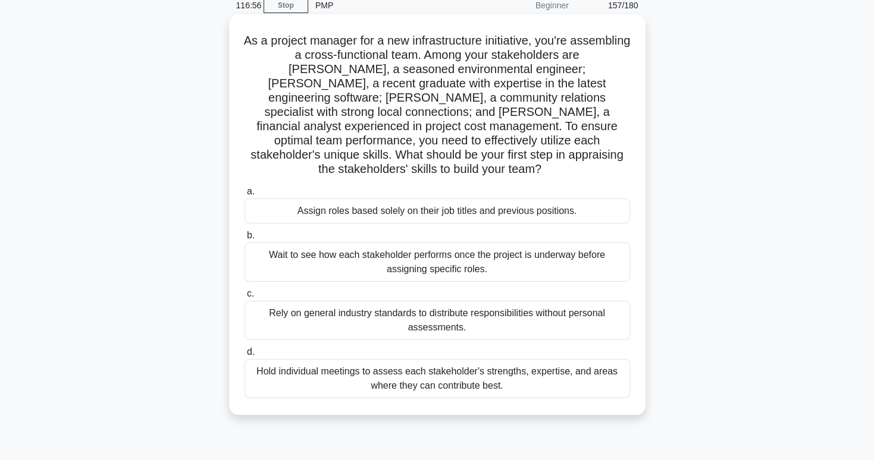
scroll to position [59, 0]
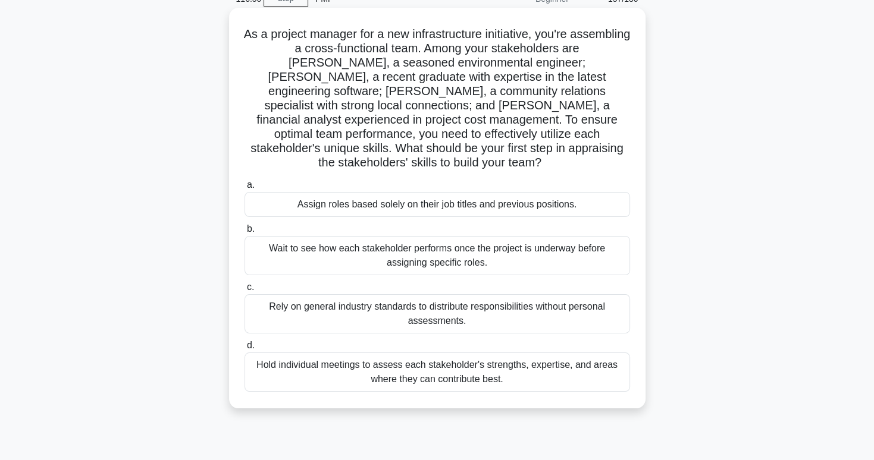
click at [503, 371] on div "Hold individual meetings to assess each stakeholder's strengths, expertise, and…" at bounding box center [436, 372] width 385 height 39
click at [244, 350] on input "d. Hold individual meetings to assess each stakeholder's strengths, expertise, …" at bounding box center [244, 346] width 0 height 8
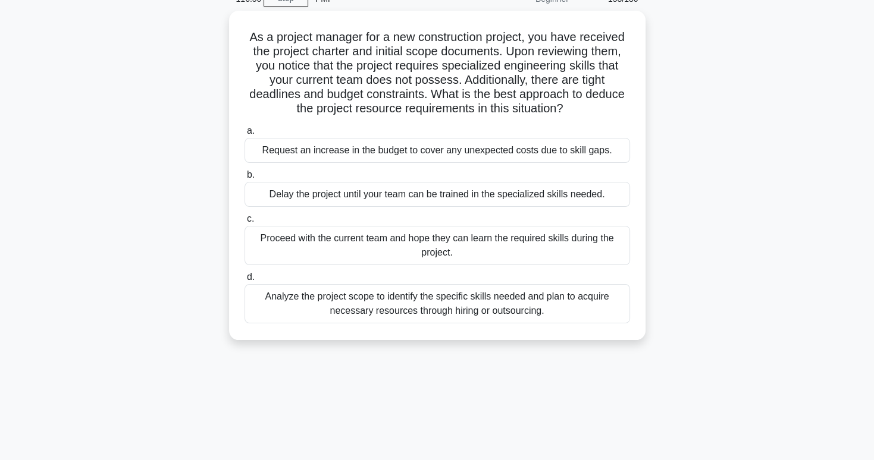
scroll to position [0, 0]
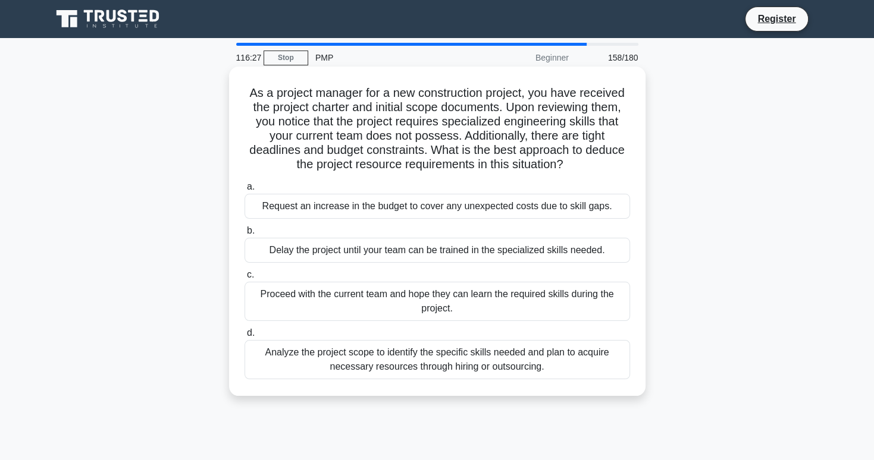
click at [460, 374] on div "Analyze the project scope to identify the specific skills needed and plan to ac…" at bounding box center [436, 359] width 385 height 39
click at [244, 337] on input "d. Analyze the project scope to identify the specific skills needed and plan to…" at bounding box center [244, 334] width 0 height 8
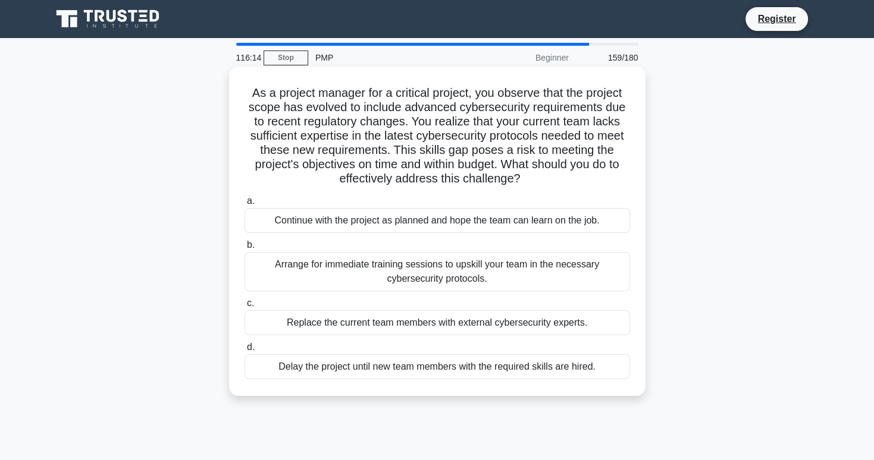
click at [425, 271] on div "Arrange for immediate training sessions to upskill your team in the necessary c…" at bounding box center [436, 271] width 385 height 39
click at [244, 249] on input "b. Arrange for immediate training sessions to upskill your team in the necessar…" at bounding box center [244, 245] width 0 height 8
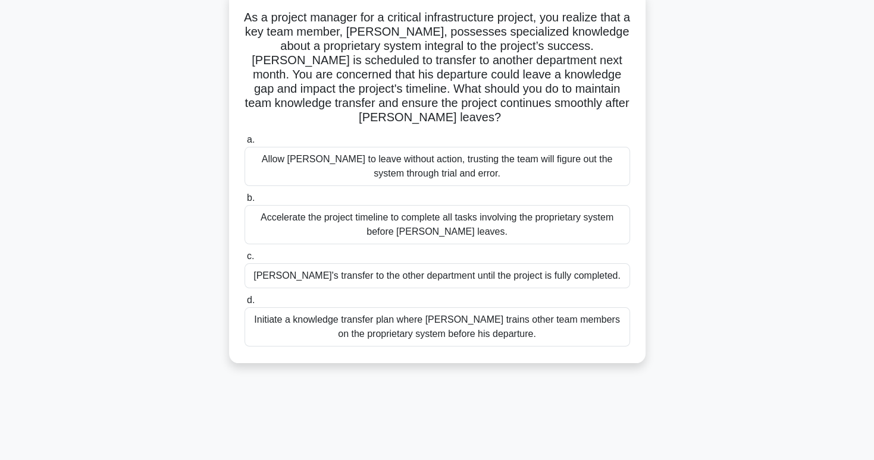
scroll to position [80, 0]
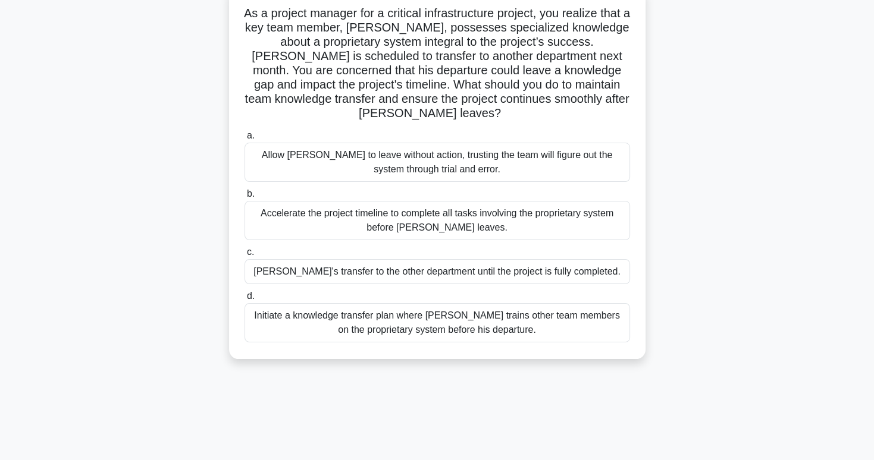
click at [409, 319] on div "Initiate a knowledge transfer plan where Carlos trains other team members on th…" at bounding box center [436, 322] width 385 height 39
click at [244, 300] on input "d. Initiate a knowledge transfer plan where Carlos trains other team members on…" at bounding box center [244, 297] width 0 height 8
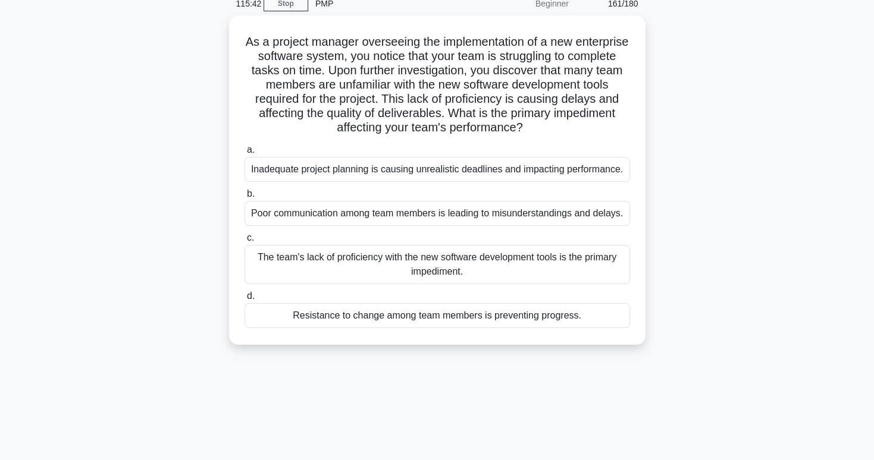
scroll to position [67, 0]
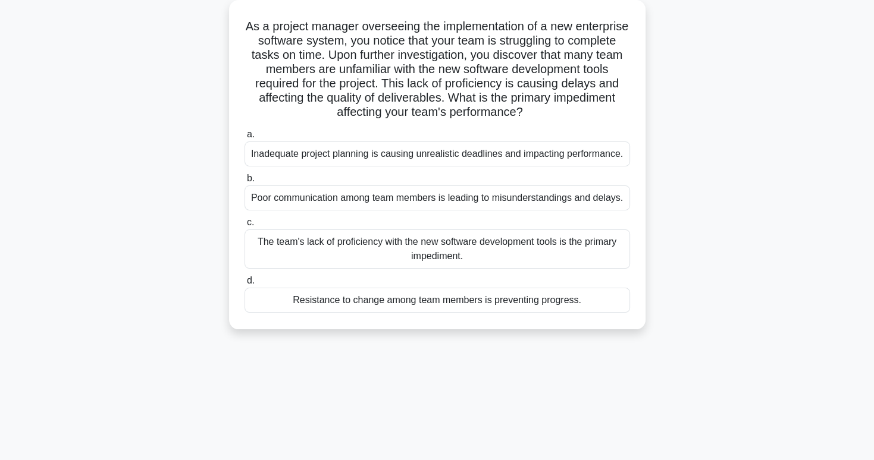
click at [437, 247] on div "The team's lack of proficiency with the new software development tools is the p…" at bounding box center [436, 249] width 385 height 39
click at [244, 227] on input "c. The team's lack of proficiency with the new software development tools is th…" at bounding box center [244, 223] width 0 height 8
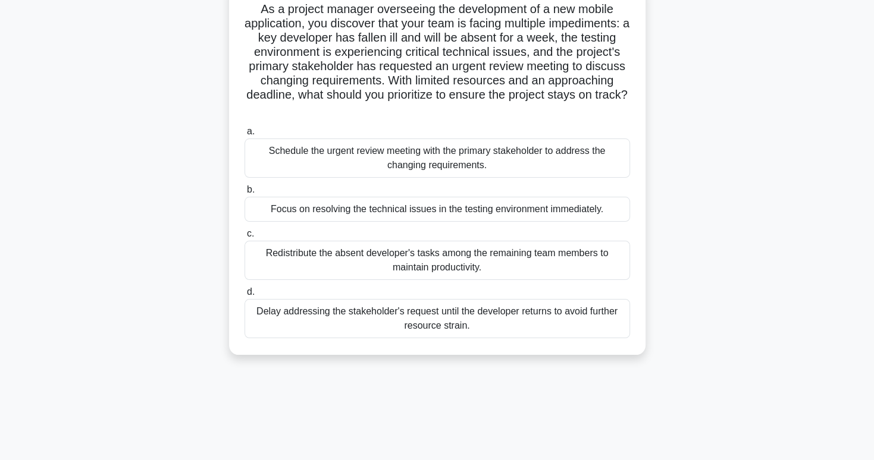
scroll to position [86, 0]
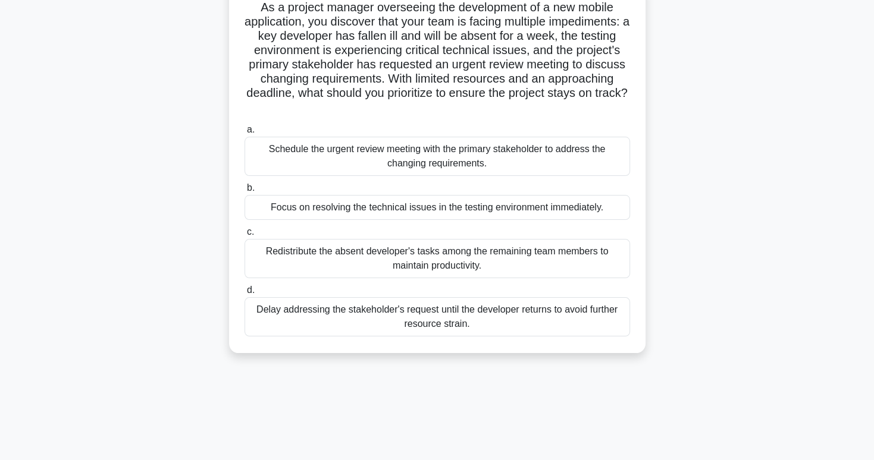
click at [457, 258] on div "Redistribute the absent developer's tasks among the remaining team members to m…" at bounding box center [436, 258] width 385 height 39
click at [244, 236] on input "c. Redistribute the absent developer's tasks among the remaining team members t…" at bounding box center [244, 232] width 0 height 8
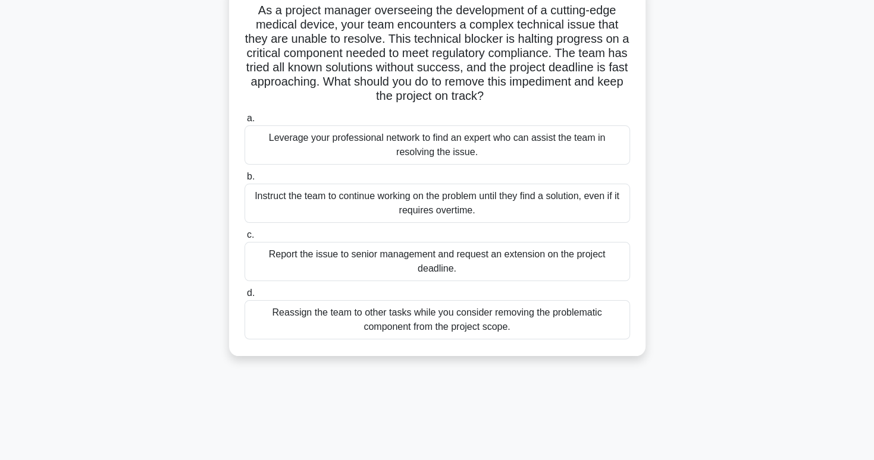
scroll to position [0, 0]
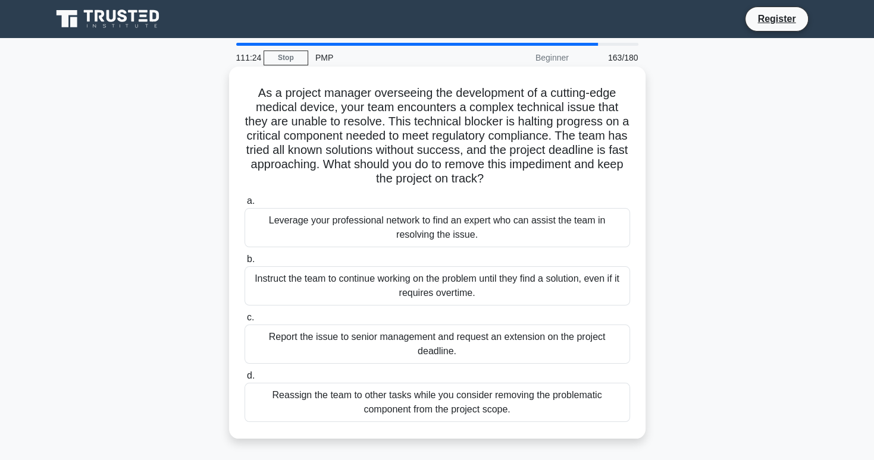
click at [448, 229] on div "Leverage your professional network to find an expert who can assist the team in…" at bounding box center [436, 227] width 385 height 39
click at [244, 205] on input "a. Leverage your professional network to find an expert who can assist the team…" at bounding box center [244, 201] width 0 height 8
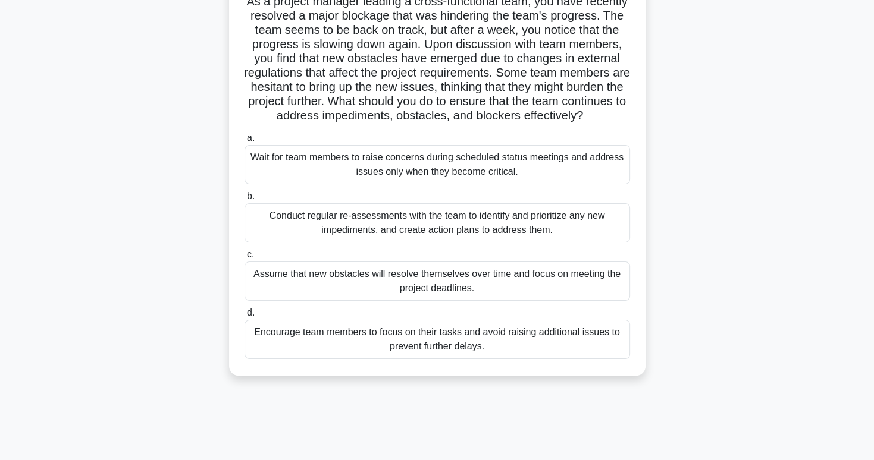
scroll to position [95, 0]
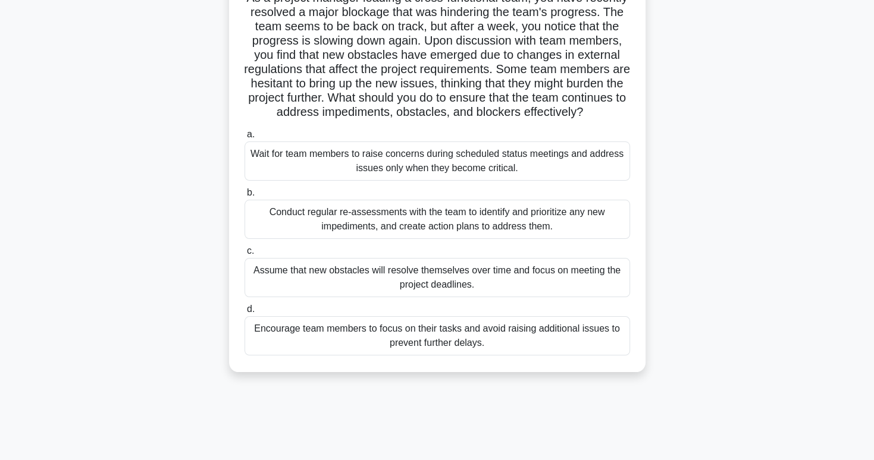
click at [471, 239] on div "Conduct regular re-assessments with the team to identify and prioritize any new…" at bounding box center [436, 219] width 385 height 39
click at [244, 197] on input "b. Conduct regular re-assessments with the team to identify and prioritize any …" at bounding box center [244, 193] width 0 height 8
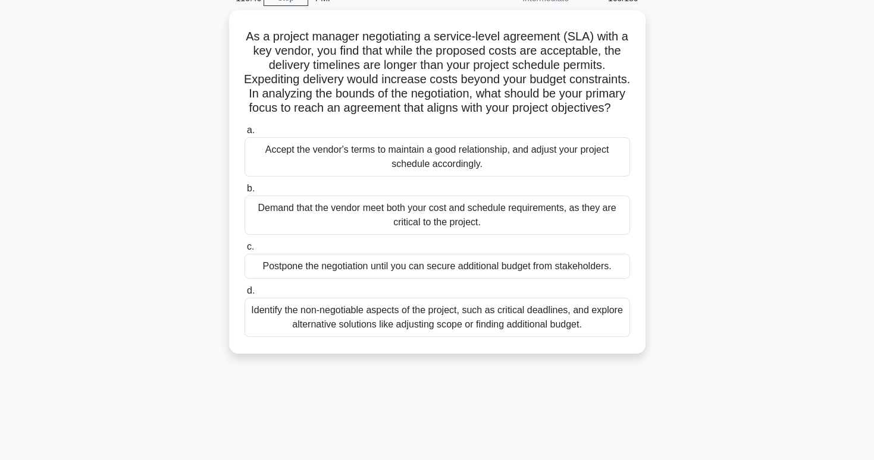
scroll to position [59, 0]
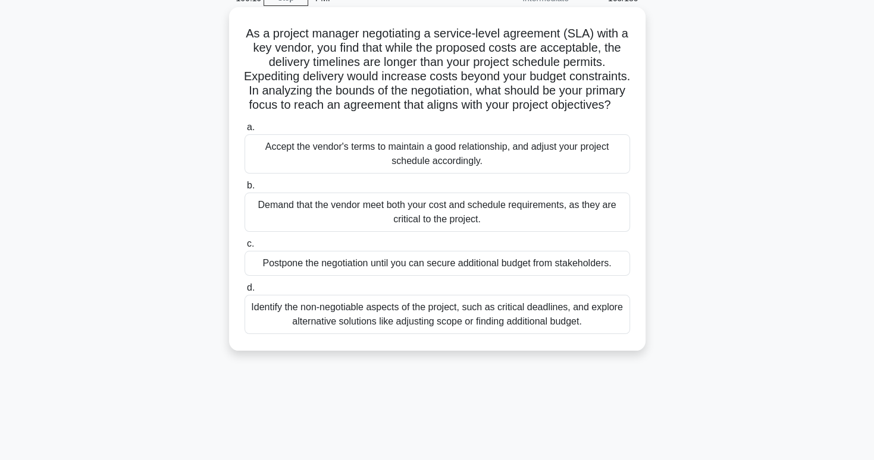
click at [458, 331] on div "Identify the non-negotiable aspects of the project, such as critical deadlines,…" at bounding box center [436, 314] width 385 height 39
click at [244, 292] on input "d. Identify the non-negotiable aspects of the project, such as critical deadlin…" at bounding box center [244, 288] width 0 height 8
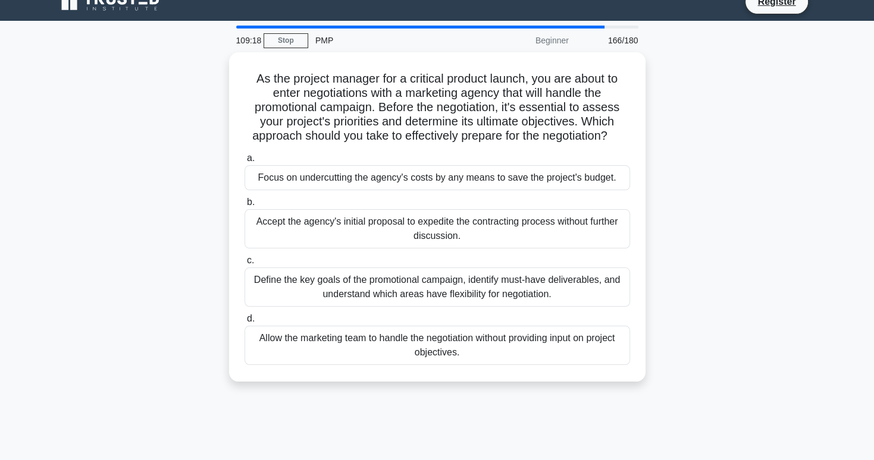
scroll to position [0, 0]
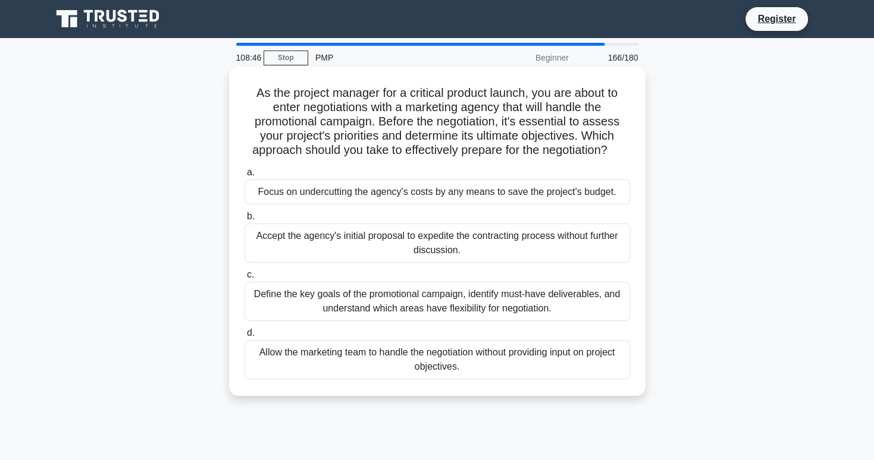
click at [459, 308] on div "Define the key goals of the promotional campaign, identify must-have deliverabl…" at bounding box center [436, 301] width 385 height 39
click at [244, 279] on input "c. Define the key goals of the promotional campaign, identify must-have deliver…" at bounding box center [244, 275] width 0 height 8
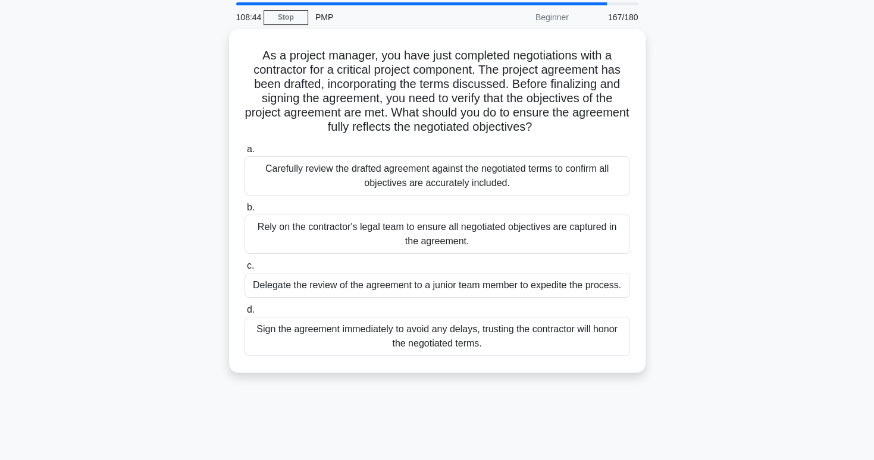
scroll to position [42, 0]
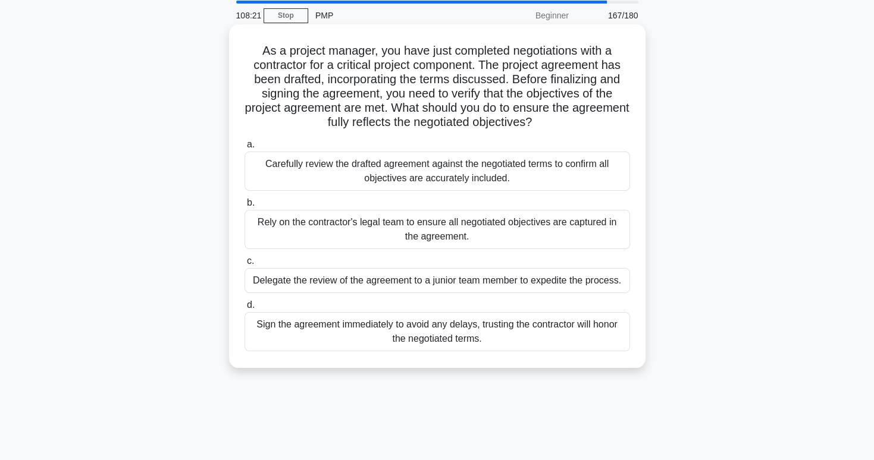
click at [523, 187] on div "Carefully review the drafted agreement against the negotiated terms to confirm …" at bounding box center [436, 171] width 385 height 39
click at [244, 149] on input "a. Carefully review the drafted agreement against the negotiated terms to confi…" at bounding box center [244, 145] width 0 height 8
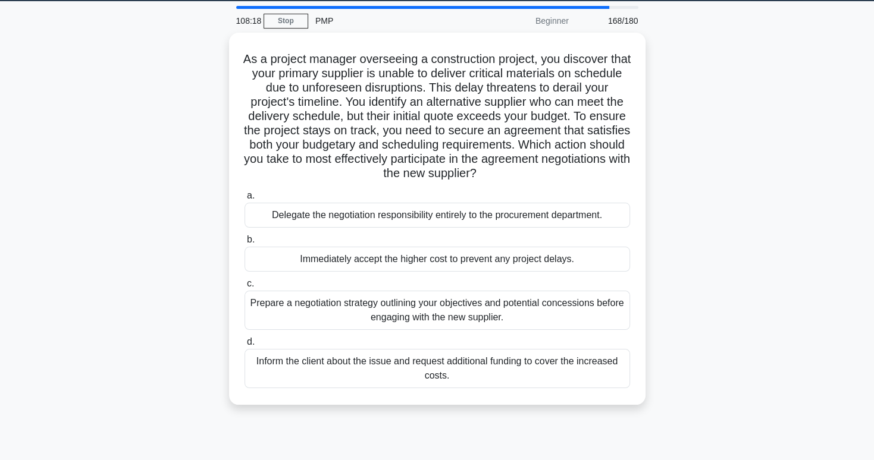
scroll to position [36, 0]
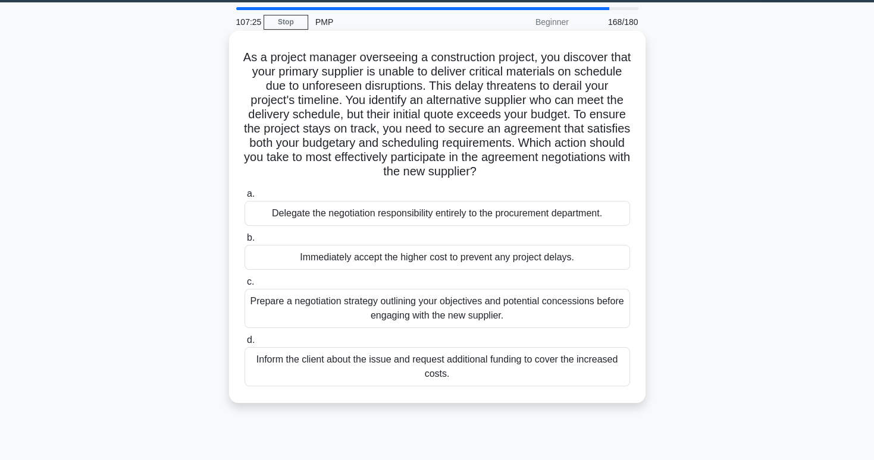
click at [534, 321] on div "Prepare a negotiation strategy outlining your objectives and potential concessi…" at bounding box center [436, 308] width 385 height 39
click at [244, 286] on input "c. Prepare a negotiation strategy outlining your objectives and potential conce…" at bounding box center [244, 282] width 0 height 8
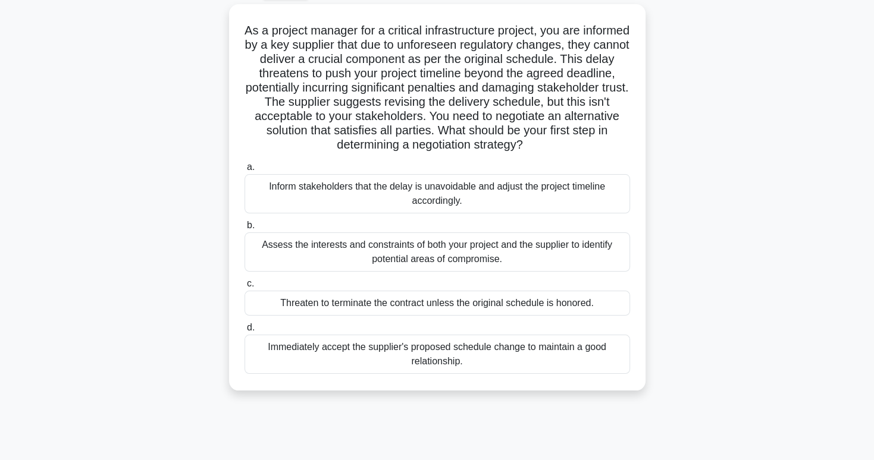
scroll to position [69, 0]
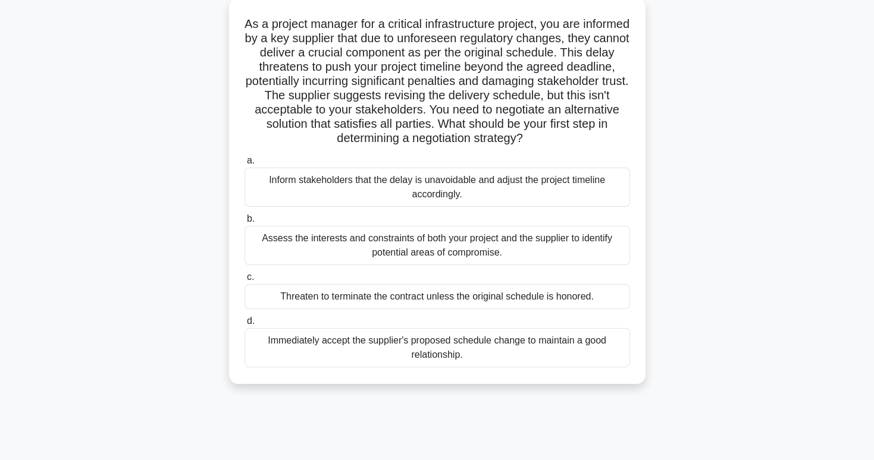
click at [532, 265] on div "Assess the interests and constraints of both your project and the supplier to i…" at bounding box center [436, 245] width 385 height 39
click at [244, 223] on input "b. Assess the interests and constraints of both your project and the supplier t…" at bounding box center [244, 219] width 0 height 8
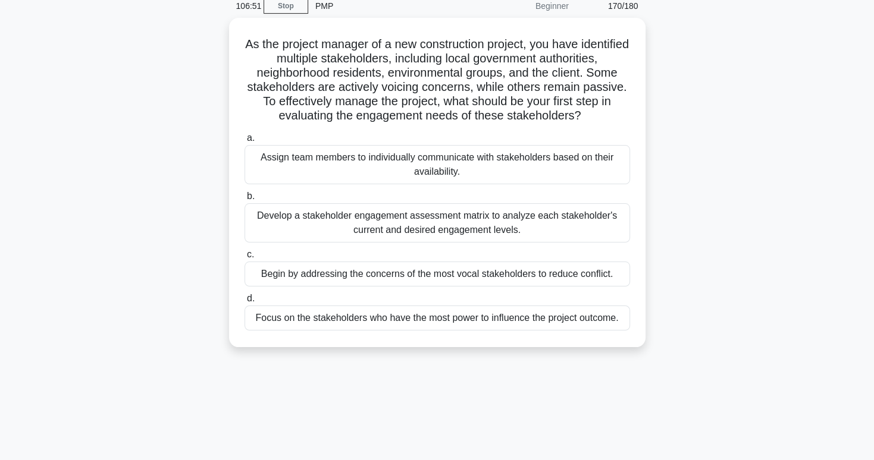
scroll to position [52, 0]
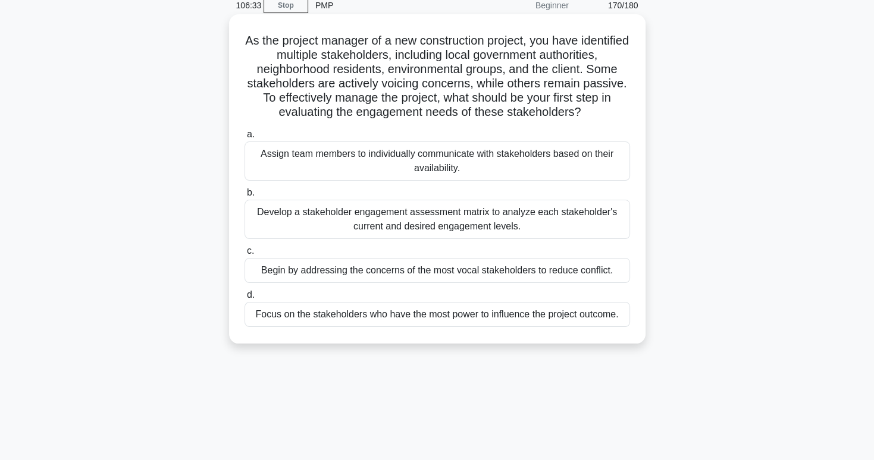
click at [430, 239] on div "Develop a stakeholder engagement assessment matrix to analyze each stakeholder'…" at bounding box center [436, 219] width 385 height 39
click at [244, 197] on input "b. Develop a stakeholder engagement assessment matrix to analyze each stakehold…" at bounding box center [244, 193] width 0 height 8
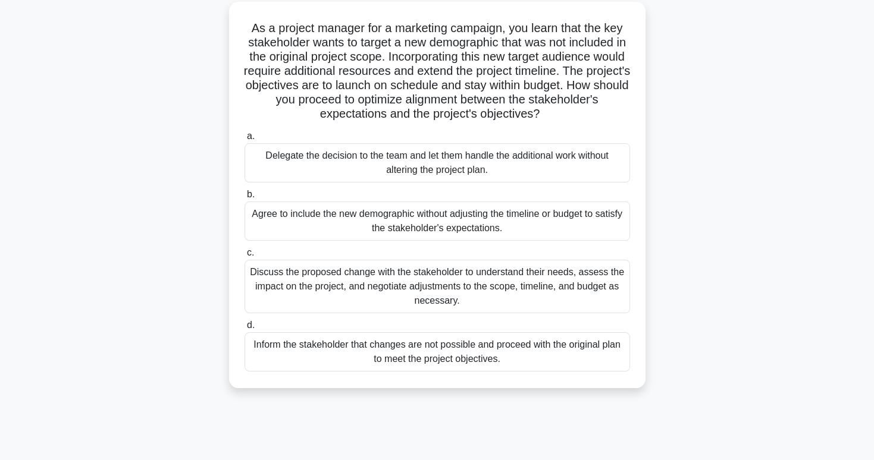
scroll to position [65, 0]
click at [465, 290] on div "Discuss the proposed change with the stakeholder to understand their needs, ass…" at bounding box center [436, 286] width 385 height 54
click at [244, 256] on input "c. Discuss the proposed change with the stakeholder to understand their needs, …" at bounding box center [244, 253] width 0 height 8
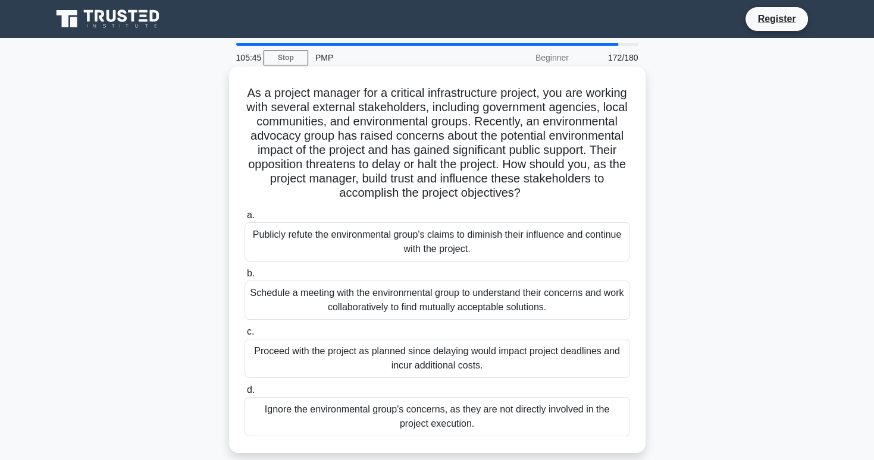
scroll to position [26, 0]
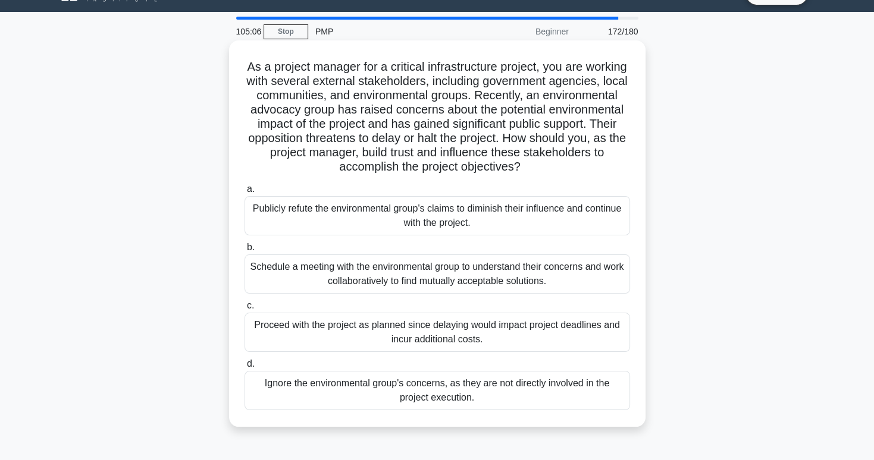
click at [579, 287] on div "Schedule a meeting with the environmental group to understand their concerns an…" at bounding box center [436, 274] width 385 height 39
click at [244, 252] on input "b. Schedule a meeting with the environmental group to understand their concerns…" at bounding box center [244, 248] width 0 height 8
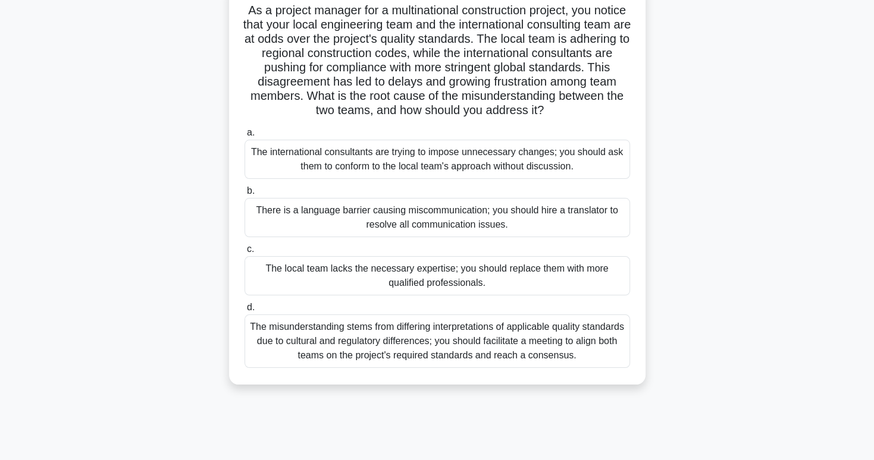
scroll to position [83, 0]
click at [550, 368] on div "The misunderstanding stems from differing interpretations of applicable quality…" at bounding box center [436, 341] width 385 height 54
click at [244, 311] on input "d. The misunderstanding stems from differing interpretations of applicable qual…" at bounding box center [244, 307] width 0 height 8
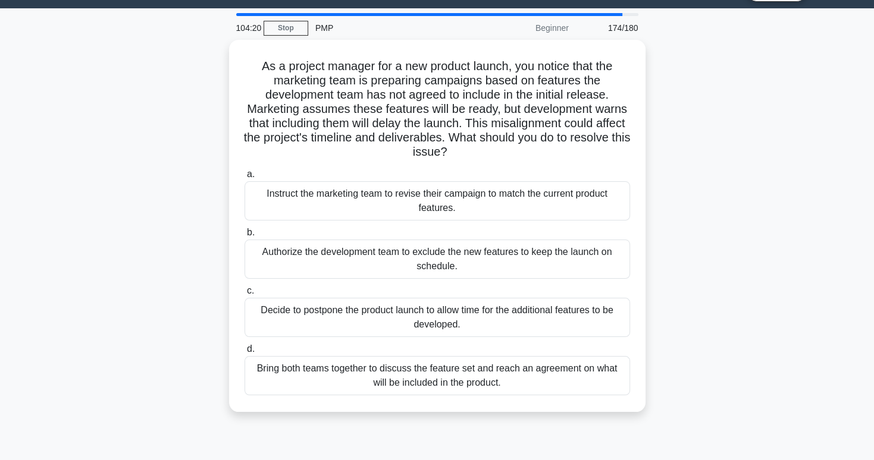
scroll to position [30, 0]
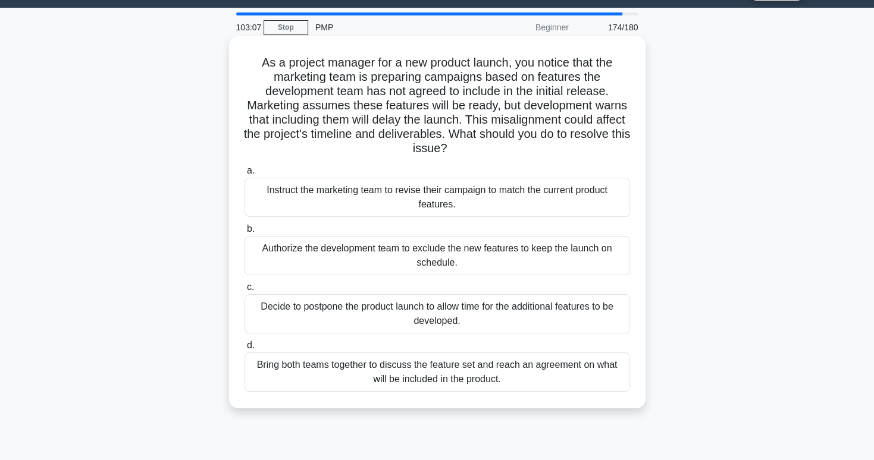
click at [462, 378] on div "Bring both teams together to discuss the feature set and reach an agreement on …" at bounding box center [436, 372] width 385 height 39
click at [244, 350] on input "d. Bring both teams together to discuss the feature set and reach an agreement …" at bounding box center [244, 346] width 0 height 8
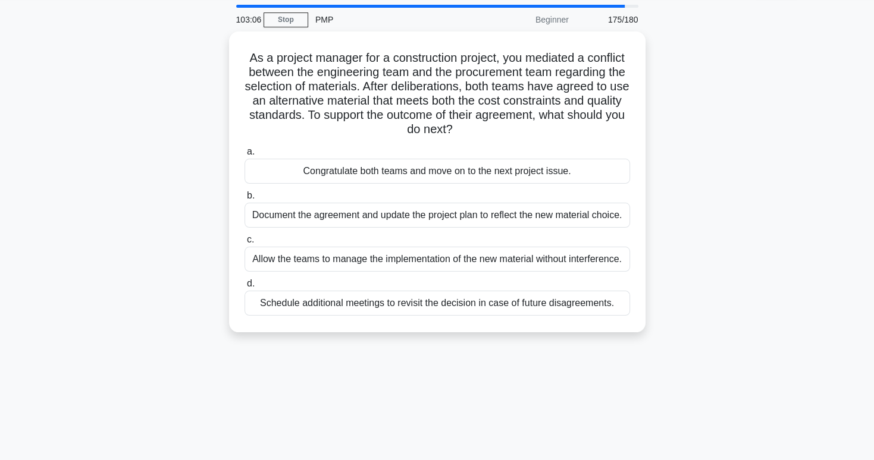
scroll to position [38, 0]
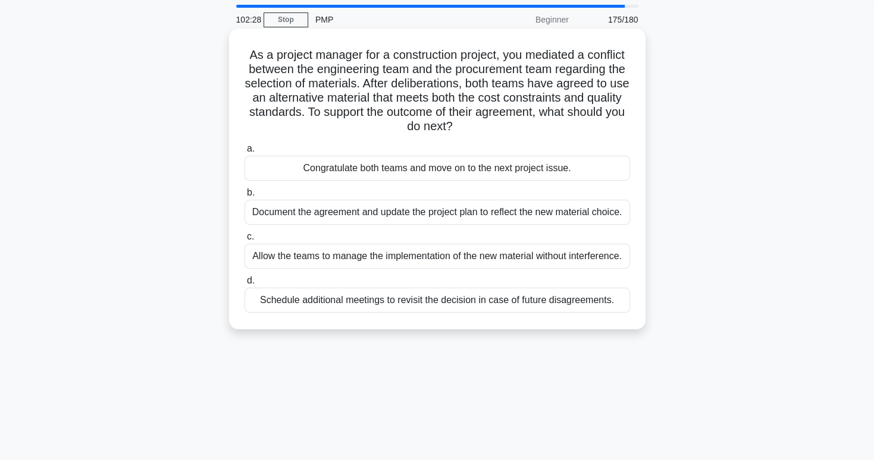
click at [459, 216] on div "Document the agreement and update the project plan to reflect the new material …" at bounding box center [436, 212] width 385 height 25
click at [244, 197] on input "b. Document the agreement and update the project plan to reflect the new materi…" at bounding box center [244, 193] width 0 height 8
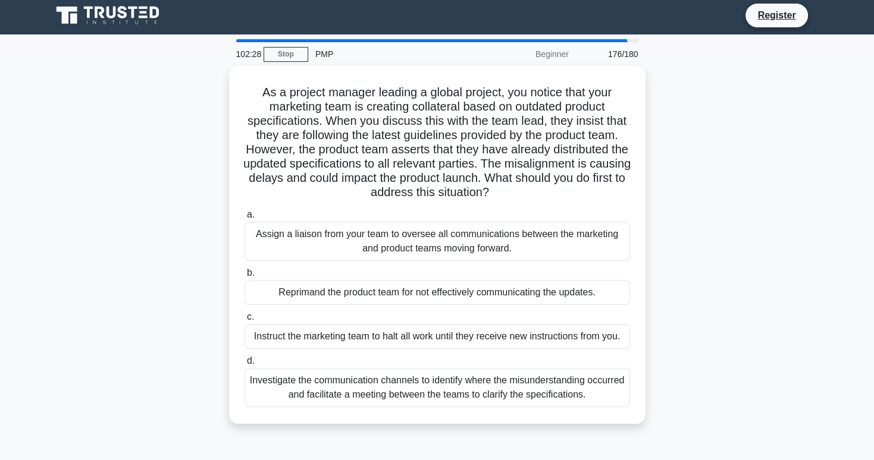
scroll to position [0, 0]
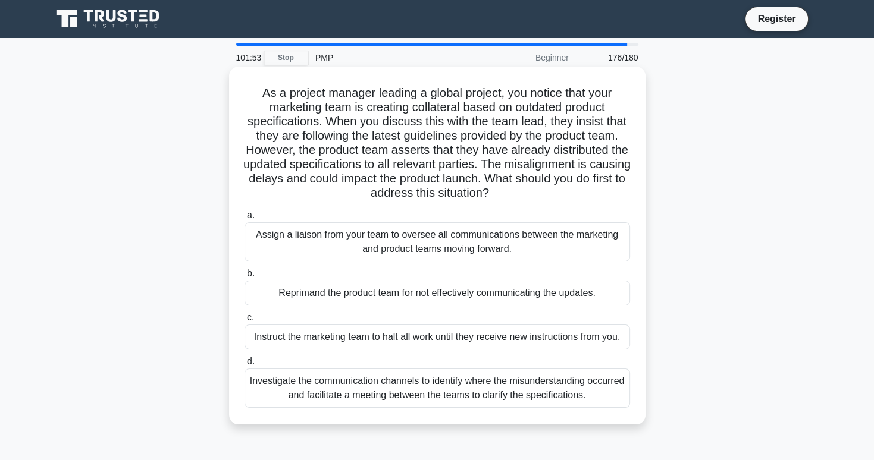
click at [421, 397] on div "Investigate the communication channels to identify where the misunderstanding o…" at bounding box center [436, 388] width 385 height 39
click at [244, 366] on input "d. Investigate the communication channels to identify where the misunderstandin…" at bounding box center [244, 362] width 0 height 8
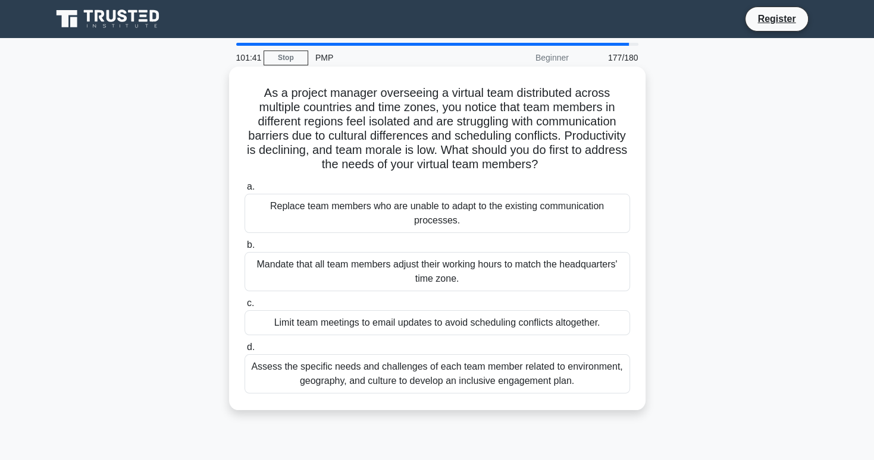
click at [416, 387] on div "Assess the specific needs and challenges of each team member related to environ…" at bounding box center [436, 373] width 385 height 39
click at [244, 352] on input "d. Assess the specific needs and challenges of each team member related to envi…" at bounding box center [244, 348] width 0 height 8
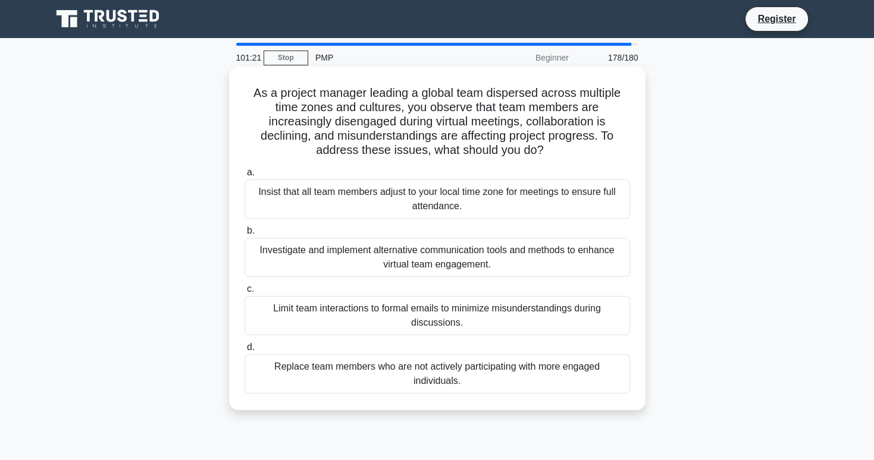
click at [423, 248] on div "Investigate and implement alternative communication tools and methods to enhanc…" at bounding box center [436, 257] width 385 height 39
click at [244, 235] on input "b. Investigate and implement alternative communication tools and methods to enh…" at bounding box center [244, 231] width 0 height 8
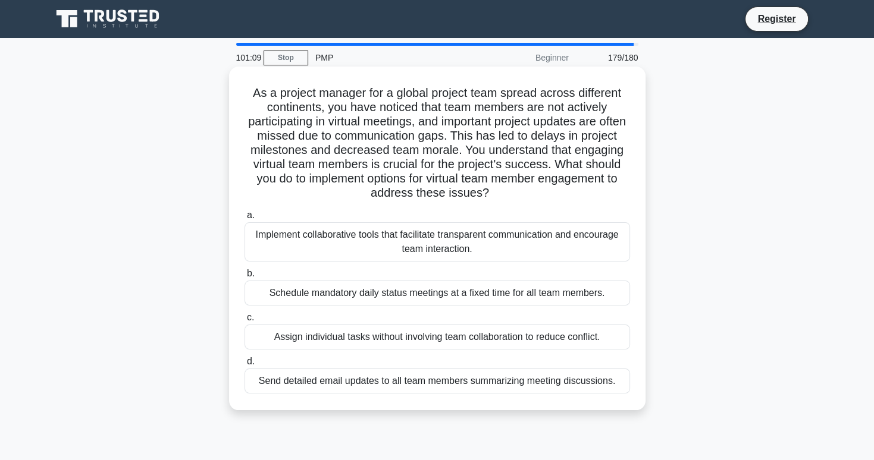
click at [467, 246] on div "Implement collaborative tools that facilitate transparent communication and enc…" at bounding box center [436, 241] width 385 height 39
click at [244, 219] on input "a. Implement collaborative tools that facilitate transparent communication and …" at bounding box center [244, 216] width 0 height 8
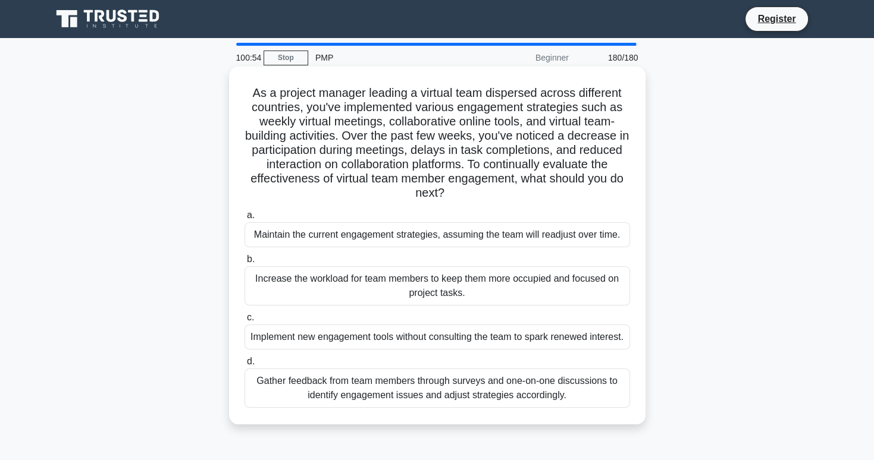
click at [554, 399] on div "Gather feedback from team members through surveys and one-on-one discussions to…" at bounding box center [436, 388] width 385 height 39
click at [244, 366] on input "d. Gather feedback from team members through surveys and one-on-one discussions…" at bounding box center [244, 362] width 0 height 8
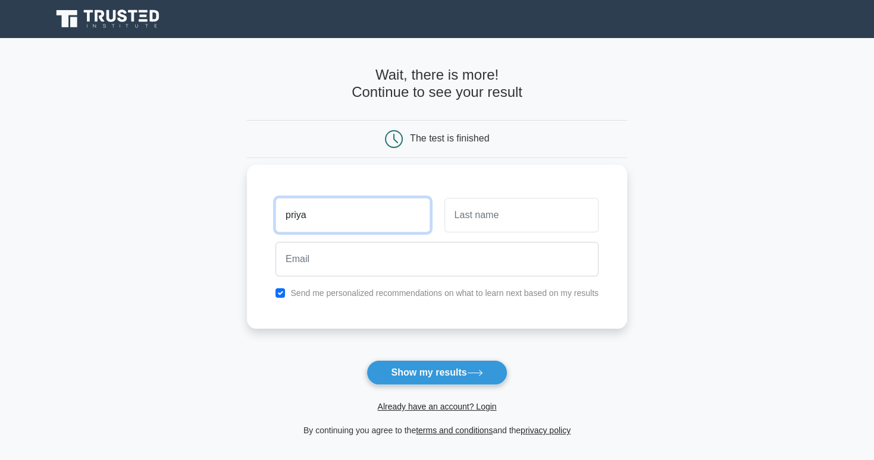
type input "priya"
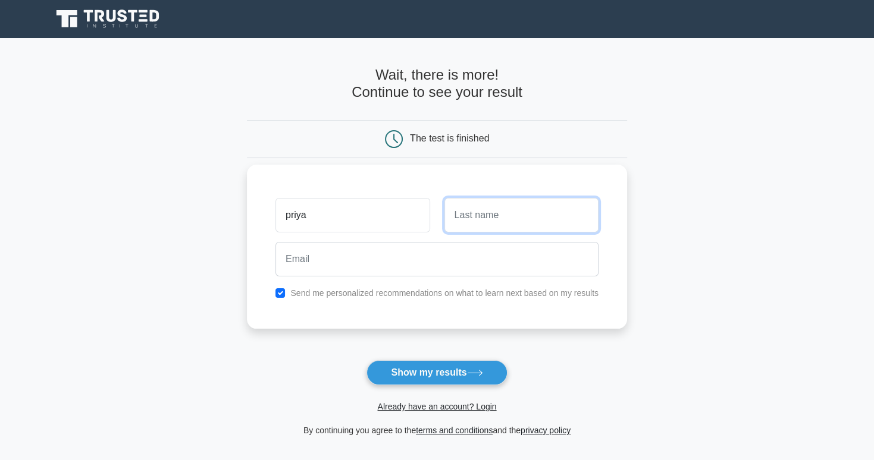
click at [492, 221] on input "text" at bounding box center [521, 215] width 154 height 34
type input "parikh"
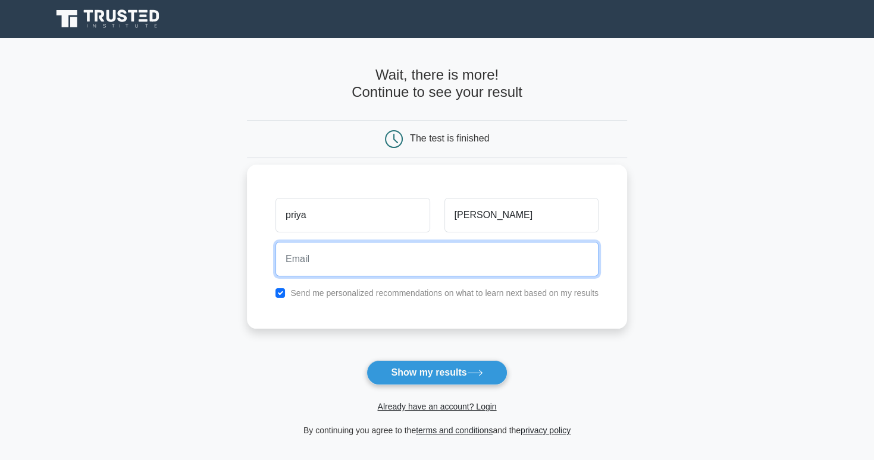
click at [402, 267] on input "email" at bounding box center [436, 259] width 323 height 34
type input "priyya.parikh01@gmail.com"
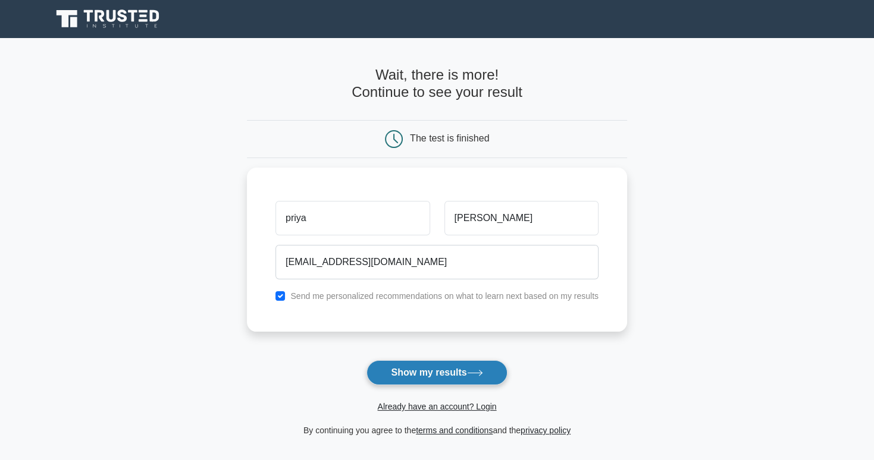
click at [441, 370] on button "Show my results" at bounding box center [436, 372] width 140 height 25
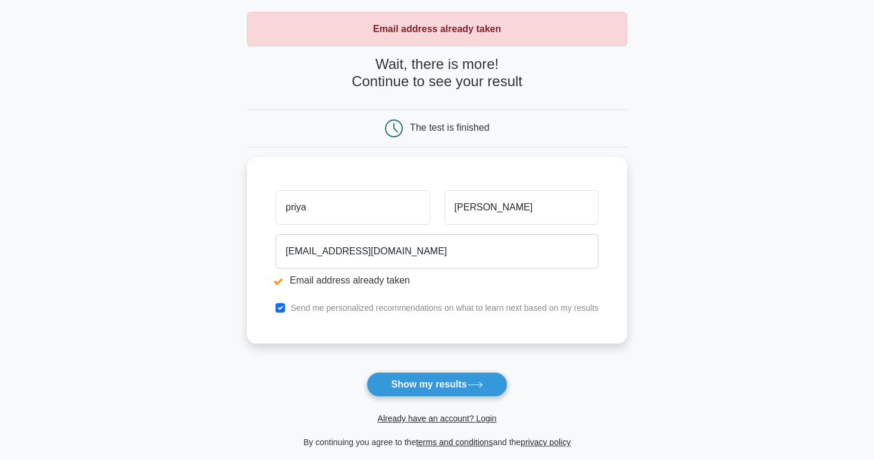
scroll to position [67, 0]
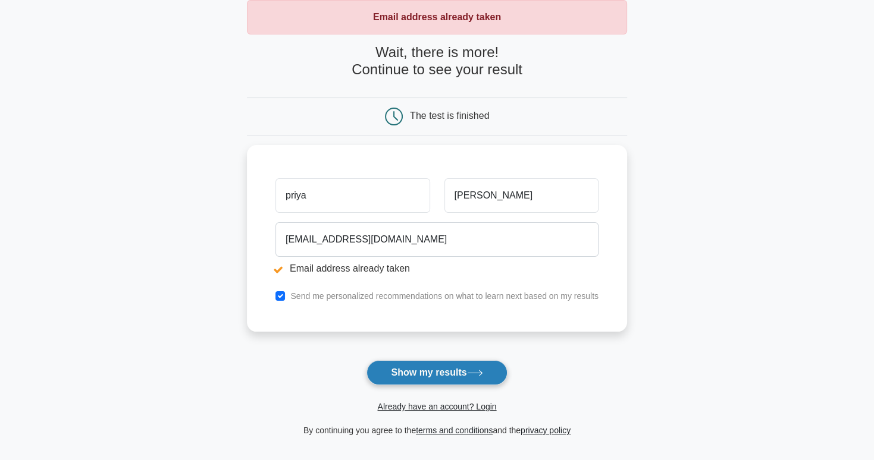
click at [441, 372] on button "Show my results" at bounding box center [436, 372] width 140 height 25
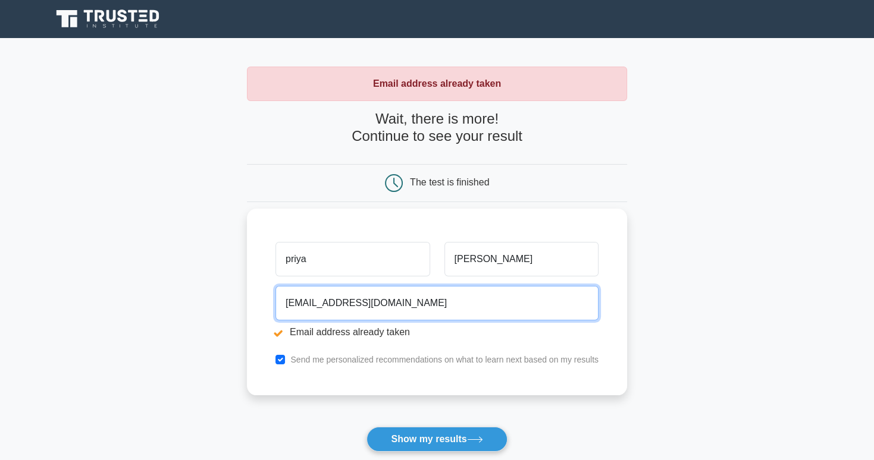
click at [420, 305] on input "[EMAIL_ADDRESS][DOMAIN_NAME]" at bounding box center [436, 303] width 323 height 34
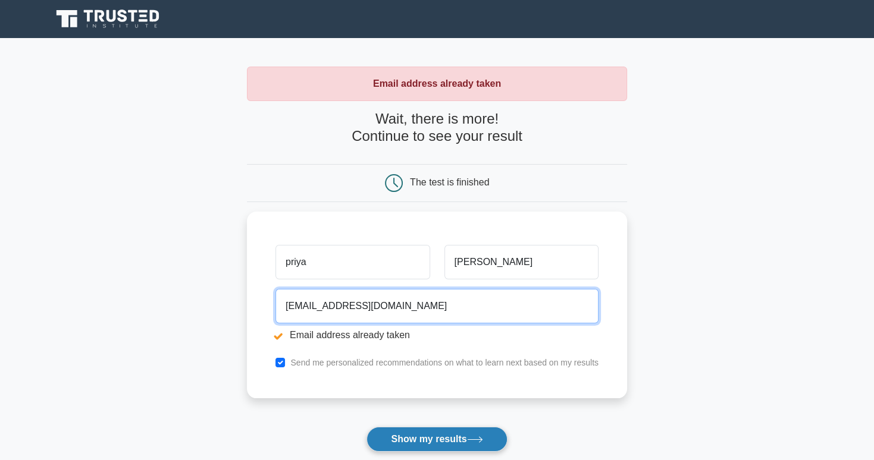
type input "[EMAIL_ADDRESS][DOMAIN_NAME]"
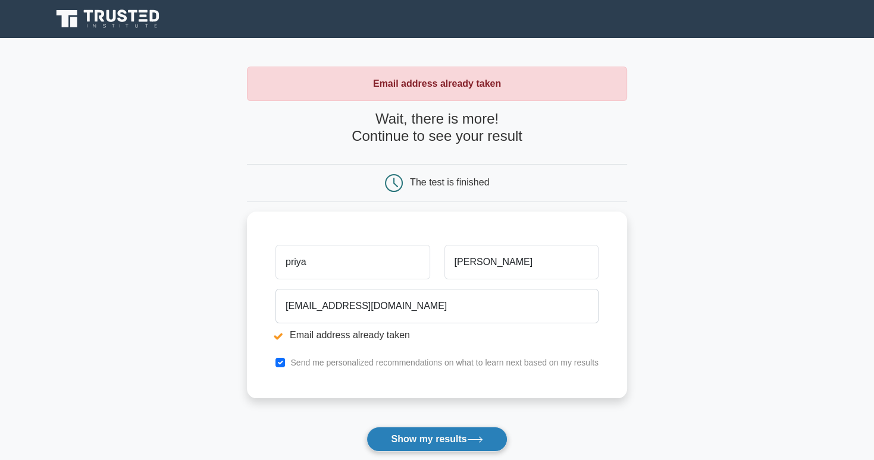
click at [423, 444] on button "Show my results" at bounding box center [436, 439] width 140 height 25
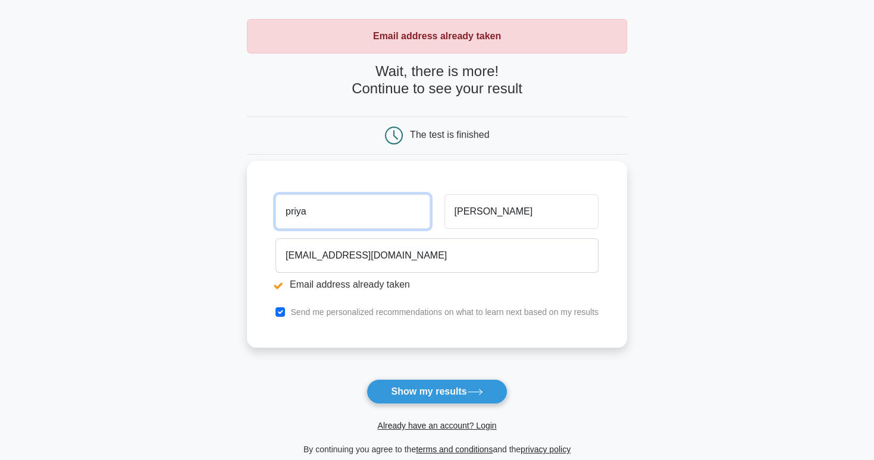
scroll to position [43, 0]
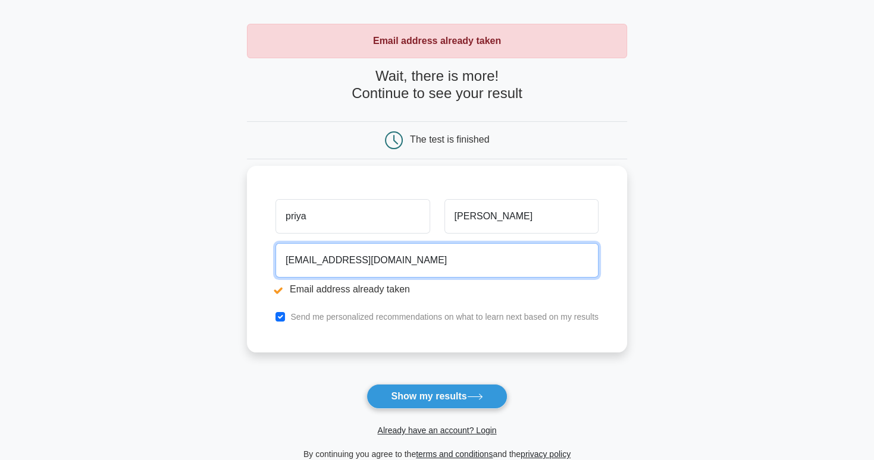
click at [416, 263] on input "[EMAIL_ADDRESS][DOMAIN_NAME]" at bounding box center [436, 260] width 323 height 34
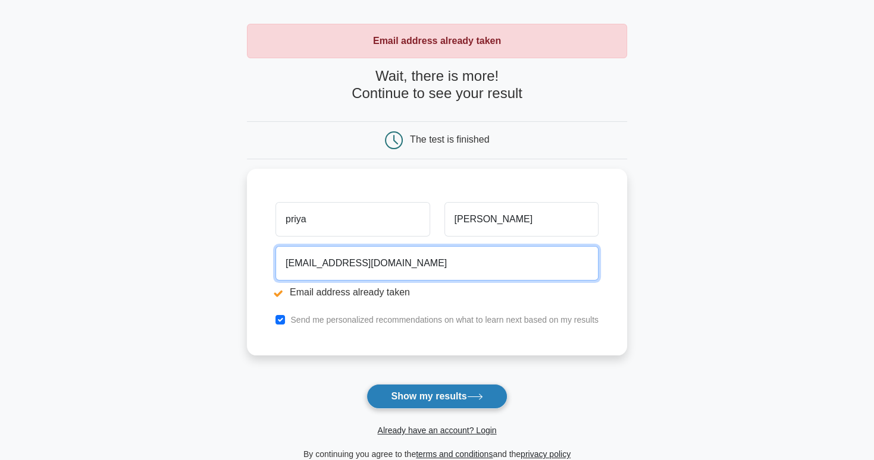
type input "[EMAIL_ADDRESS][DOMAIN_NAME]"
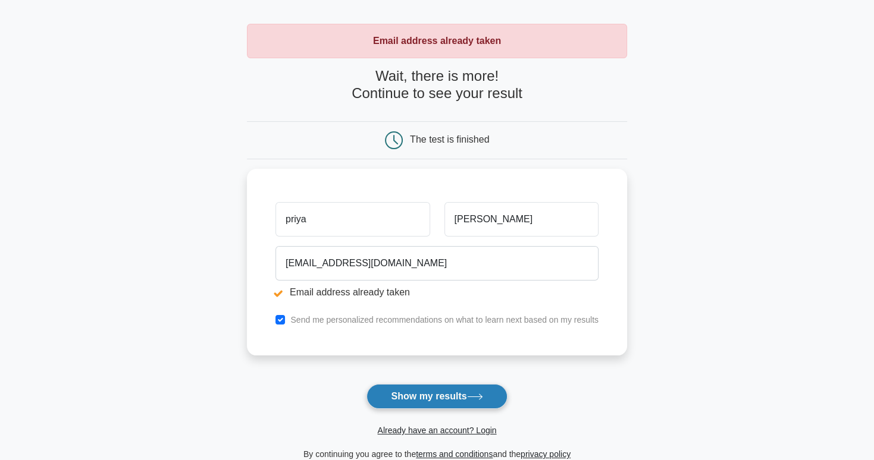
click at [471, 394] on icon at bounding box center [475, 397] width 16 height 7
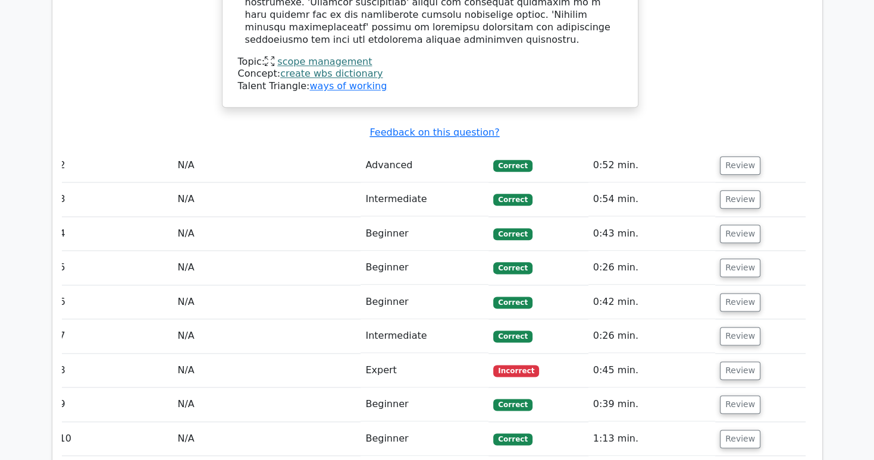
scroll to position [1373, 0]
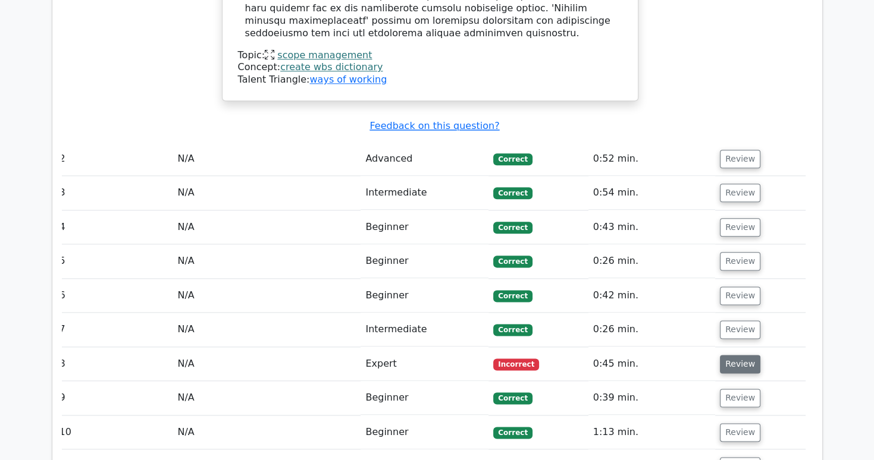
click at [738, 355] on button "Review" at bounding box center [740, 364] width 40 height 18
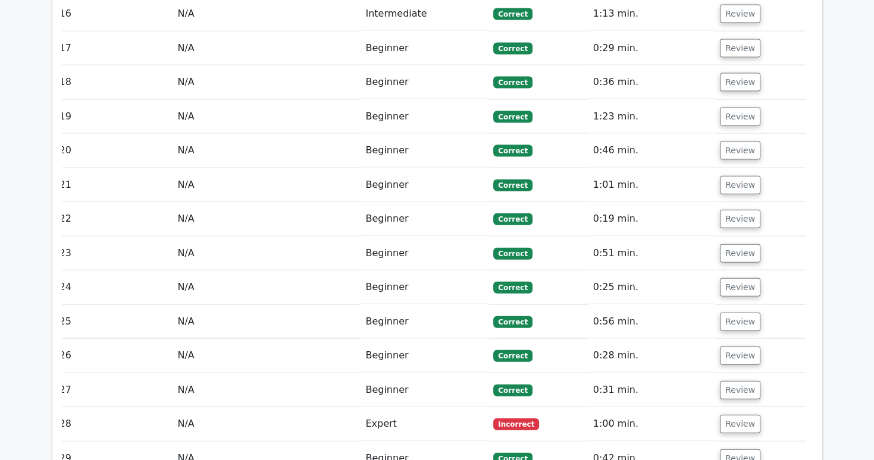
scroll to position [2557, 0]
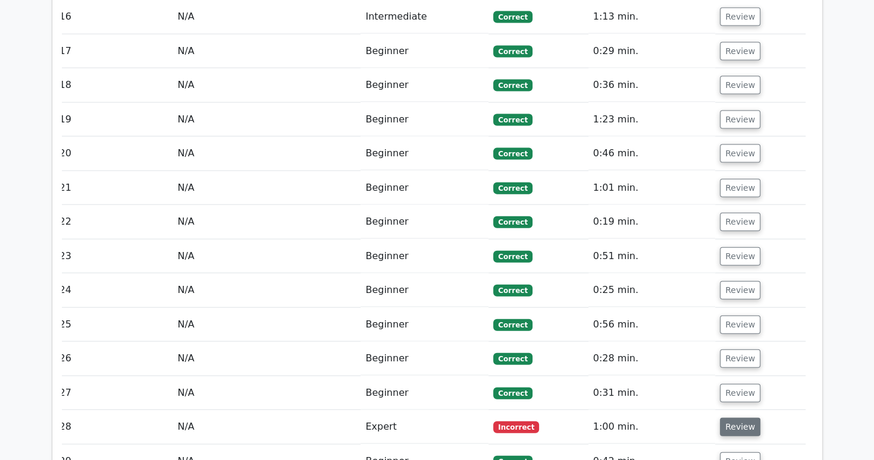
click at [746, 418] on button "Review" at bounding box center [740, 427] width 40 height 18
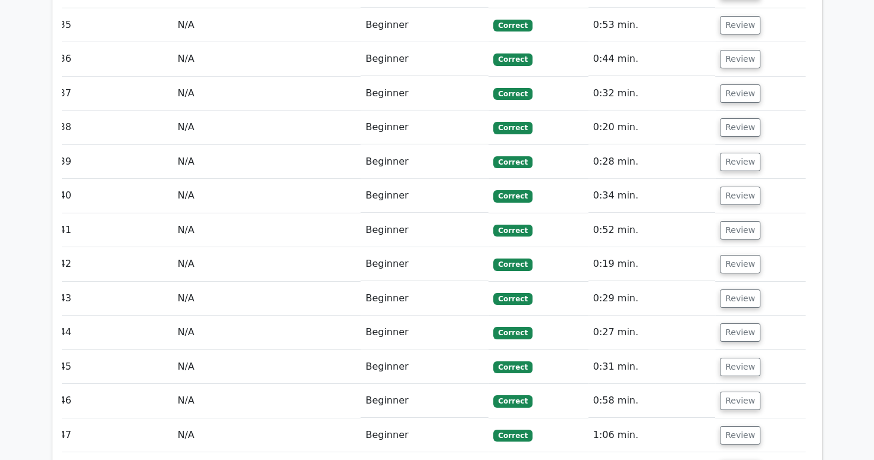
scroll to position [3845, 0]
click at [730, 460] on button "Review" at bounding box center [740, 469] width 40 height 18
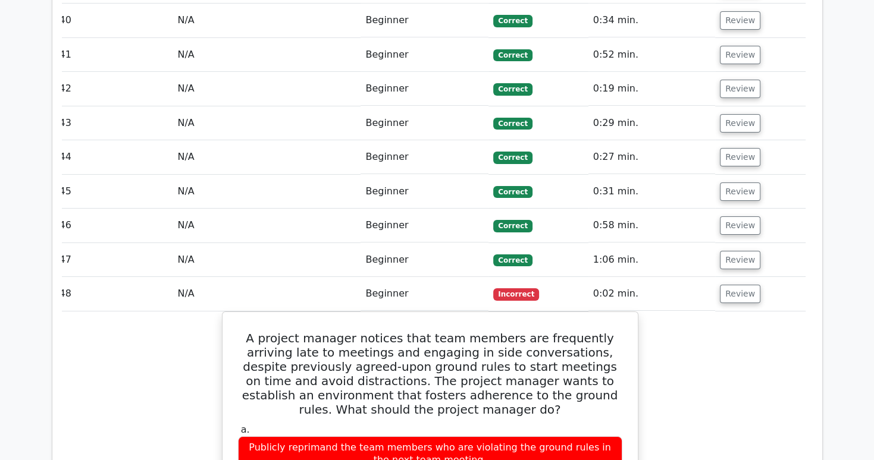
scroll to position [4020, 0]
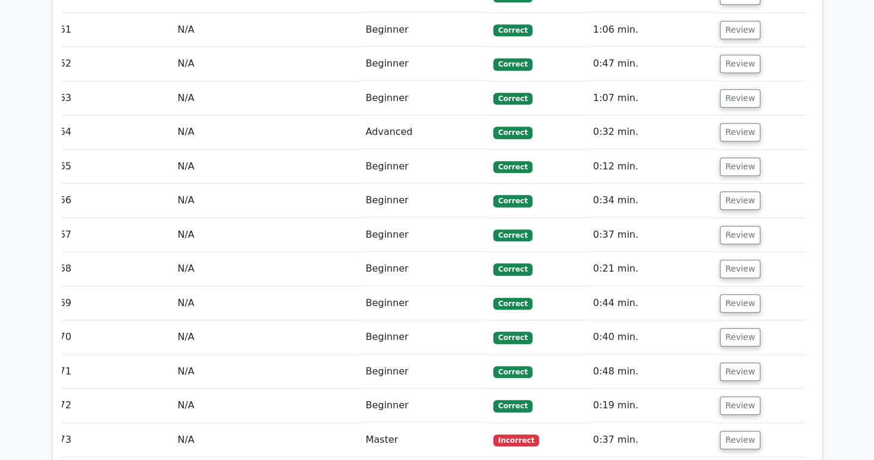
scroll to position [5341, 0]
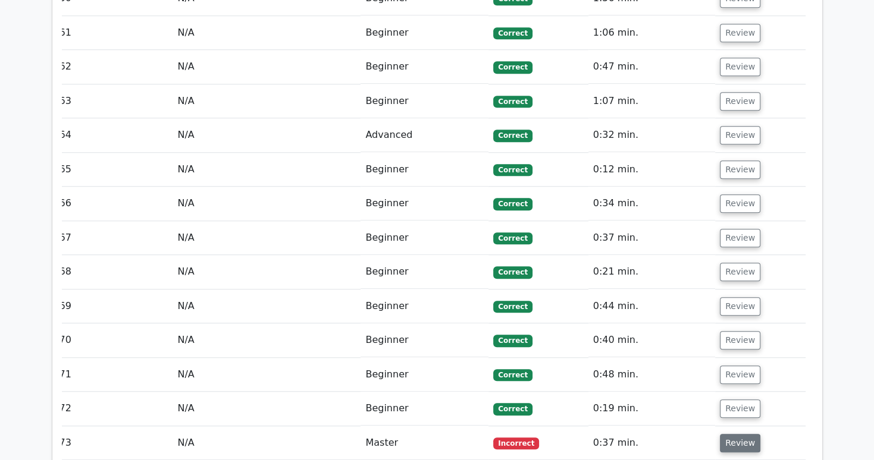
click at [743, 434] on button "Review" at bounding box center [740, 443] width 40 height 18
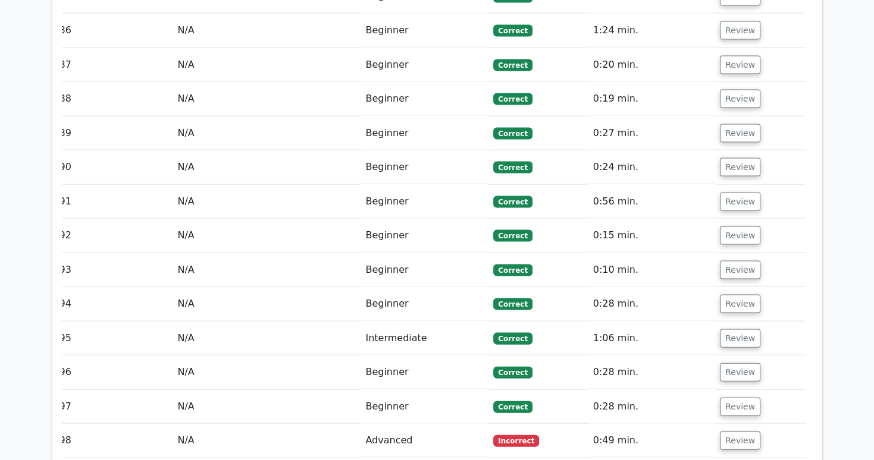
scroll to position [6754, 0]
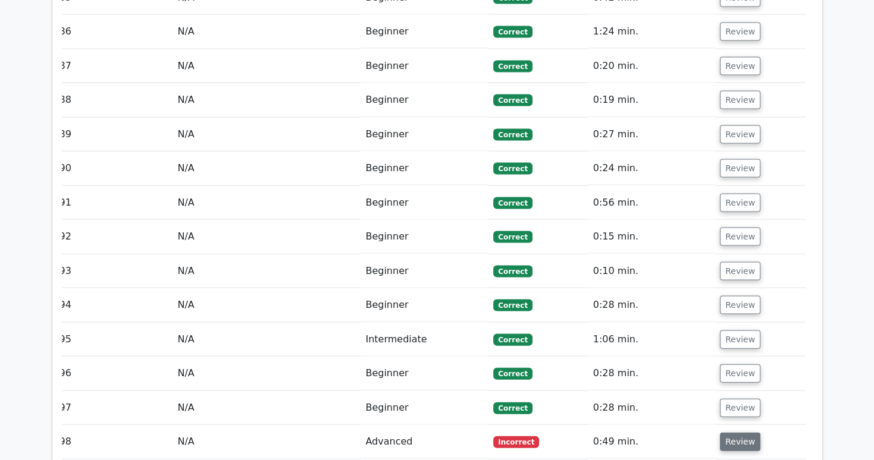
click at [737, 433] on button "Review" at bounding box center [740, 442] width 40 height 18
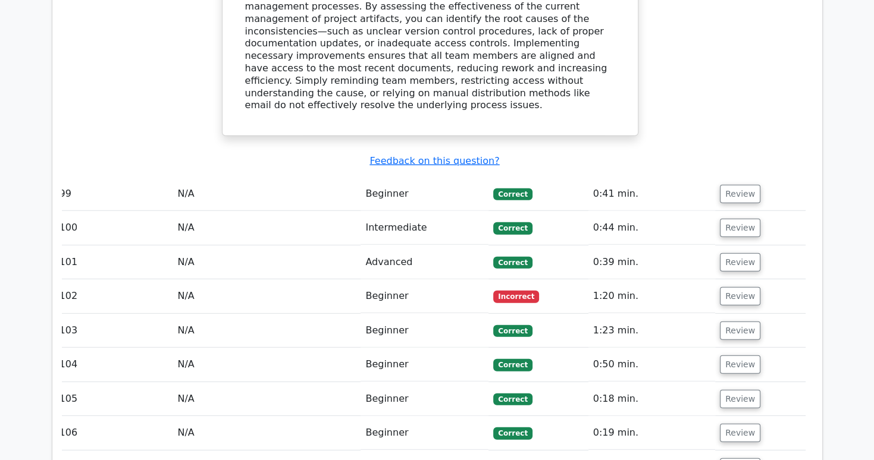
scroll to position [7563, 0]
click at [735, 287] on button "Review" at bounding box center [740, 296] width 40 height 18
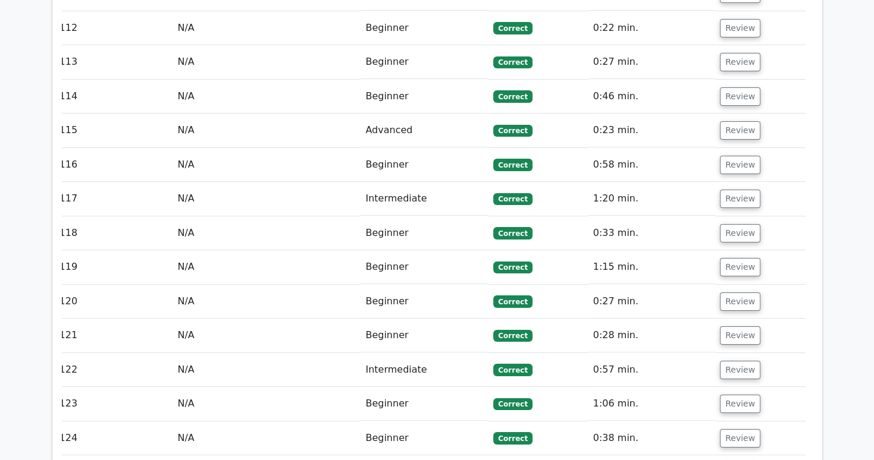
click at [655, 422] on td "0:38 min." at bounding box center [651, 439] width 127 height 34
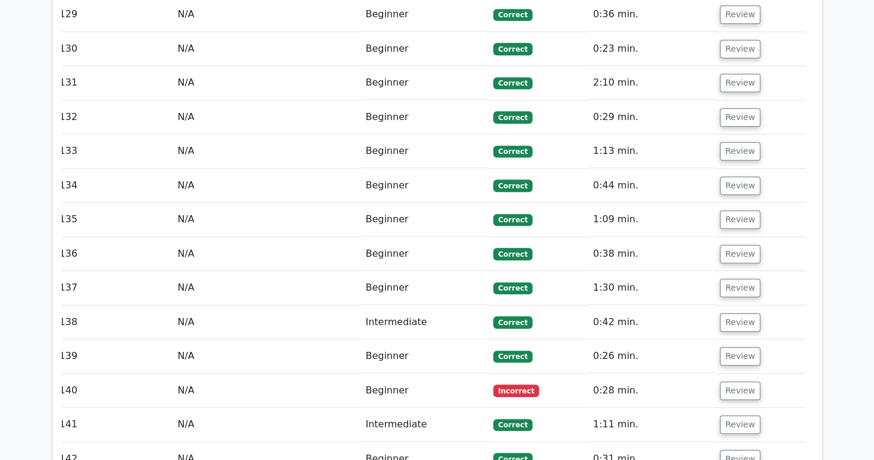
scroll to position [9397, 0]
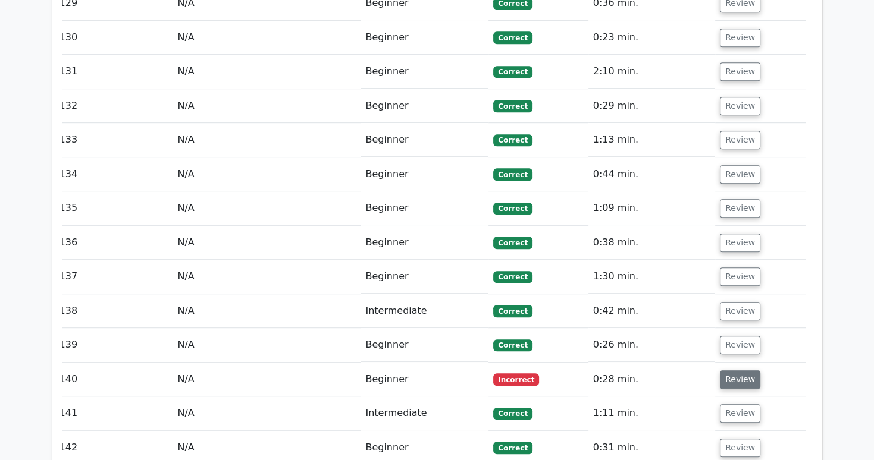
click at [738, 371] on button "Review" at bounding box center [740, 380] width 40 height 18
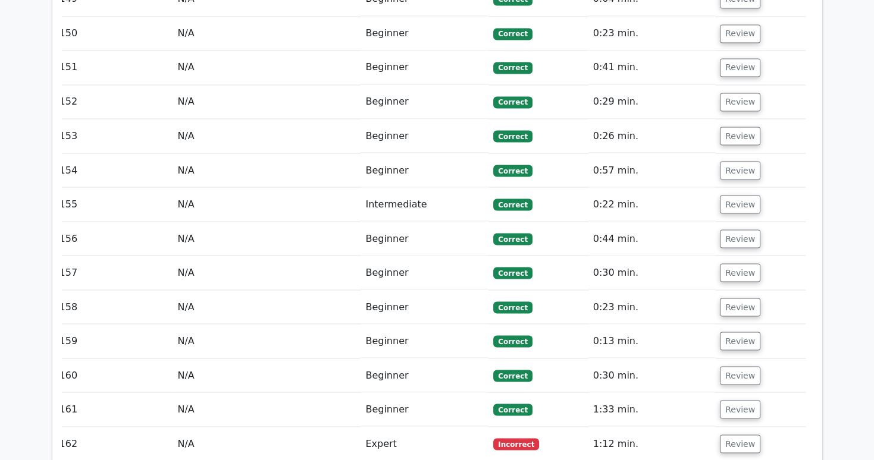
scroll to position [10795, 0]
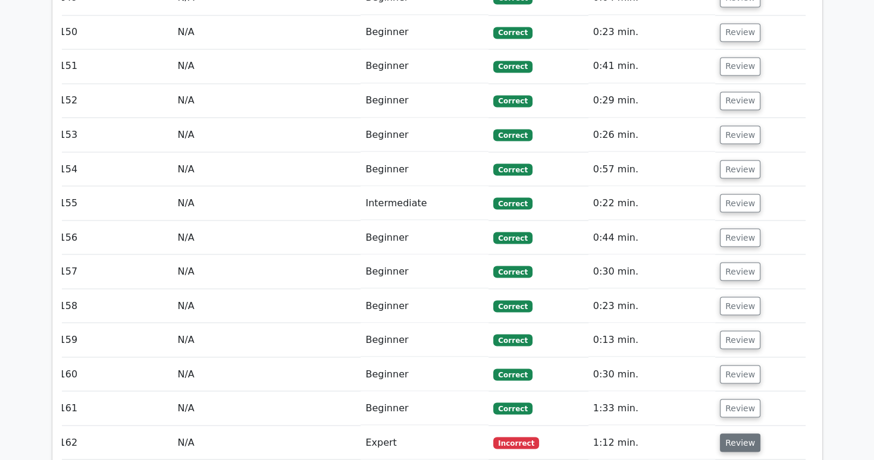
click at [733, 434] on button "Review" at bounding box center [740, 443] width 40 height 18
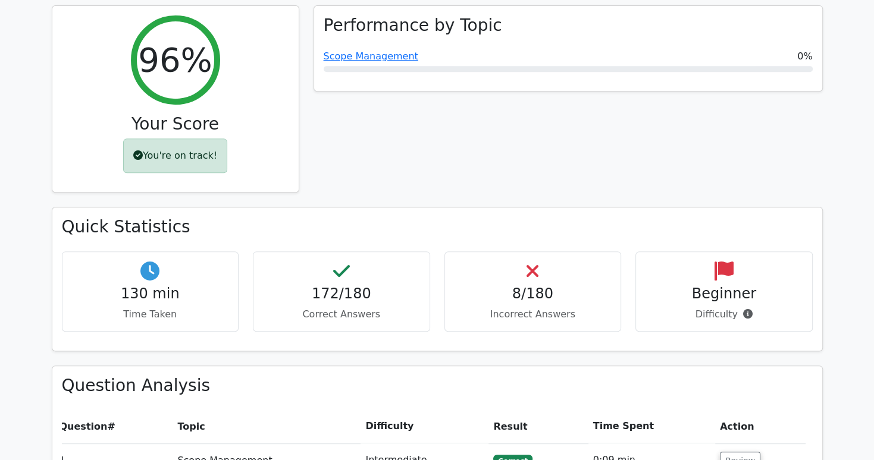
scroll to position [491, 0]
